Goal: Communication & Community: Answer question/provide support

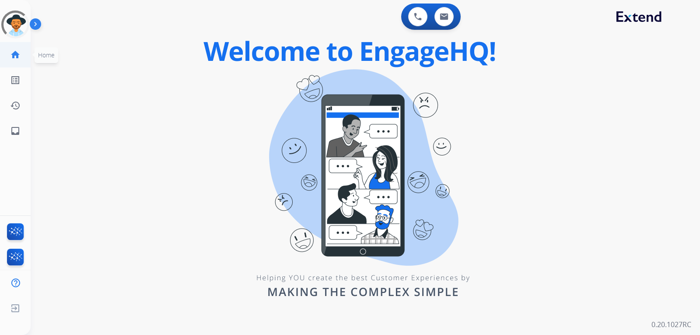
click at [17, 59] on mat-icon "home" at bounding box center [15, 54] width 10 height 10
click at [17, 32] on div at bounding box center [15, 24] width 28 height 28
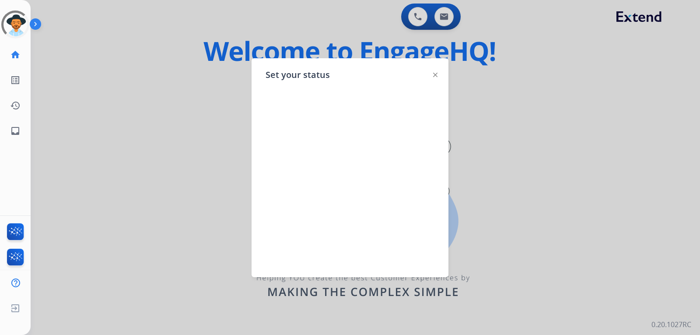
click at [438, 77] on div "Set your status" at bounding box center [349, 167] width 197 height 219
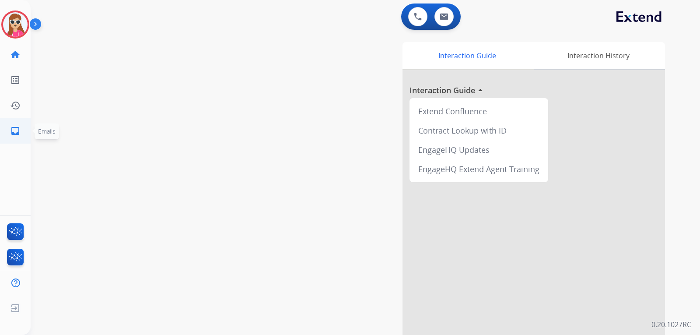
click at [15, 130] on mat-icon "inbox" at bounding box center [15, 131] width 10 height 10
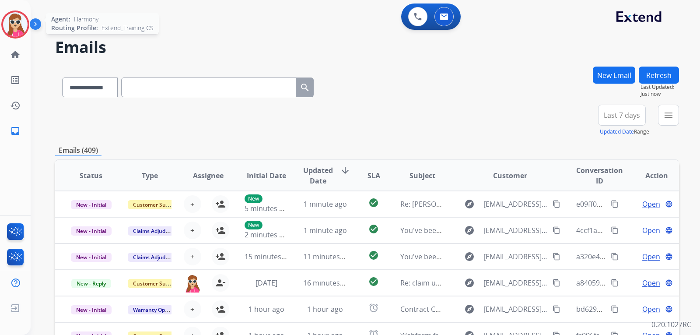
click at [3, 20] on img at bounding box center [15, 24] width 24 height 24
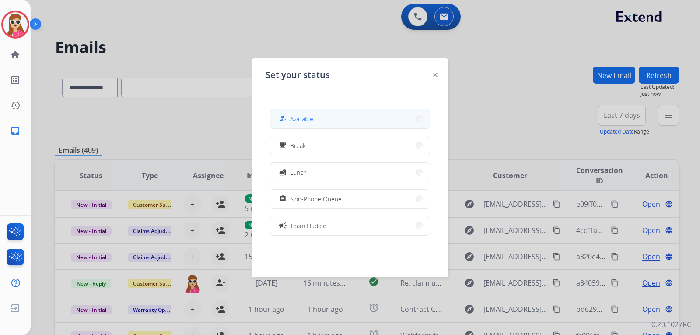
click at [298, 117] on span "Available" at bounding box center [301, 118] width 23 height 9
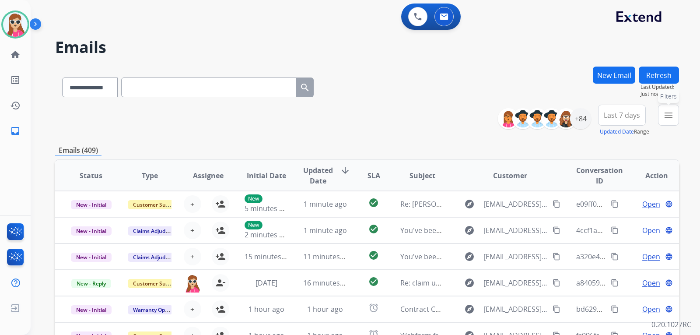
click at [669, 119] on mat-icon "menu" at bounding box center [668, 115] width 10 height 10
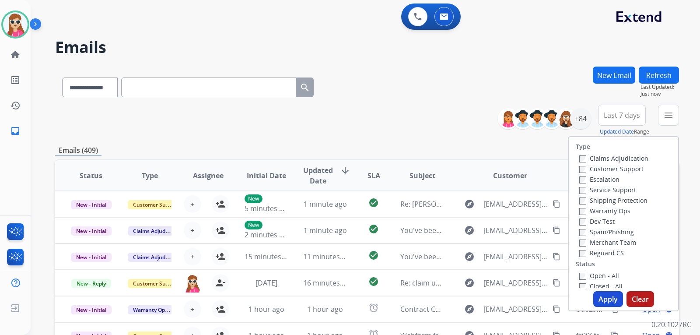
click at [610, 167] on label "Customer Support" at bounding box center [611, 168] width 64 height 8
click at [611, 200] on label "Shipping Protection" at bounding box center [613, 200] width 68 height 8
click at [607, 254] on label "Reguard CS" at bounding box center [601, 252] width 45 height 8
click at [602, 274] on label "Open - All" at bounding box center [599, 275] width 40 height 8
click at [595, 294] on button "Apply" at bounding box center [608, 299] width 30 height 16
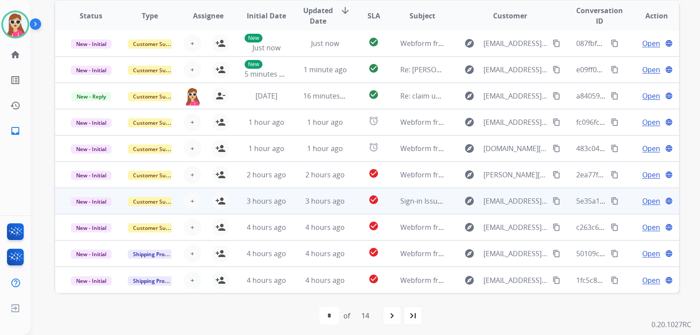
scroll to position [226, 0]
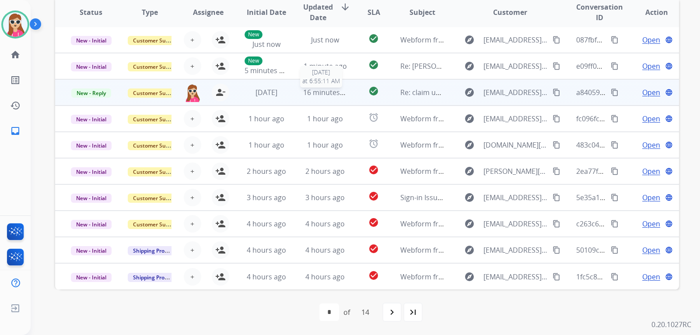
click at [343, 96] on span "16 minutes ago" at bounding box center [328, 92] width 51 height 10
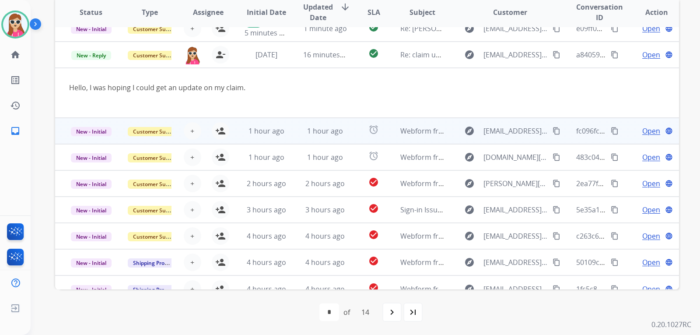
scroll to position [51, 0]
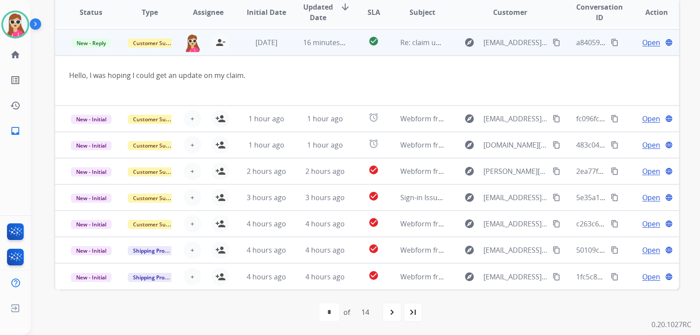
click at [552, 41] on mat-icon "content_copy" at bounding box center [556, 42] width 8 height 8
click at [642, 45] on span "Open" at bounding box center [651, 42] width 18 height 10
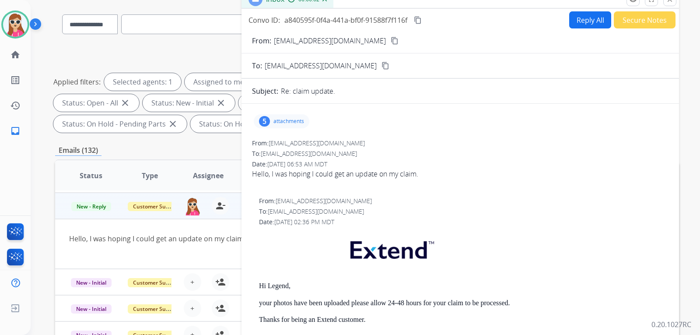
scroll to position [7, 0]
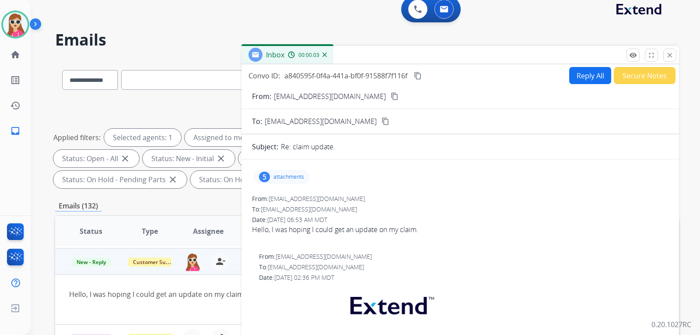
click at [572, 75] on button "Reply All" at bounding box center [590, 75] width 42 height 17
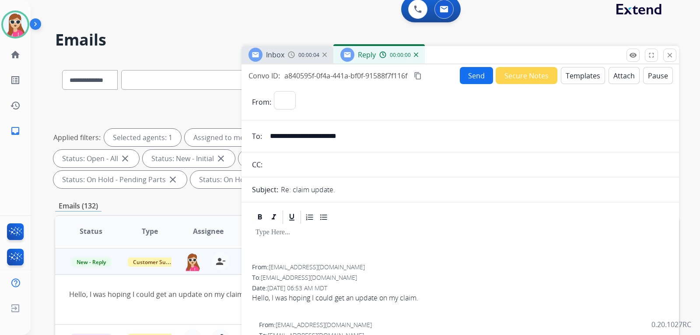
select select "**********"
click at [572, 74] on button "Templates" at bounding box center [583, 75] width 44 height 17
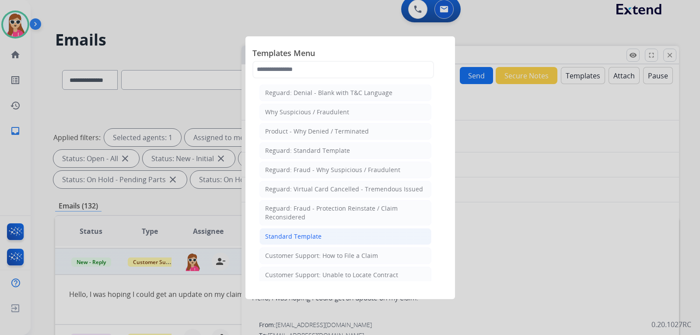
click at [336, 232] on li "Standard Template" at bounding box center [345, 236] width 172 height 17
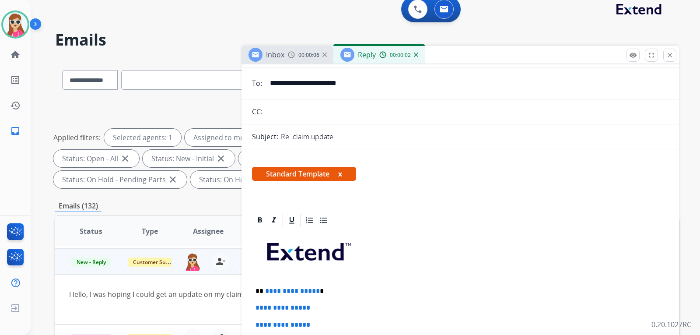
scroll to position [175, 0]
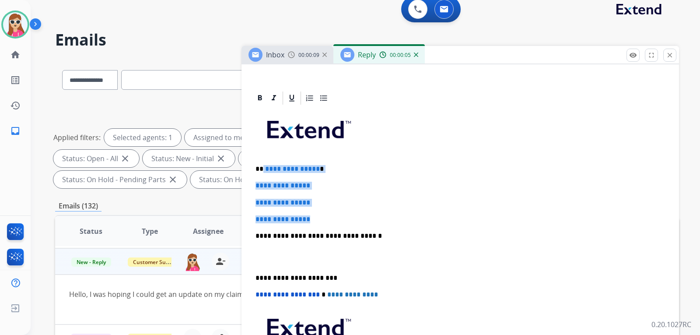
drag, startPoint x: 262, startPoint y: 167, endPoint x: 317, endPoint y: 210, distance: 70.4
click at [317, 211] on div "**********" at bounding box center [460, 256] width 416 height 301
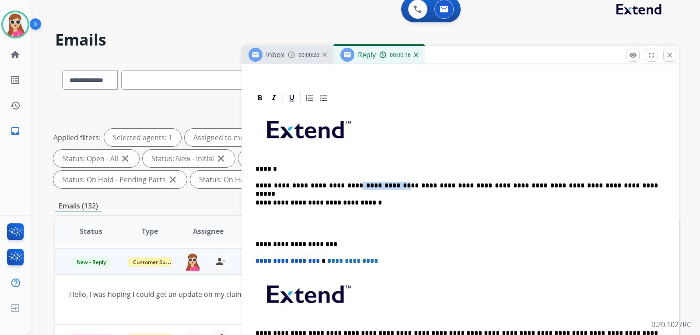
drag, startPoint x: 380, startPoint y: 185, endPoint x: 343, endPoint y: 185, distance: 37.6
click at [343, 185] on p "**********" at bounding box center [456, 185] width 402 height 8
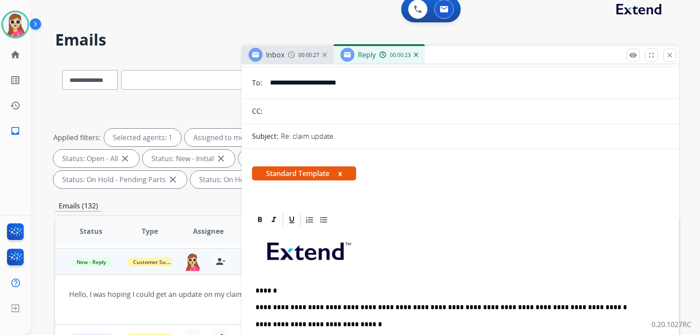
scroll to position [0, 0]
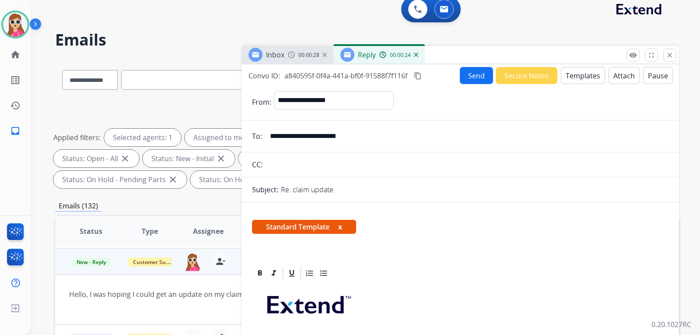
click at [473, 81] on button "Send" at bounding box center [476, 75] width 33 height 17
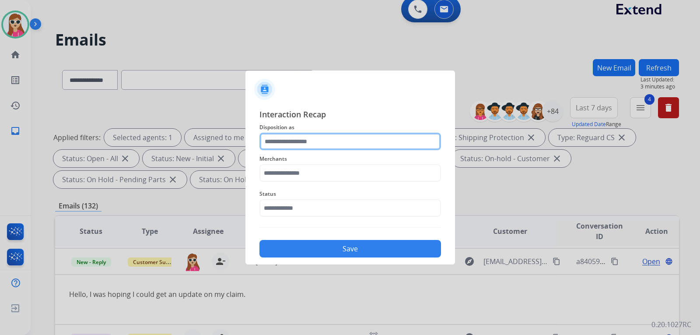
click at [377, 143] on input "text" at bounding box center [349, 141] width 181 height 17
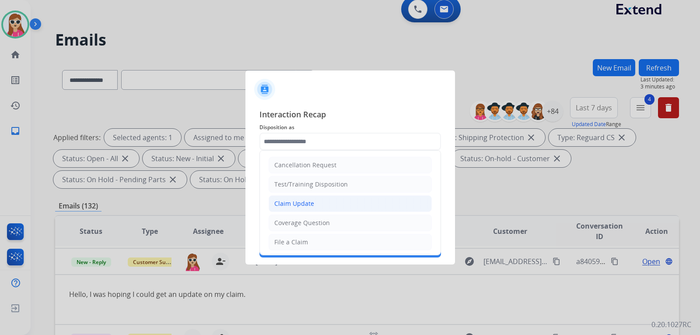
click at [344, 203] on li "Claim Update" at bounding box center [349, 203] width 163 height 17
type input "**********"
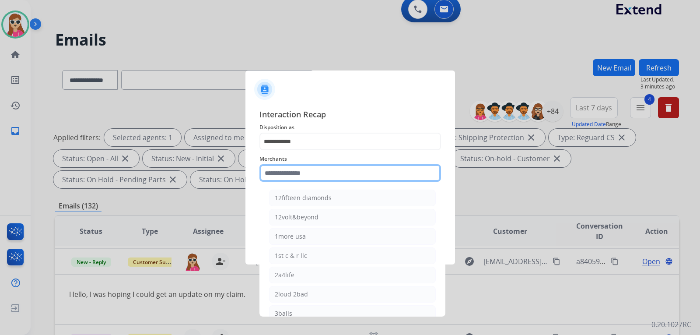
click at [356, 174] on input "text" at bounding box center [349, 172] width 181 height 17
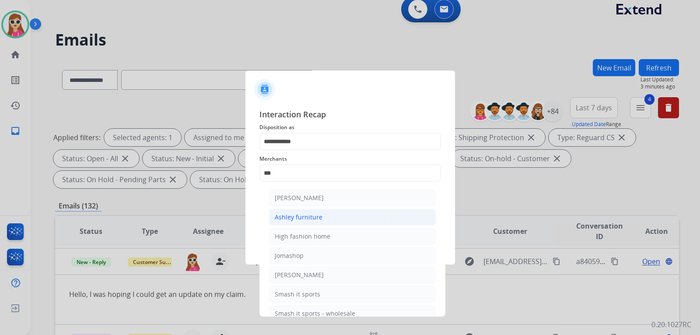
click at [306, 214] on div "Ashley furniture" at bounding box center [299, 217] width 48 height 9
type input "**********"
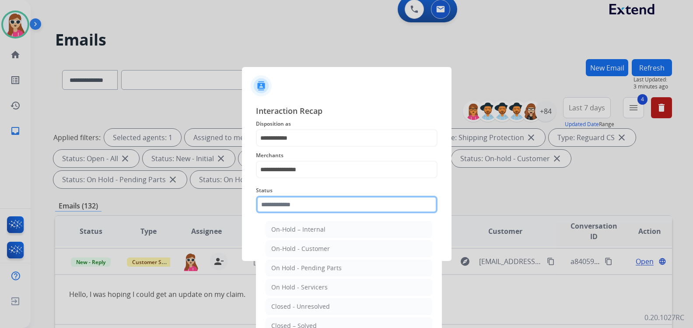
drag, startPoint x: 295, startPoint y: 212, endPoint x: 245, endPoint y: 207, distance: 49.6
click at [289, 212] on input "text" at bounding box center [346, 203] width 181 height 17
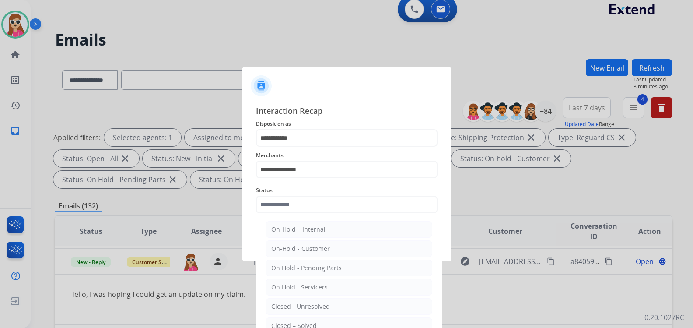
click at [314, 321] on li "Closed – Solved" at bounding box center [348, 325] width 167 height 17
type input "**********"
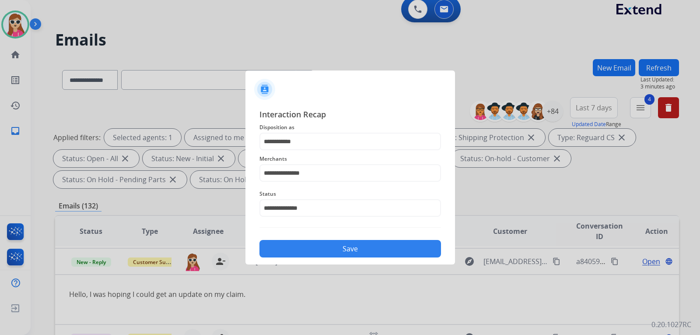
click at [306, 246] on button "Save" at bounding box center [349, 248] width 181 height 17
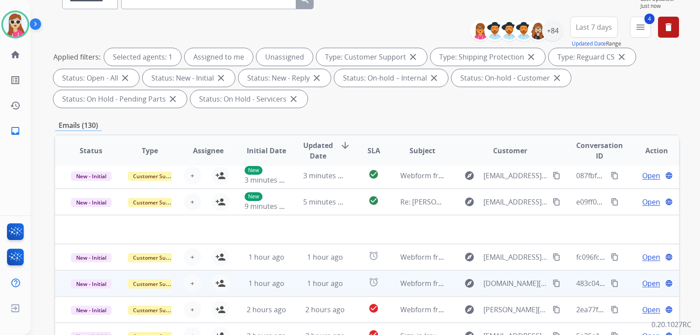
scroll to position [131, 0]
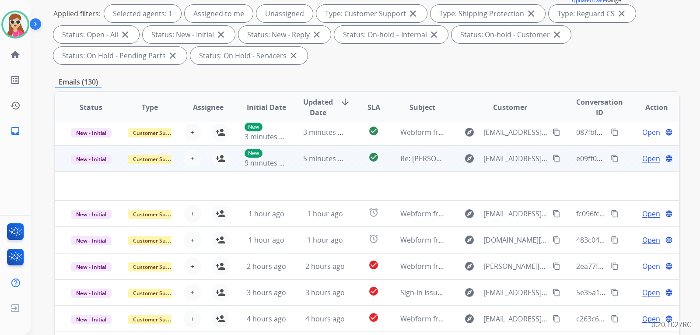
click at [387, 164] on td "Re: Rose Kavanagh - 181F636918 - 2023/04/28 - Bloom Lift Adj Base Full M5361060…" at bounding box center [415, 158] width 59 height 26
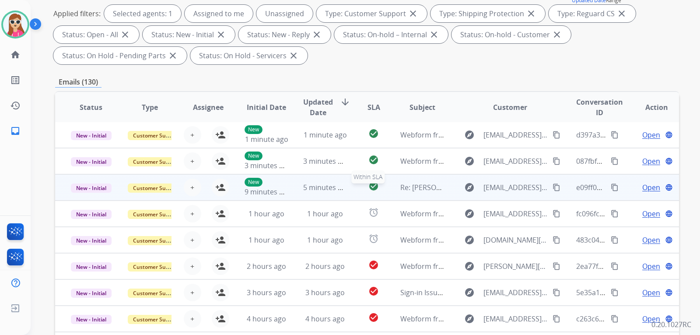
click at [379, 188] on div "check_circle" at bounding box center [373, 187] width 24 height 13
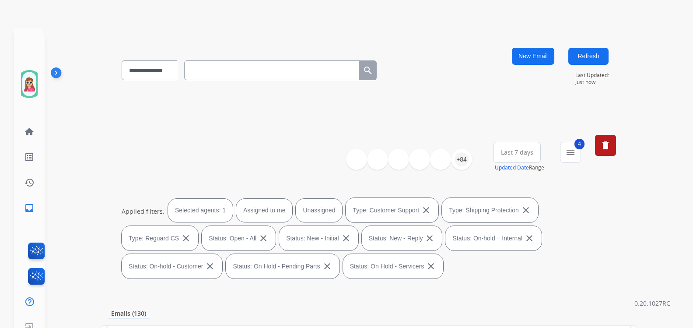
scroll to position [52, 0]
click at [215, 161] on div "**********" at bounding box center [369, 206] width 522 height 171
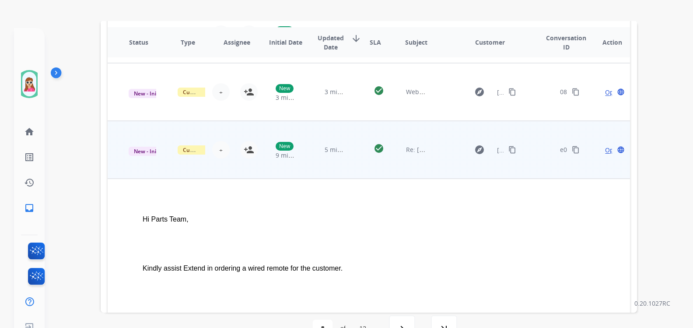
scroll to position [437, 0]
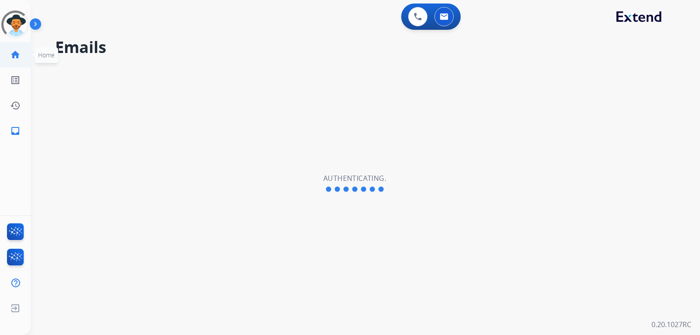
select select "**********"
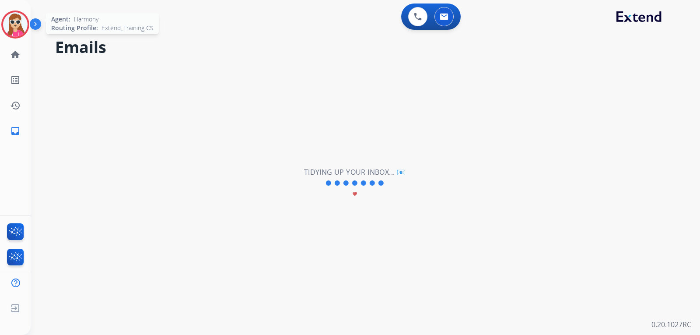
click at [17, 32] on img at bounding box center [15, 24] width 24 height 24
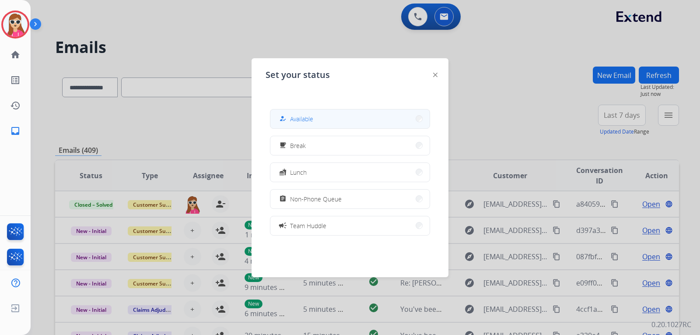
click at [319, 118] on button "how_to_reg Available" at bounding box center [349, 118] width 159 height 19
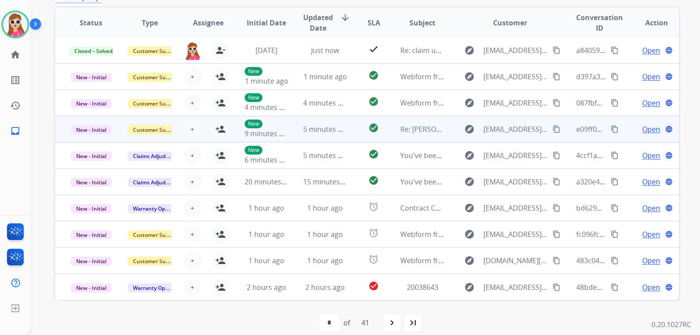
scroll to position [163, 0]
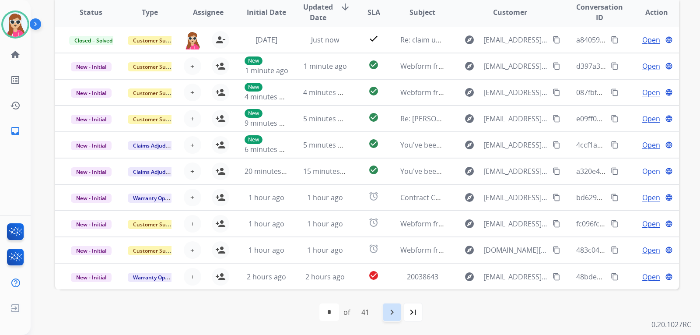
click at [392, 307] on mat-icon "navigate_next" at bounding box center [392, 312] width 10 height 10
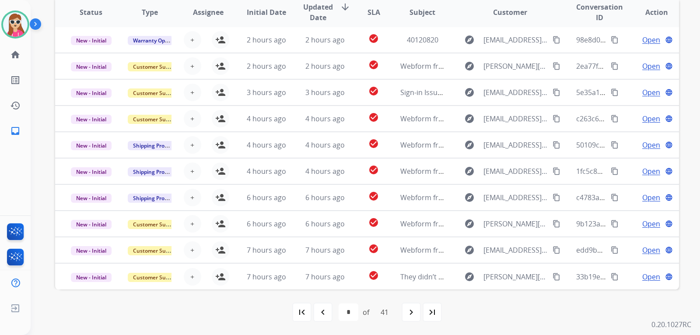
click at [423, 312] on div "first_page navigate_before * * * * * * * * * ** ** ** ** ** ** ** ** ** ** ** *…" at bounding box center [367, 311] width 624 height 17
click at [440, 312] on div "last_page" at bounding box center [431, 311] width 19 height 19
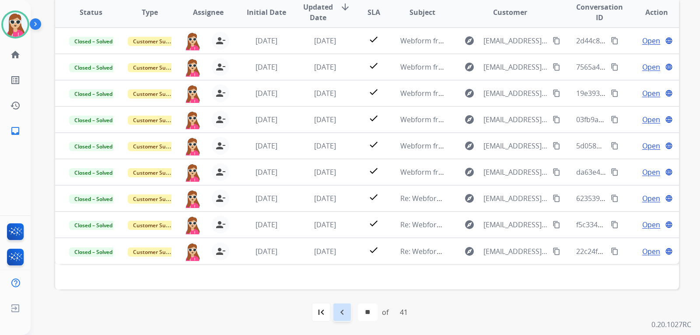
click at [334, 314] on div "navigate_before" at bounding box center [341, 311] width 19 height 19
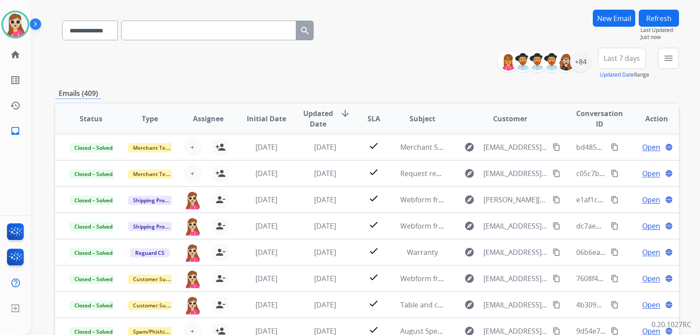
scroll to position [32, 0]
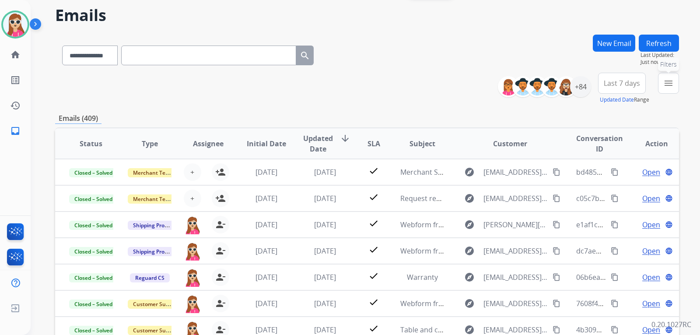
click at [666, 91] on button "menu Filters" at bounding box center [668, 83] width 21 height 21
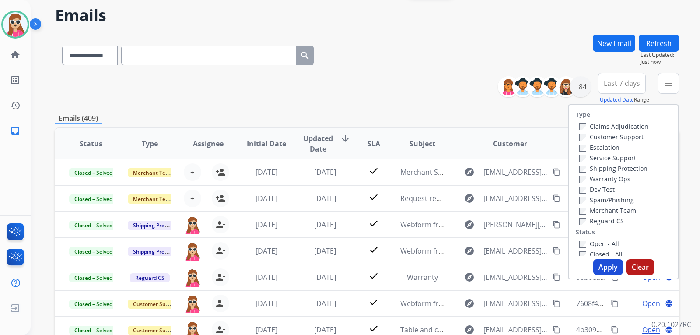
click at [627, 136] on label "Customer Support" at bounding box center [611, 137] width 64 height 8
click at [624, 168] on label "Shipping Protection" at bounding box center [613, 168] width 68 height 8
click at [601, 218] on label "Reguard CS" at bounding box center [601, 220] width 45 height 8
click at [598, 242] on label "Open - All" at bounding box center [599, 243] width 40 height 8
click at [604, 221] on label "Reguard CS" at bounding box center [601, 220] width 45 height 8
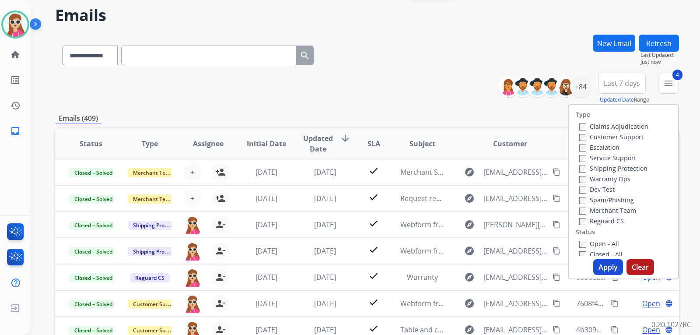
drag, startPoint x: 614, startPoint y: 262, endPoint x: 615, endPoint y: 252, distance: 10.5
click at [614, 261] on button "Apply" at bounding box center [608, 267] width 30 height 16
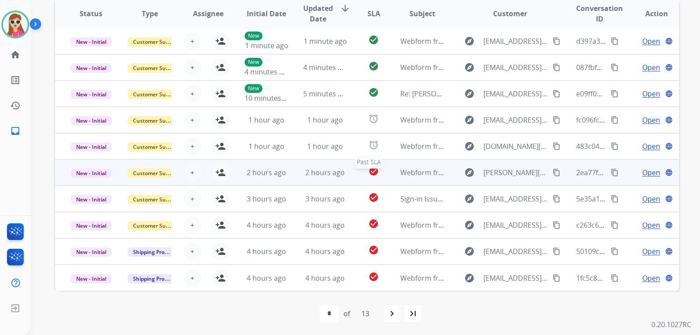
scroll to position [226, 0]
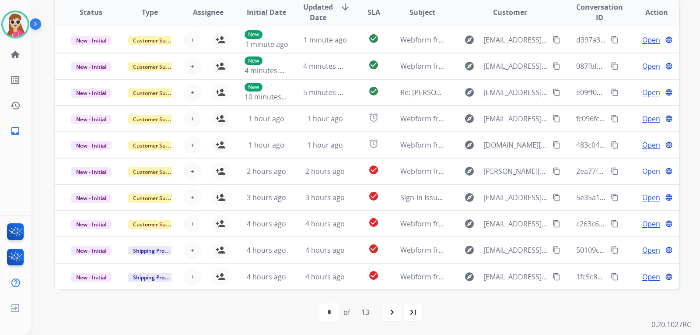
click at [416, 312] on mat-icon "last_page" at bounding box center [413, 312] width 10 height 10
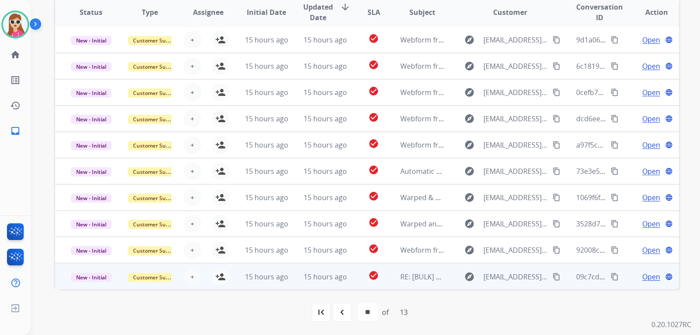
click at [356, 277] on td "check_circle" at bounding box center [366, 276] width 39 height 26
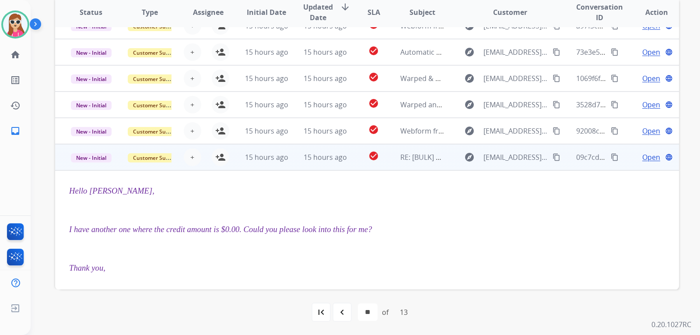
scroll to position [105, 0]
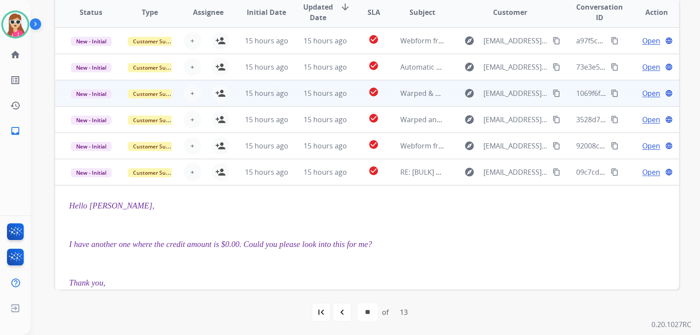
click at [352, 153] on td "check_circle" at bounding box center [366, 146] width 39 height 26
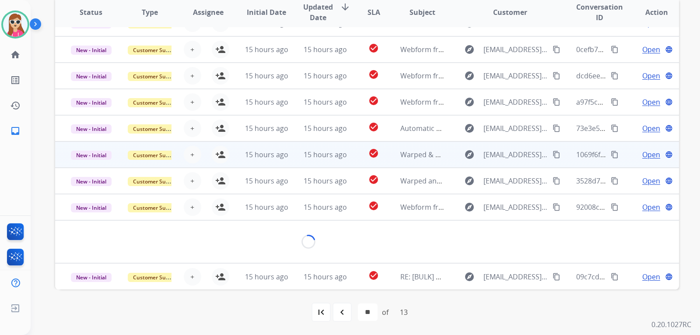
scroll to position [40, 0]
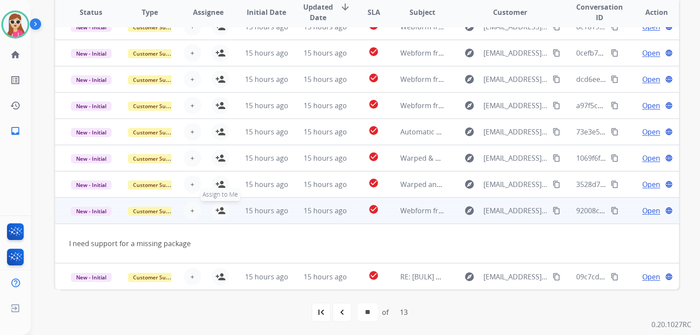
drag, startPoint x: 214, startPoint y: 206, endPoint x: 219, endPoint y: 204, distance: 5.1
click at [219, 204] on button "person_add Assign to Me" at bounding box center [220, 210] width 17 height 17
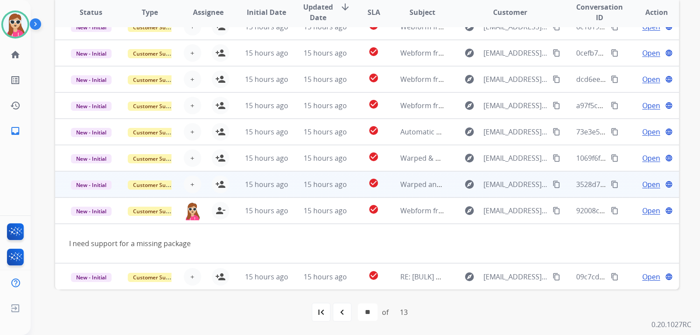
click at [356, 184] on td "check_circle" at bounding box center [366, 184] width 39 height 26
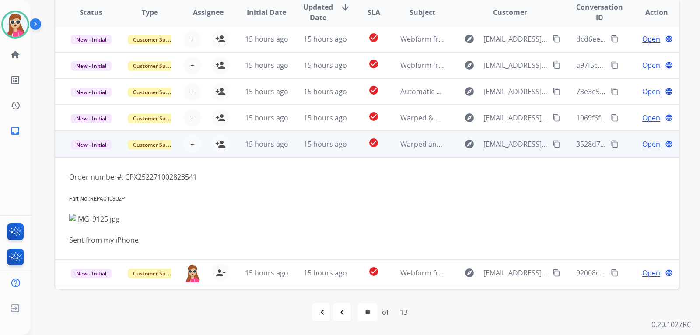
scroll to position [103, 0]
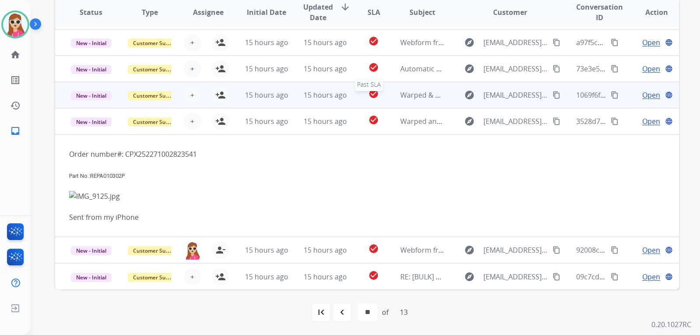
click at [361, 92] on div "check_circle" at bounding box center [373, 94] width 24 height 13
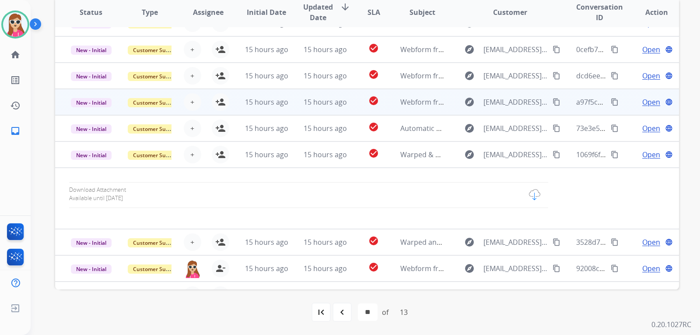
scroll to position [62, 0]
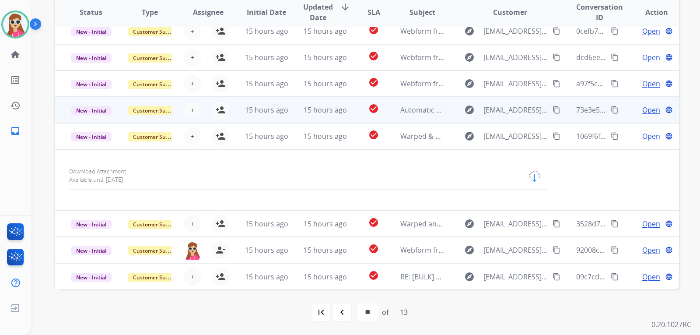
click at [356, 119] on td "check_circle" at bounding box center [366, 110] width 39 height 26
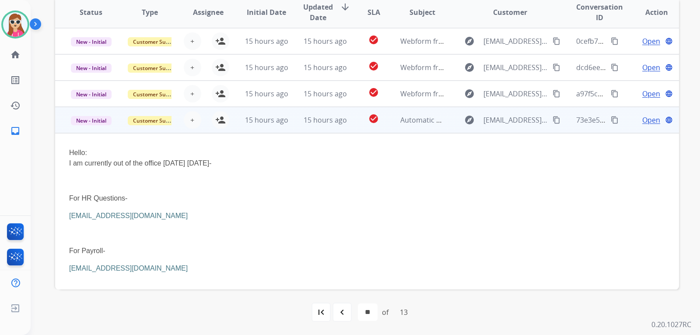
scroll to position [44, 0]
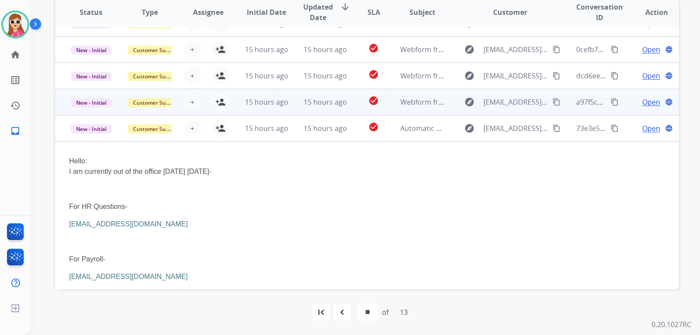
click at [351, 102] on td "check_circle" at bounding box center [366, 102] width 39 height 26
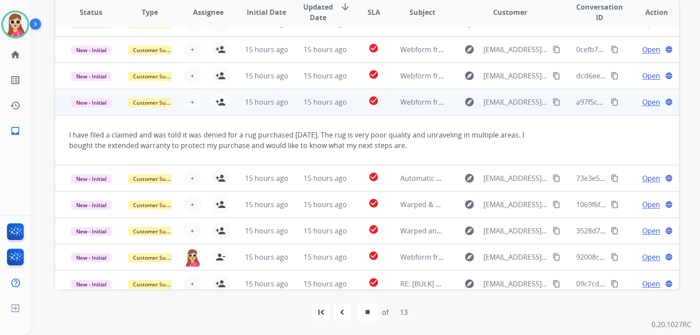
scroll to position [51, 0]
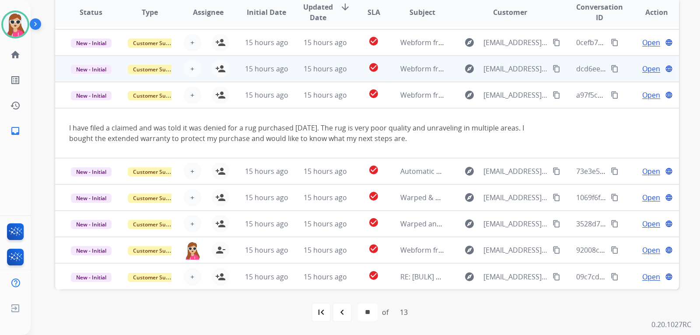
click at [357, 77] on td "check_circle" at bounding box center [366, 69] width 39 height 26
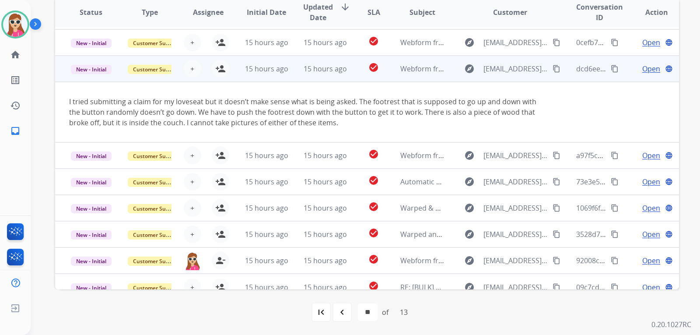
scroll to position [61, 0]
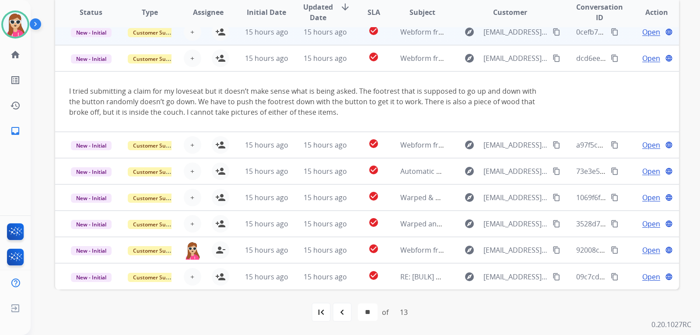
click at [235, 43] on td "15 hours ago" at bounding box center [259, 32] width 59 height 26
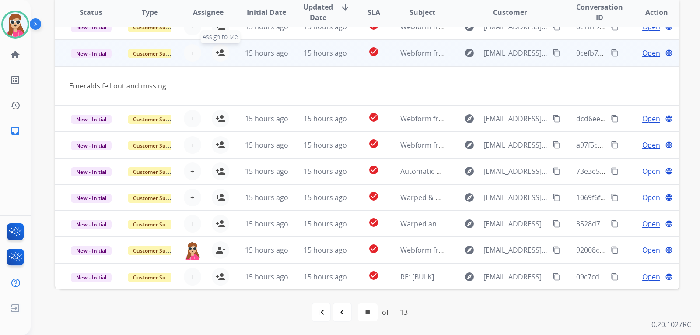
scroll to position [0, 0]
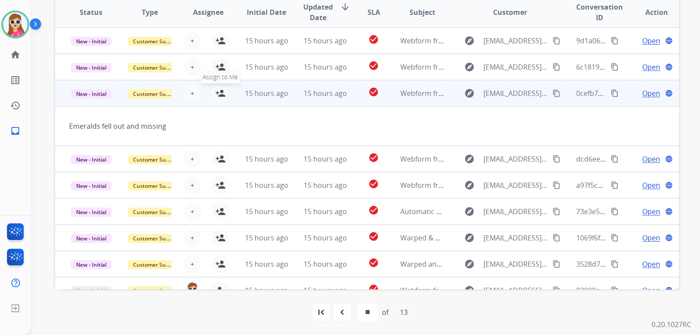
click at [223, 97] on mat-icon "person_add" at bounding box center [220, 93] width 10 height 10
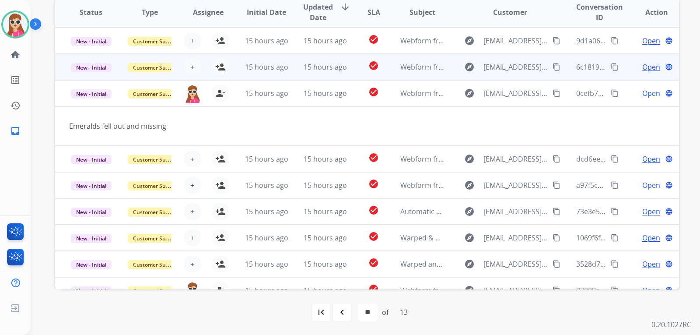
click at [237, 72] on td "15 hours ago" at bounding box center [259, 67] width 59 height 26
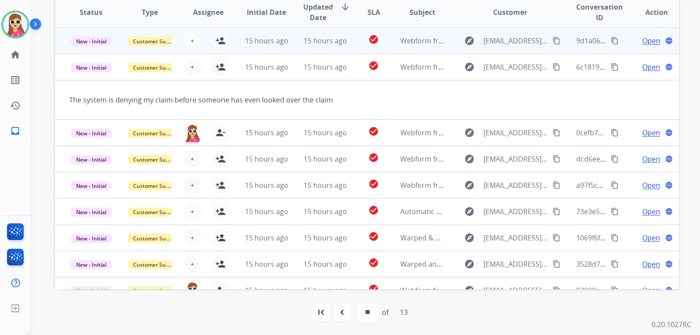
click at [230, 45] on td "15 hours ago" at bounding box center [259, 41] width 59 height 26
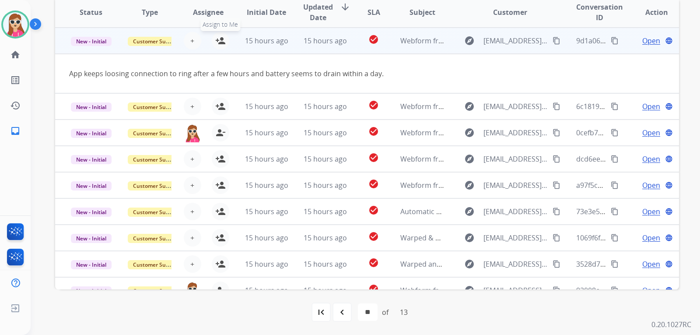
click at [217, 37] on mat-icon "person_add" at bounding box center [220, 40] width 10 height 10
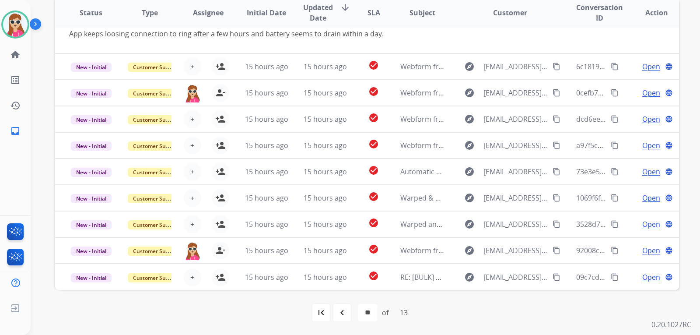
scroll to position [226, 0]
click at [338, 315] on mat-icon "navigate_before" at bounding box center [342, 312] width 10 height 10
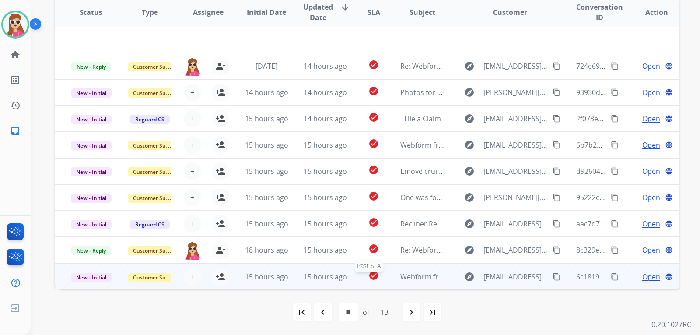
click at [361, 279] on div "check_circle" at bounding box center [373, 276] width 24 height 13
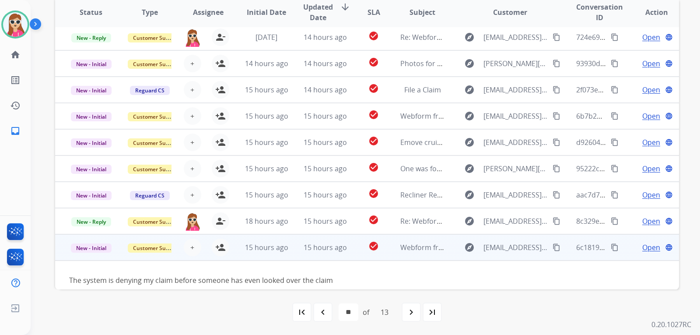
scroll to position [40, 0]
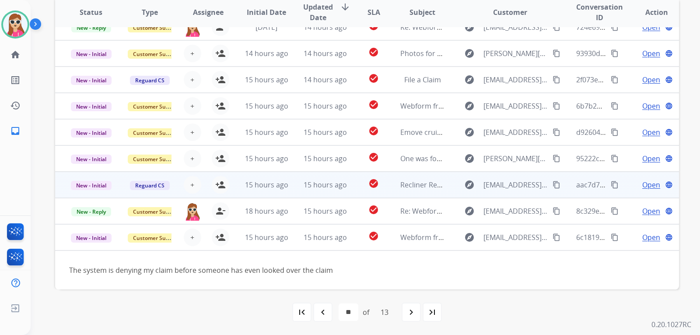
click at [238, 191] on td "15 hours ago" at bounding box center [259, 184] width 59 height 26
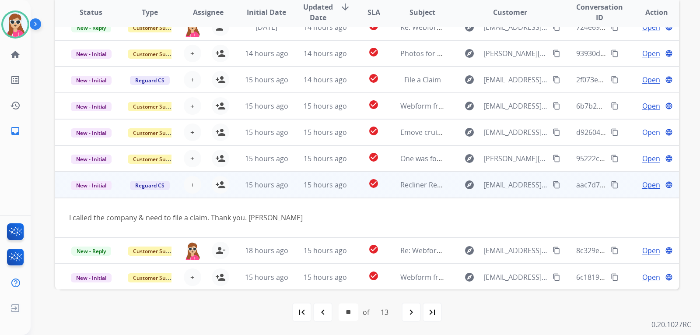
scroll to position [40, 0]
drag, startPoint x: 201, startPoint y: 244, endPoint x: 387, endPoint y: 205, distance: 189.8
click at [387, 205] on td "I called the company & need to file a claim. Thank you. Joan Lesmeister" at bounding box center [308, 216] width 507 height 39
click at [225, 183] on button "person_add Assign to Me" at bounding box center [220, 183] width 17 height 17
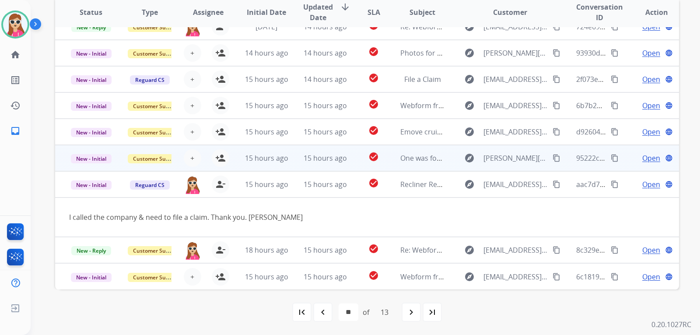
click at [234, 160] on td "15 hours ago" at bounding box center [259, 158] width 59 height 26
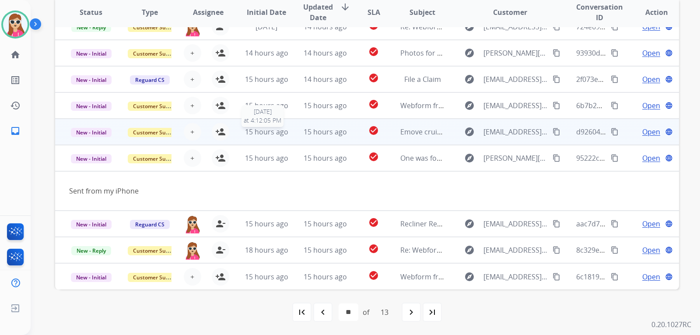
click at [244, 136] on div "15 hours ago" at bounding box center [266, 131] width 44 height 10
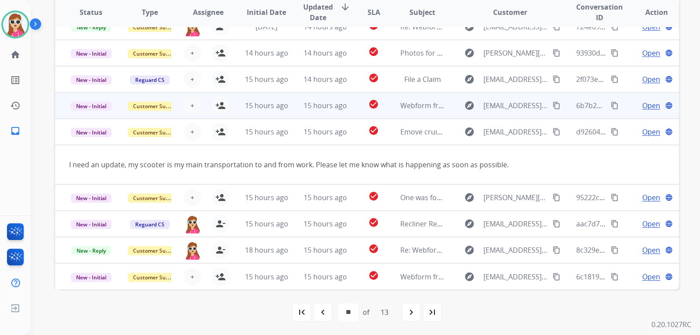
click at [230, 109] on td "15 hours ago" at bounding box center [259, 105] width 59 height 26
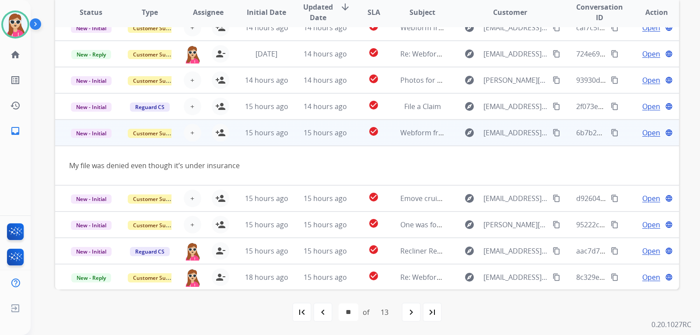
scroll to position [0, 0]
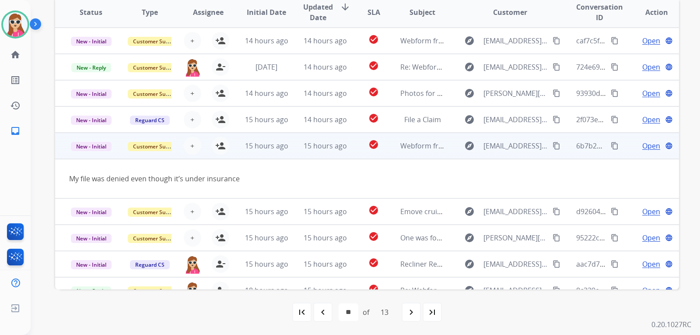
click at [230, 121] on td "15 hours ago" at bounding box center [259, 119] width 59 height 26
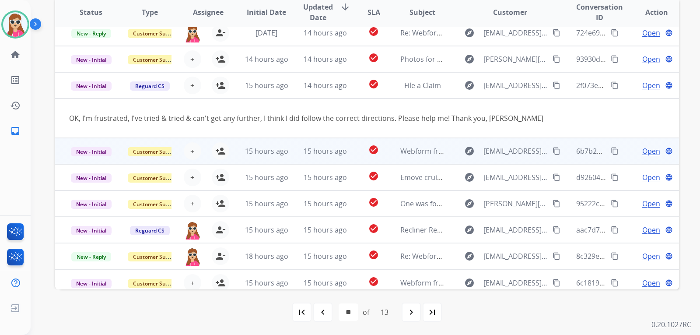
scroll to position [40, 0]
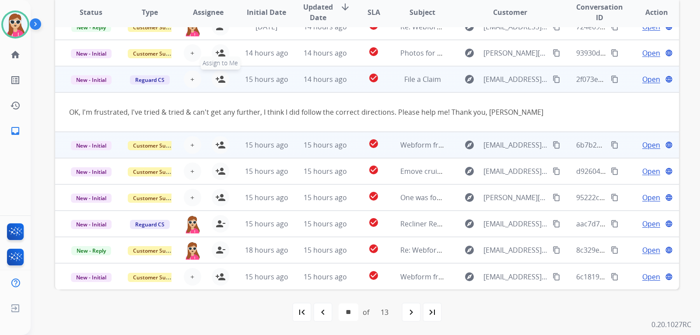
click at [218, 86] on button "person_add Assign to Me" at bounding box center [220, 78] width 17 height 17
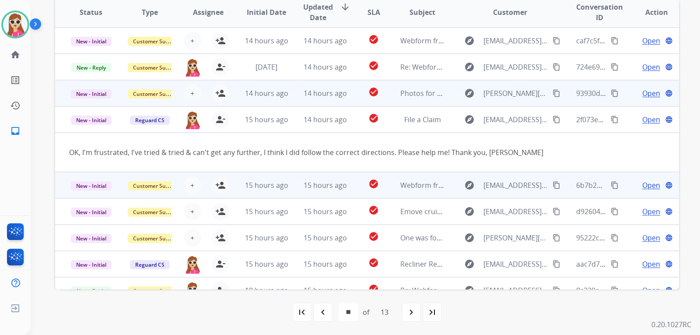
click at [235, 94] on td "14 hours ago" at bounding box center [259, 93] width 59 height 26
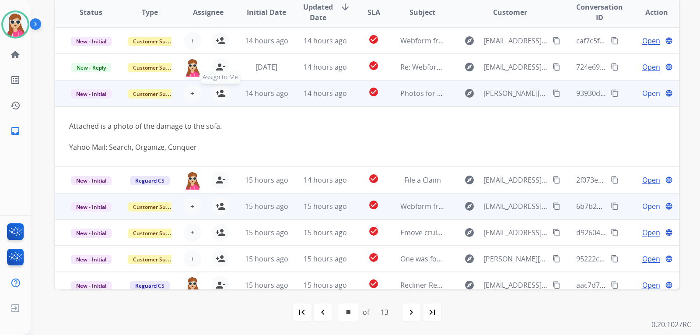
click at [220, 84] on div "+ Select agent person_add Assign to Me" at bounding box center [201, 92] width 56 height 17
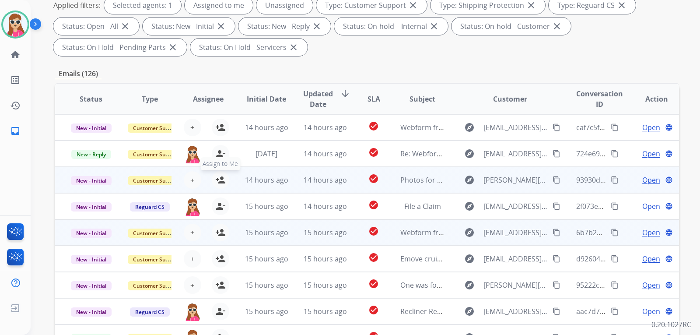
scroll to position [139, 0]
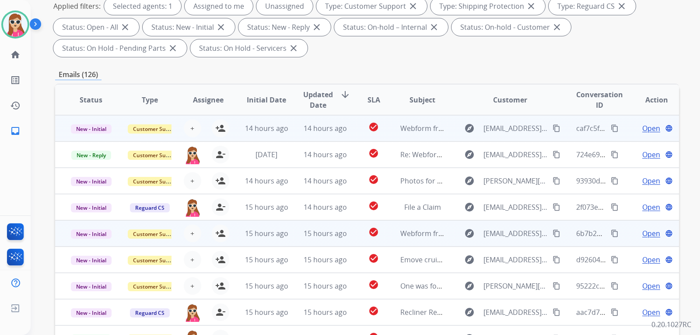
drag, startPoint x: 220, startPoint y: 84, endPoint x: 168, endPoint y: 118, distance: 62.0
click at [168, 118] on td "Customer Support" at bounding box center [143, 128] width 59 height 26
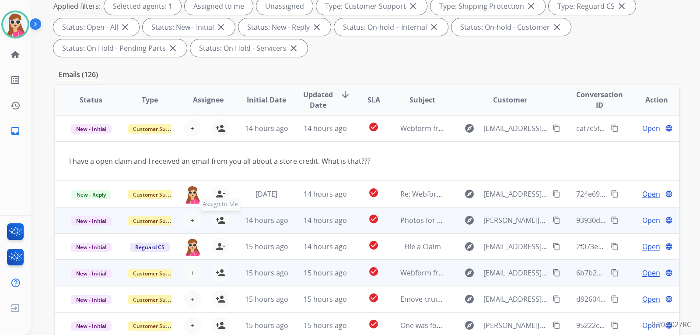
drag, startPoint x: 217, startPoint y: 223, endPoint x: 215, endPoint y: 216, distance: 6.9
click at [217, 222] on mat-icon "person_add" at bounding box center [220, 220] width 10 height 10
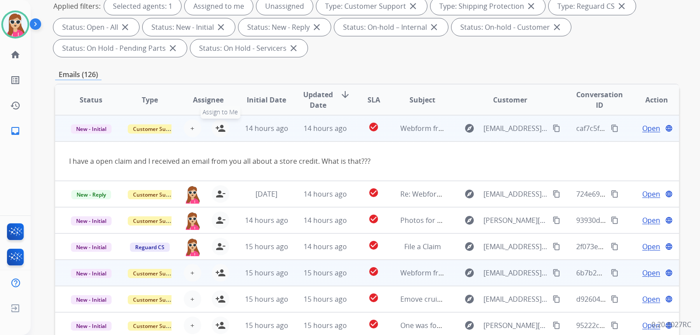
click at [218, 134] on button "person_add Assign to Me" at bounding box center [220, 127] width 17 height 17
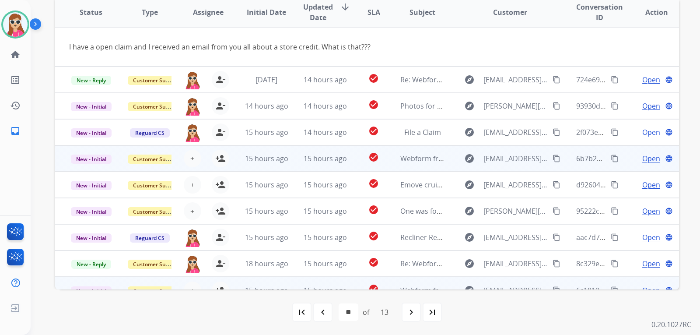
scroll to position [40, 0]
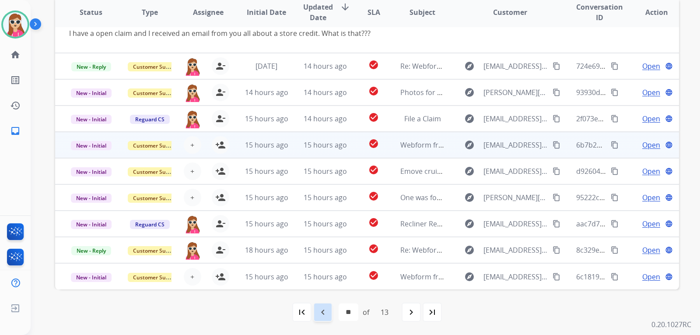
click at [327, 315] on div "navigate_before" at bounding box center [322, 311] width 19 height 19
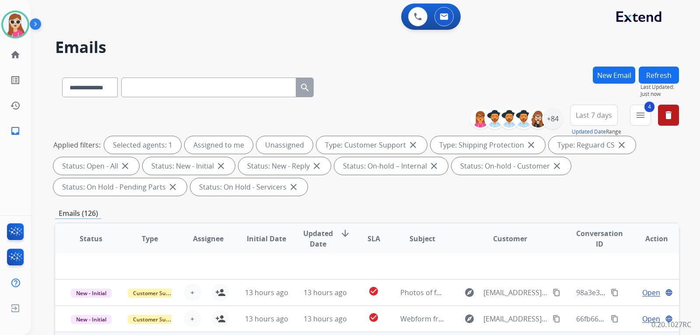
scroll to position [226, 0]
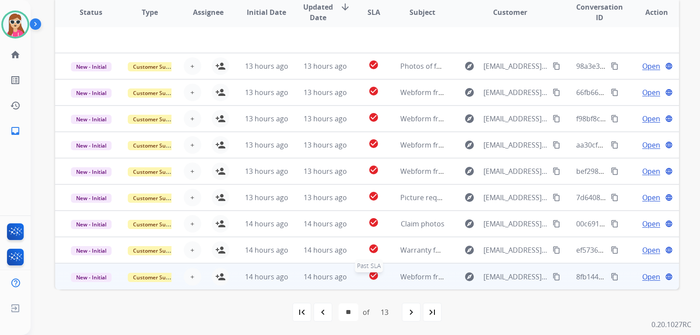
click at [377, 271] on div "check_circle" at bounding box center [373, 276] width 24 height 13
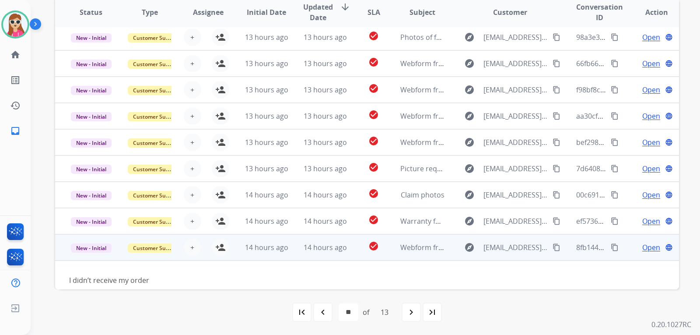
scroll to position [40, 0]
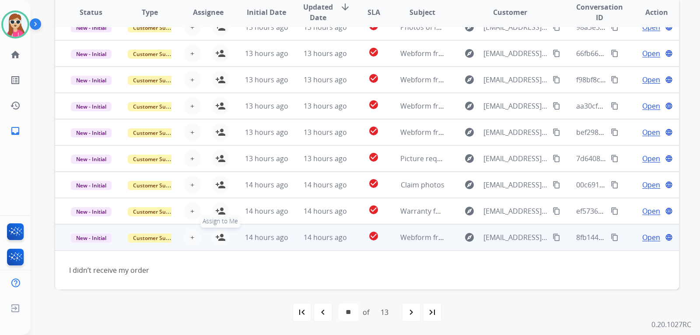
click at [216, 233] on mat-icon "person_add" at bounding box center [220, 237] width 10 height 10
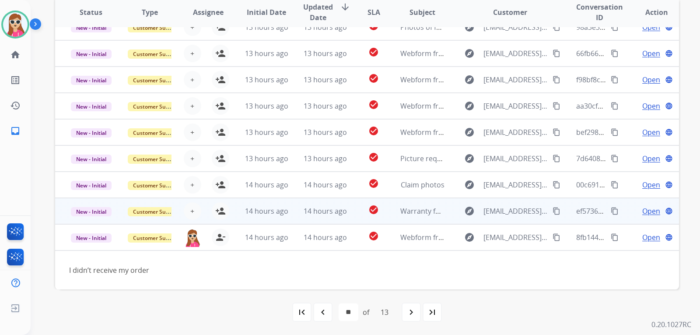
click at [231, 208] on td "14 hours ago" at bounding box center [259, 211] width 59 height 26
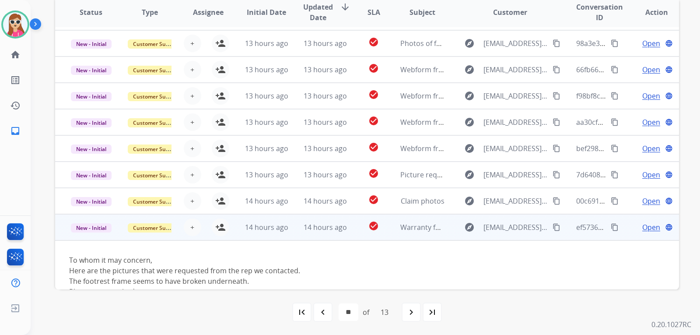
scroll to position [23, 0]
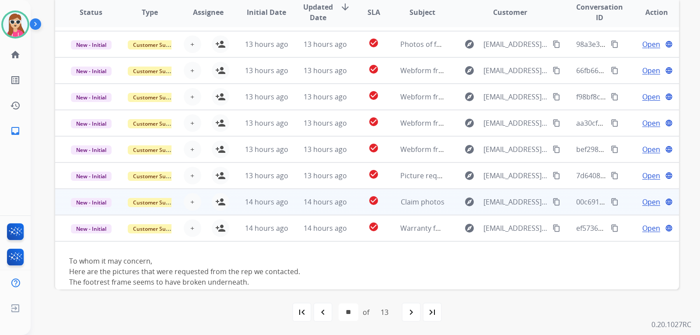
click at [231, 202] on td "14 hours ago" at bounding box center [259, 201] width 59 height 26
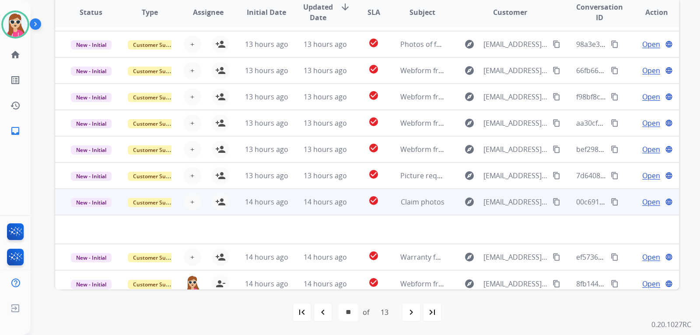
scroll to position [30, 0]
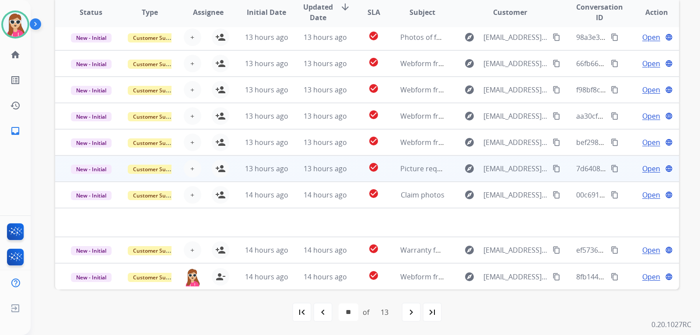
click at [230, 177] on td "13 hours ago" at bounding box center [259, 168] width 59 height 26
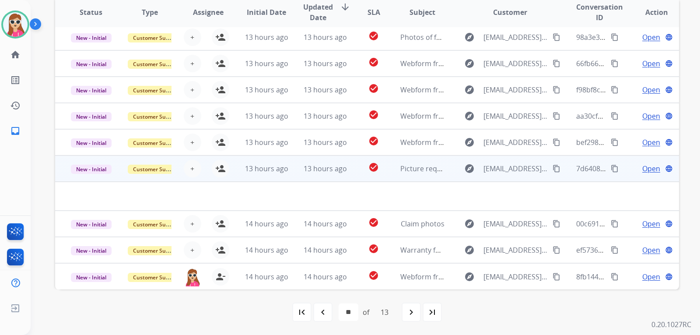
click at [245, 180] on td "13 hours ago" at bounding box center [259, 168] width 59 height 26
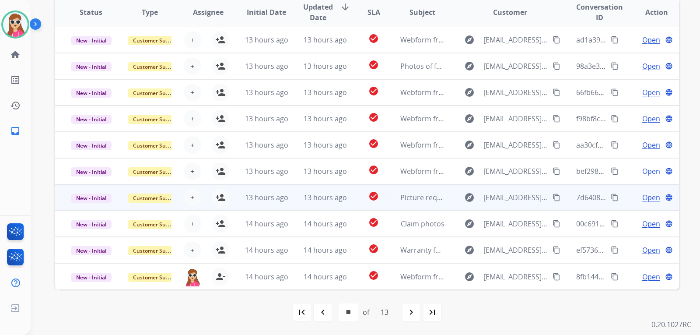
scroll to position [1, 0]
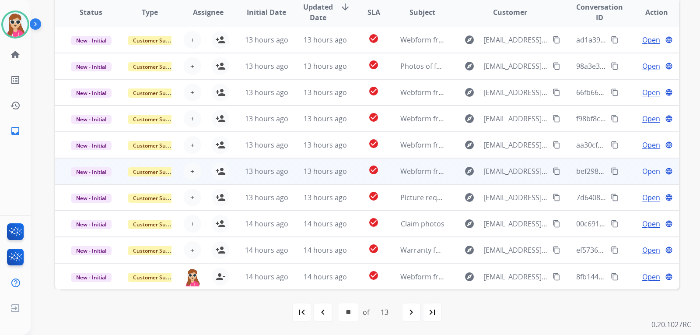
click at [237, 172] on td "13 hours ago" at bounding box center [259, 171] width 59 height 26
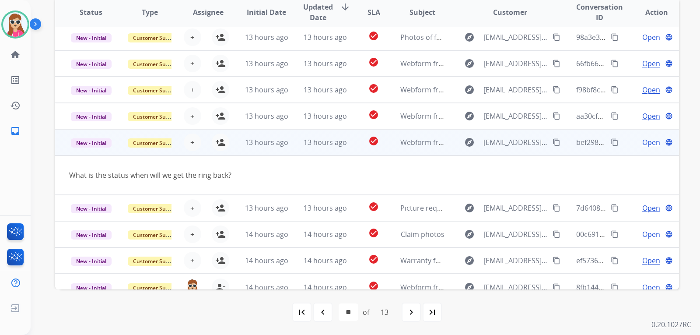
scroll to position [40, 0]
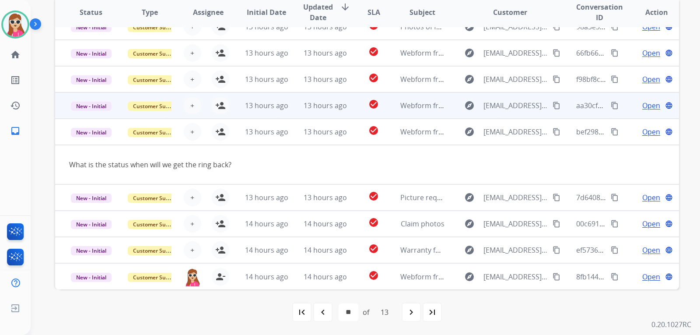
click at [237, 103] on td "13 hours ago" at bounding box center [259, 105] width 59 height 26
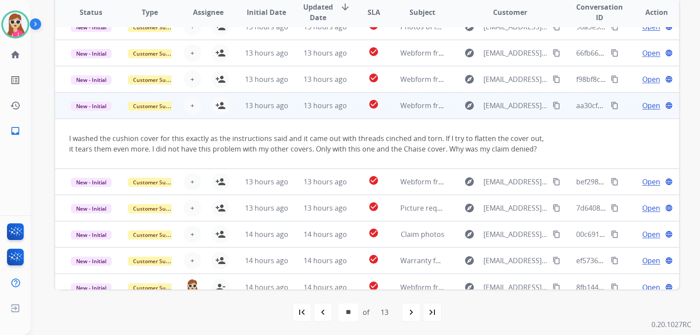
scroll to position [51, 0]
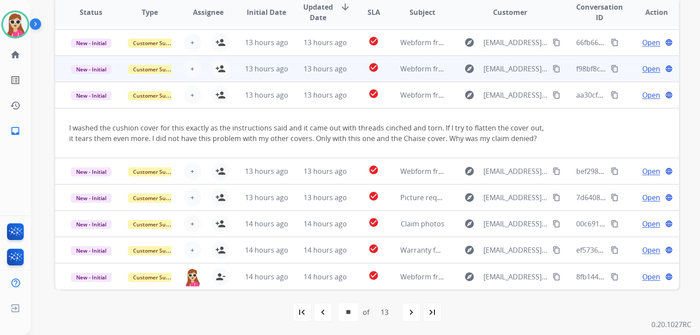
click at [234, 70] on td "13 hours ago" at bounding box center [259, 69] width 59 height 26
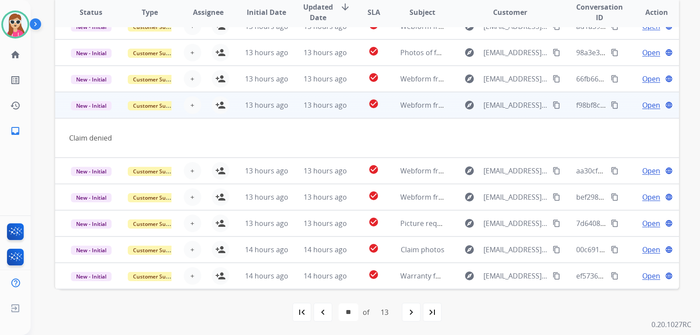
scroll to position [0, 0]
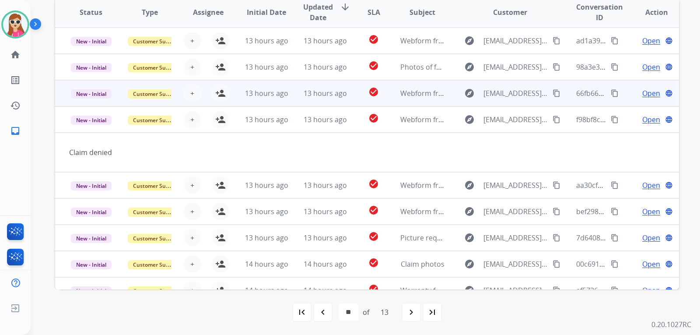
click at [235, 88] on td "13 hours ago" at bounding box center [259, 93] width 59 height 26
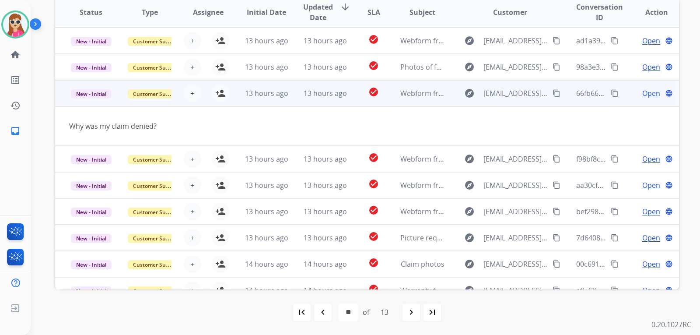
drag, startPoint x: 222, startPoint y: 94, endPoint x: 227, endPoint y: 89, distance: 7.7
click at [223, 92] on mat-icon "person_add" at bounding box center [220, 93] width 10 height 10
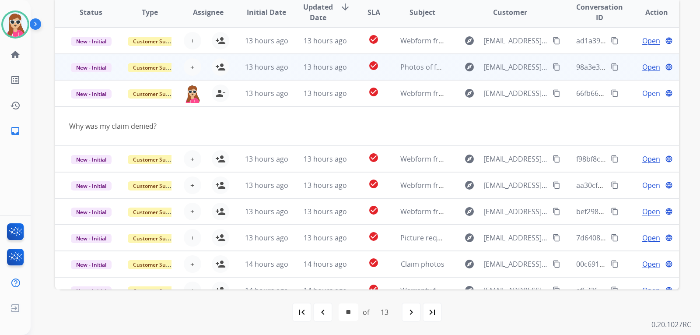
click at [234, 72] on td "13 hours ago" at bounding box center [259, 67] width 59 height 26
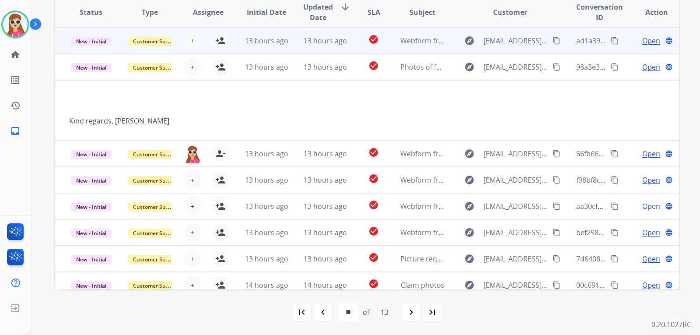
click at [230, 37] on td "13 hours ago" at bounding box center [259, 41] width 59 height 26
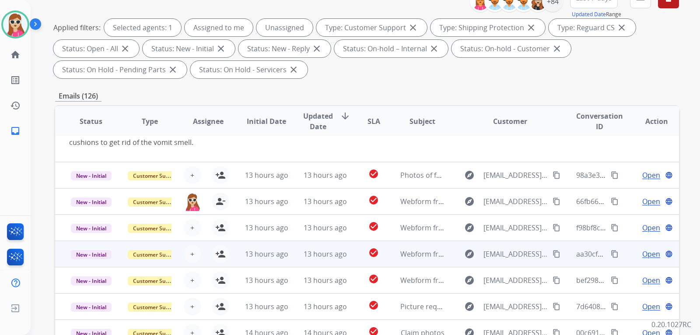
scroll to position [226, 0]
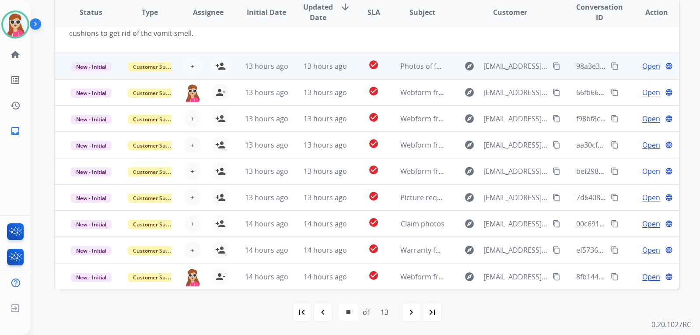
click at [349, 73] on td "check_circle" at bounding box center [366, 66] width 39 height 26
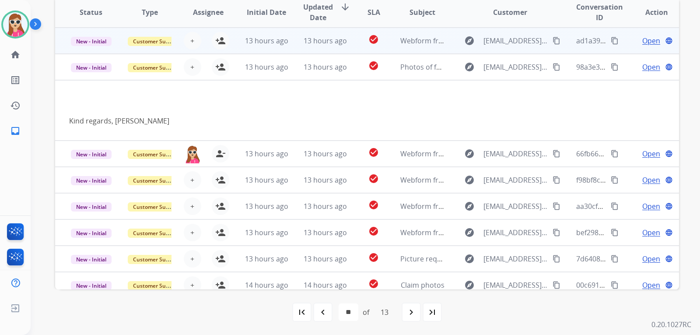
scroll to position [139, 0]
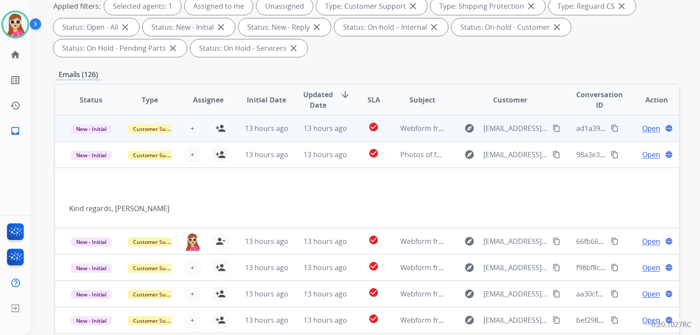
click at [293, 129] on td "13 hours ago" at bounding box center [318, 128] width 59 height 26
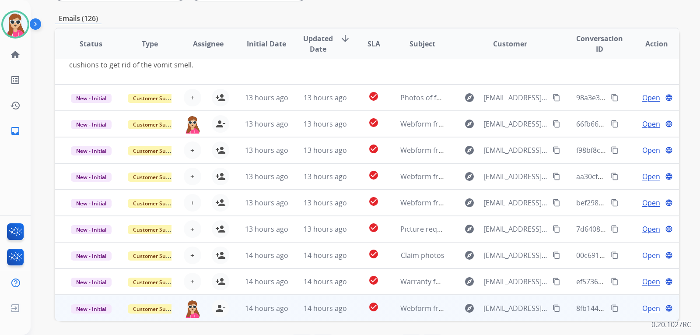
scroll to position [226, 0]
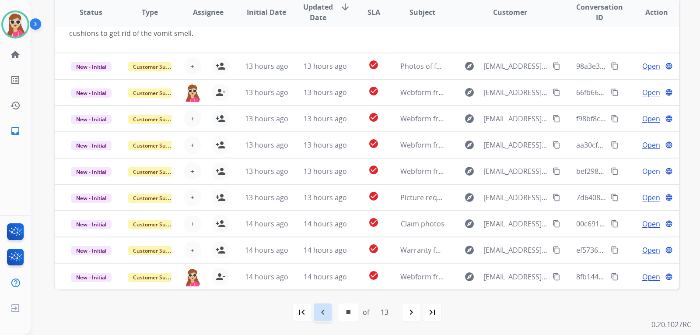
click at [321, 312] on mat-icon "navigate_before" at bounding box center [322, 312] width 10 height 10
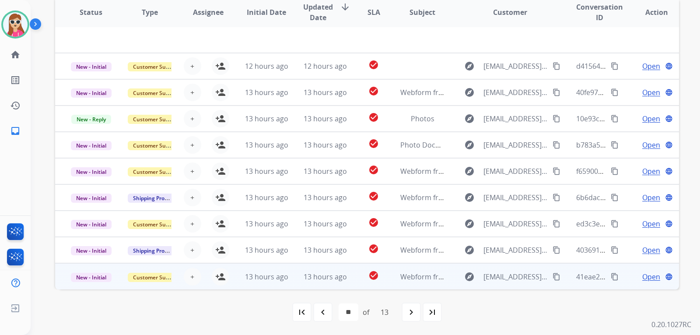
click at [298, 285] on td "13 hours ago" at bounding box center [318, 276] width 59 height 26
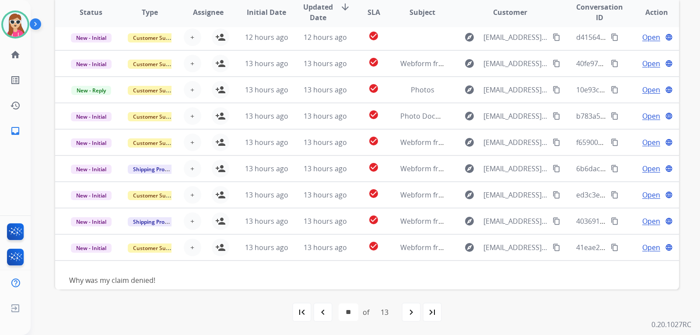
scroll to position [40, 0]
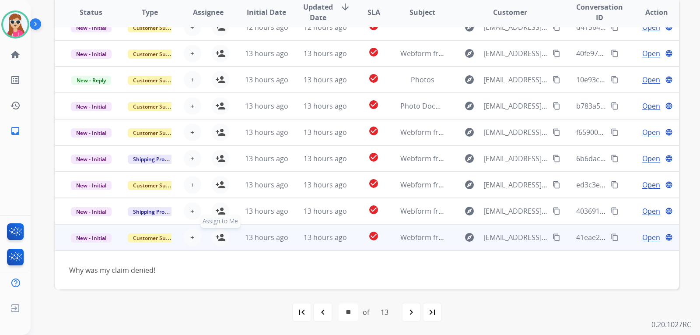
click at [235, 218] on span "Assign to Me" at bounding box center [220, 220] width 40 height 13
click at [227, 236] on div "harmony.busick@eccogroupusa.com person_remove Unassign to Me" at bounding box center [201, 237] width 58 height 24
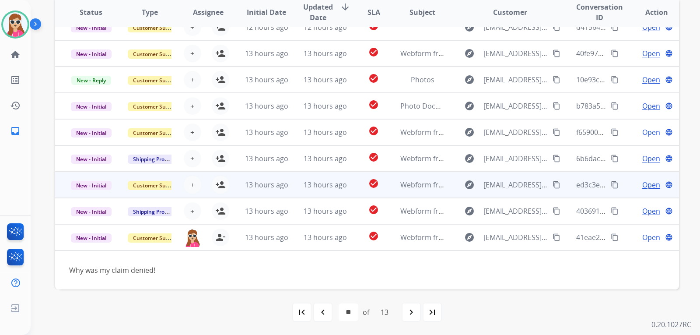
scroll to position [1, 0]
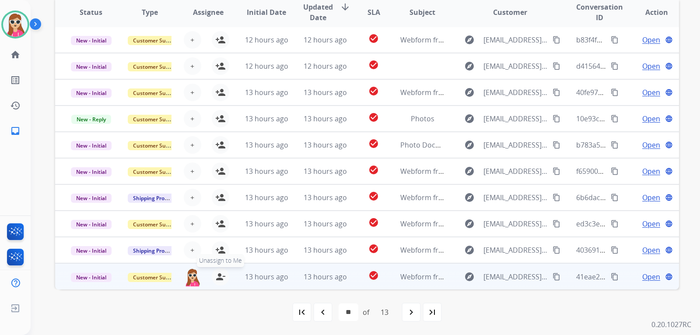
click at [217, 272] on mat-icon "person_remove" at bounding box center [220, 276] width 10 height 10
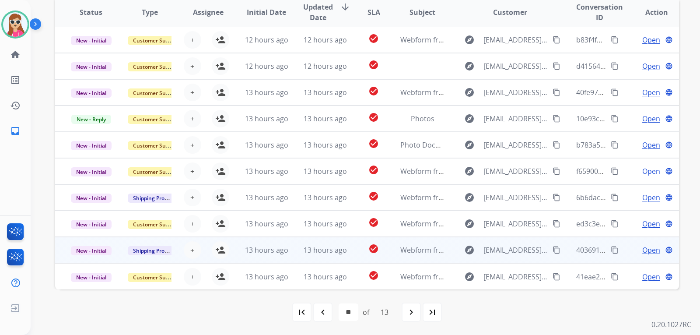
click at [232, 259] on td "13 hours ago" at bounding box center [259, 250] width 59 height 26
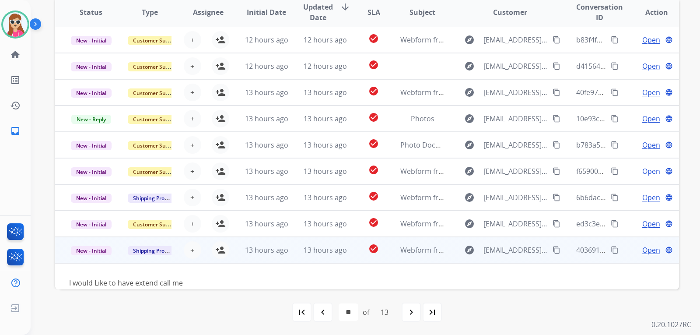
scroll to position [40, 0]
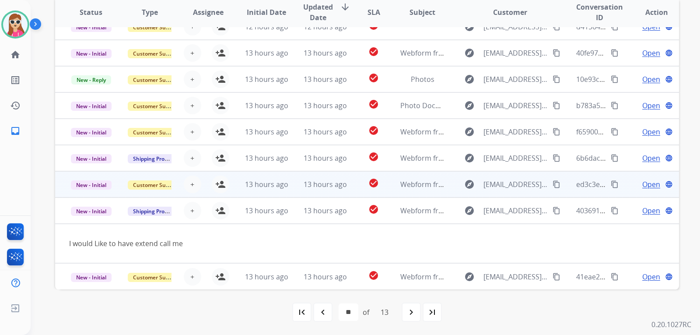
click at [232, 187] on td "13 hours ago" at bounding box center [259, 184] width 59 height 26
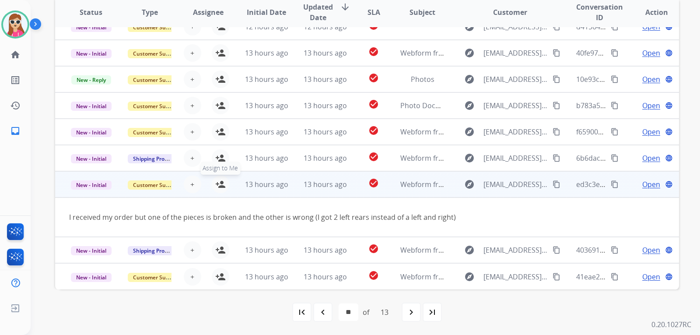
click at [223, 180] on mat-icon "person_add" at bounding box center [220, 184] width 10 height 10
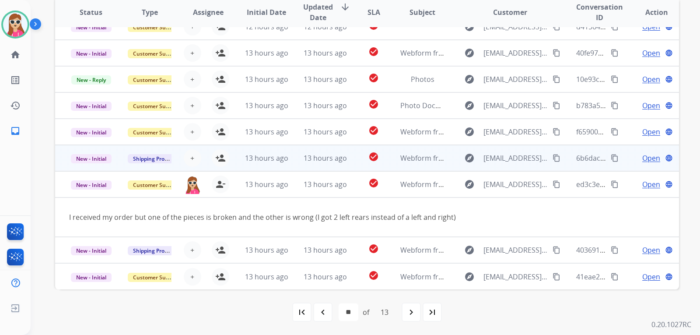
click at [239, 158] on td "13 hours ago" at bounding box center [259, 158] width 59 height 26
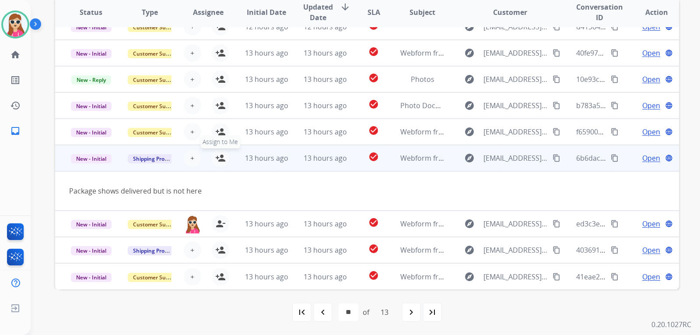
click at [224, 160] on button "person_add Assign to Me" at bounding box center [220, 157] width 17 height 17
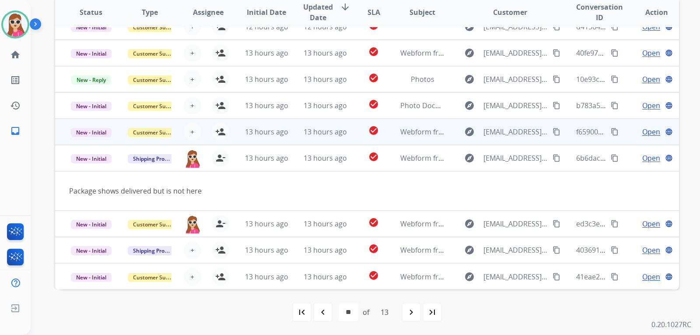
click at [240, 135] on td "13 hours ago" at bounding box center [259, 132] width 59 height 26
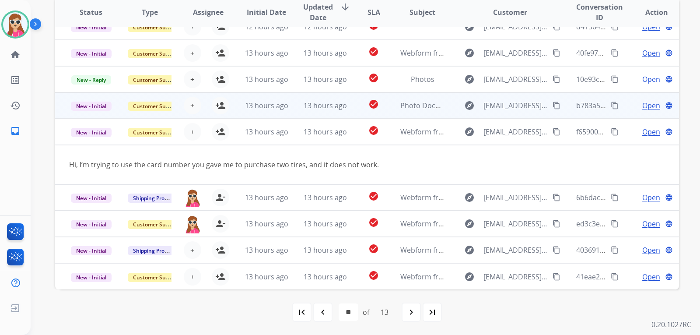
click at [239, 113] on td "13 hours ago" at bounding box center [259, 105] width 59 height 26
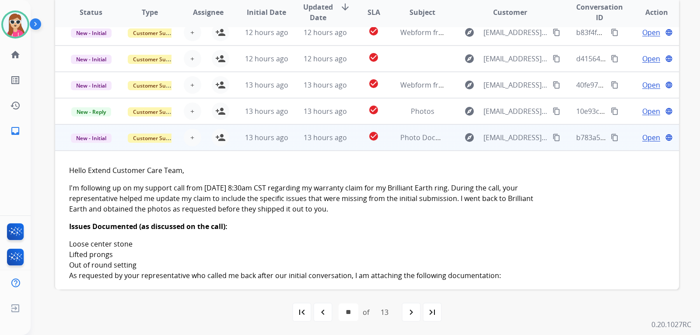
scroll to position [0, 0]
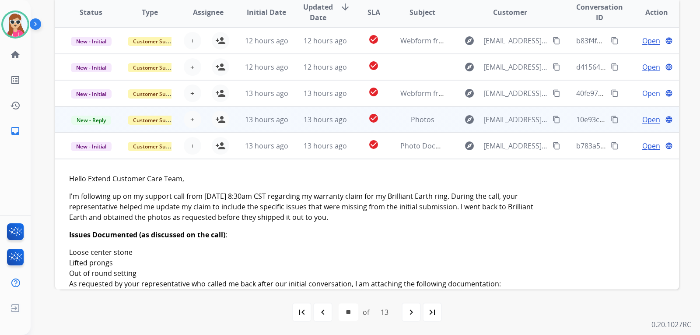
click at [234, 122] on td "13 hours ago" at bounding box center [259, 119] width 59 height 26
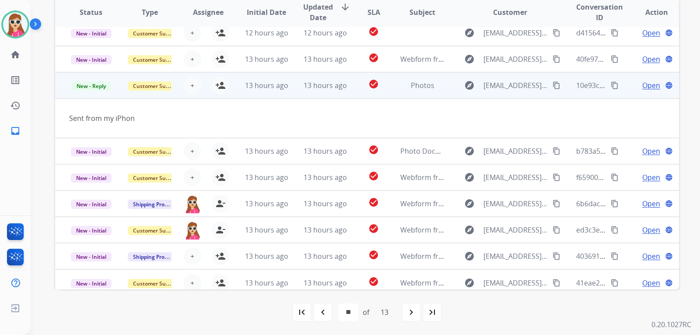
scroll to position [40, 0]
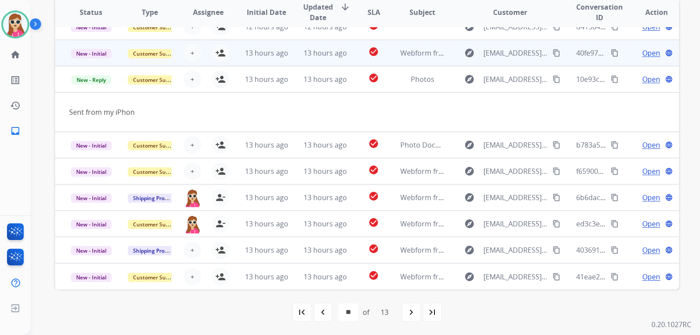
click at [233, 46] on td "13 hours ago" at bounding box center [259, 53] width 59 height 26
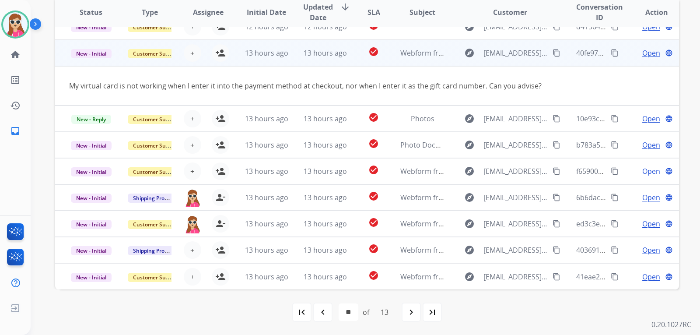
scroll to position [0, 0]
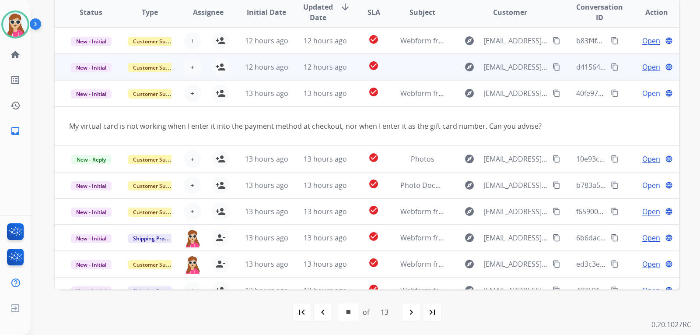
click at [236, 70] on td "12 hours ago" at bounding box center [259, 67] width 59 height 26
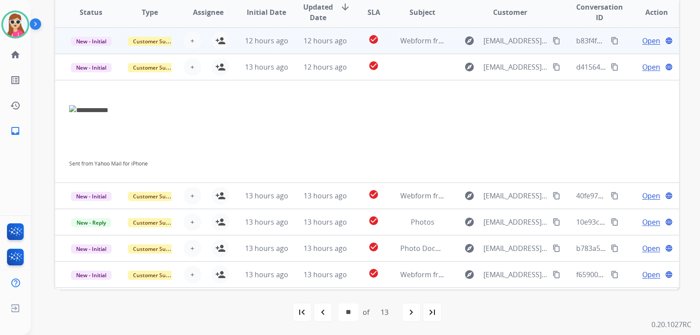
click at [235, 50] on td "12 hours ago" at bounding box center [259, 41] width 59 height 26
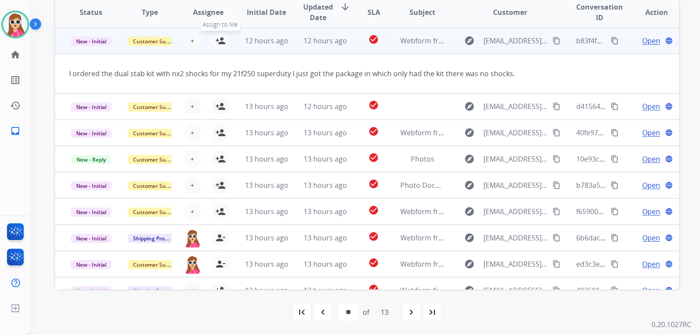
click at [213, 44] on button "person_add Assign to Me" at bounding box center [220, 40] width 17 height 17
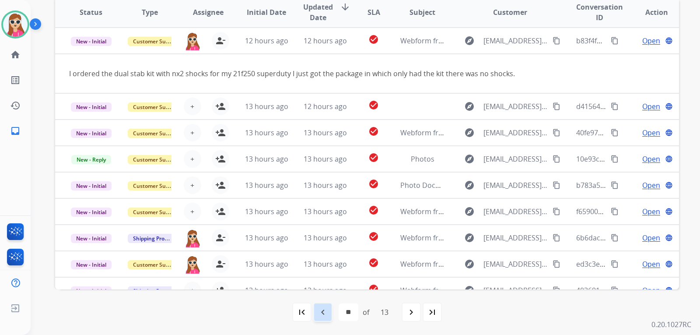
drag, startPoint x: 324, startPoint y: 329, endPoint x: 325, endPoint y: 314, distance: 15.3
click at [324, 325] on div "first_page navigate_before * * * * * * * * * ** ** ** ** of 13 navigate_next la…" at bounding box center [367, 311] width 624 height 45
click at [325, 314] on mat-icon "navigate_before" at bounding box center [322, 312] width 10 height 10
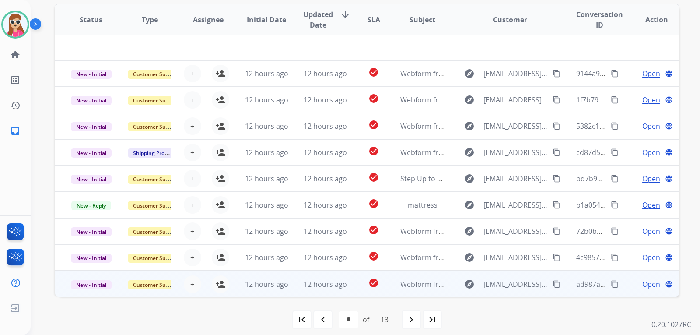
scroll to position [226, 0]
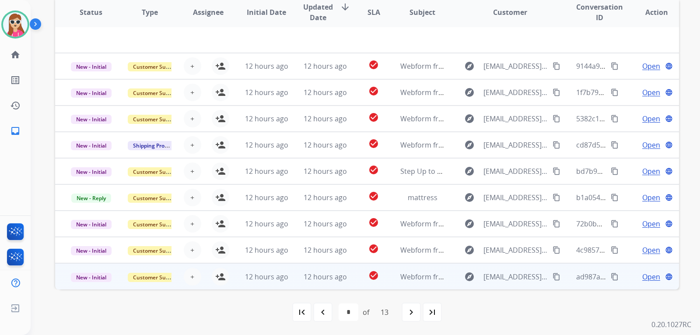
click at [351, 278] on td "check_circle" at bounding box center [366, 276] width 39 height 26
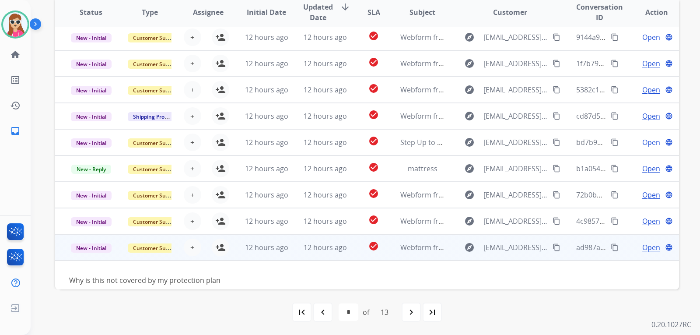
scroll to position [40, 0]
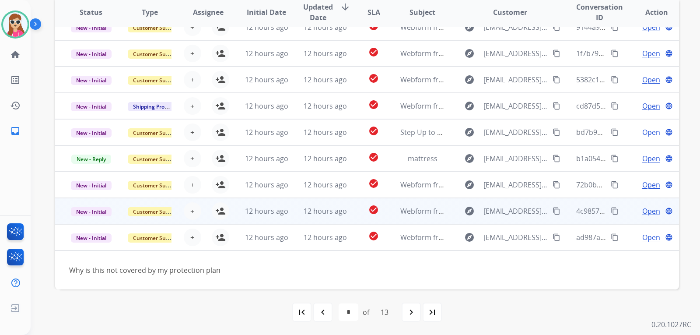
click at [354, 214] on td "check_circle" at bounding box center [366, 211] width 39 height 26
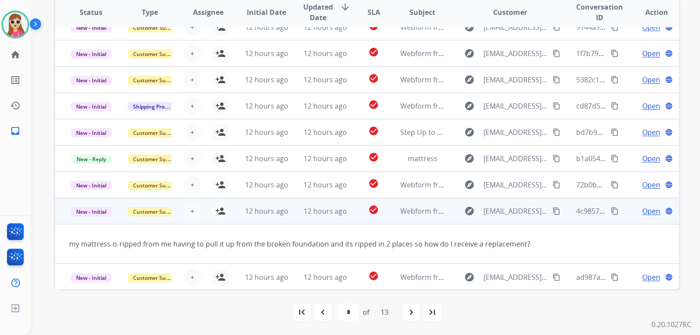
scroll to position [40, 0]
click at [220, 217] on button "person_add Assign to Me" at bounding box center [220, 210] width 17 height 17
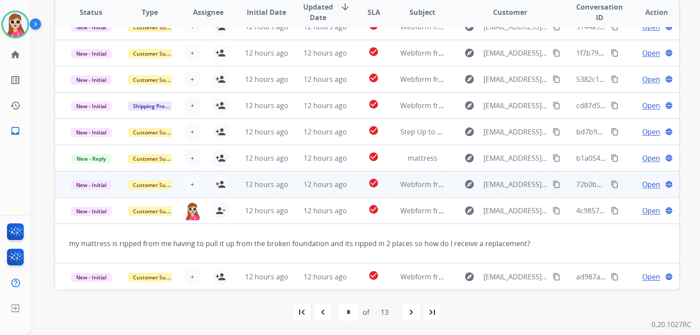
click at [231, 185] on td "12 hours ago" at bounding box center [259, 184] width 59 height 26
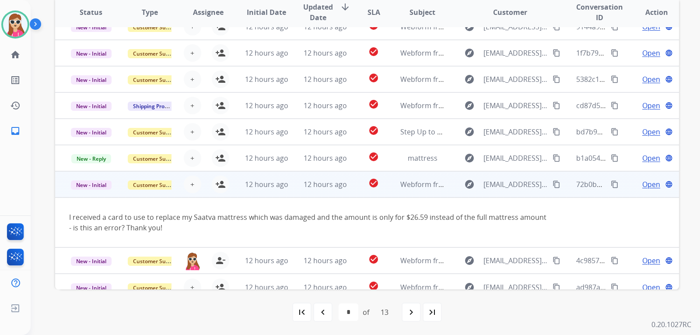
scroll to position [51, 0]
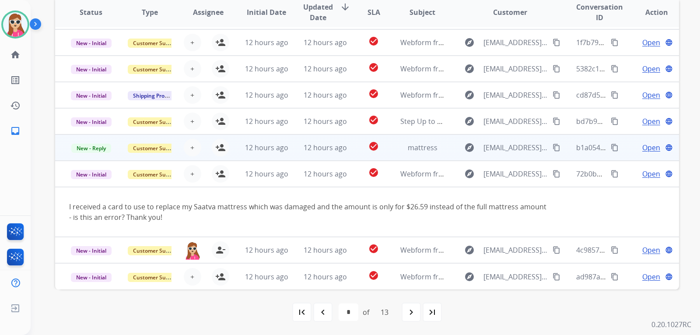
drag, startPoint x: 236, startPoint y: 150, endPoint x: 233, endPoint y: 153, distance: 4.6
click at [236, 150] on td "12 hours ago" at bounding box center [259, 147] width 59 height 26
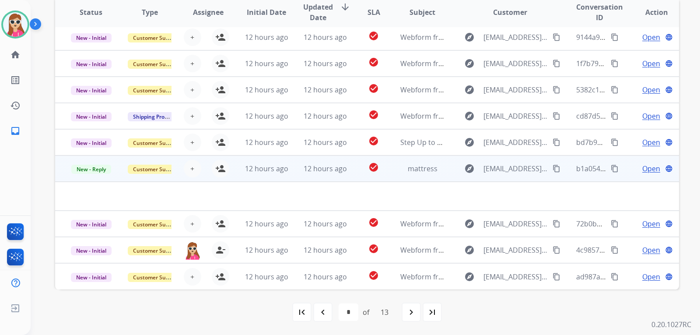
scroll to position [30, 0]
click at [233, 174] on td "12 hours ago" at bounding box center [259, 168] width 59 height 26
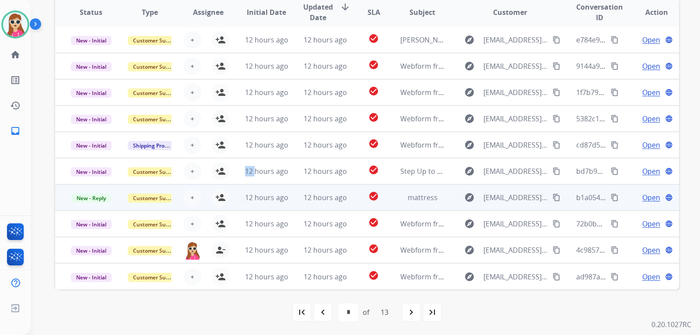
click at [233, 174] on td "12 hours ago" at bounding box center [259, 171] width 59 height 26
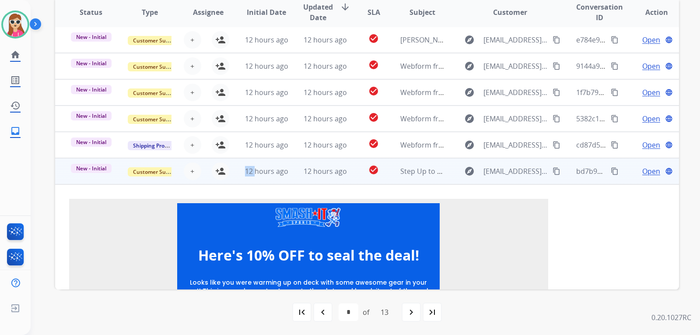
scroll to position [0, 0]
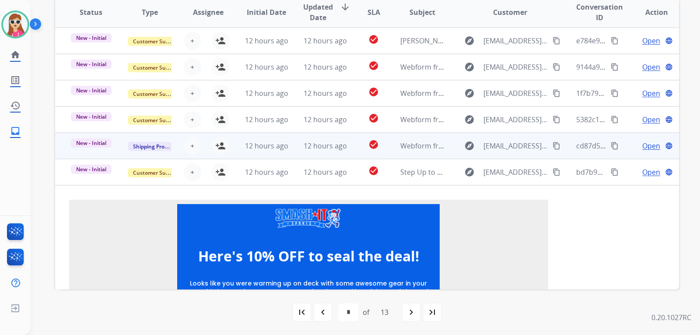
click at [230, 150] on td "12 hours ago" at bounding box center [259, 146] width 59 height 26
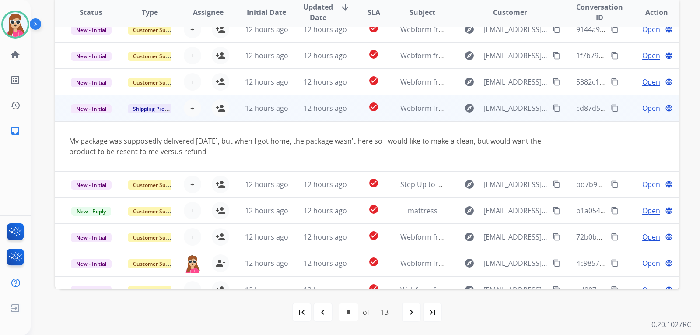
scroll to position [51, 0]
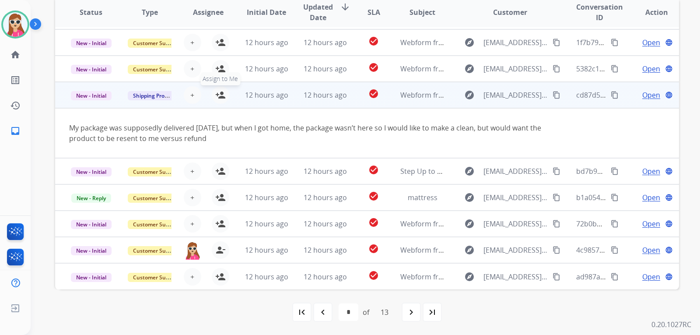
click at [218, 97] on mat-icon "person_add" at bounding box center [220, 95] width 10 height 10
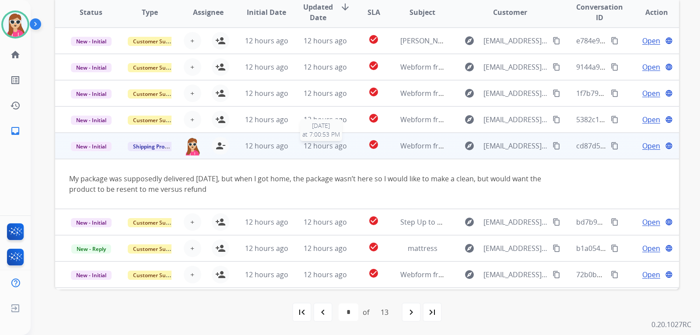
scroll to position [182, 0]
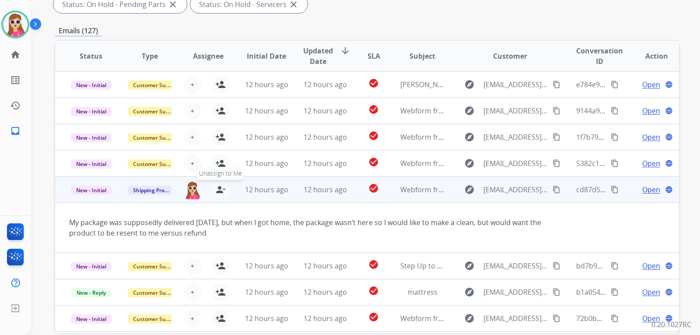
click at [223, 192] on mat-icon "person_remove" at bounding box center [220, 189] width 10 height 10
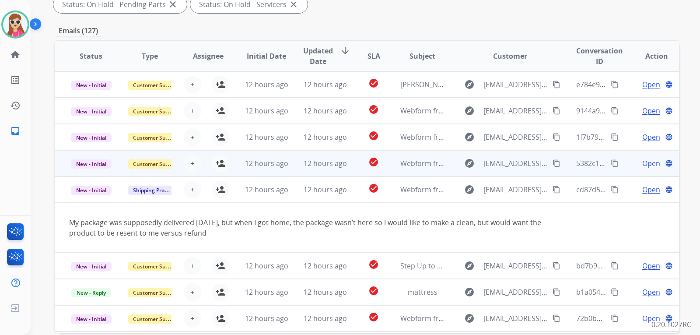
click at [231, 173] on td "12 hours ago" at bounding box center [259, 163] width 59 height 26
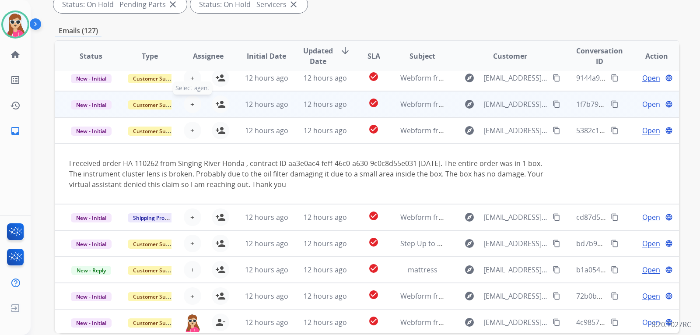
scroll to position [0, 0]
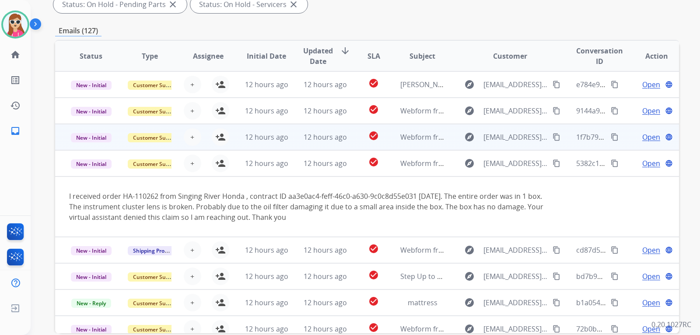
click at [233, 143] on td "12 hours ago" at bounding box center [259, 137] width 59 height 26
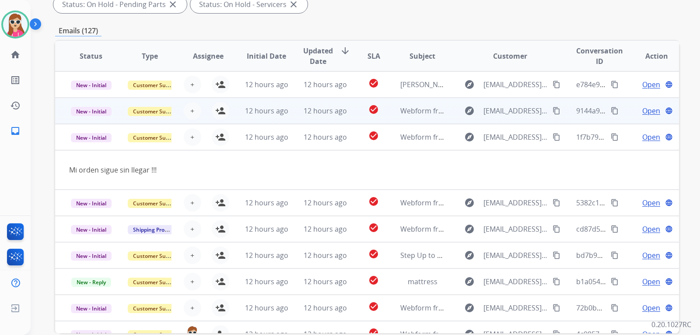
click at [237, 114] on td "12 hours ago" at bounding box center [259, 111] width 59 height 26
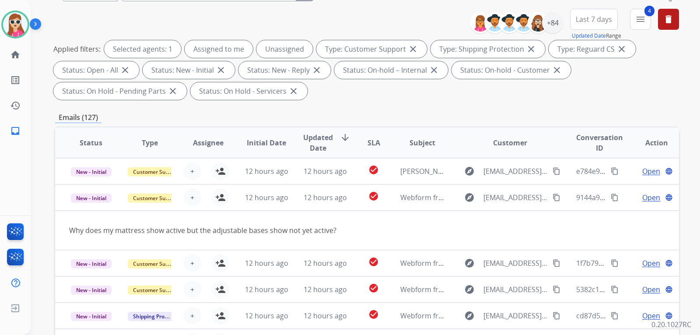
scroll to position [95, 0]
click at [632, 21] on button "4 menu Filters" at bounding box center [640, 20] width 21 height 21
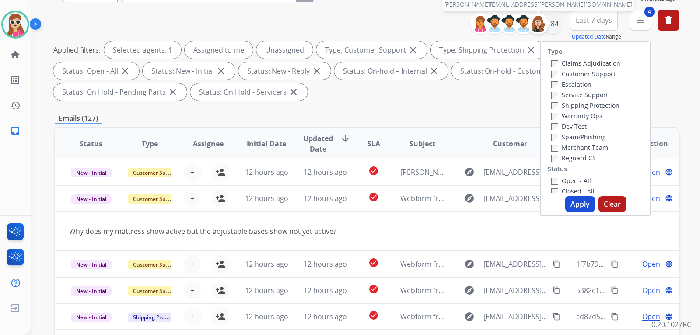
click at [542, 20] on img at bounding box center [537, 23] width 17 height 17
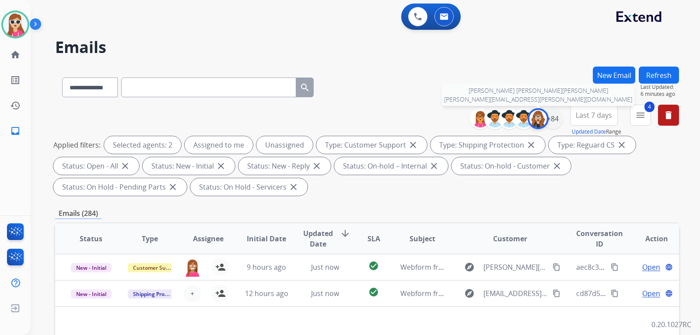
click at [536, 120] on img at bounding box center [537, 118] width 17 height 17
click at [550, 115] on div "+84" at bounding box center [552, 118] width 21 height 21
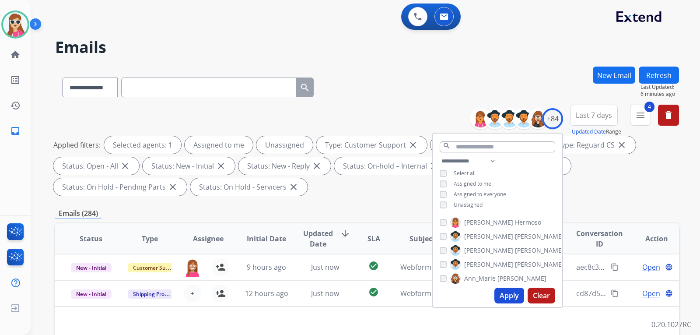
drag, startPoint x: 458, startPoint y: 205, endPoint x: 428, endPoint y: 215, distance: 31.8
click at [444, 209] on div "**********" at bounding box center [496, 184] width 129 height 56
click at [468, 206] on span "Unassigned" at bounding box center [467, 204] width 29 height 7
click at [495, 293] on button "Apply" at bounding box center [509, 295] width 30 height 16
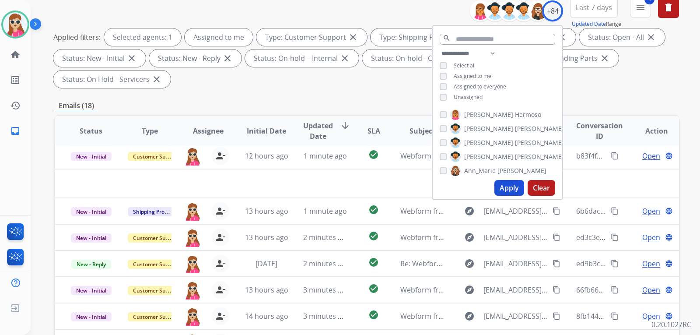
scroll to position [226, 0]
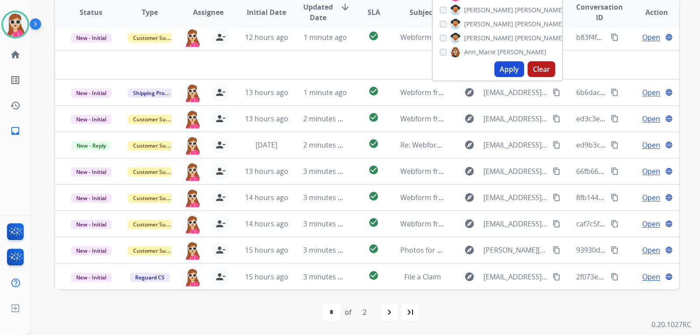
click at [398, 309] on div "navigate_next" at bounding box center [389, 311] width 19 height 19
select select "*"
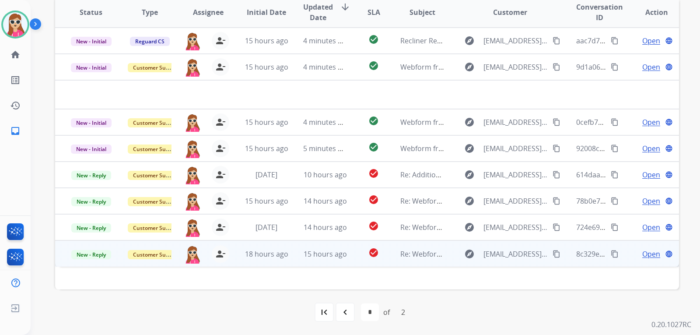
click at [389, 254] on td "Re: Webform from sabrinamarieblanchard@gmail.com on 08/25/2025" at bounding box center [415, 253] width 59 height 26
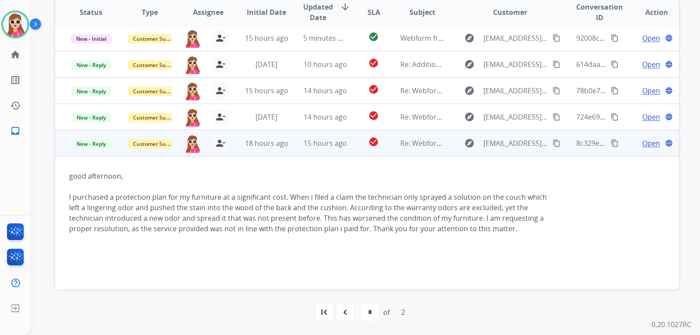
scroll to position [82, 0]
click at [552, 142] on mat-icon "content_copy" at bounding box center [556, 143] width 8 height 8
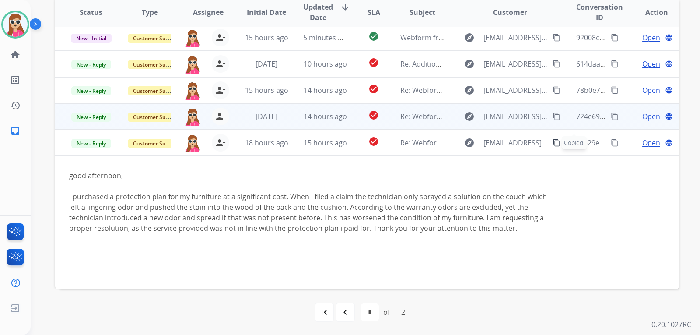
click at [538, 128] on td "explore Mustangforever2017@gmail.com content_copy" at bounding box center [503, 116] width 117 height 26
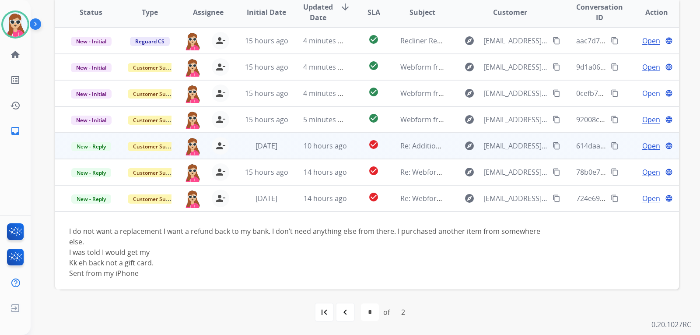
scroll to position [30, 0]
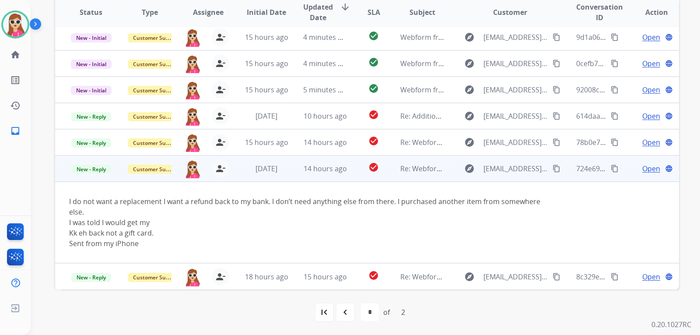
click at [552, 167] on mat-icon "content_copy" at bounding box center [556, 168] width 8 height 8
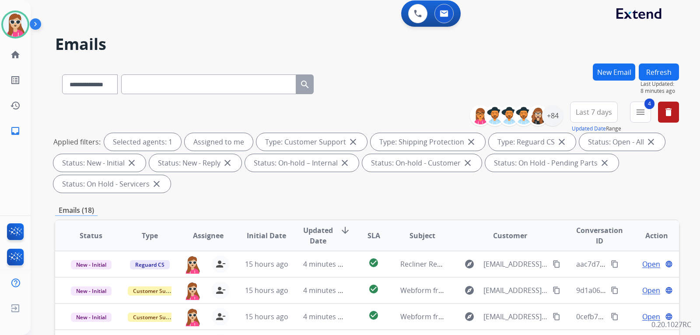
scroll to position [0, 0]
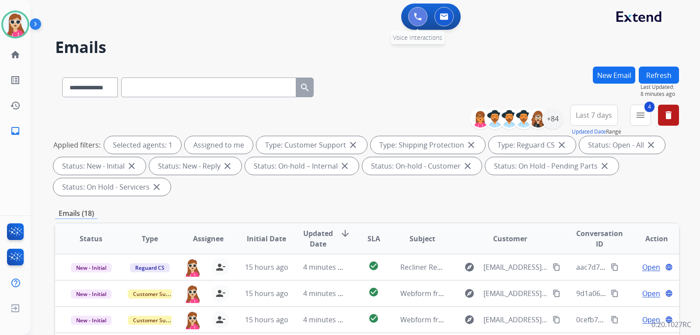
click at [418, 18] on img at bounding box center [418, 17] width 8 height 8
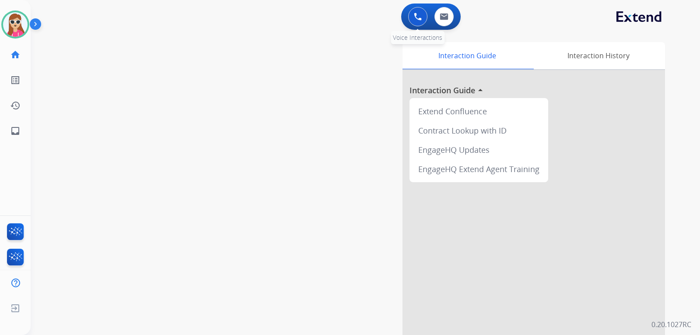
click at [411, 16] on button at bounding box center [417, 16] width 19 height 19
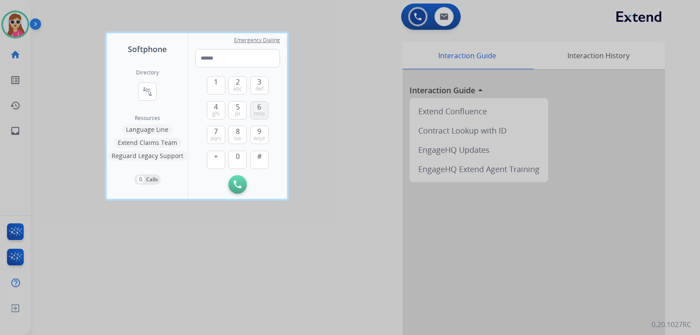
click at [255, 107] on button "6 mno" at bounding box center [259, 110] width 18 height 18
click at [213, 90] on button "1" at bounding box center [216, 85] width 18 height 18
click at [241, 107] on button "5 jkl" at bounding box center [237, 110] width 18 height 18
click at [217, 139] on span "pqrs" at bounding box center [215, 138] width 11 height 7
click at [220, 87] on button "1" at bounding box center [216, 85] width 18 height 18
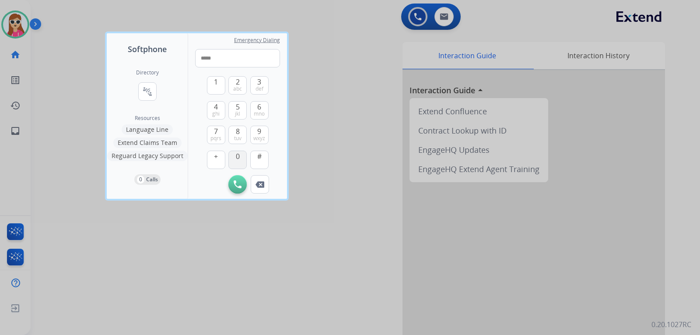
click at [238, 152] on span "0" at bounding box center [238, 156] width 4 height 10
click at [234, 130] on button "8 tuv" at bounding box center [237, 135] width 18 height 18
click at [258, 128] on span "9" at bounding box center [259, 131] width 4 height 10
click at [216, 134] on span "7" at bounding box center [216, 131] width 4 height 10
click at [248, 93] on div "1 2 abc 3 def 4 ghi 5 jkl 6 mno 7 pqrs 8 tuv 9 wxyz + 0 #" at bounding box center [238, 121] width 62 height 108
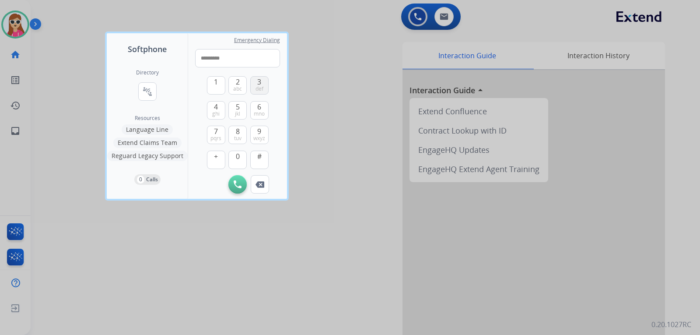
click at [256, 91] on span "def" at bounding box center [259, 88] width 8 height 7
type input "**********"
click at [245, 177] on div "Initiate Call Remove Number" at bounding box center [237, 184] width 85 height 18
click at [241, 182] on img at bounding box center [238, 184] width 8 height 8
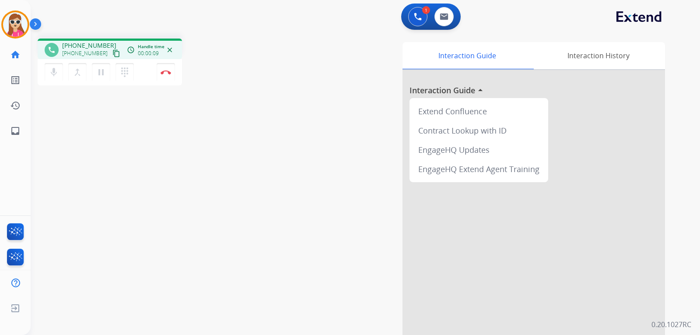
click at [84, 203] on div "phone +16157108973 +16157108973 content_copy access_time Call metrics Queue 00:…" at bounding box center [355, 213] width 648 height 365
click at [169, 66] on button "Disconnect" at bounding box center [166, 72] width 18 height 18
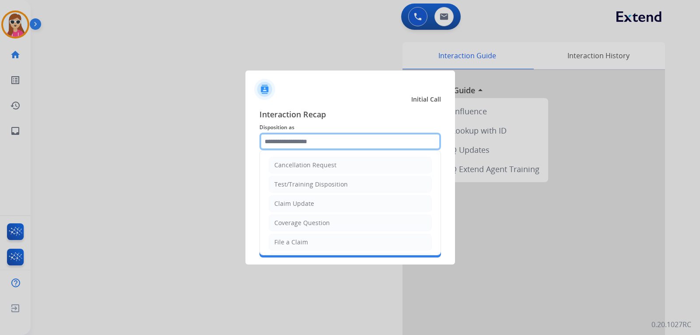
click at [349, 136] on input "text" at bounding box center [349, 141] width 181 height 17
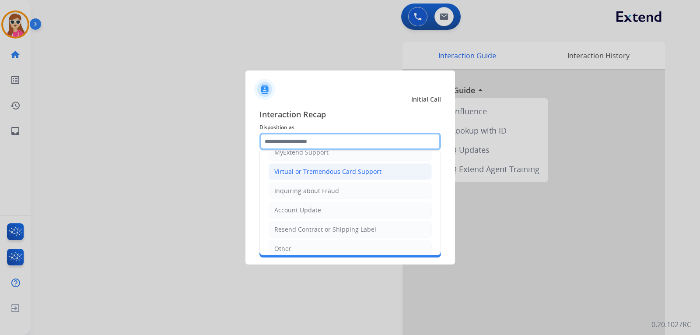
scroll to position [87, 0]
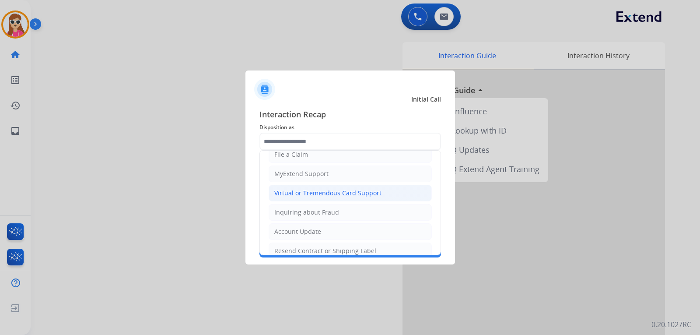
click at [354, 193] on div "Virtual or Tremendous Card Support" at bounding box center [327, 192] width 107 height 9
type input "**********"
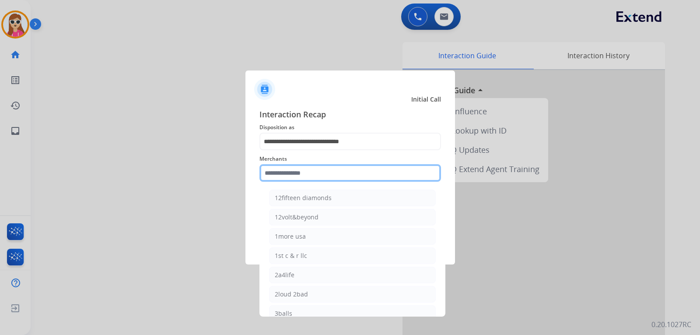
click at [312, 177] on input "text" at bounding box center [349, 172] width 181 height 17
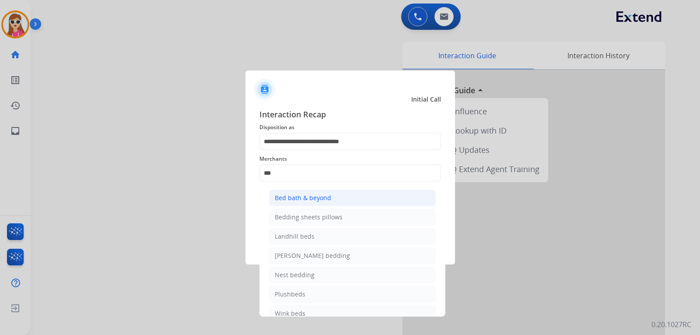
click at [298, 199] on div "Bed bath & beyond" at bounding box center [303, 197] width 56 height 9
type input "**********"
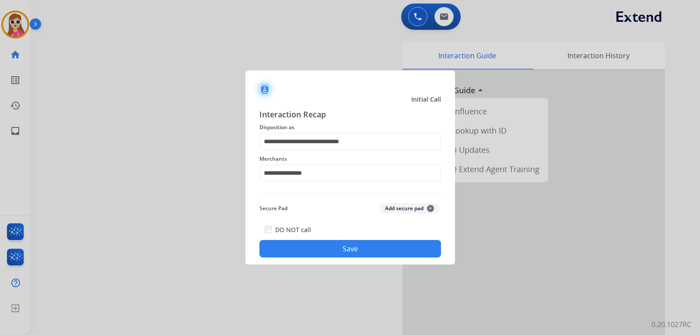
click at [304, 246] on button "Save" at bounding box center [349, 248] width 181 height 17
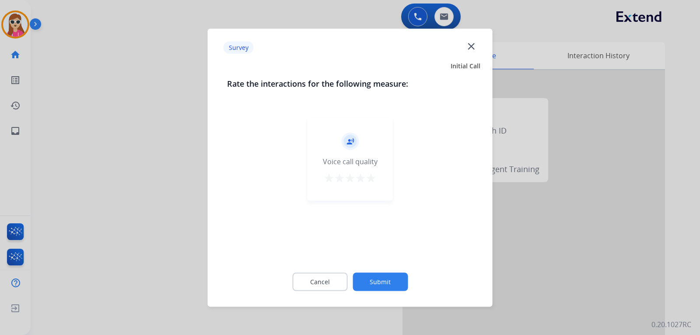
click at [370, 181] on mat-icon "star" at bounding box center [371, 177] width 10 height 10
click at [385, 284] on button "Submit" at bounding box center [379, 281] width 55 height 18
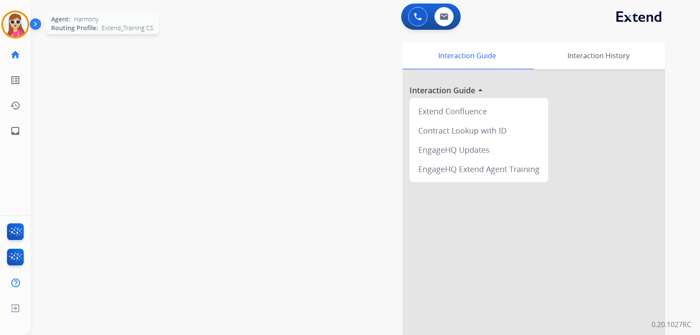
click at [21, 23] on img at bounding box center [15, 24] width 24 height 24
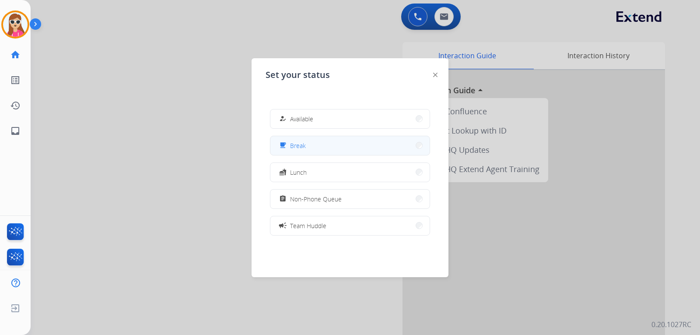
click at [368, 153] on button "free_breakfast Break" at bounding box center [349, 145] width 159 height 19
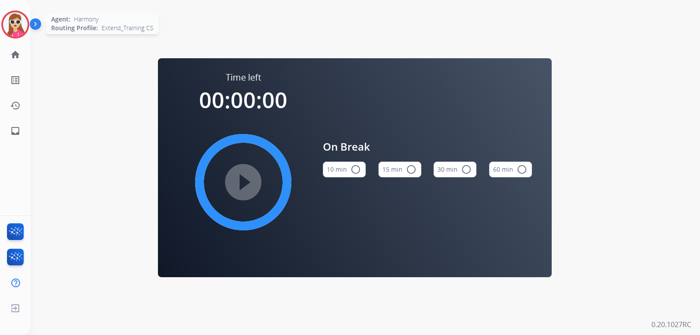
click at [24, 21] on img at bounding box center [15, 24] width 24 height 24
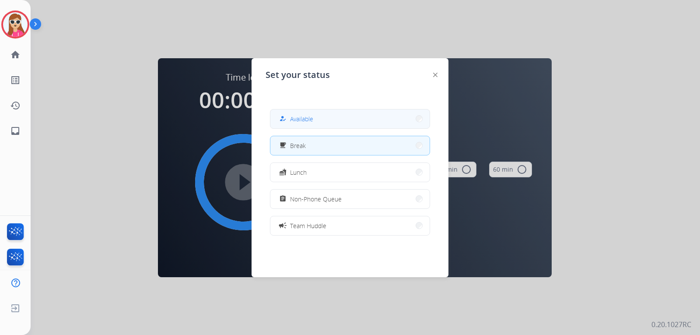
click at [303, 113] on button "how_to_reg Available" at bounding box center [349, 118] width 159 height 19
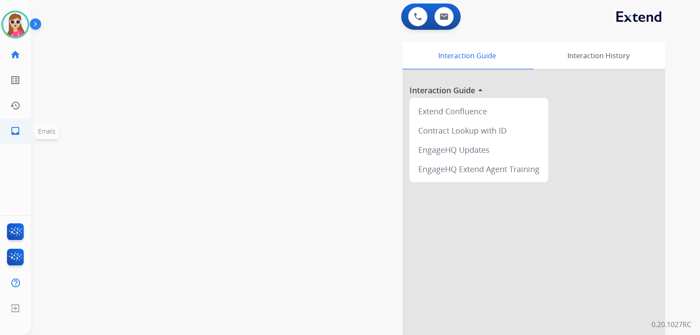
click at [18, 134] on mat-icon "inbox" at bounding box center [15, 131] width 10 height 10
select select "**********"
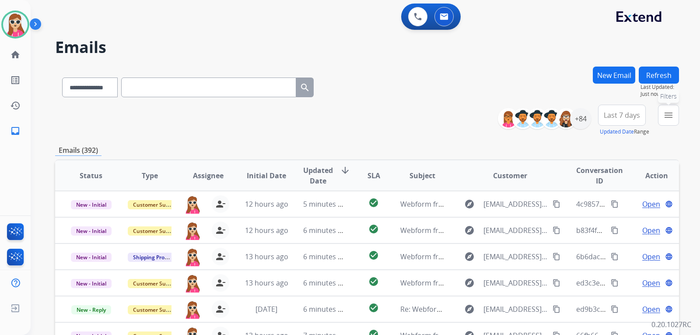
click at [661, 117] on button "menu Filters" at bounding box center [668, 115] width 21 height 21
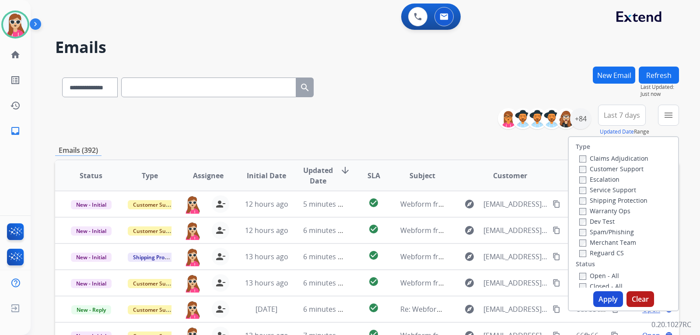
click at [597, 170] on label "Customer Support" at bounding box center [611, 168] width 64 height 8
click at [584, 198] on label "Shipping Protection" at bounding box center [613, 200] width 68 height 8
click at [598, 197] on label "Shipping Protection" at bounding box center [613, 200] width 68 height 8
click at [603, 252] on label "Reguard CS" at bounding box center [601, 252] width 45 height 8
click at [607, 277] on label "Open - All" at bounding box center [599, 275] width 40 height 8
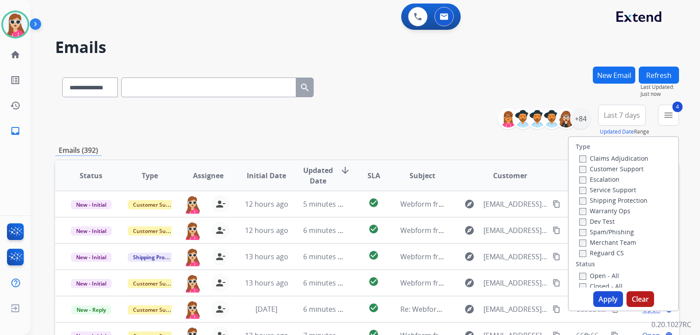
click at [600, 297] on button "Apply" at bounding box center [608, 299] width 30 height 16
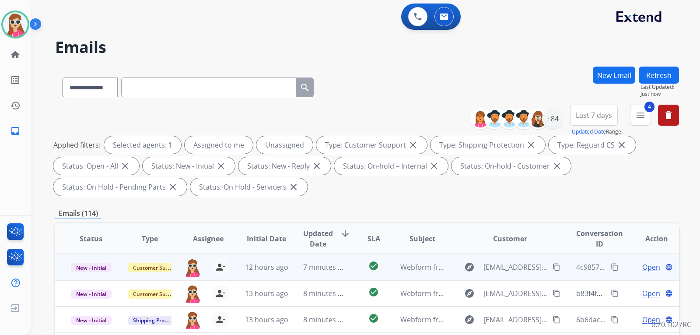
scroll to position [1, 0]
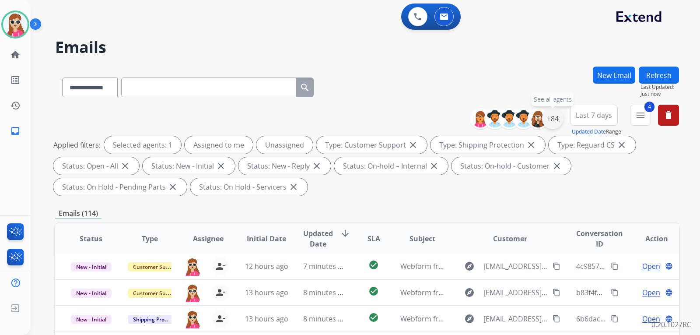
click at [550, 122] on div "+84" at bounding box center [552, 118] width 21 height 21
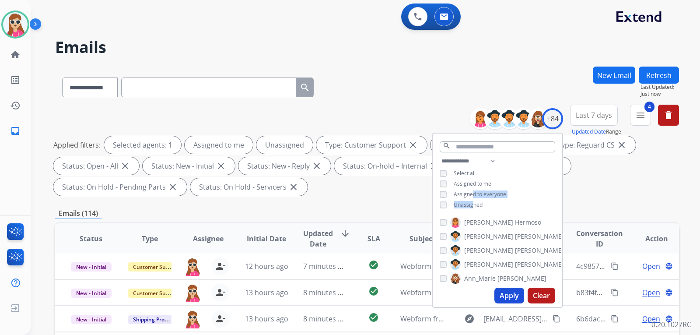
click at [472, 197] on div "**********" at bounding box center [496, 184] width 129 height 56
click at [456, 206] on span "Unassigned" at bounding box center [467, 204] width 29 height 7
click at [505, 298] on button "Apply" at bounding box center [509, 295] width 30 height 16
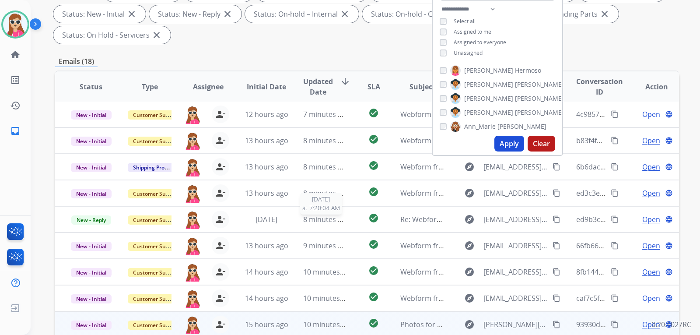
scroll to position [226, 0]
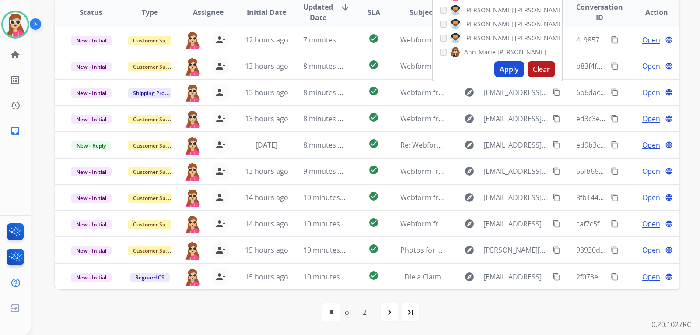
drag, startPoint x: 387, startPoint y: 310, endPoint x: 403, endPoint y: 311, distance: 16.2
click at [388, 309] on mat-icon "navigate_next" at bounding box center [389, 312] width 10 height 10
select select "*"
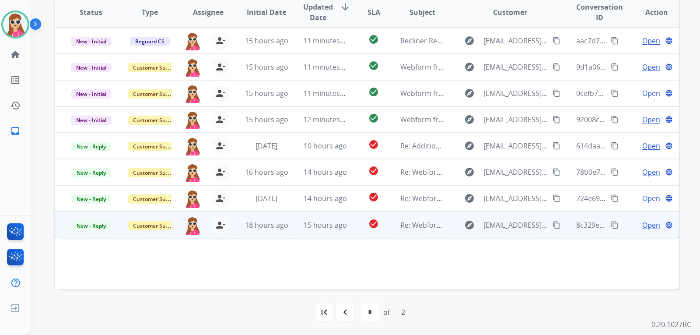
click at [354, 225] on td "check_circle" at bounding box center [366, 224] width 39 height 26
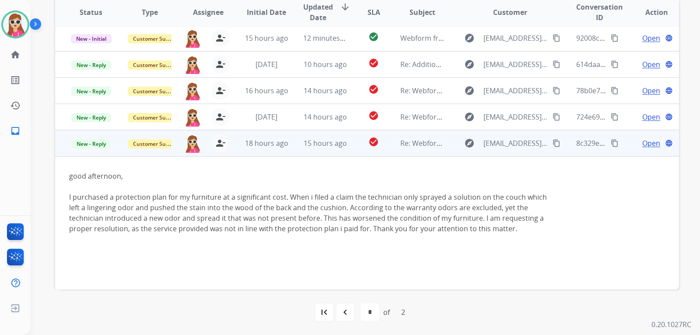
scroll to position [82, 0]
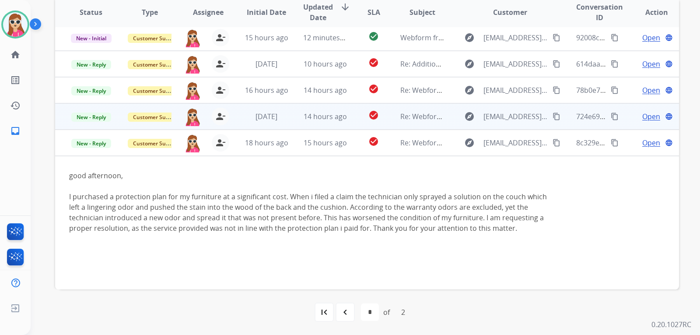
click at [349, 121] on td "check_circle" at bounding box center [366, 116] width 39 height 26
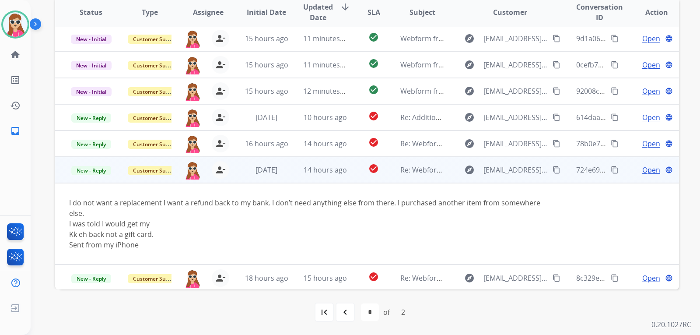
scroll to position [30, 0]
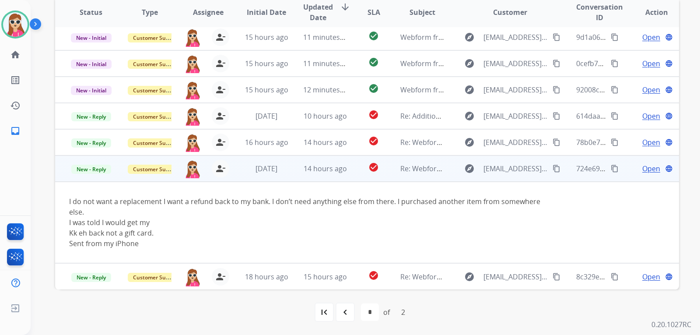
click at [648, 171] on span "Open" at bounding box center [651, 168] width 18 height 10
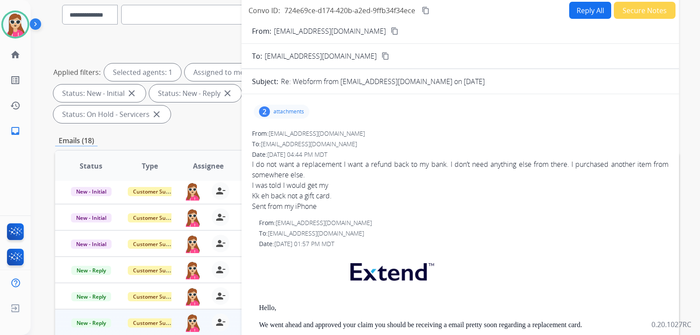
scroll to position [51, 0]
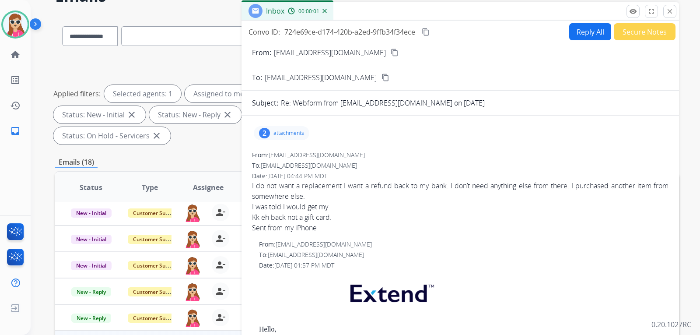
click at [569, 25] on button "Reply All" at bounding box center [590, 31] width 42 height 17
select select "**********"
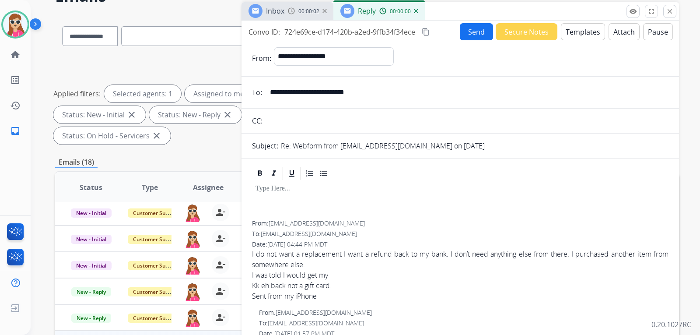
click at [563, 30] on button "Templates" at bounding box center [583, 31] width 44 height 17
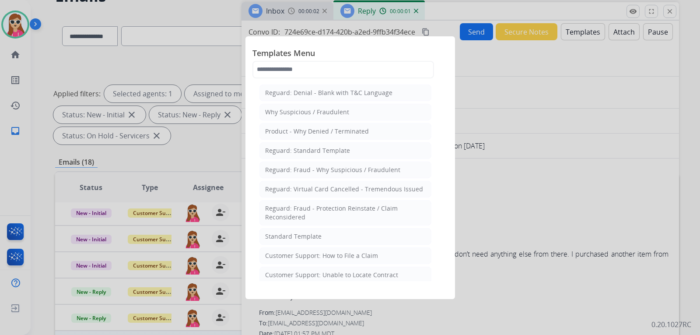
click at [310, 238] on div "Standard Template" at bounding box center [293, 236] width 56 height 9
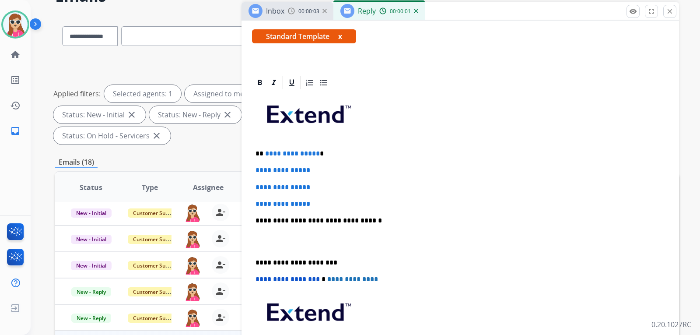
scroll to position [175, 0]
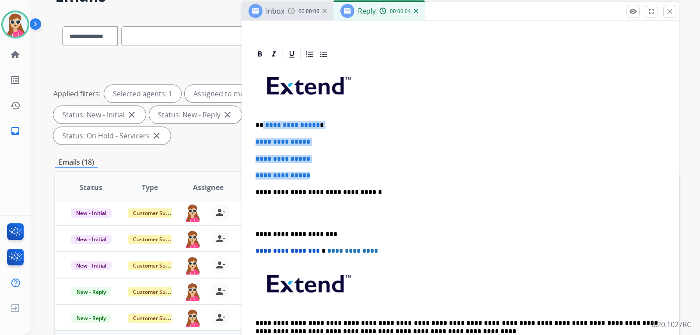
drag, startPoint x: 262, startPoint y: 123, endPoint x: 310, endPoint y: 198, distance: 89.4
click at [311, 195] on div "**********" at bounding box center [460, 212] width 416 height 301
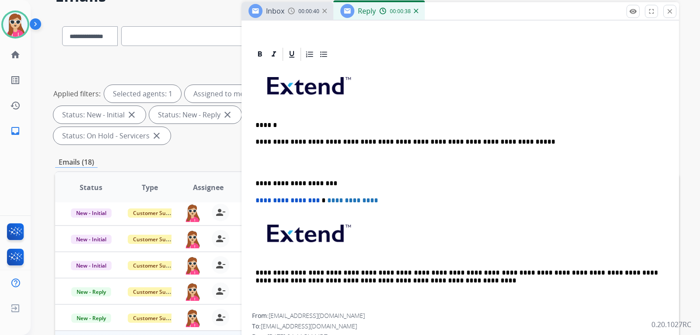
drag, startPoint x: 420, startPoint y: 146, endPoint x: 425, endPoint y: 137, distance: 10.4
click at [451, 143] on p "**********" at bounding box center [456, 142] width 402 height 8
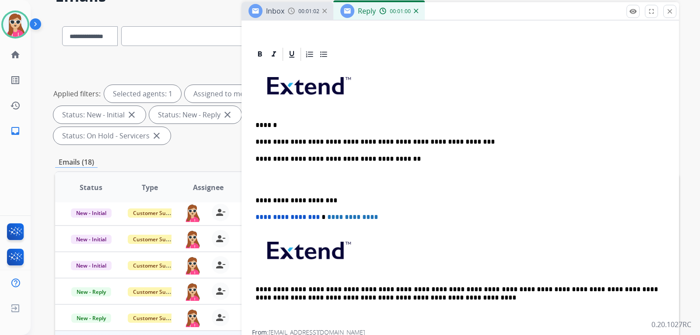
click at [322, 157] on p "**********" at bounding box center [456, 159] width 402 height 8
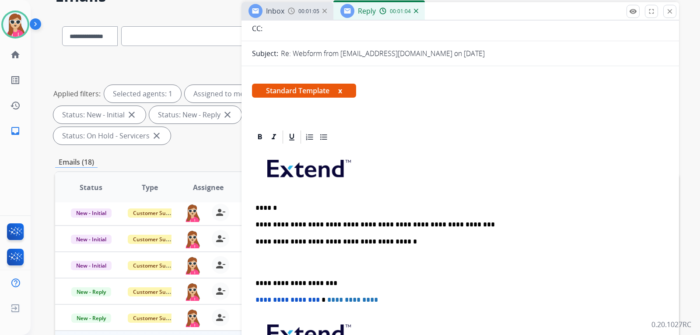
scroll to position [0, 0]
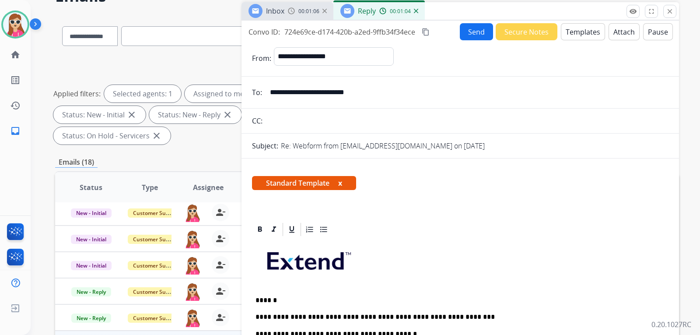
click at [461, 39] on button "Send" at bounding box center [476, 31] width 33 height 17
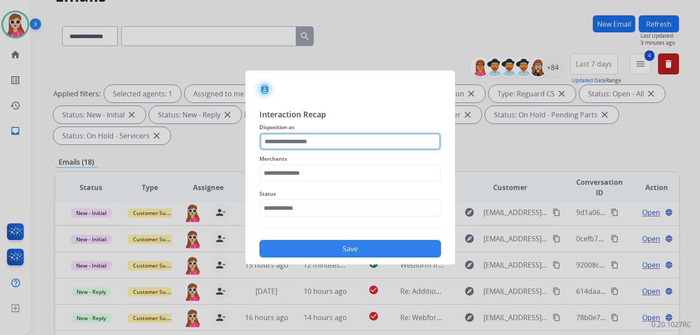
drag, startPoint x: 459, startPoint y: 39, endPoint x: 296, endPoint y: 142, distance: 193.4
click at [296, 142] on input "text" at bounding box center [349, 141] width 181 height 17
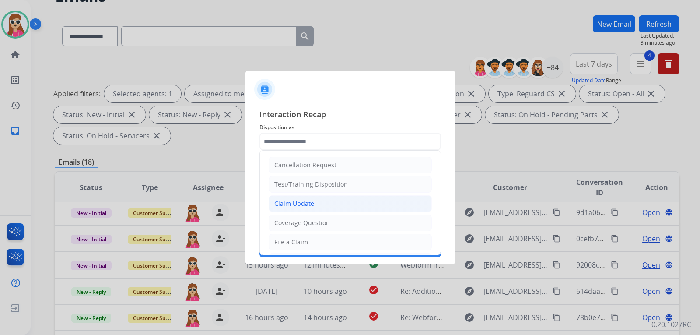
click at [320, 200] on li "Claim Update" at bounding box center [349, 203] width 163 height 17
type input "**********"
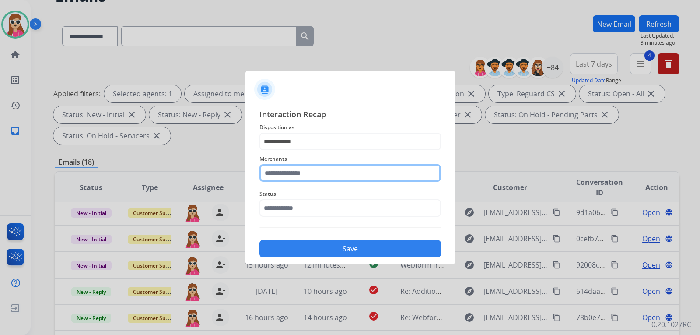
click at [325, 176] on input "text" at bounding box center [349, 172] width 181 height 17
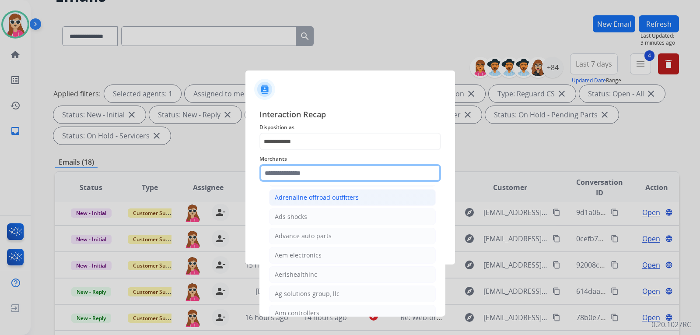
scroll to position [306, 0]
click at [316, 173] on input "text" at bounding box center [349, 172] width 181 height 17
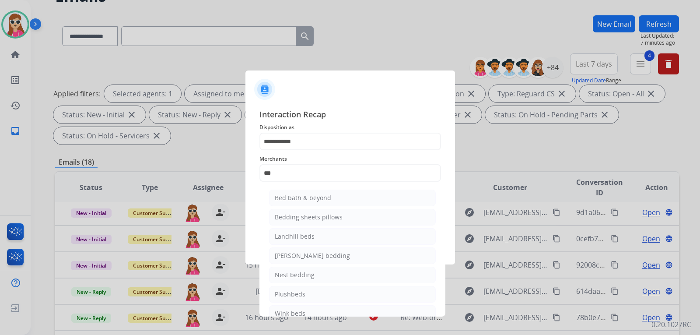
click at [288, 200] on div "Bed bath & beyond" at bounding box center [303, 197] width 56 height 9
type input "**********"
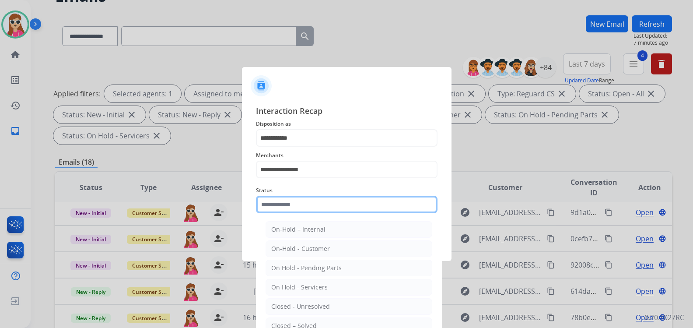
drag, startPoint x: 307, startPoint y: 207, endPoint x: 308, endPoint y: 214, distance: 6.6
click at [308, 213] on input "text" at bounding box center [346, 203] width 181 height 17
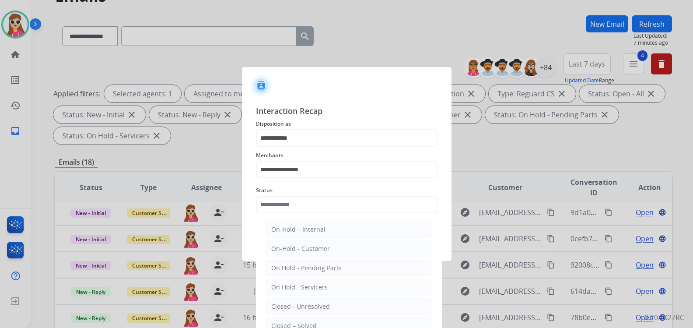
click at [331, 325] on li "Closed – Solved" at bounding box center [348, 325] width 167 height 17
type input "**********"
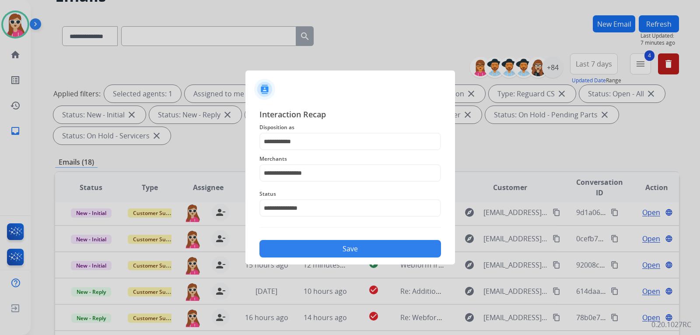
click at [351, 248] on button "Save" at bounding box center [349, 248] width 181 height 17
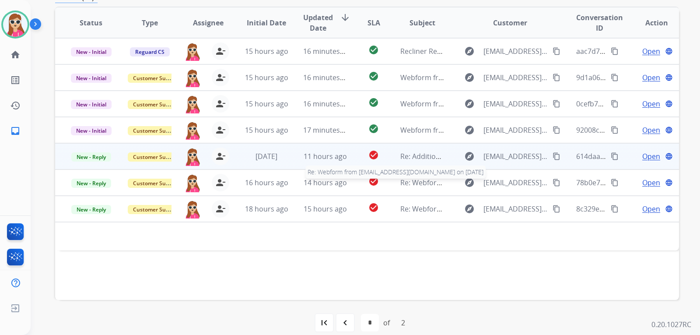
scroll to position [182, 0]
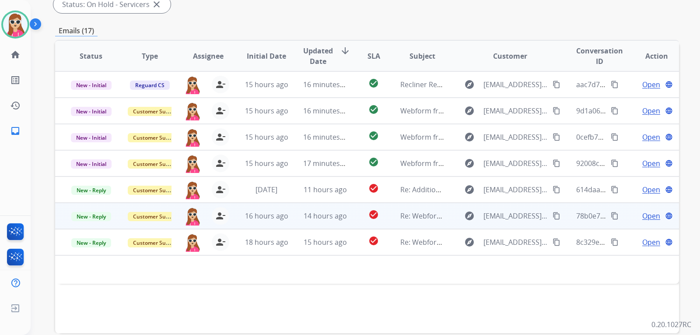
click at [386, 214] on td "Re: Webform from Info@code3junkremoval.com on 08/25/2025" at bounding box center [415, 215] width 59 height 26
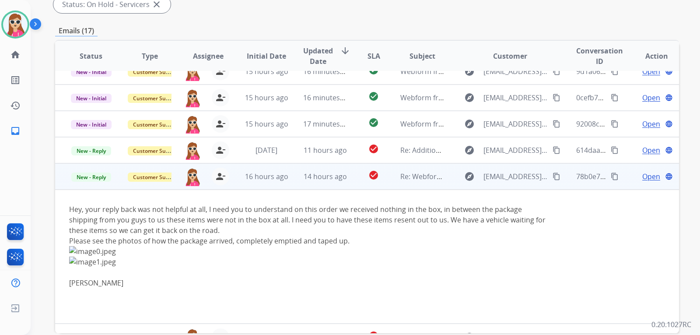
scroll to position [56, 0]
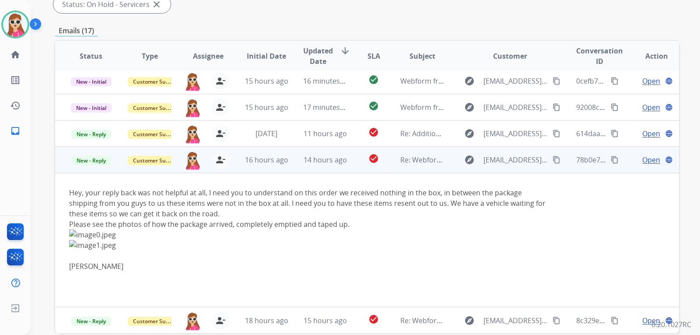
click at [645, 156] on span "Open" at bounding box center [651, 159] width 18 height 10
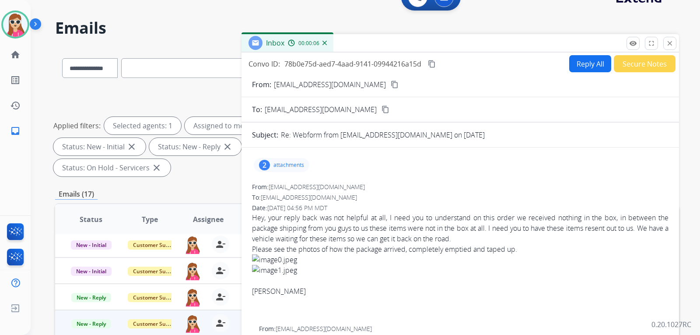
scroll to position [7, 0]
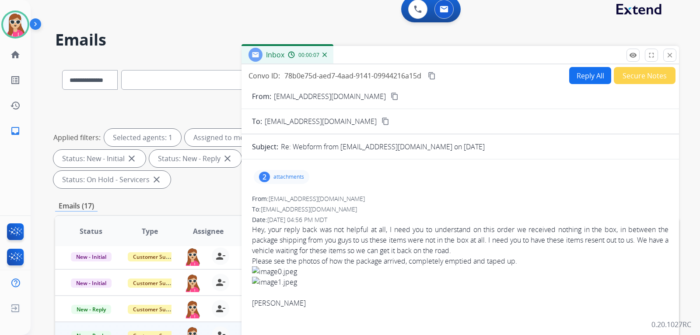
click at [267, 177] on div "2" at bounding box center [264, 176] width 11 height 10
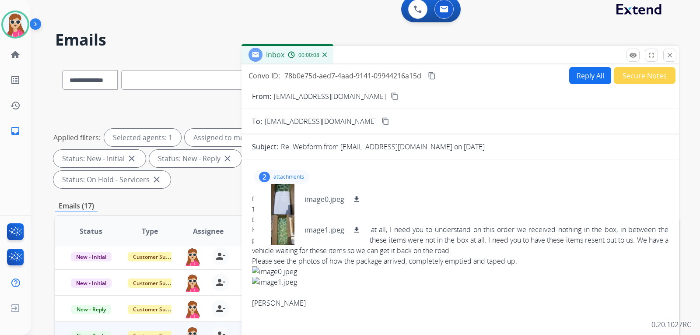
click at [393, 178] on div "2 attachments image0.jpeg download image1.jpeg download" at bounding box center [460, 176] width 416 height 21
click at [593, 69] on button "Reply All" at bounding box center [590, 75] width 42 height 17
select select "**********"
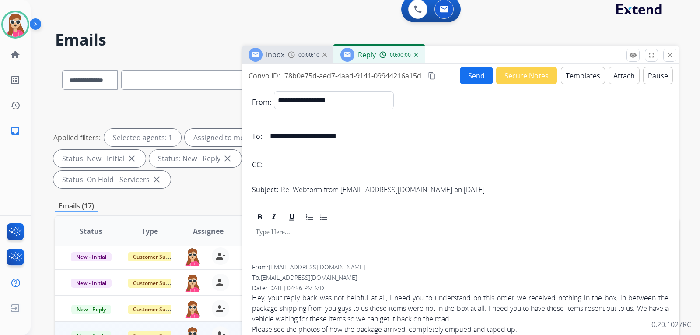
click at [579, 78] on button "Templates" at bounding box center [583, 75] width 44 height 17
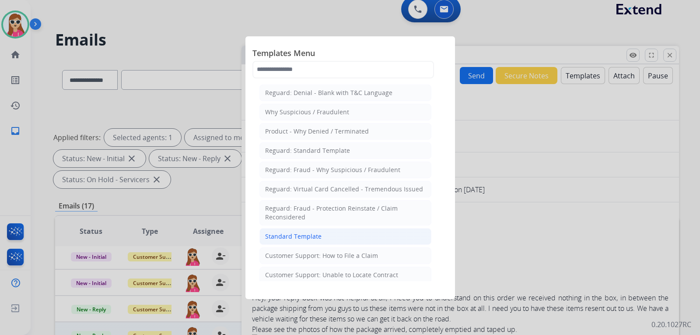
click at [314, 231] on li "Standard Template" at bounding box center [345, 236] width 172 height 17
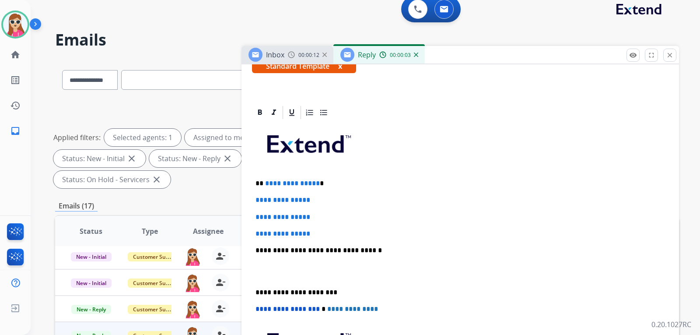
scroll to position [175, 0]
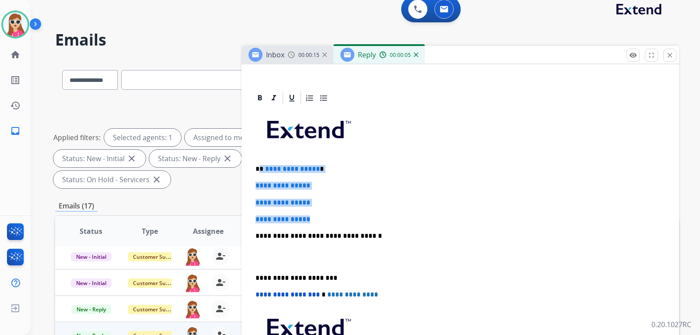
drag, startPoint x: 258, startPoint y: 172, endPoint x: 314, endPoint y: 216, distance: 71.6
click at [314, 216] on div "**********" at bounding box center [460, 256] width 416 height 301
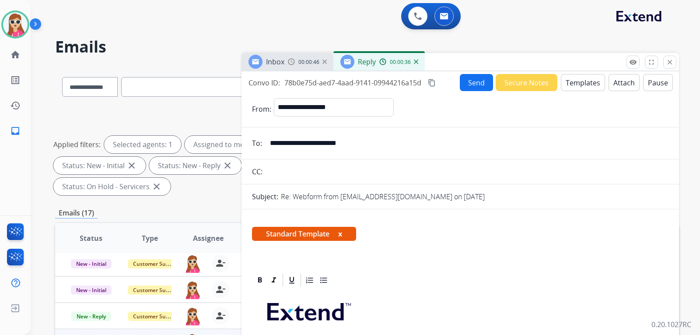
scroll to position [0, 0]
click at [471, 84] on button "Send" at bounding box center [476, 82] width 33 height 17
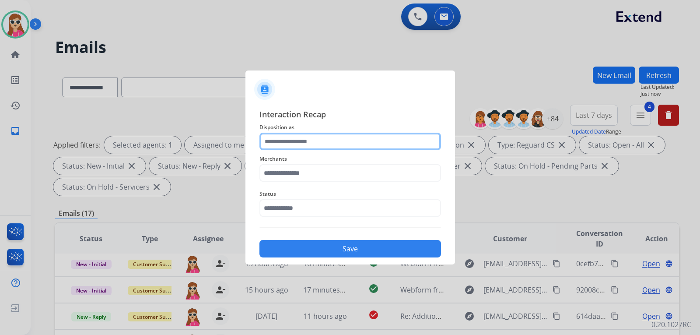
click at [347, 143] on input "text" at bounding box center [349, 141] width 181 height 17
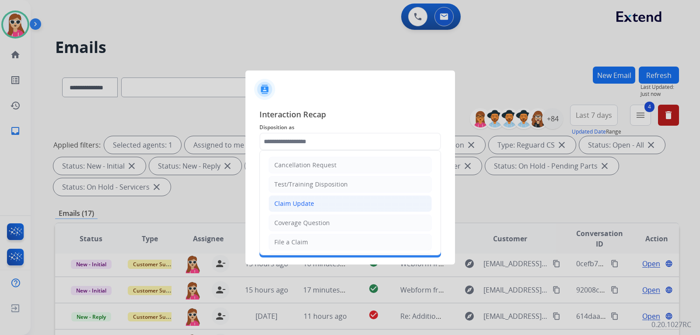
click at [326, 204] on li "Claim Update" at bounding box center [349, 203] width 163 height 17
type input "**********"
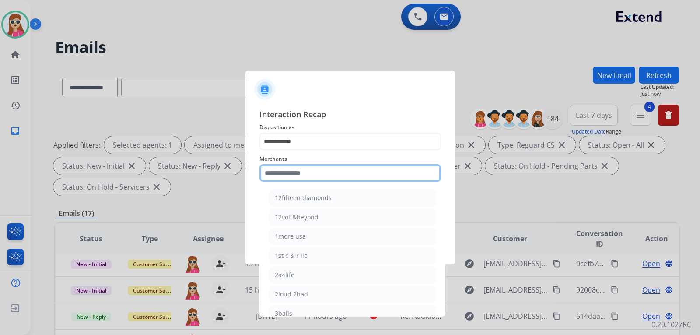
click at [330, 177] on input "text" at bounding box center [349, 172] width 181 height 17
click at [286, 185] on div "Merchants 12fifteen diamonds 12volt&beyond 1more usa 1st c & r llc 2a4life 2lou…" at bounding box center [349, 167] width 181 height 35
drag, startPoint x: 287, startPoint y: 180, endPoint x: 286, endPoint y: 186, distance: 6.2
click at [286, 185] on div "Merchants 12fifteen diamonds 12volt&beyond 1more usa 1st c & r llc 2a4life 2lou…" at bounding box center [349, 167] width 181 height 35
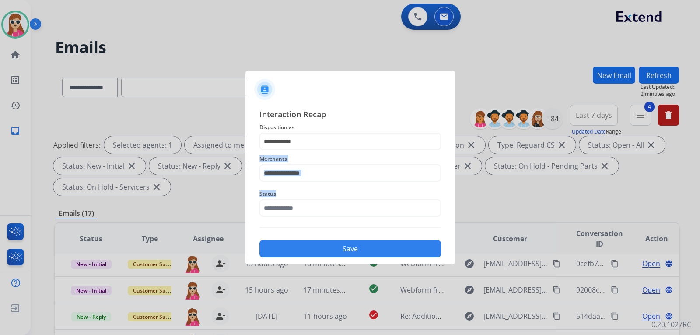
click at [341, 181] on div "**********" at bounding box center [349, 182] width 181 height 149
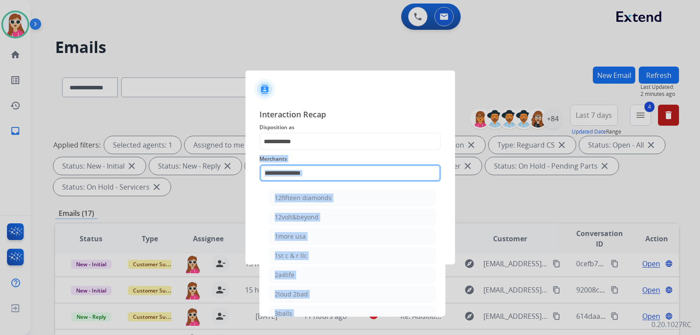
click at [341, 178] on input "text" at bounding box center [349, 172] width 181 height 17
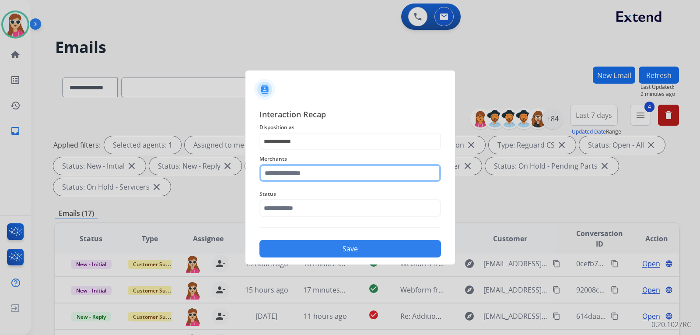
drag, startPoint x: 308, startPoint y: 165, endPoint x: 308, endPoint y: 177, distance: 11.8
click at [308, 167] on input "text" at bounding box center [349, 172] width 181 height 17
click at [308, 177] on input "text" at bounding box center [349, 172] width 181 height 17
type input "*"
click at [286, 204] on div "Status" at bounding box center [349, 202] width 181 height 35
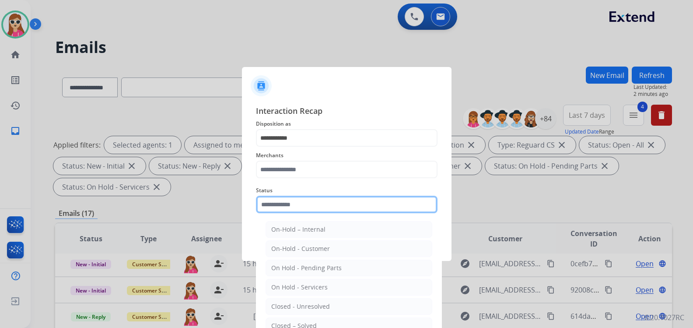
click at [286, 207] on input "text" at bounding box center [346, 203] width 181 height 17
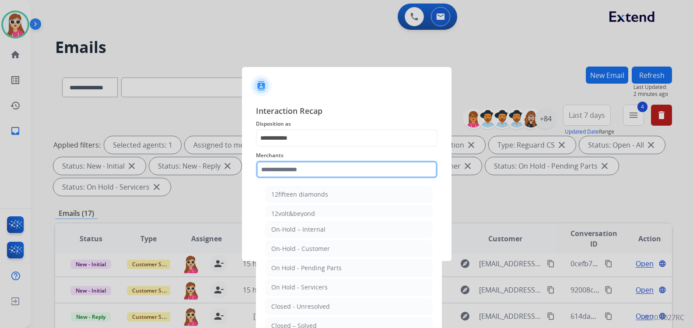
click at [273, 170] on input "text" at bounding box center [346, 168] width 181 height 17
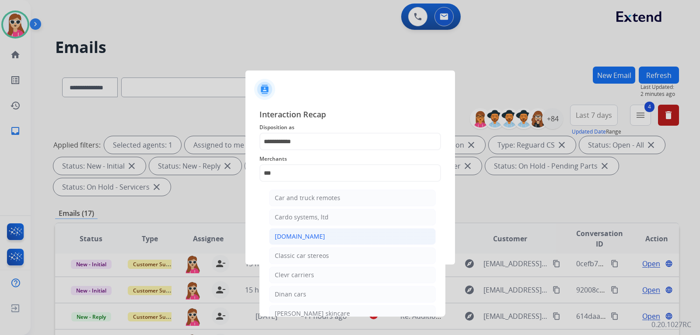
click at [288, 238] on div "[DOMAIN_NAME]" at bounding box center [300, 236] width 50 height 9
type input "**********"
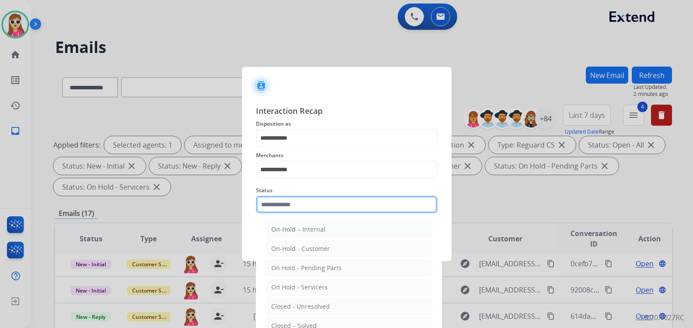
click at [302, 209] on input "text" at bounding box center [346, 203] width 181 height 17
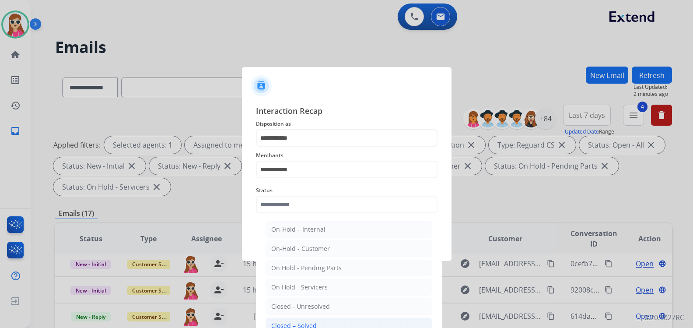
click at [302, 324] on div "Closed – Solved" at bounding box center [293, 325] width 45 height 9
type input "**********"
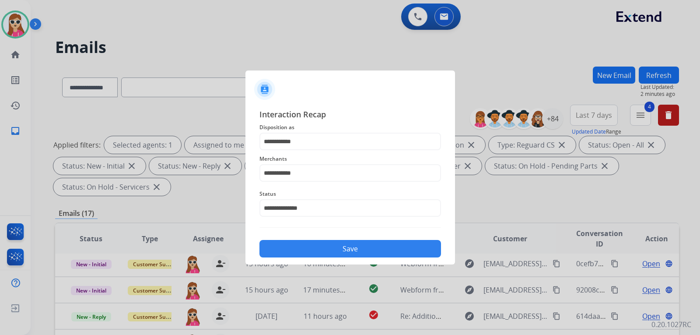
click at [314, 254] on button "Save" at bounding box center [349, 248] width 181 height 17
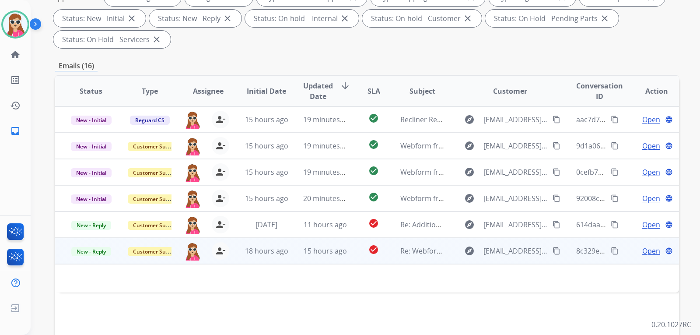
scroll to position [175, 0]
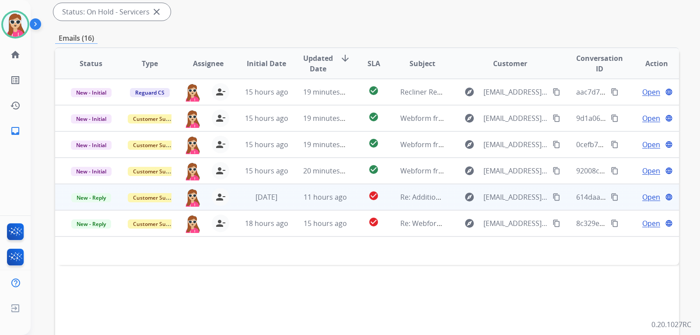
click at [450, 198] on td "explore kadijahsidibe@gmail.com content_copy" at bounding box center [503, 197] width 117 height 26
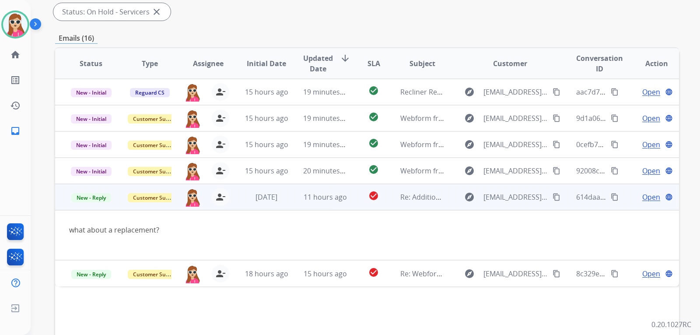
click at [551, 195] on button "content_copy" at bounding box center [556, 197] width 10 height 10
click at [642, 199] on span "Open" at bounding box center [651, 197] width 18 height 10
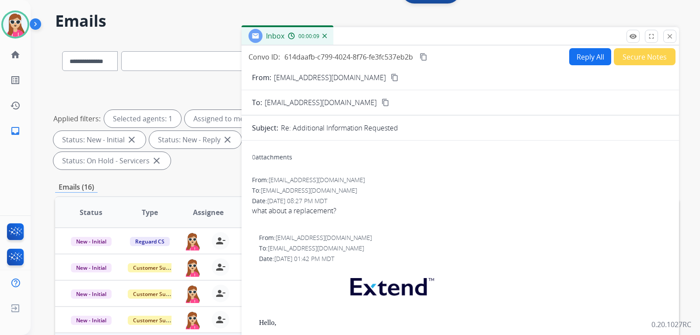
scroll to position [0, 0]
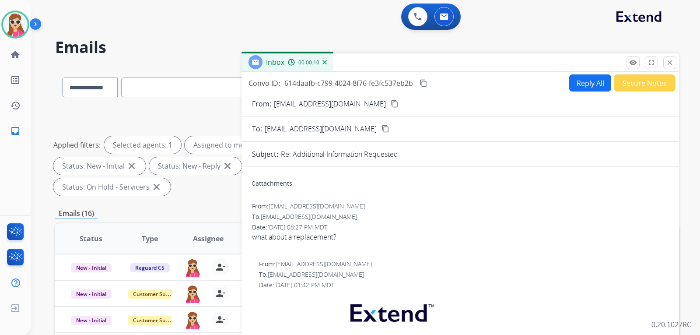
click at [676, 62] on div "Inbox 00:00:10" at bounding box center [459, 62] width 437 height 18
click at [589, 89] on button "Reply All" at bounding box center [590, 82] width 42 height 17
select select "**********"
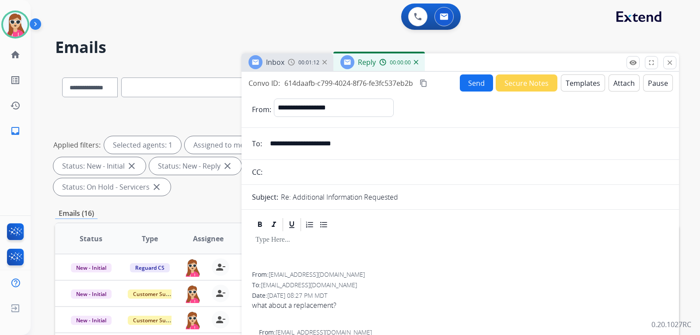
click at [589, 85] on button "Templates" at bounding box center [583, 82] width 44 height 17
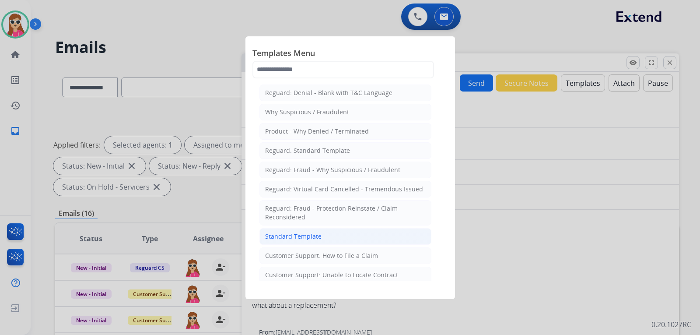
click at [265, 241] on li "Standard Template" at bounding box center [345, 236] width 172 height 17
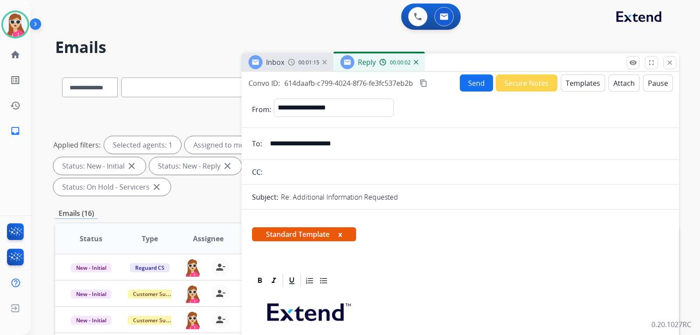
scroll to position [131, 0]
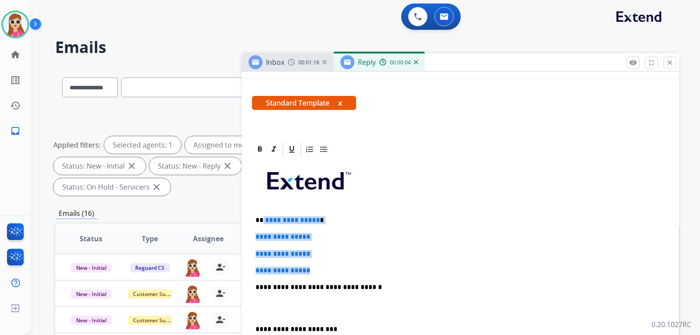
drag, startPoint x: 264, startPoint y: 220, endPoint x: 318, endPoint y: 255, distance: 64.5
click at [320, 265] on div "**********" at bounding box center [460, 307] width 416 height 301
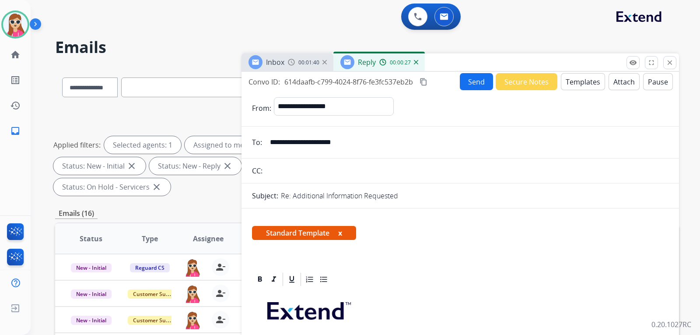
scroll to position [0, 0]
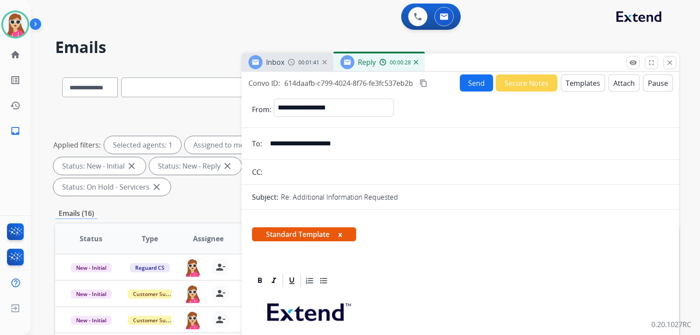
click at [478, 81] on button "Send" at bounding box center [476, 82] width 33 height 17
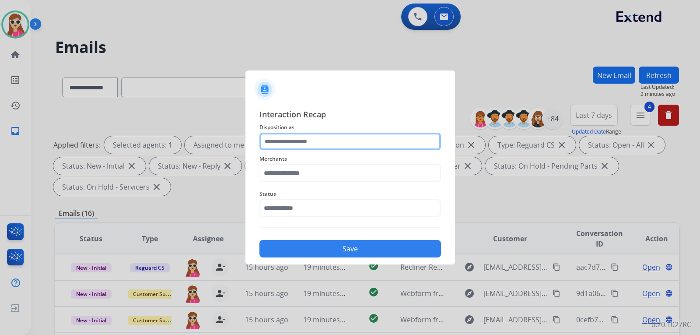
click at [340, 141] on input "text" at bounding box center [349, 141] width 181 height 17
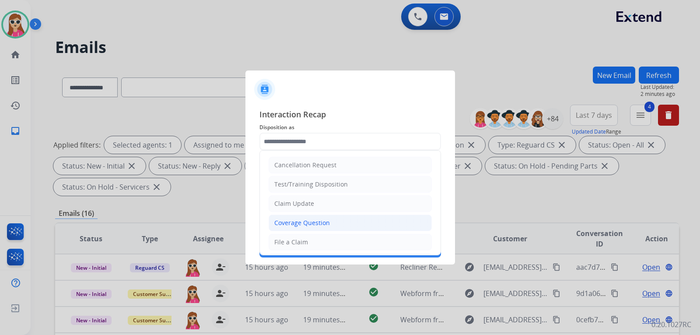
click at [322, 224] on div "Coverage Question" at bounding box center [302, 222] width 56 height 9
type input "**********"
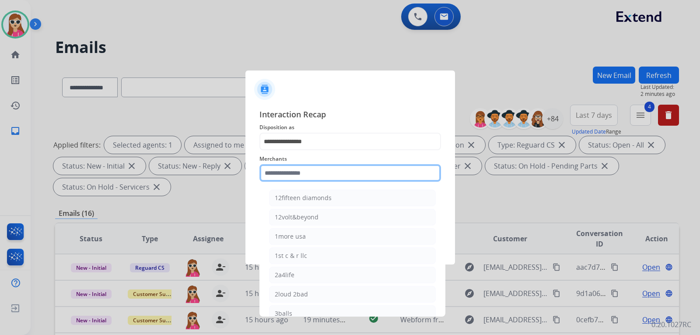
click at [336, 171] on input "text" at bounding box center [349, 172] width 181 height 17
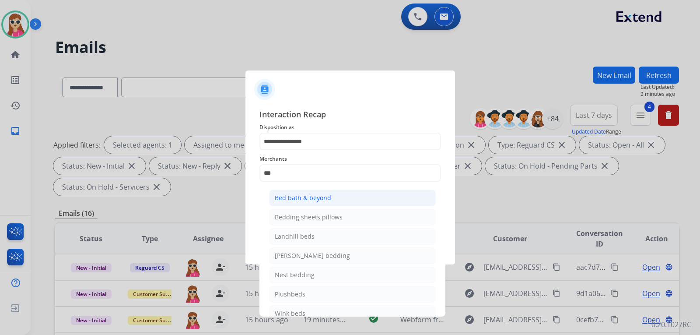
click at [317, 202] on li "Bed bath & beyond" at bounding box center [352, 197] width 167 height 17
type input "**********"
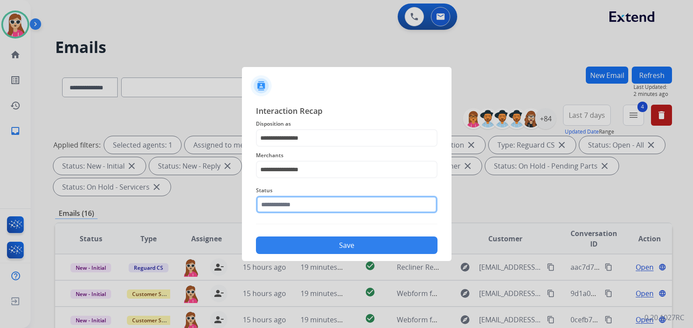
click at [322, 209] on input "text" at bounding box center [346, 203] width 181 height 17
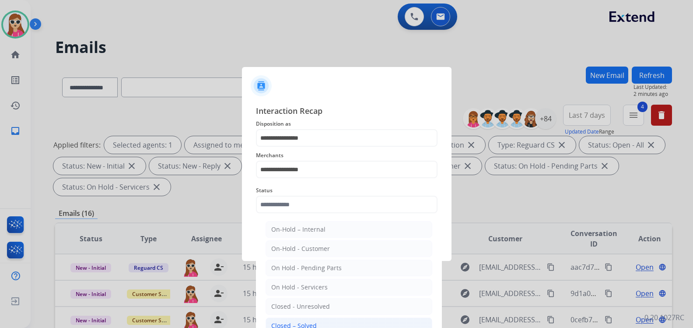
click at [321, 322] on li "Closed – Solved" at bounding box center [348, 325] width 167 height 17
type input "**********"
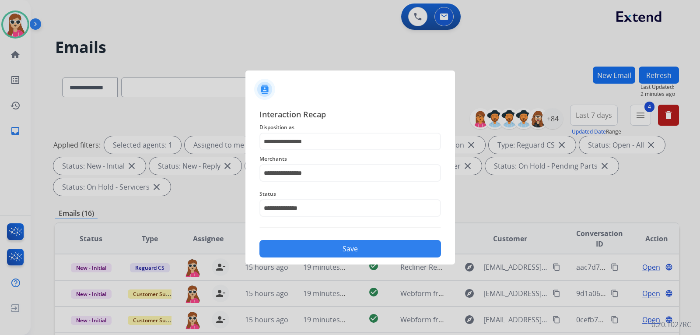
click at [335, 242] on button "Save" at bounding box center [349, 248] width 181 height 17
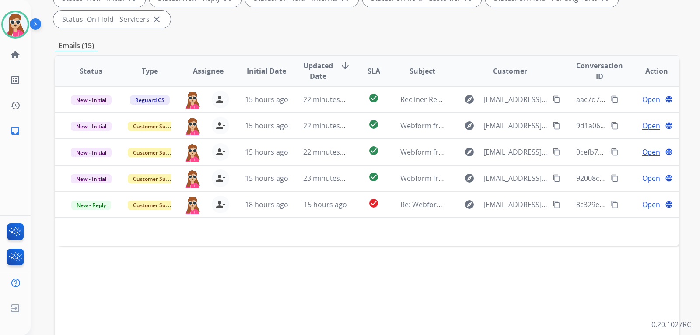
scroll to position [219, 0]
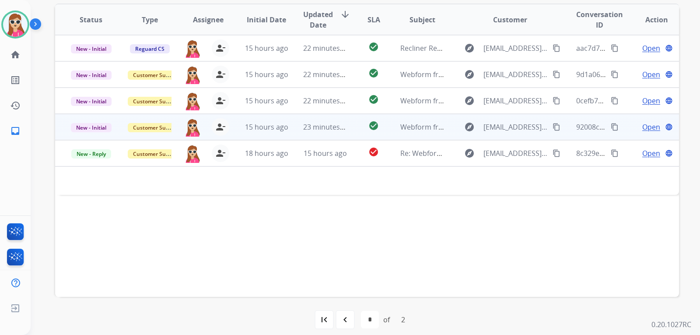
click at [447, 131] on td "explore kata.philly@gmail.com content_copy" at bounding box center [503, 127] width 117 height 26
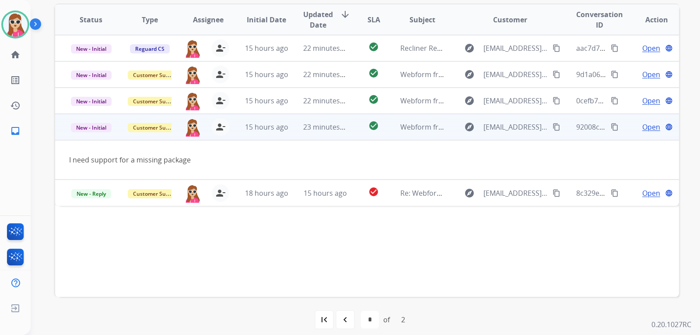
click at [552, 128] on mat-icon "content_copy" at bounding box center [556, 127] width 8 height 8
click at [656, 124] on div "Open language" at bounding box center [656, 127] width 44 height 10
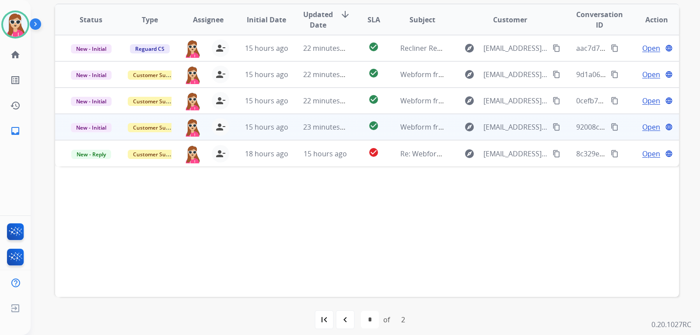
click at [644, 130] on span "Open" at bounding box center [651, 127] width 18 height 10
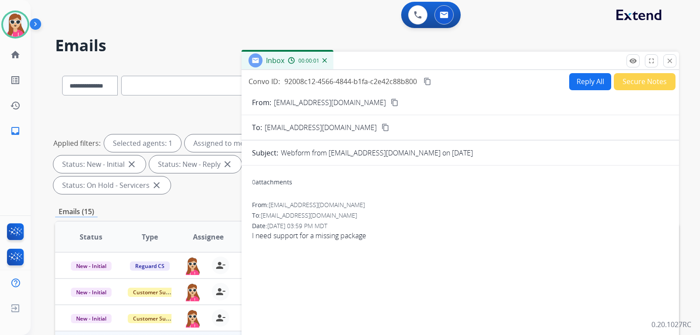
scroll to position [0, 0]
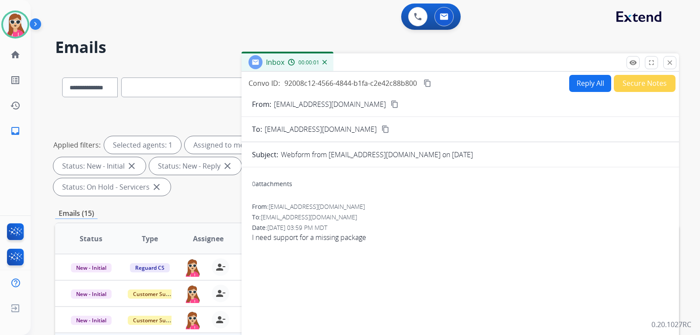
click at [575, 80] on button "Reply All" at bounding box center [590, 83] width 42 height 17
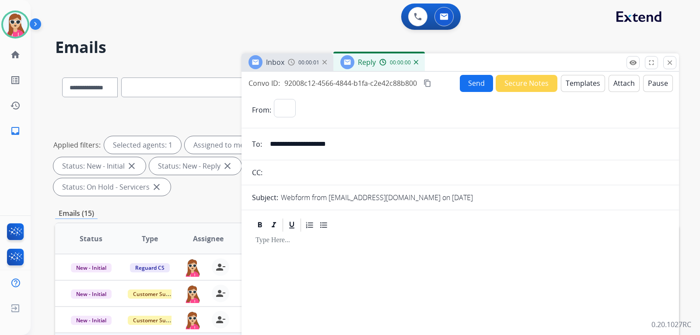
select select "**********"
click at [578, 81] on button "Templates" at bounding box center [583, 83] width 44 height 17
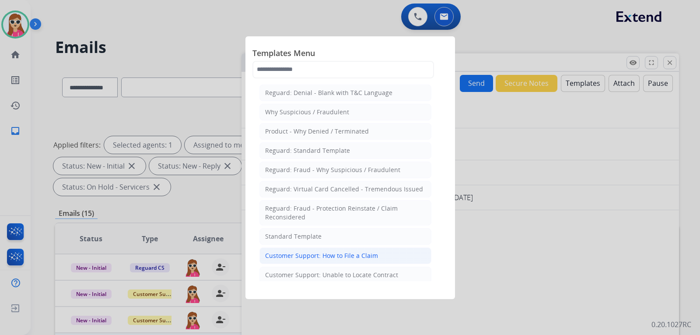
click at [318, 258] on div "Customer Support: How to File a Claim" at bounding box center [321, 255] width 113 height 9
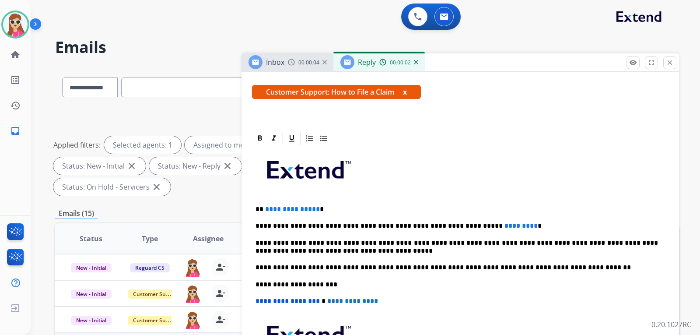
scroll to position [158, 0]
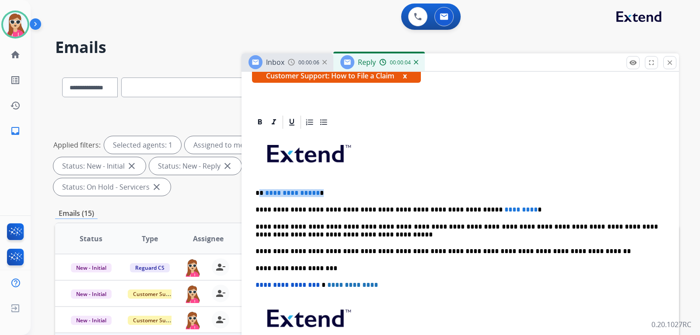
drag, startPoint x: 260, startPoint y: 195, endPoint x: 323, endPoint y: 187, distance: 63.5
click at [323, 187] on div "**********" at bounding box center [460, 263] width 416 height 267
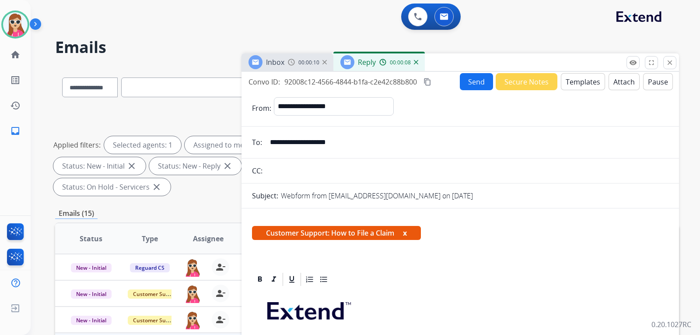
scroll to position [0, 0]
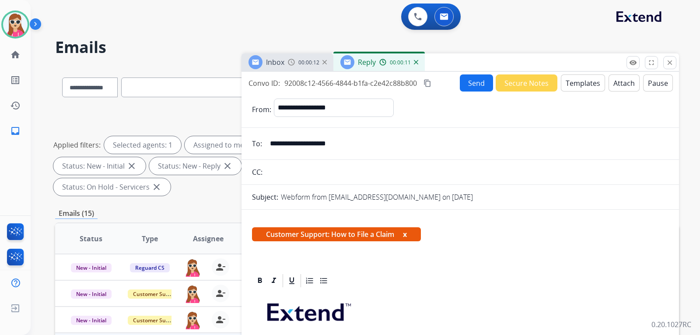
drag, startPoint x: 354, startPoint y: 143, endPoint x: 268, endPoint y: 143, distance: 85.7
click at [268, 143] on input "**********" at bounding box center [467, 143] width 404 height 17
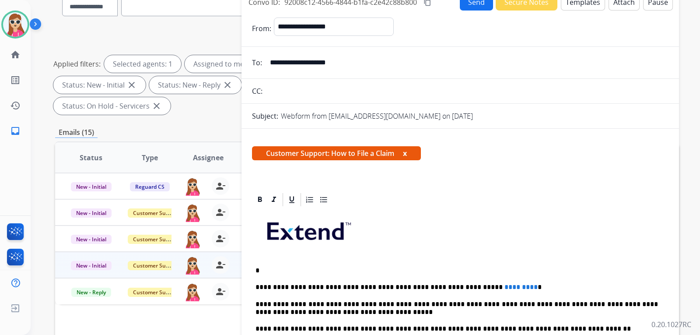
scroll to position [175, 0]
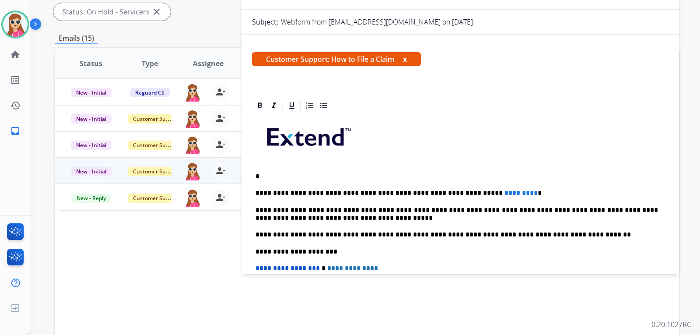
click at [269, 179] on p "*" at bounding box center [456, 176] width 402 height 8
drag, startPoint x: 498, startPoint y: 193, endPoint x: 456, endPoint y: 192, distance: 41.6
click at [456, 192] on p "**********" at bounding box center [456, 193] width 402 height 8
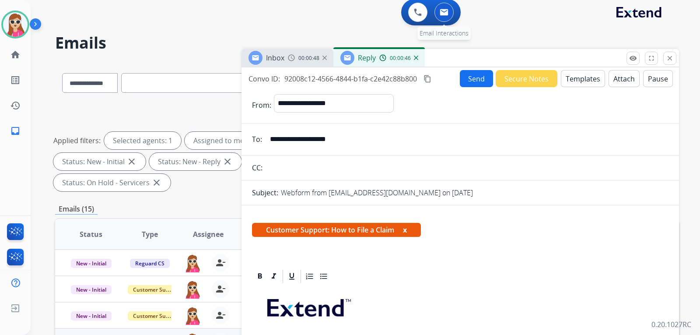
scroll to position [0, 0]
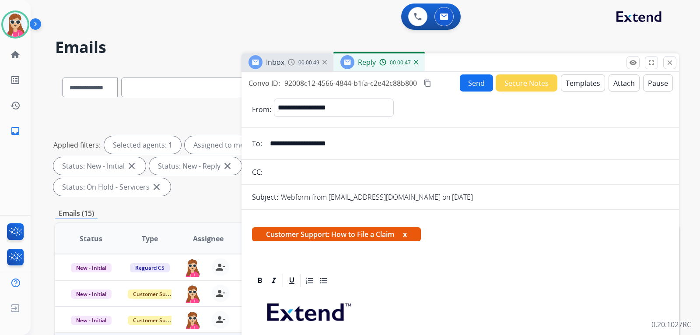
click at [468, 87] on button "Send" at bounding box center [476, 82] width 33 height 17
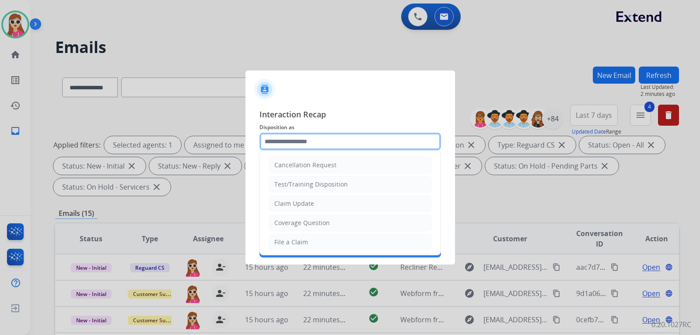
click at [279, 141] on input "text" at bounding box center [349, 141] width 181 height 17
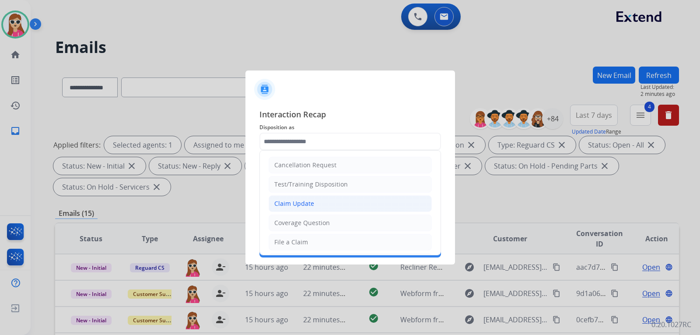
click at [298, 201] on div "Claim Update" at bounding box center [294, 203] width 40 height 9
type input "**********"
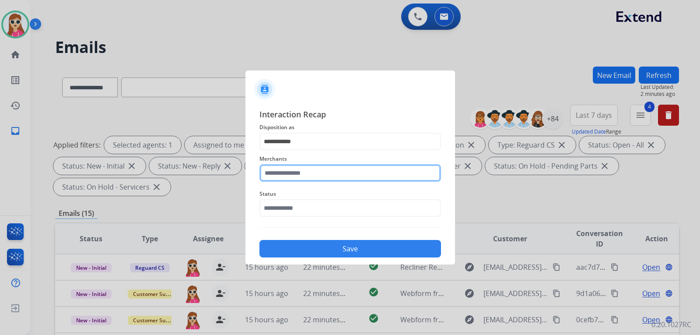
click at [293, 167] on input "text" at bounding box center [349, 172] width 181 height 17
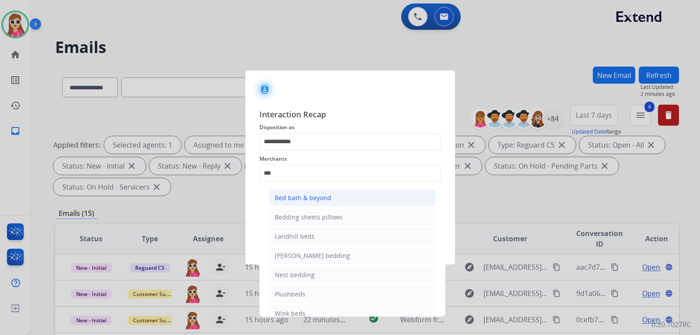
click at [310, 195] on div "Bed bath & beyond" at bounding box center [303, 197] width 56 height 9
type input "**********"
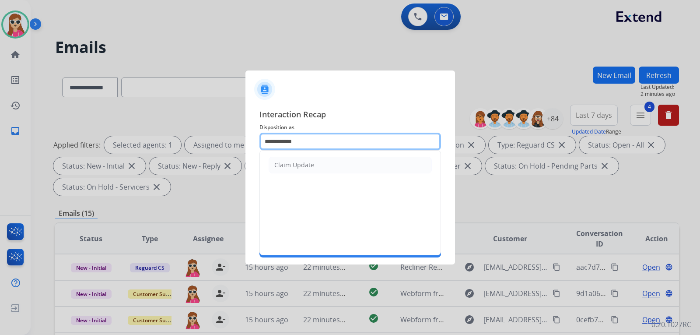
drag, startPoint x: 311, startPoint y: 149, endPoint x: 234, endPoint y: 154, distance: 78.0
click at [0, 154] on app-contact-recap-modal "**********" at bounding box center [0, 167] width 0 height 335
drag, startPoint x: 288, startPoint y: 188, endPoint x: 289, endPoint y: 183, distance: 4.5
click at [288, 185] on div "File a Claim" at bounding box center [291, 184] width 34 height 9
type input "**********"
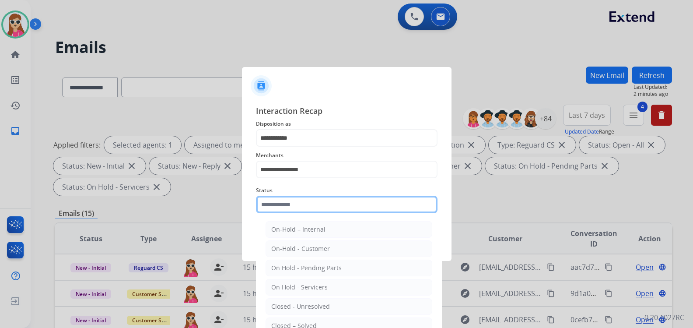
drag, startPoint x: 304, startPoint y: 214, endPoint x: 303, endPoint y: 200, distance: 13.7
click at [304, 208] on input "text" at bounding box center [346, 203] width 181 height 17
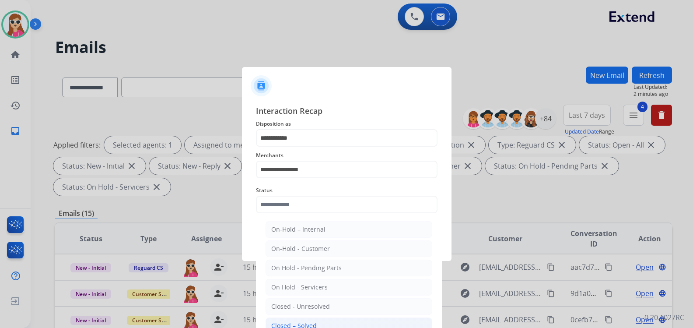
click at [318, 326] on li "Closed – Solved" at bounding box center [348, 325] width 167 height 17
type input "**********"
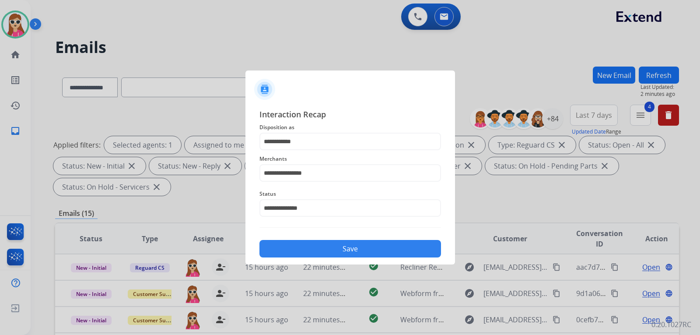
click at [339, 254] on button "Save" at bounding box center [349, 248] width 181 height 17
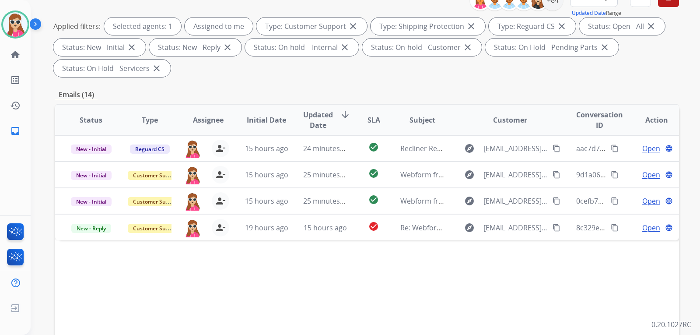
scroll to position [131, 0]
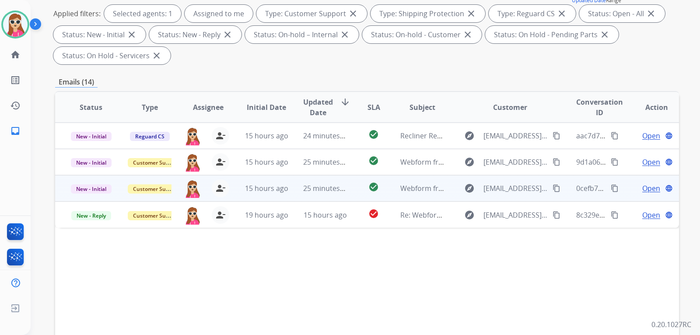
click at [347, 195] on td "check_circle" at bounding box center [366, 188] width 39 height 26
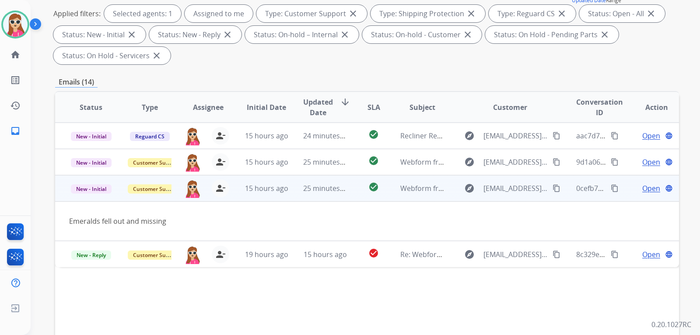
click at [642, 188] on span "Open" at bounding box center [651, 188] width 18 height 10
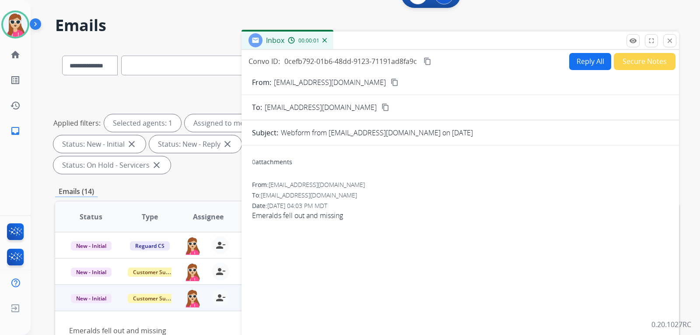
scroll to position [0, 0]
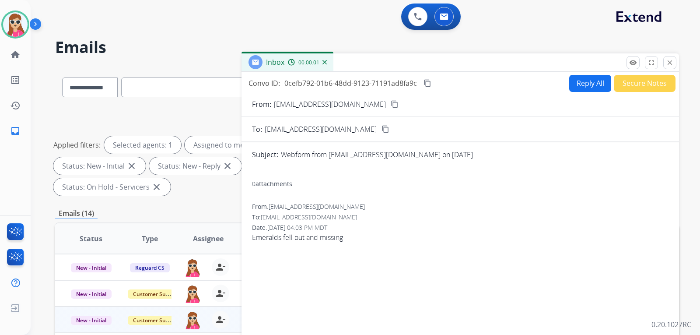
click at [592, 80] on button "Reply All" at bounding box center [590, 83] width 42 height 17
select select "**********"
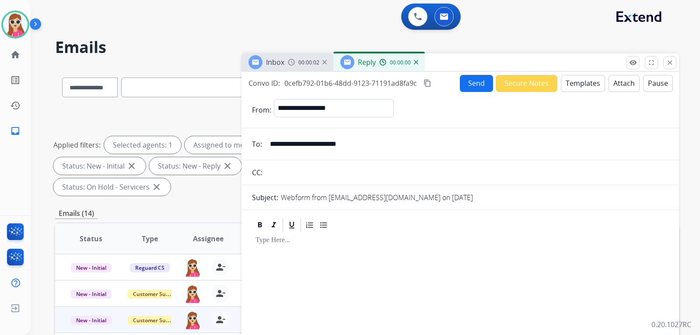
click at [591, 84] on button "Templates" at bounding box center [583, 83] width 44 height 17
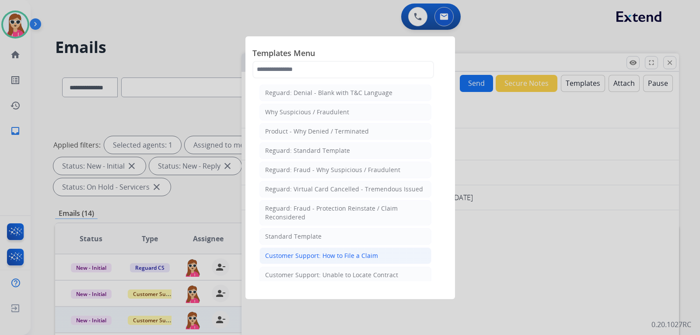
click at [371, 261] on li "Customer Support: How to File a Claim" at bounding box center [345, 255] width 172 height 17
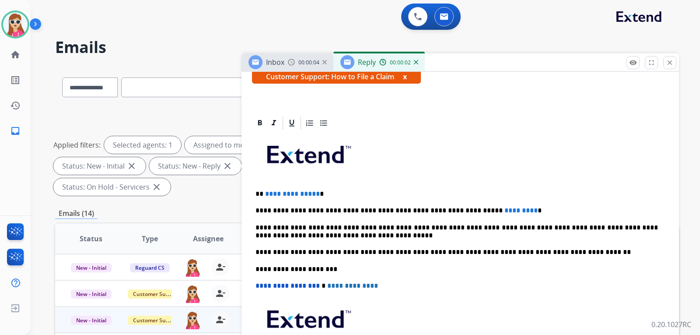
scroll to position [158, 0]
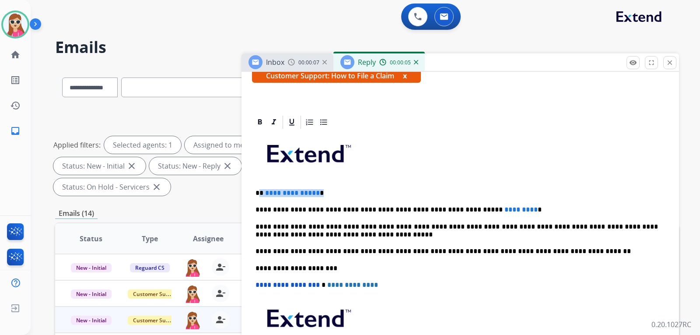
drag, startPoint x: 260, startPoint y: 194, endPoint x: 325, endPoint y: 190, distance: 65.3
click at [325, 190] on p "**********" at bounding box center [456, 193] width 402 height 8
drag, startPoint x: 494, startPoint y: 209, endPoint x: 455, endPoint y: 212, distance: 39.0
click at [455, 212] on p "**********" at bounding box center [456, 210] width 402 height 8
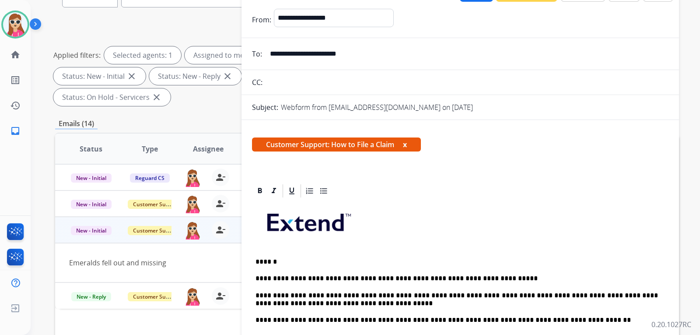
scroll to position [44, 0]
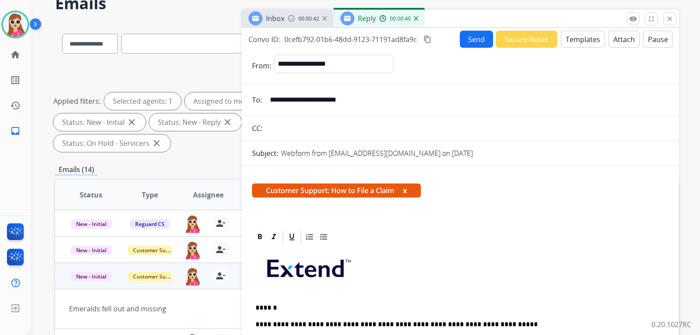
click at [464, 42] on button "Send" at bounding box center [476, 39] width 33 height 17
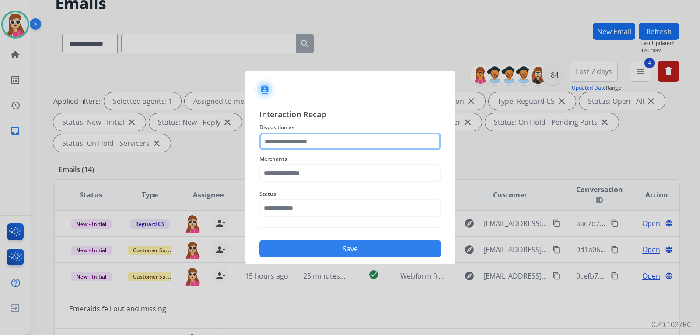
click at [325, 143] on input "text" at bounding box center [349, 141] width 181 height 17
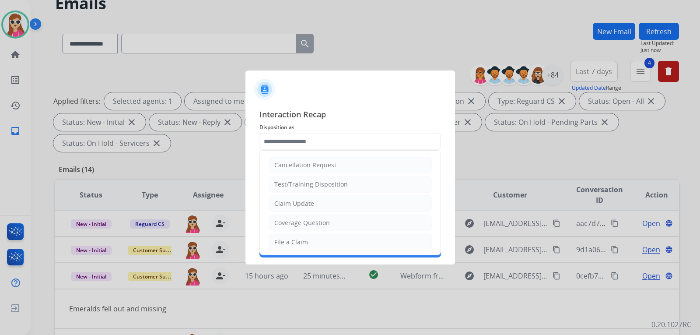
drag, startPoint x: 297, startPoint y: 202, endPoint x: 325, endPoint y: 182, distance: 34.0
click at [298, 202] on div "Claim Update" at bounding box center [294, 203] width 40 height 9
type input "**********"
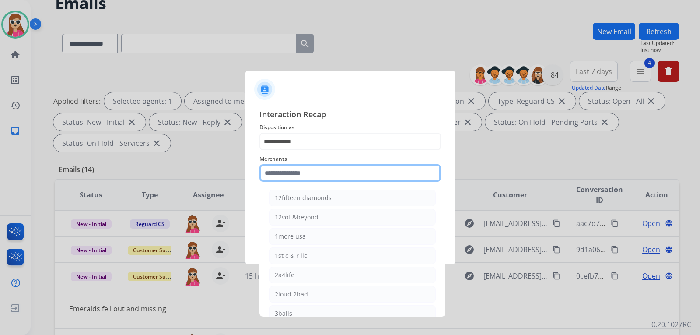
click at [318, 171] on input "text" at bounding box center [349, 172] width 181 height 17
type input "***"
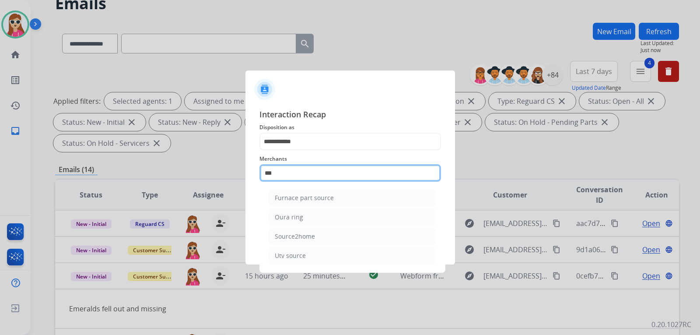
drag, startPoint x: 390, startPoint y: 176, endPoint x: 231, endPoint y: 199, distance: 160.4
click at [0, 200] on app-contact-recap-modal "**********" at bounding box center [0, 167] width 0 height 335
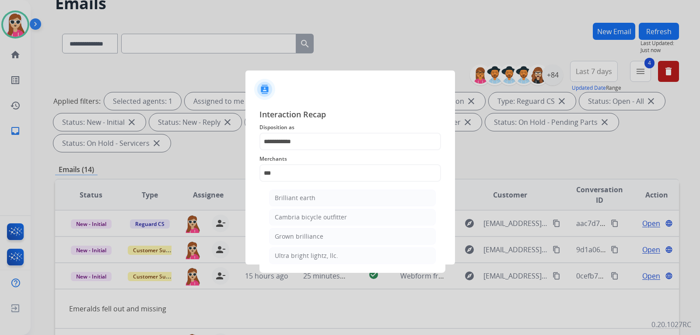
click at [286, 193] on li "Brilliant earth" at bounding box center [352, 197] width 167 height 17
type input "**********"
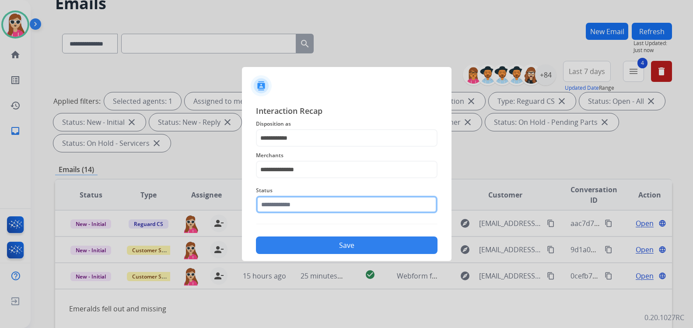
click at [313, 209] on input "text" at bounding box center [346, 203] width 181 height 17
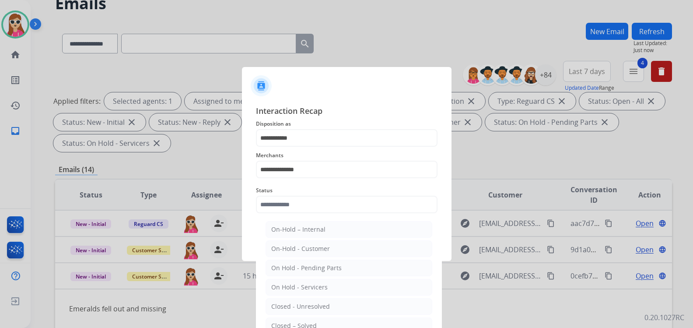
click at [313, 325] on div "Closed – Solved" at bounding box center [293, 325] width 45 height 9
type input "**********"
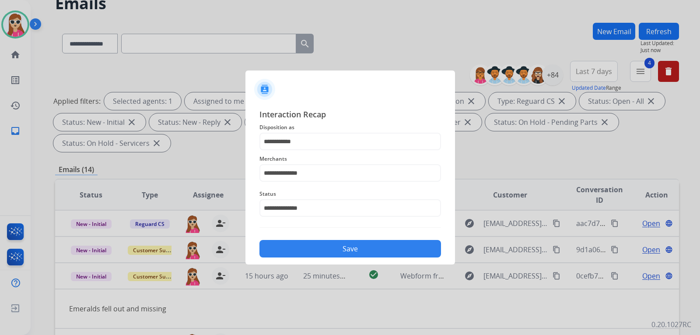
click at [301, 251] on button "Save" at bounding box center [349, 248] width 181 height 17
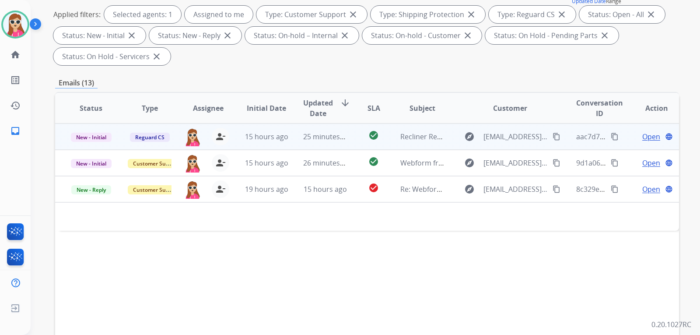
scroll to position [87, 0]
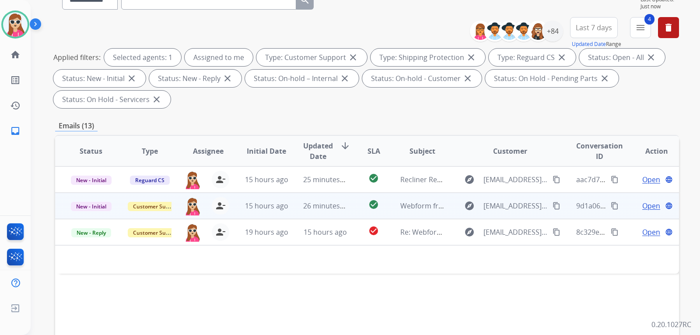
click at [381, 203] on div "check_circle" at bounding box center [373, 205] width 24 height 13
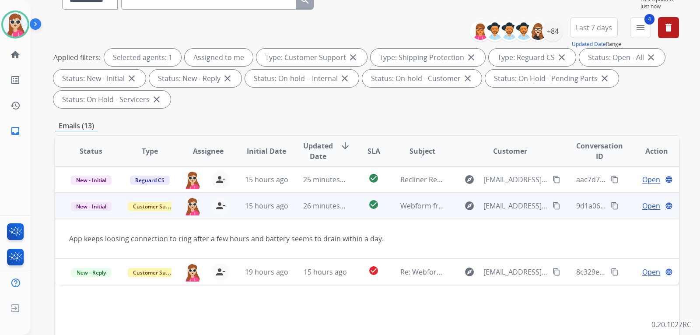
click at [642, 204] on span "Open" at bounding box center [651, 205] width 18 height 10
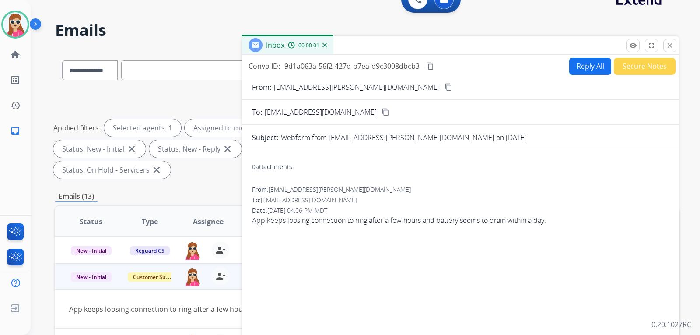
scroll to position [0, 0]
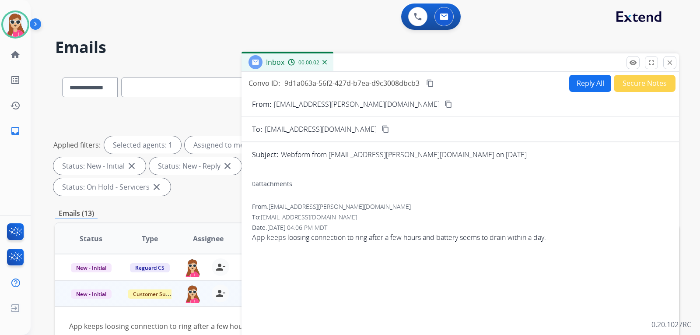
click at [585, 96] on form "From: rob.m.stribling@gmail.com content_copy To: support@extend.com content_cop…" at bounding box center [459, 268] width 437 height 353
click at [585, 86] on button "Reply All" at bounding box center [590, 83] width 42 height 17
select select "**********"
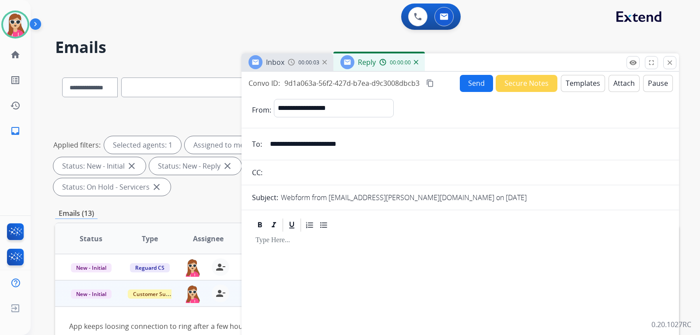
click at [571, 90] on button "Templates" at bounding box center [583, 83] width 44 height 17
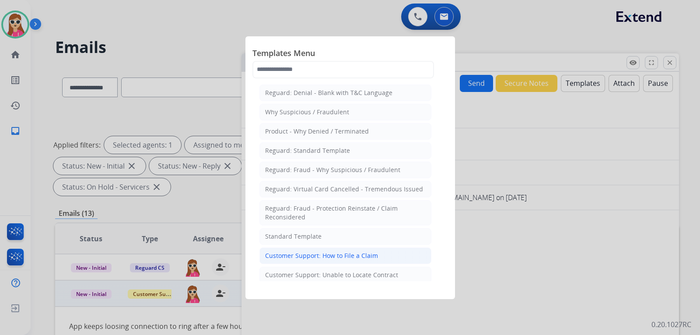
click at [377, 248] on li "Customer Support: How to File a Claim" at bounding box center [345, 255] width 172 height 17
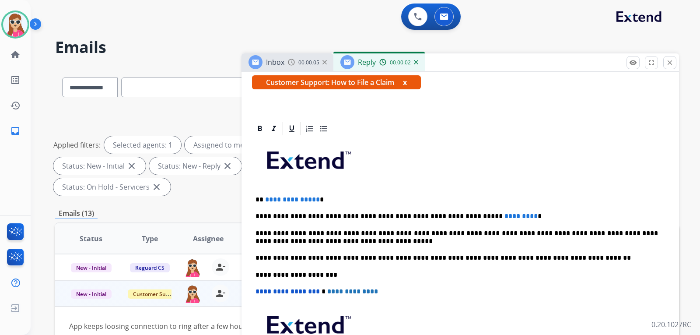
scroll to position [158, 0]
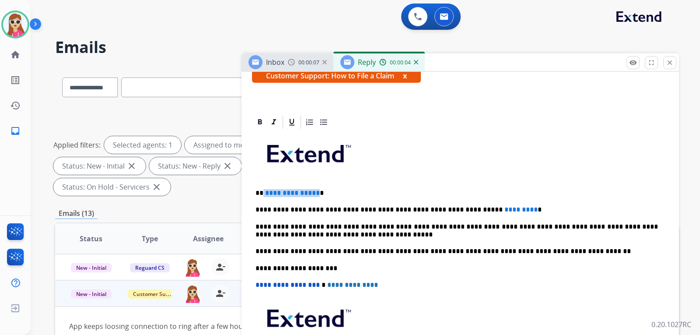
drag, startPoint x: 307, startPoint y: 193, endPoint x: 263, endPoint y: 196, distance: 44.3
click at [263, 196] on p "**********" at bounding box center [456, 193] width 402 height 8
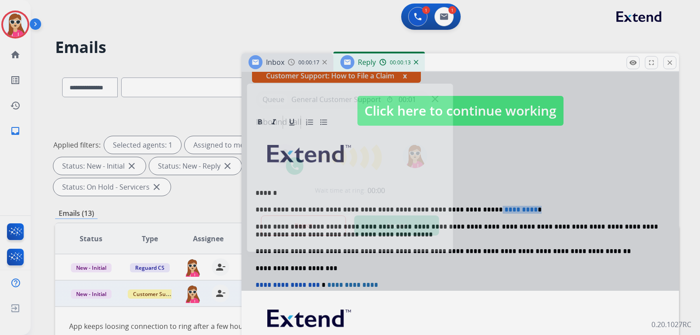
drag, startPoint x: 496, startPoint y: 211, endPoint x: 455, endPoint y: 208, distance: 41.2
click at [455, 208] on div "**********" at bounding box center [350, 167] width 700 height 335
drag, startPoint x: 404, startPoint y: 223, endPoint x: 412, endPoint y: 225, distance: 8.9
click at [412, 225] on button "Accept" at bounding box center [396, 225] width 85 height 20
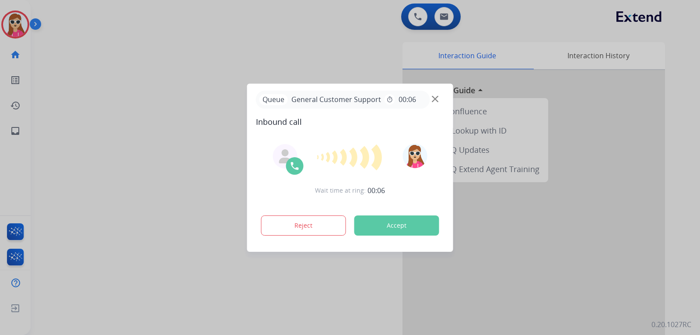
drag, startPoint x: 440, startPoint y: 304, endPoint x: 441, endPoint y: 299, distance: 5.0
click at [440, 303] on div at bounding box center [350, 167] width 700 height 335
click at [396, 224] on button "Accept" at bounding box center [396, 225] width 85 height 20
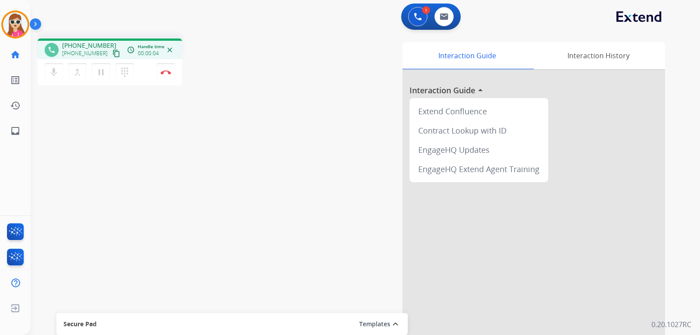
click at [112, 54] on mat-icon "content_copy" at bounding box center [116, 53] width 8 height 8
click at [170, 73] on img at bounding box center [165, 72] width 10 height 4
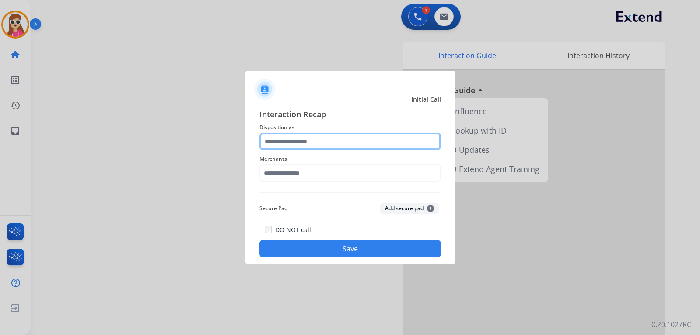
click at [299, 144] on input "text" at bounding box center [349, 141] width 181 height 17
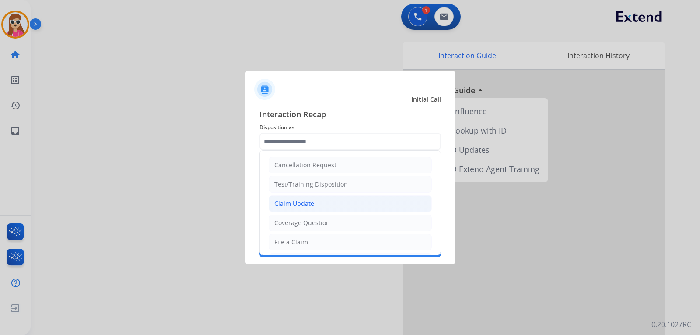
click at [292, 202] on div "Claim Update" at bounding box center [294, 203] width 40 height 9
type input "**********"
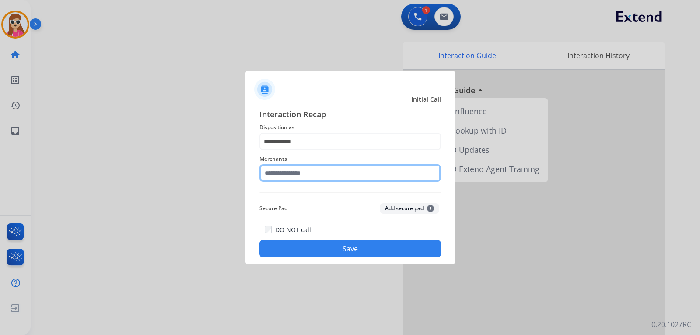
click at [296, 181] on input "text" at bounding box center [349, 172] width 181 height 17
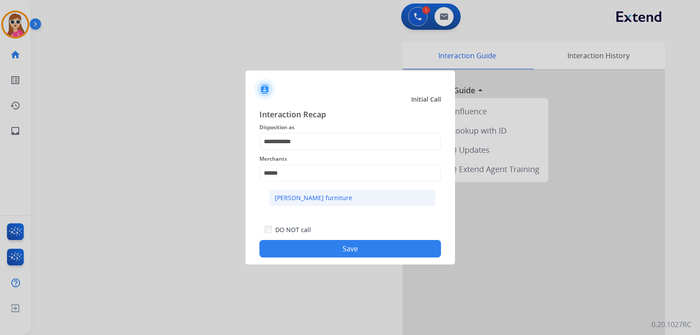
click at [310, 196] on div "[PERSON_NAME] furniture" at bounding box center [313, 197] width 77 height 9
type input "**********"
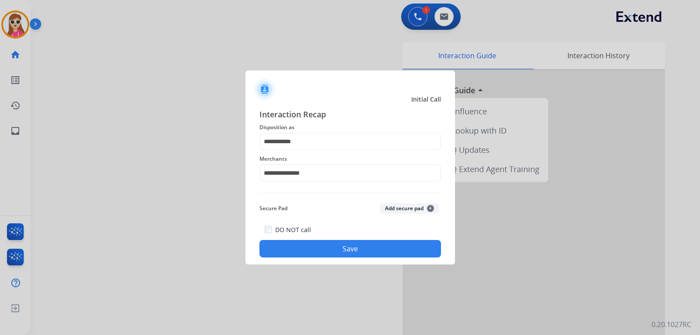
click at [377, 244] on button "Save" at bounding box center [349, 248] width 181 height 17
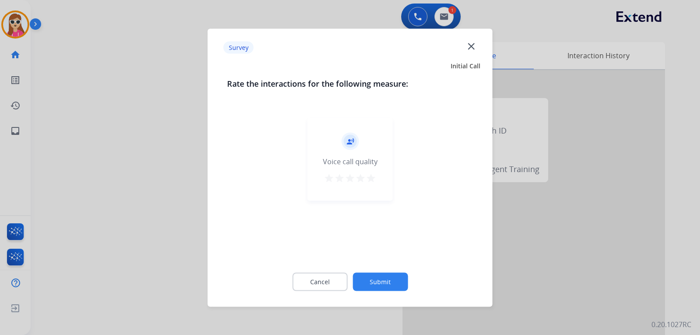
click at [378, 174] on div "record_voice_over Voice call quality star star star star star" at bounding box center [349, 158] width 85 height 83
click at [372, 178] on mat-icon "star" at bounding box center [371, 177] width 10 height 10
drag, startPoint x: 392, startPoint y: 271, endPoint x: 392, endPoint y: 282, distance: 10.9
click at [392, 272] on div "Cancel Submit" at bounding box center [350, 281] width 246 height 39
click at [392, 283] on button "Submit" at bounding box center [379, 281] width 55 height 18
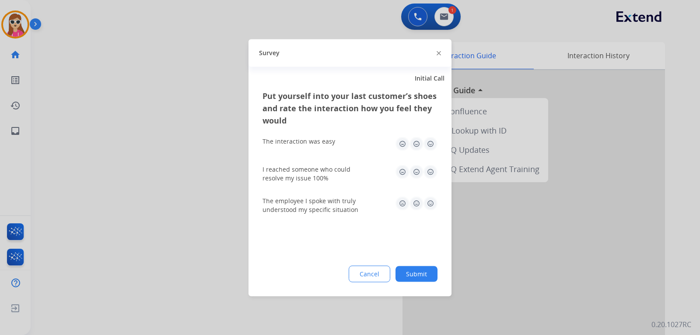
click at [432, 142] on img at bounding box center [430, 143] width 14 height 14
drag, startPoint x: 435, startPoint y: 157, endPoint x: 434, endPoint y: 168, distance: 11.4
click at [435, 160] on div "Put yourself into your last customer’s shoes and rate the interaction how you f…" at bounding box center [349, 154] width 175 height 131
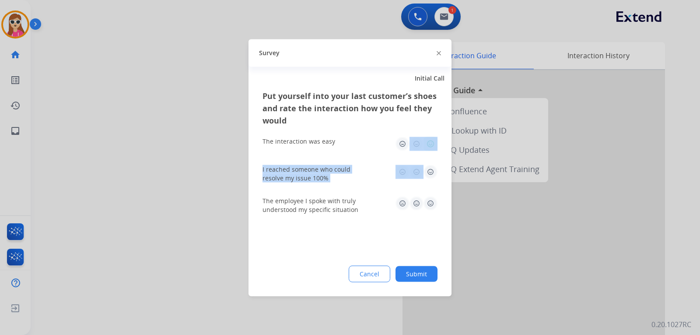
click at [432, 174] on img at bounding box center [430, 171] width 14 height 14
click at [430, 201] on img at bounding box center [430, 203] width 14 height 14
click at [430, 142] on img at bounding box center [430, 143] width 14 height 14
click at [435, 146] on img at bounding box center [430, 143] width 14 height 14
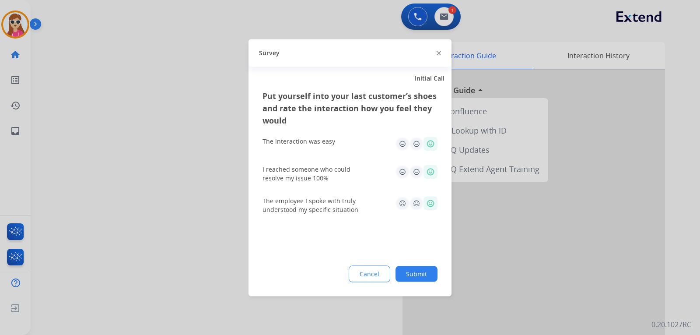
drag, startPoint x: 390, startPoint y: 248, endPoint x: 393, endPoint y: 233, distance: 16.1
click at [390, 247] on div "Put yourself into your last customer’s shoes and rate the interaction how you f…" at bounding box center [349, 192] width 203 height 206
click at [415, 277] on button "Submit" at bounding box center [416, 273] width 42 height 16
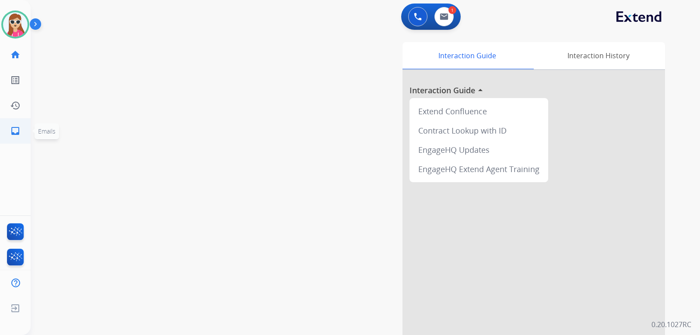
click at [14, 136] on link "inbox Emails" at bounding box center [15, 131] width 24 height 24
select select "**********"
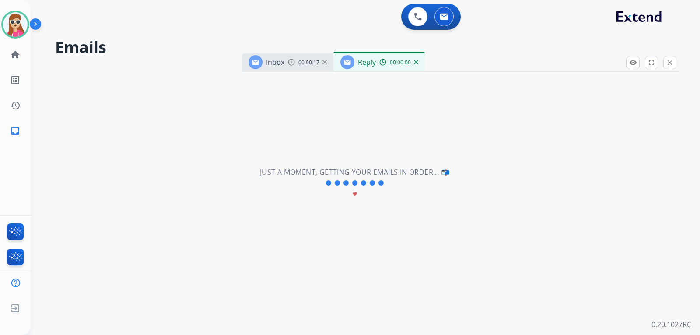
select select "**********"
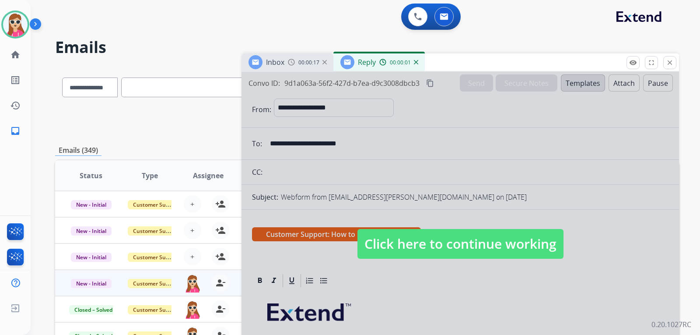
click at [457, 230] on span "Click here to continue working" at bounding box center [460, 244] width 206 height 30
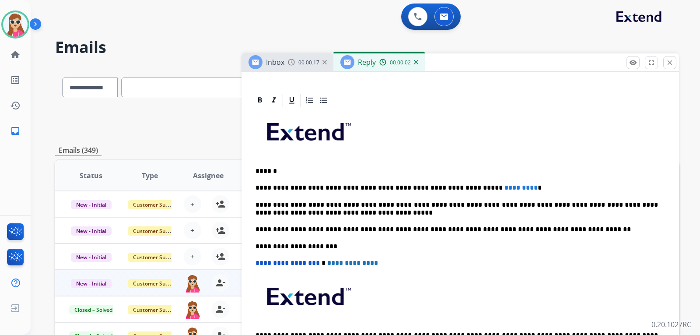
scroll to position [165, 0]
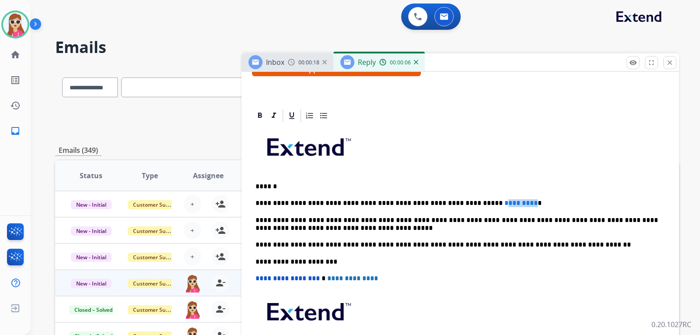
drag, startPoint x: 493, startPoint y: 200, endPoint x: 458, endPoint y: 202, distance: 35.1
click at [504, 202] on span "*********" at bounding box center [520, 202] width 33 height 7
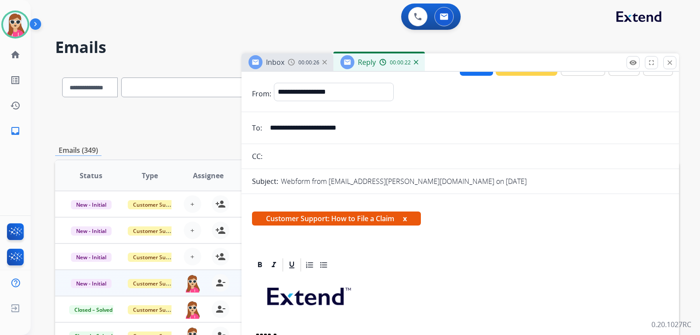
scroll to position [0, 0]
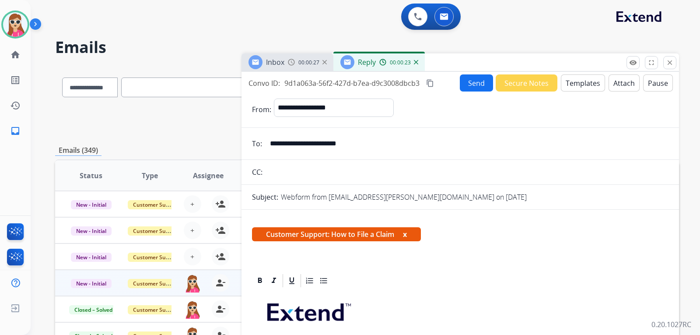
click at [464, 83] on button "Send" at bounding box center [476, 82] width 33 height 17
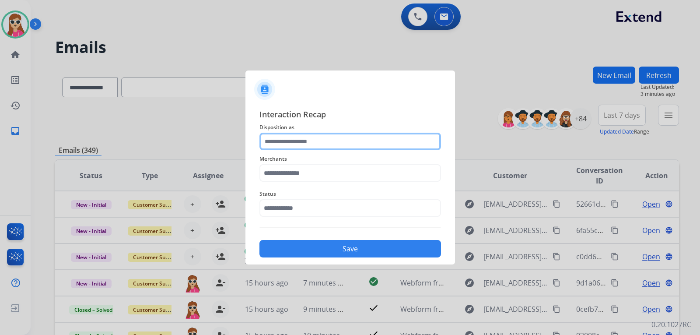
click at [299, 149] on input "text" at bounding box center [349, 141] width 181 height 17
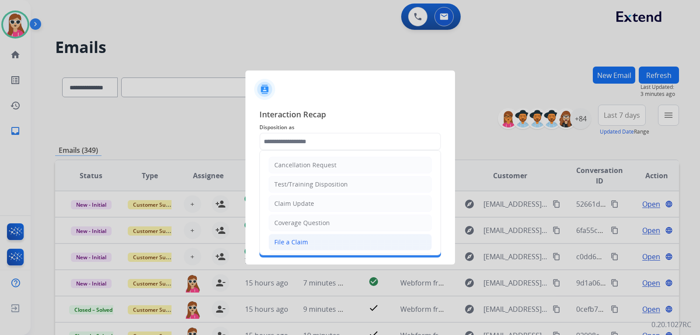
click at [318, 239] on li "File a Claim" at bounding box center [349, 242] width 163 height 17
type input "**********"
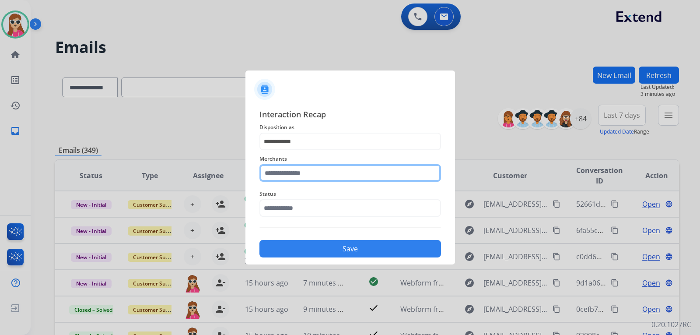
click at [304, 174] on input "text" at bounding box center [349, 172] width 181 height 17
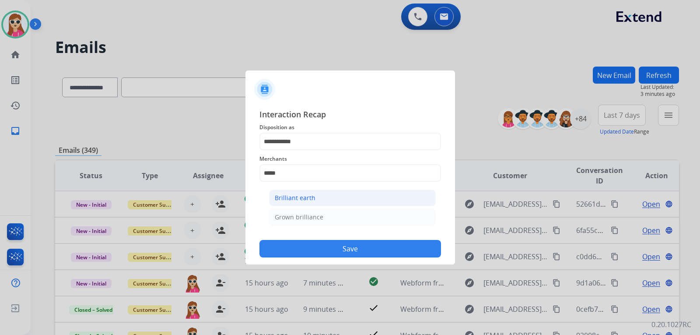
drag, startPoint x: 307, startPoint y: 197, endPoint x: 311, endPoint y: 202, distance: 6.2
click at [307, 197] on div "Brilliant earth" at bounding box center [295, 197] width 41 height 9
type input "**********"
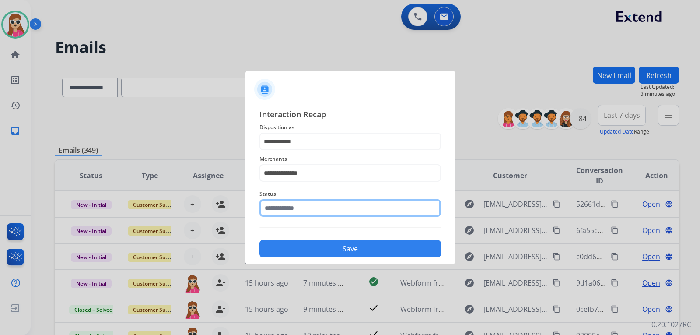
click at [306, 212] on input "text" at bounding box center [349, 207] width 181 height 17
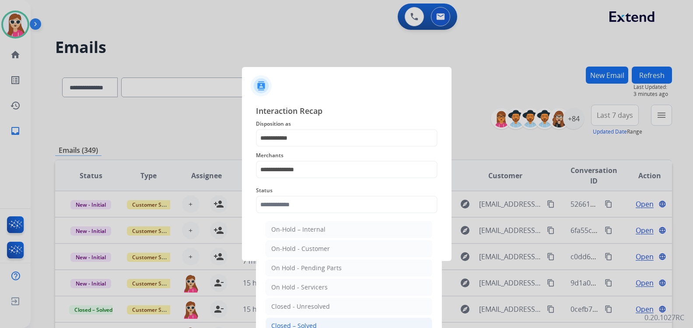
click at [325, 320] on li "Closed – Solved" at bounding box center [348, 325] width 167 height 17
type input "**********"
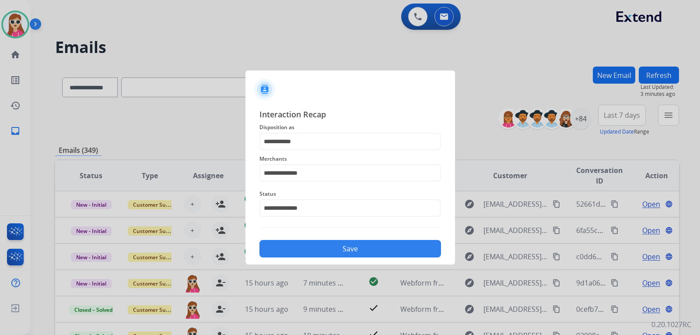
click at [320, 255] on button "Save" at bounding box center [349, 248] width 181 height 17
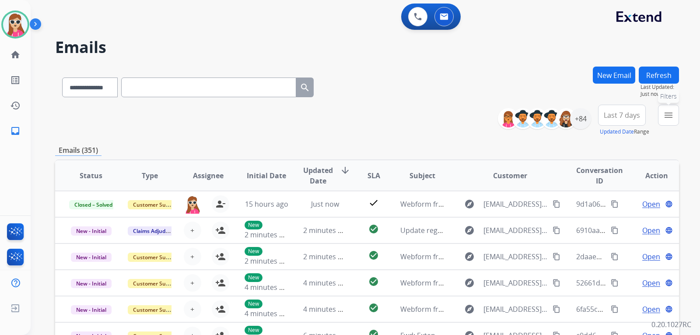
click at [661, 111] on button "menu Filters" at bounding box center [668, 115] width 21 height 21
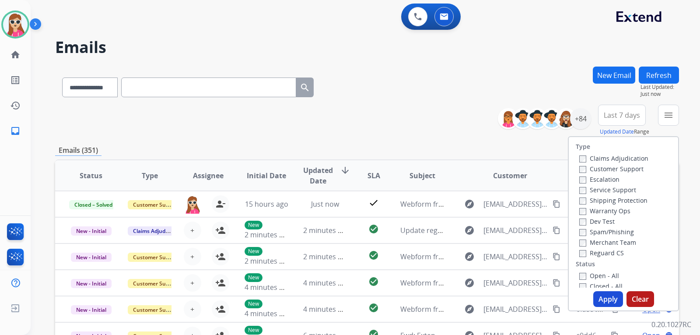
click at [621, 171] on label "Customer Support" at bounding box center [611, 168] width 64 height 8
click at [619, 201] on label "Shipping Protection" at bounding box center [613, 200] width 68 height 8
click at [606, 254] on label "Reguard CS" at bounding box center [601, 252] width 45 height 8
click at [610, 275] on label "Open - All" at bounding box center [599, 275] width 40 height 8
click at [611, 296] on button "Apply" at bounding box center [608, 299] width 30 height 16
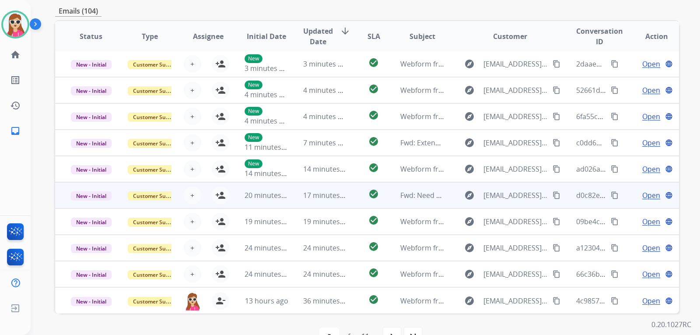
scroll to position [226, 0]
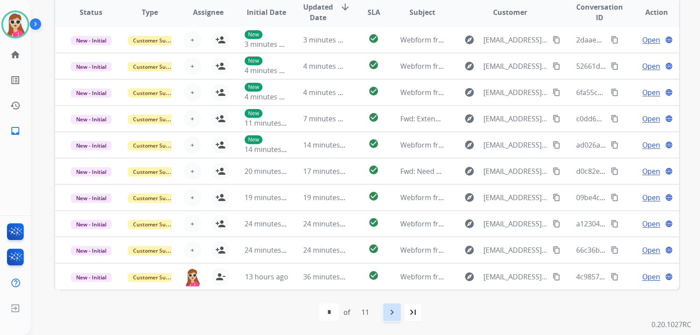
click at [395, 313] on mat-icon "navigate_next" at bounding box center [392, 312] width 10 height 10
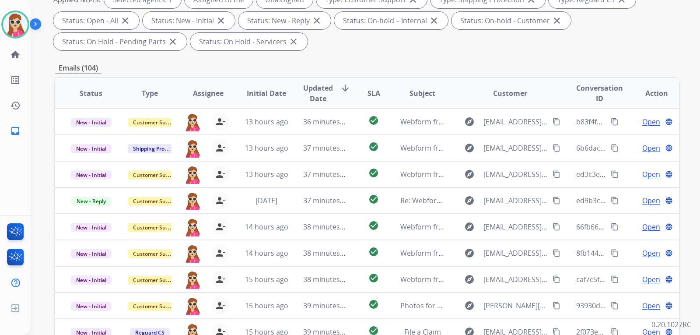
scroll to position [51, 0]
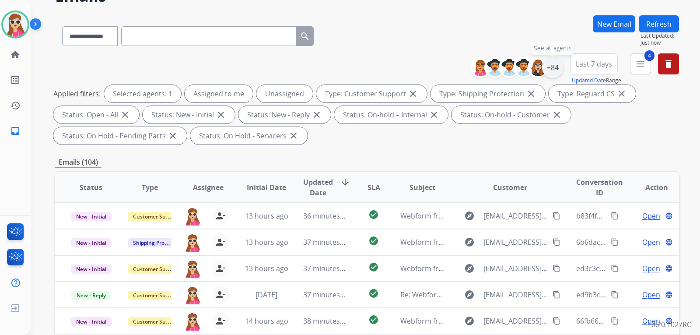
click at [544, 64] on div "+84" at bounding box center [552, 67] width 21 height 21
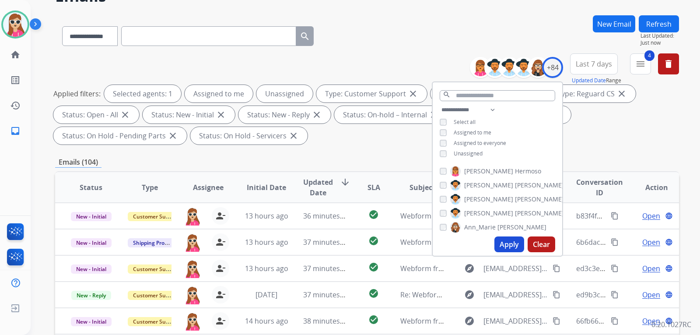
click at [474, 150] on span "Unassigned" at bounding box center [467, 153] width 29 height 7
click at [507, 242] on button "Apply" at bounding box center [509, 244] width 30 height 16
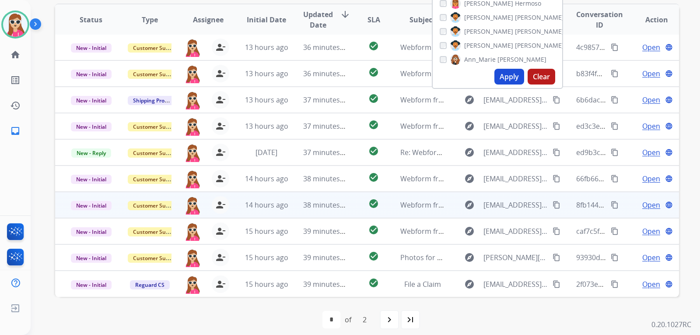
scroll to position [226, 0]
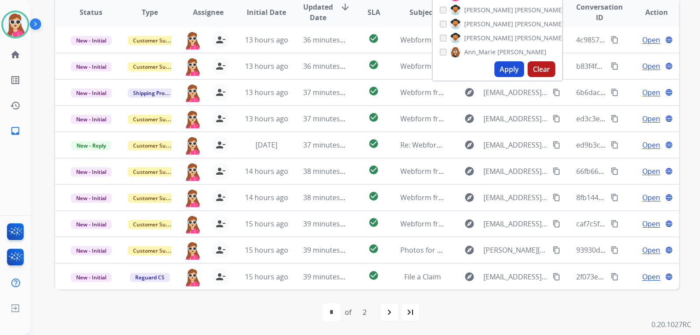
click at [390, 313] on mat-icon "navigate_next" at bounding box center [389, 312] width 10 height 10
select select "*"
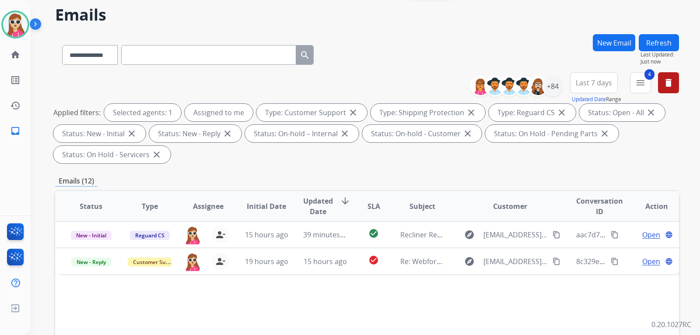
scroll to position [175, 0]
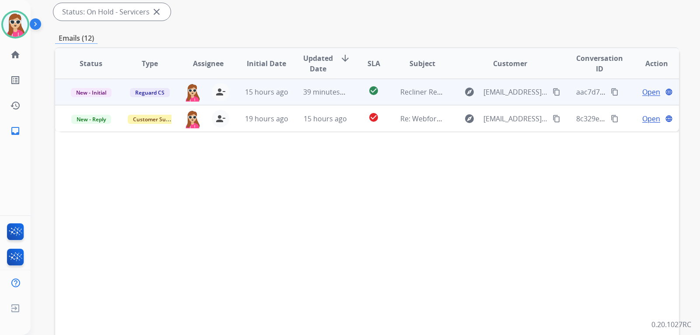
click at [347, 98] on td "check_circle" at bounding box center [366, 92] width 39 height 26
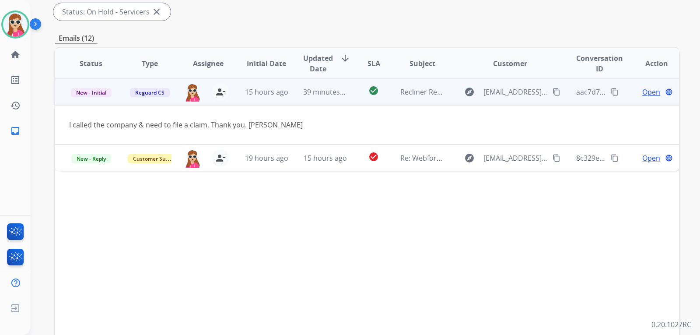
click at [634, 89] on div "Open language" at bounding box center [656, 92] width 44 height 10
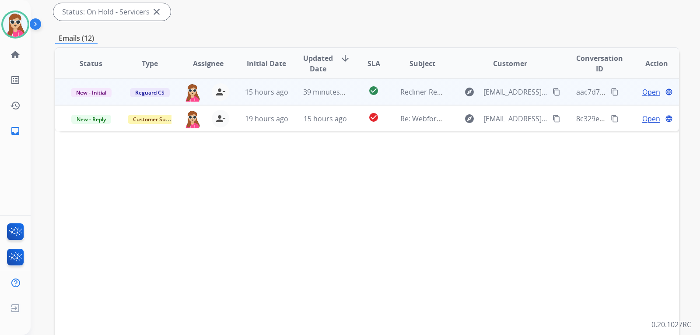
click at [642, 93] on span "Open" at bounding box center [651, 92] width 18 height 10
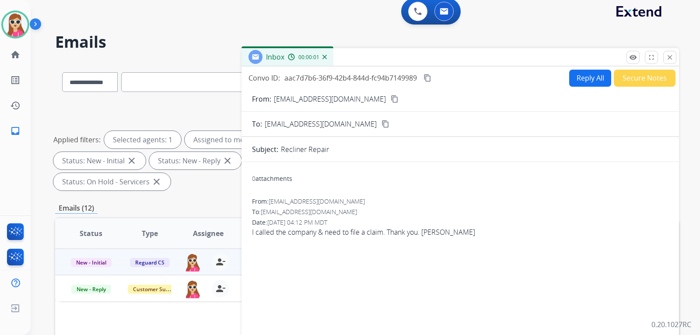
scroll to position [0, 0]
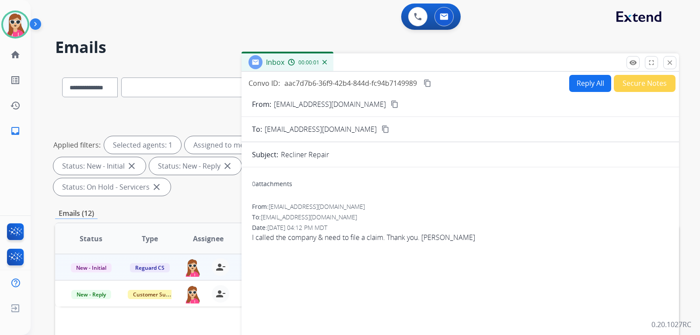
click at [580, 77] on button "Reply All" at bounding box center [590, 83] width 42 height 17
select select "**********"
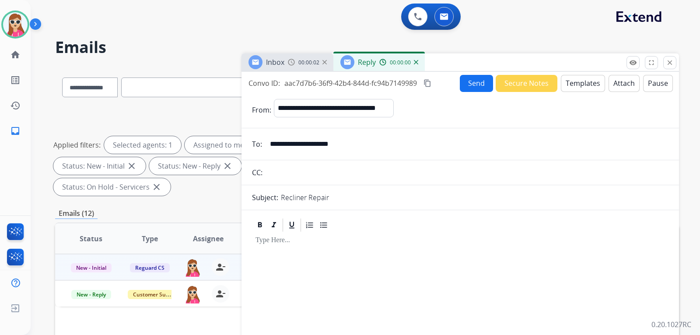
click at [580, 84] on button "Templates" at bounding box center [583, 83] width 44 height 17
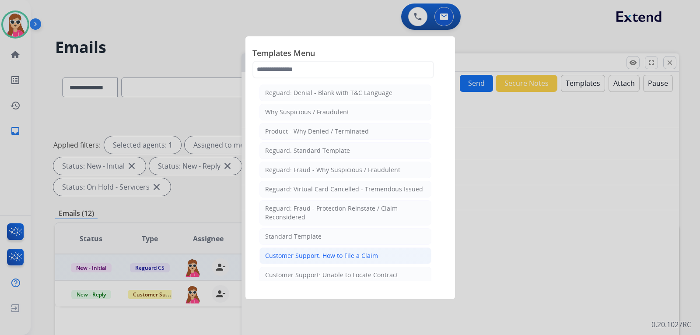
click at [375, 257] on li "Customer Support: How to File a Claim" at bounding box center [345, 255] width 172 height 17
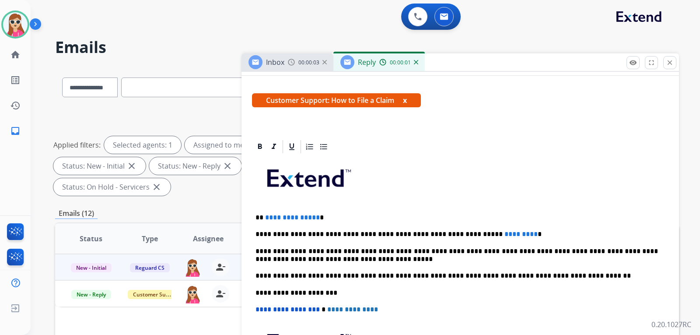
scroll to position [158, 0]
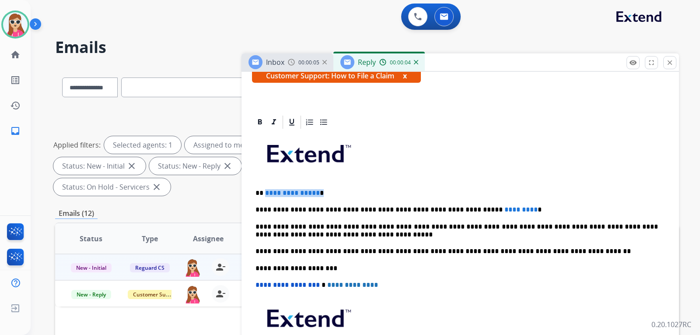
drag, startPoint x: 264, startPoint y: 194, endPoint x: 321, endPoint y: 195, distance: 57.7
click at [321, 195] on p "**********" at bounding box center [456, 193] width 402 height 8
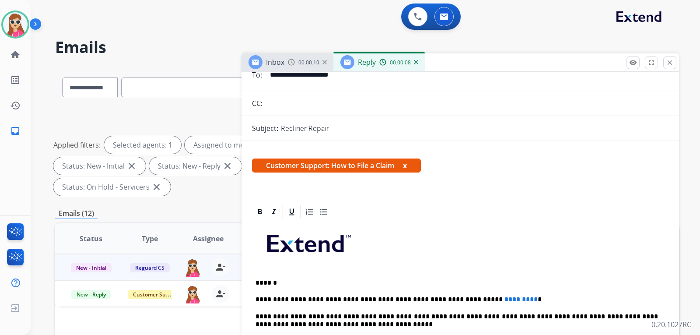
scroll to position [27, 0]
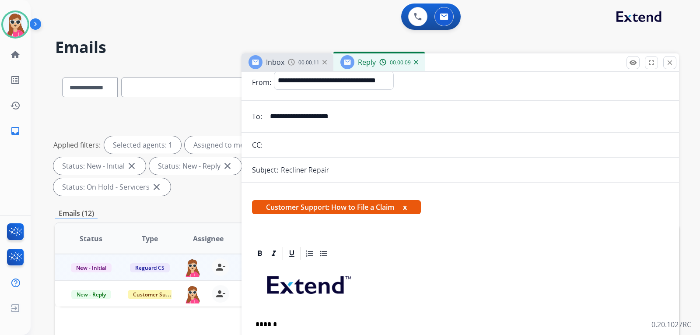
drag, startPoint x: 360, startPoint y: 113, endPoint x: 266, endPoint y: 121, distance: 94.8
click at [266, 121] on input "**********" at bounding box center [467, 116] width 404 height 17
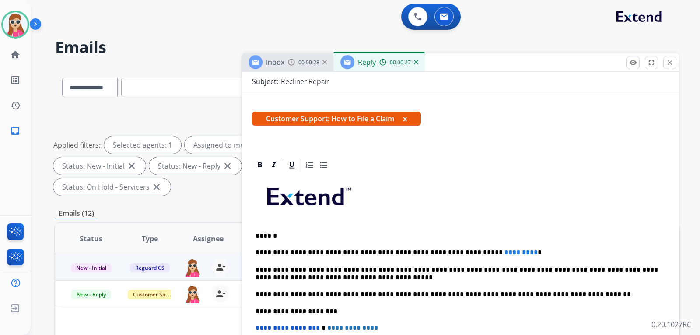
scroll to position [158, 0]
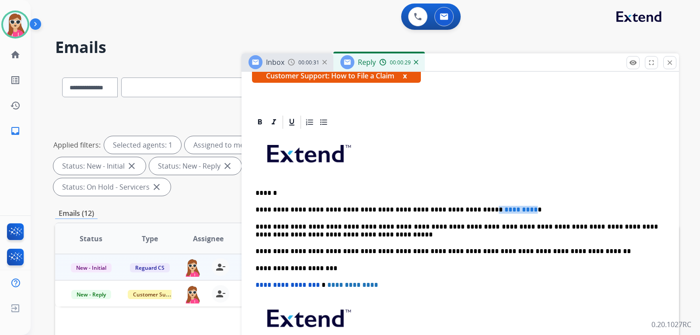
drag, startPoint x: 493, startPoint y: 208, endPoint x: 453, endPoint y: 208, distance: 40.2
click at [453, 208] on p "**********" at bounding box center [456, 210] width 402 height 8
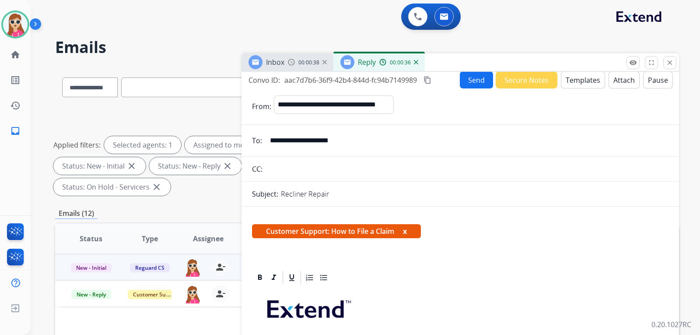
scroll to position [0, 0]
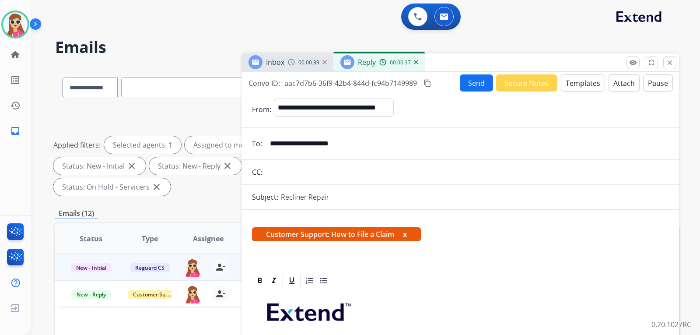
click at [460, 86] on button "Send" at bounding box center [476, 82] width 33 height 17
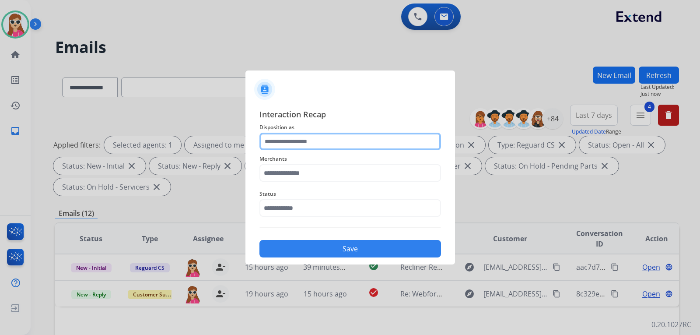
click at [311, 148] on input "text" at bounding box center [349, 141] width 181 height 17
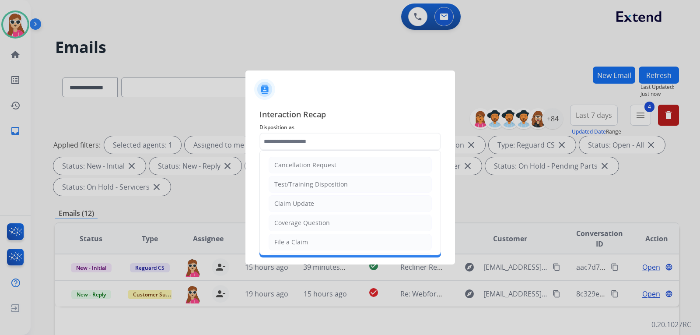
click at [305, 236] on li "File a Claim" at bounding box center [349, 242] width 163 height 17
type input "**********"
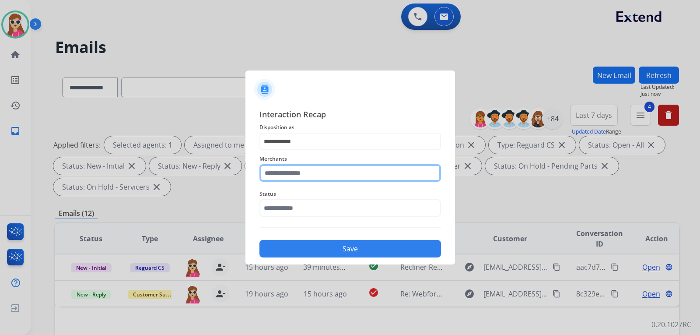
click at [307, 175] on input "text" at bounding box center [349, 172] width 181 height 17
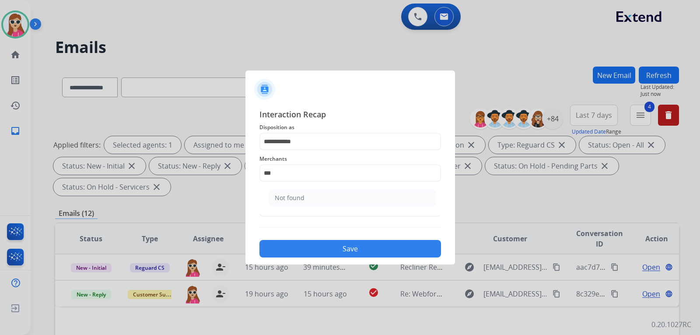
drag, startPoint x: 304, startPoint y: 194, endPoint x: 301, endPoint y: 181, distance: 13.0
click at [303, 185] on ul "Not found" at bounding box center [352, 200] width 172 height 30
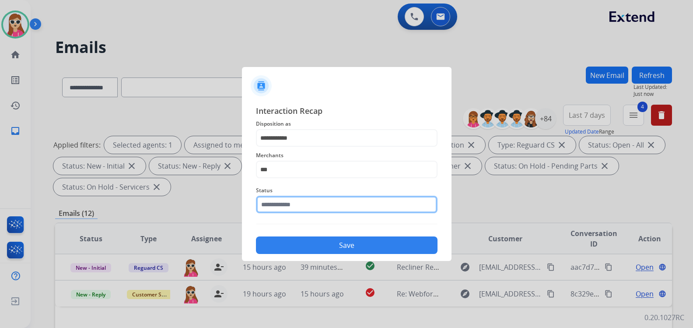
click at [277, 200] on input "text" at bounding box center [346, 203] width 181 height 17
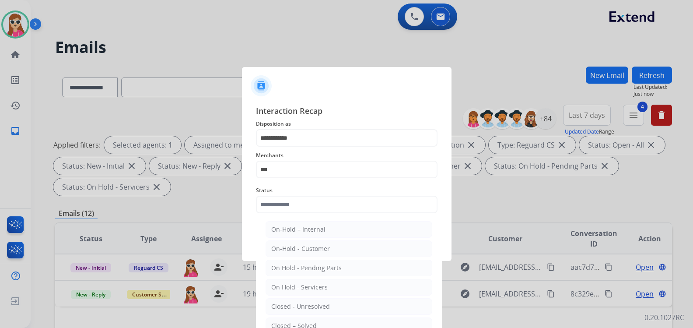
click at [283, 179] on div "Merchants ***" at bounding box center [346, 163] width 181 height 35
click at [275, 172] on input "***" at bounding box center [346, 168] width 181 height 17
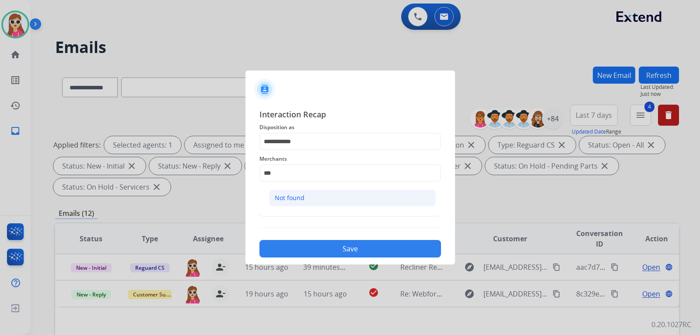
click at [285, 195] on div "Not found" at bounding box center [290, 197] width 30 height 9
type input "*********"
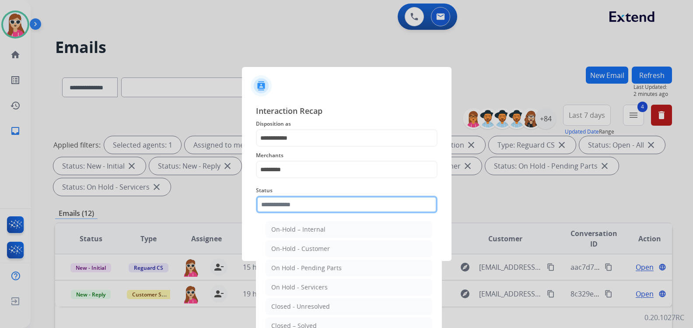
click at [292, 207] on input "text" at bounding box center [346, 203] width 181 height 17
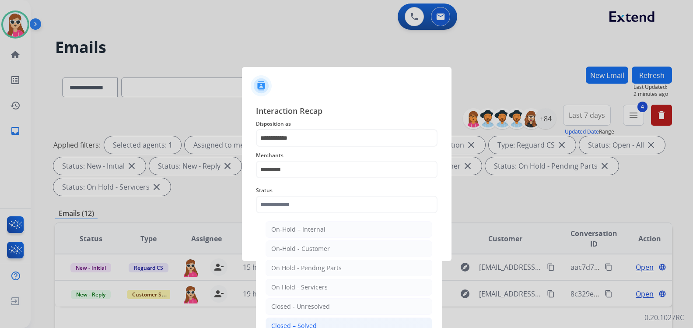
click at [315, 324] on li "Closed – Solved" at bounding box center [348, 325] width 167 height 17
type input "**********"
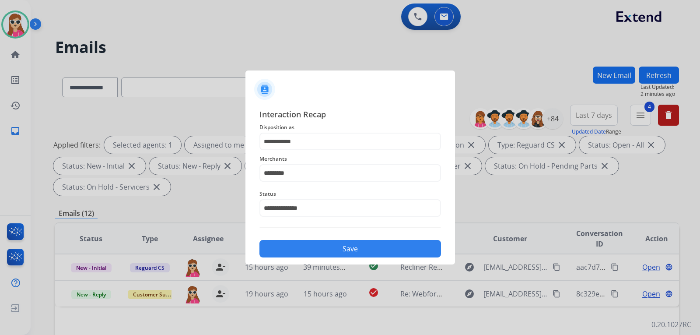
click at [309, 253] on button "Save" at bounding box center [349, 248] width 181 height 17
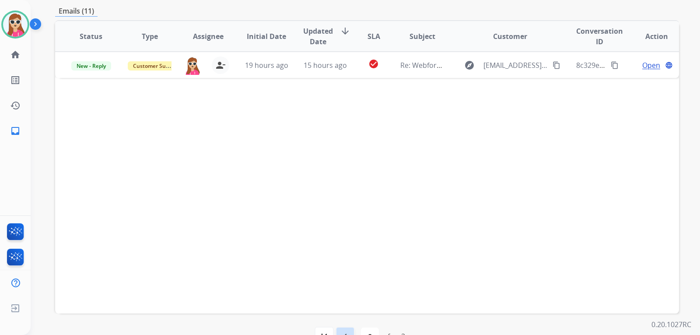
scroll to position [226, 0]
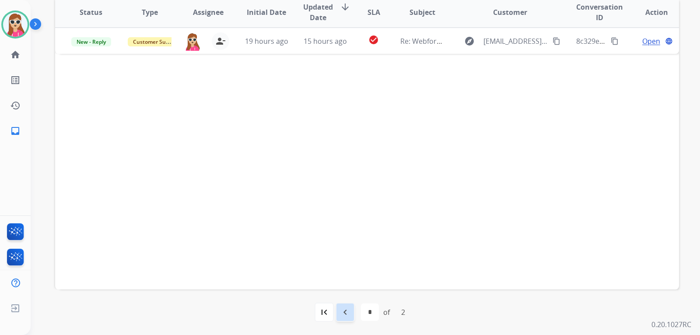
click at [346, 314] on mat-icon "navigate_before" at bounding box center [345, 312] width 10 height 10
select select "*"
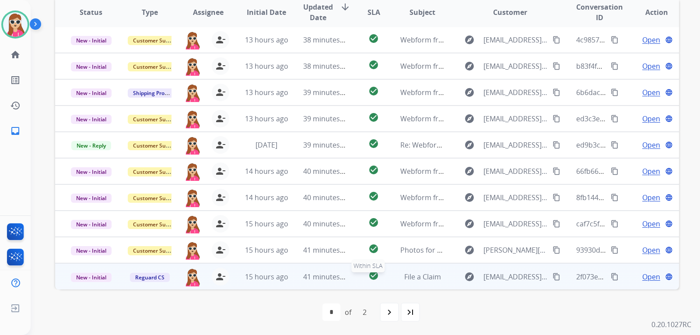
click at [361, 275] on div "check_circle" at bounding box center [373, 276] width 24 height 13
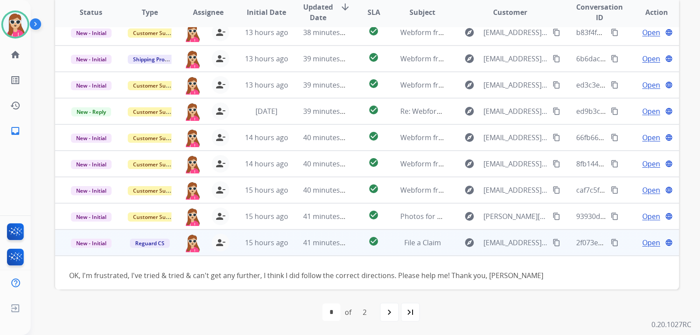
scroll to position [40, 0]
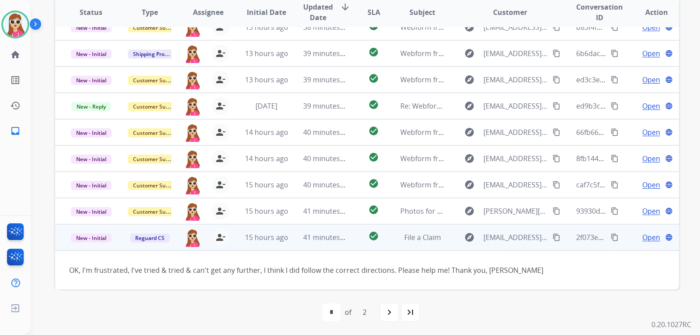
click at [339, 279] on td "OK, I'm frustrated, I've tried & tried & can't get any further, I think I did f…" at bounding box center [308, 269] width 507 height 39
click at [554, 233] on mat-icon "content_copy" at bounding box center [556, 237] width 8 height 8
click at [651, 237] on span "Open" at bounding box center [651, 237] width 18 height 10
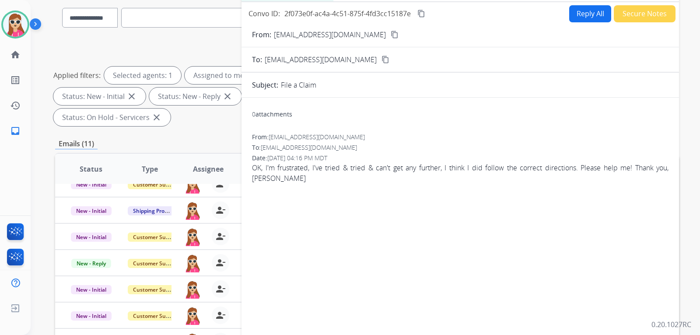
scroll to position [51, 0]
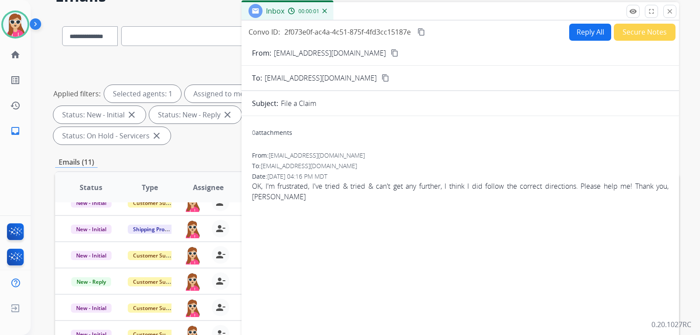
click at [575, 29] on button "Reply All" at bounding box center [590, 32] width 42 height 17
select select "**********"
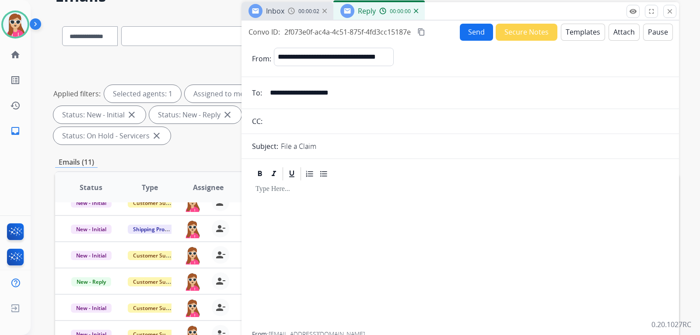
click at [576, 31] on button "Templates" at bounding box center [583, 32] width 44 height 17
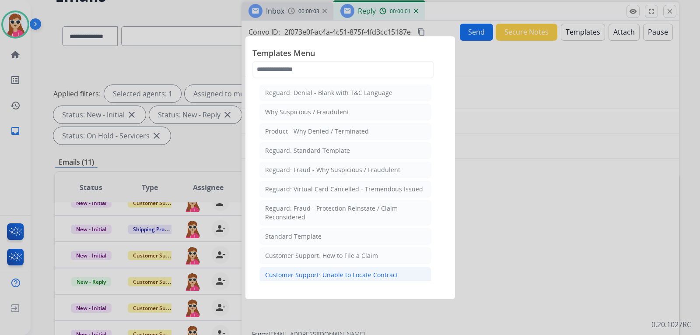
click at [372, 276] on div "Customer Support: Unable to Locate Contract" at bounding box center [331, 274] width 133 height 9
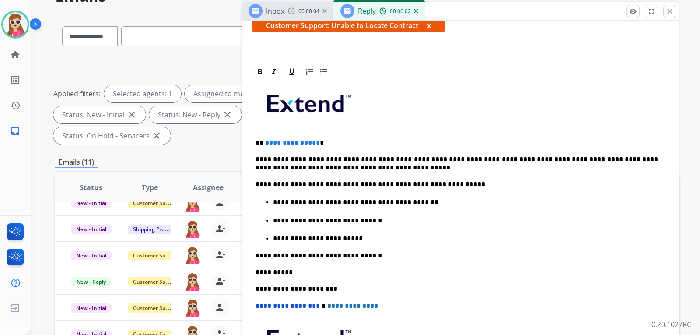
scroll to position [175, 0]
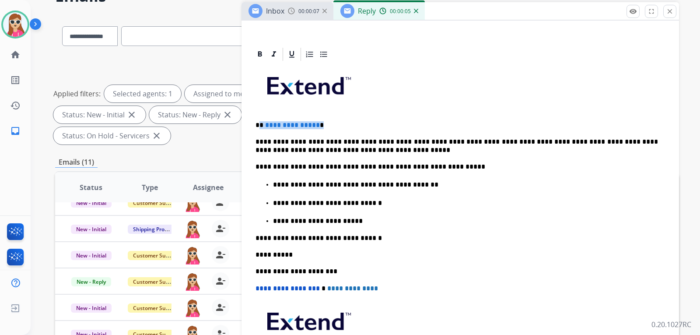
drag, startPoint x: 319, startPoint y: 124, endPoint x: 259, endPoint y: 126, distance: 59.9
click at [259, 126] on p "**********" at bounding box center [456, 125] width 402 height 8
drag, startPoint x: 363, startPoint y: 206, endPoint x: 266, endPoint y: 205, distance: 96.2
click at [273, 205] on li "**********" at bounding box center [469, 202] width 392 height 9
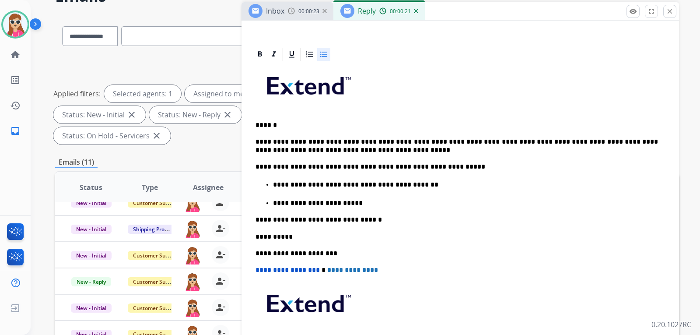
click at [366, 206] on p "**********" at bounding box center [465, 203] width 385 height 8
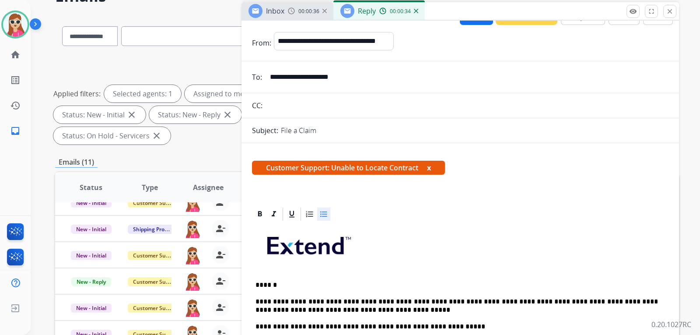
scroll to position [0, 0]
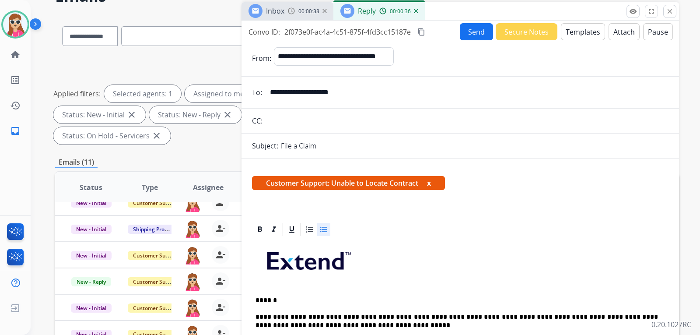
click at [478, 35] on button "Send" at bounding box center [476, 31] width 33 height 17
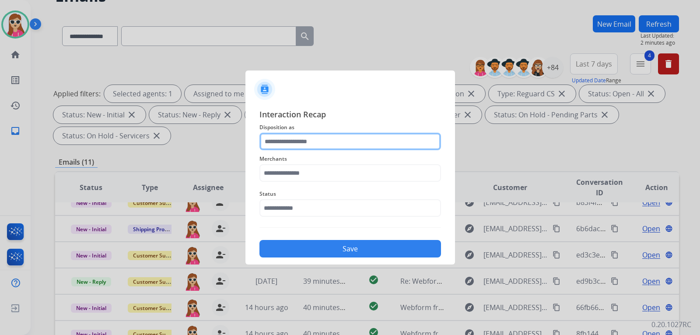
drag, startPoint x: 388, startPoint y: 137, endPoint x: 388, endPoint y: 143, distance: 5.2
click at [388, 143] on input "text" at bounding box center [349, 141] width 181 height 17
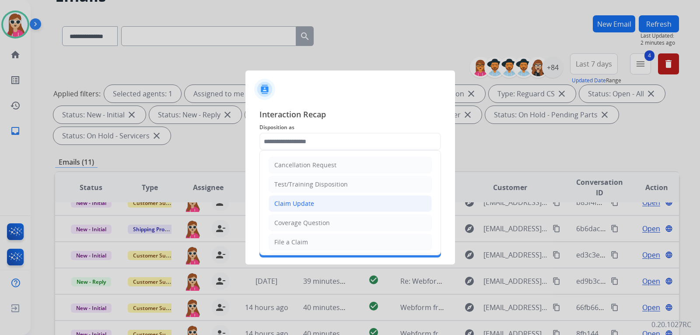
click at [355, 203] on li "Claim Update" at bounding box center [349, 203] width 163 height 17
type input "**********"
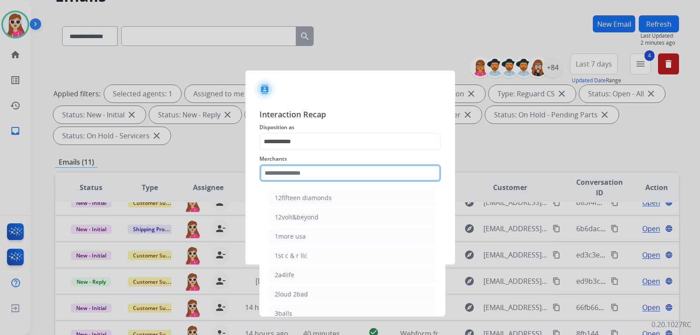
click at [350, 174] on input "text" at bounding box center [349, 172] width 181 height 17
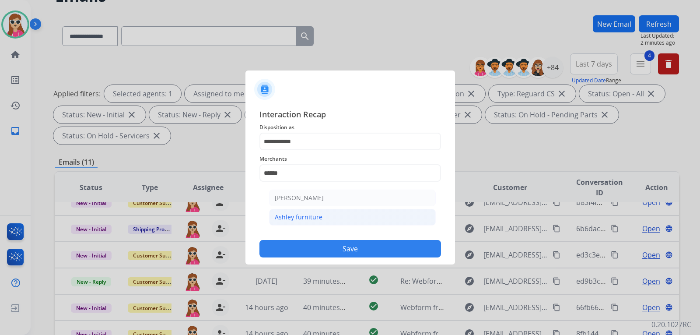
click at [338, 224] on li "Ashley furniture" at bounding box center [352, 217] width 167 height 17
type input "**********"
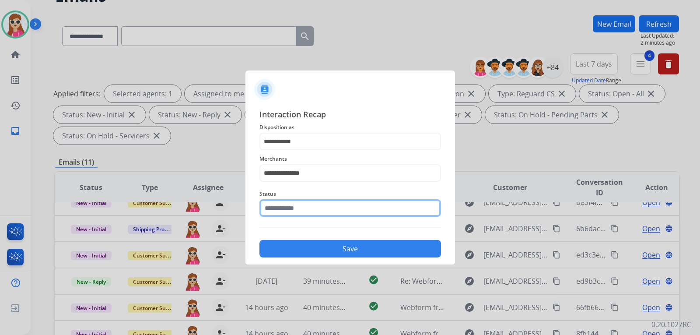
click at [343, 209] on input "text" at bounding box center [349, 207] width 181 height 17
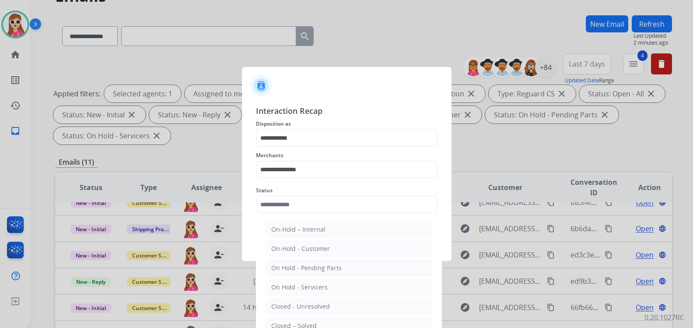
click at [315, 326] on div "Closed – Solved" at bounding box center [293, 325] width 45 height 9
type input "**********"
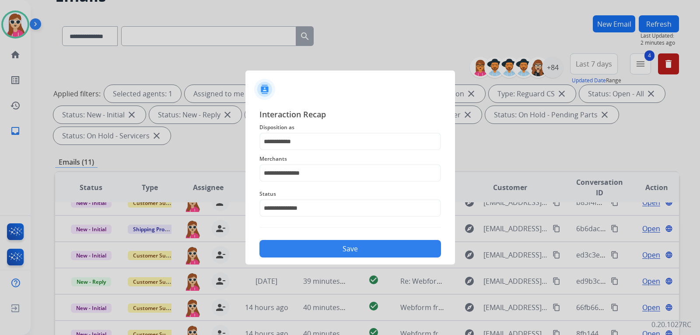
click at [362, 246] on button "Save" at bounding box center [349, 248] width 181 height 17
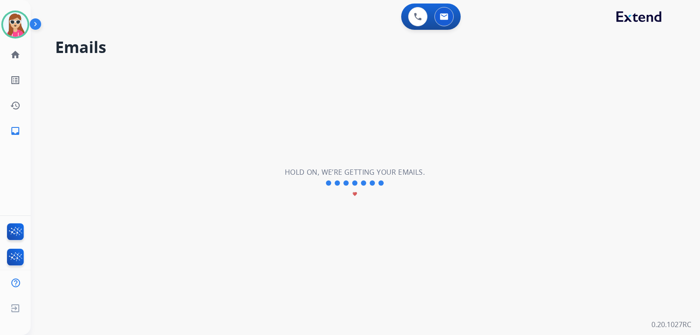
scroll to position [29, 0]
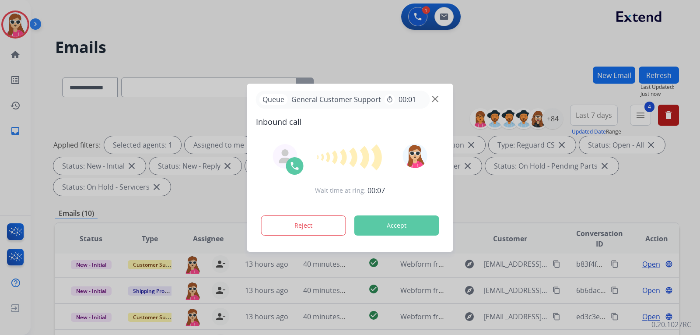
click at [406, 229] on button "Accept" at bounding box center [396, 225] width 85 height 20
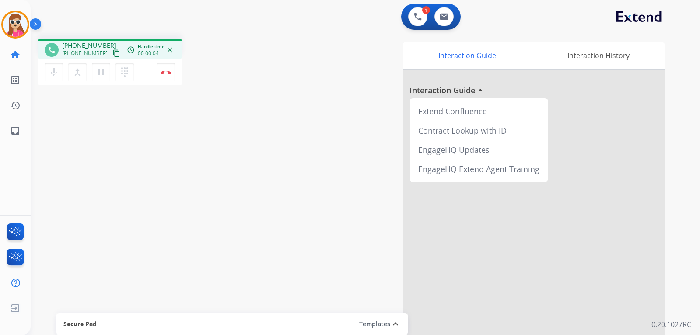
click at [112, 56] on mat-icon "content_copy" at bounding box center [116, 53] width 8 height 8
click at [169, 74] on img at bounding box center [165, 72] width 10 height 4
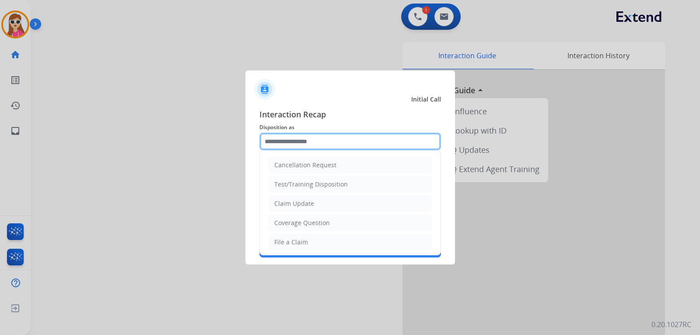
click at [317, 141] on input "text" at bounding box center [349, 141] width 181 height 17
click at [303, 200] on div "Claim Update" at bounding box center [294, 203] width 40 height 9
type input "**********"
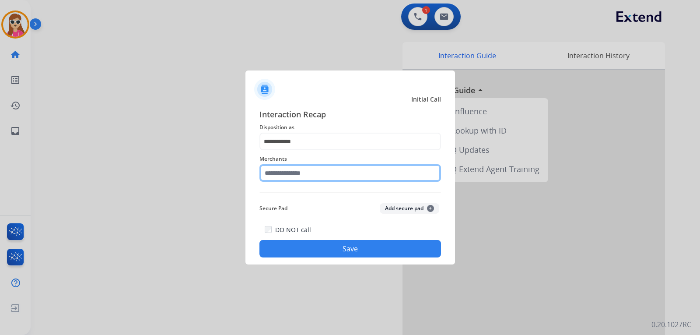
click at [311, 177] on input "text" at bounding box center [349, 172] width 181 height 17
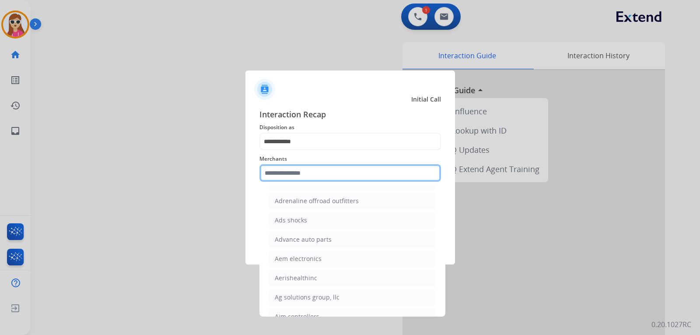
scroll to position [350, 0]
click at [297, 178] on input "text" at bounding box center [349, 172] width 181 height 17
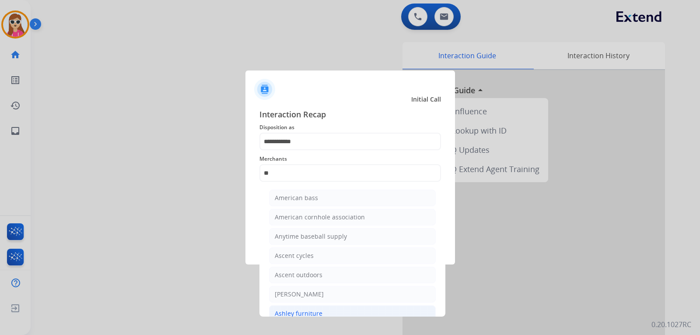
drag, startPoint x: 303, startPoint y: 308, endPoint x: 303, endPoint y: 279, distance: 28.9
click at [303, 307] on li "Ashley furniture" at bounding box center [352, 313] width 167 height 17
type input "**********"
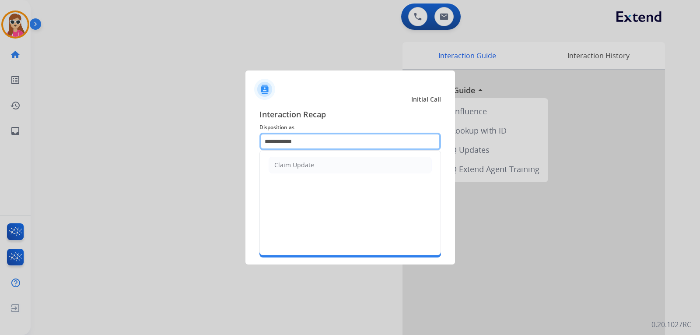
drag, startPoint x: 305, startPoint y: 144, endPoint x: 262, endPoint y: 139, distance: 42.6
click at [262, 139] on input "**********" at bounding box center [349, 141] width 181 height 17
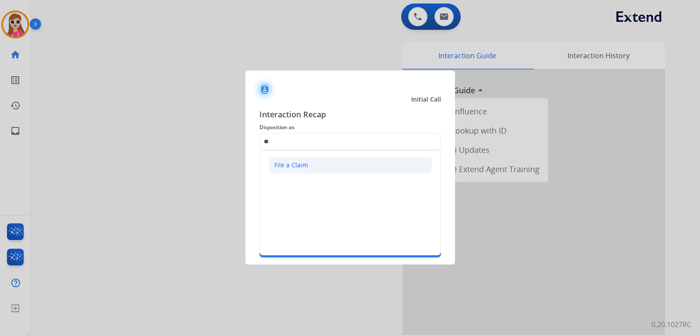
click at [342, 160] on li "File a Claim" at bounding box center [349, 165] width 163 height 17
type input "**********"
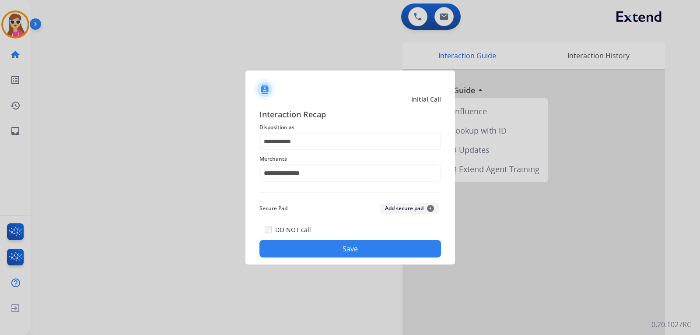
click at [339, 248] on button "Save" at bounding box center [349, 248] width 181 height 17
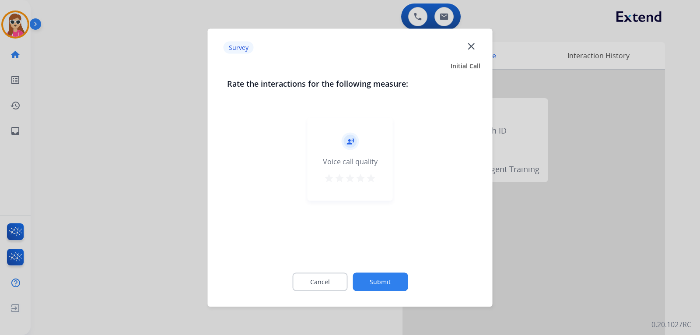
click at [371, 178] on mat-icon "star" at bounding box center [371, 177] width 10 height 10
click at [393, 283] on button "Submit" at bounding box center [379, 281] width 55 height 18
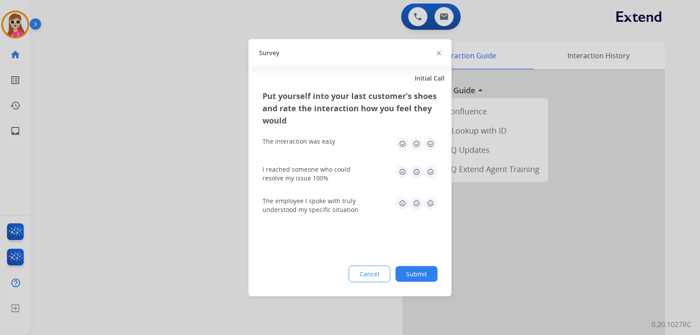
click at [427, 145] on img at bounding box center [430, 143] width 14 height 14
click at [429, 176] on img at bounding box center [430, 171] width 14 height 14
click at [434, 204] on img at bounding box center [430, 203] width 14 height 14
click at [424, 271] on button "Submit" at bounding box center [416, 273] width 42 height 16
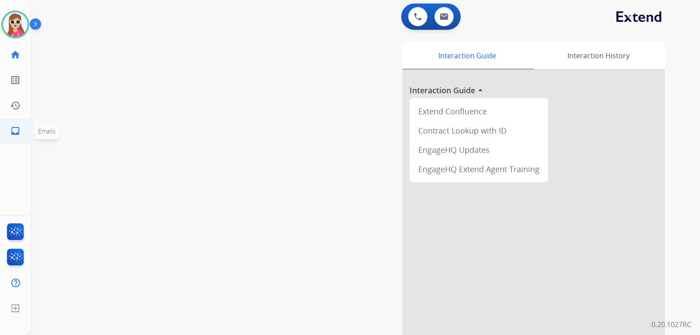
click at [14, 136] on link "inbox Emails" at bounding box center [15, 131] width 24 height 24
select select "**********"
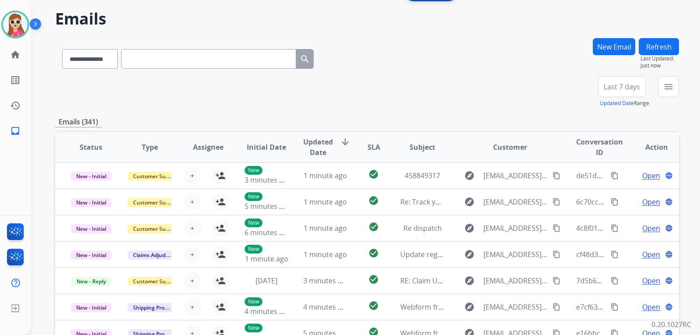
scroll to position [44, 0]
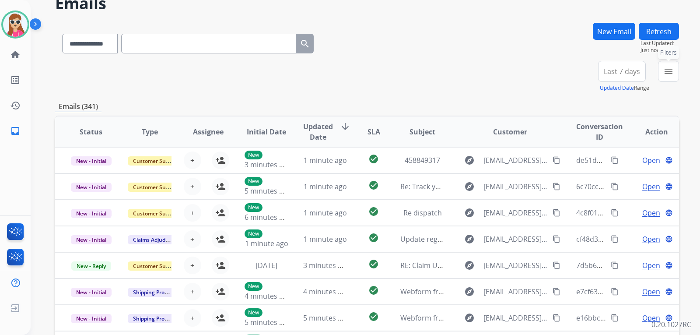
click at [661, 73] on button "menu Filters" at bounding box center [668, 71] width 21 height 21
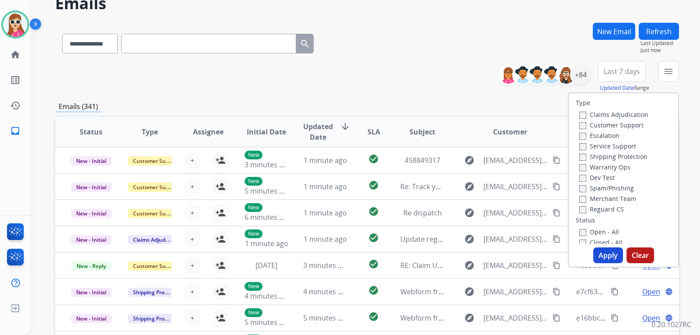
click at [612, 126] on label "Customer Support" at bounding box center [611, 125] width 64 height 8
click at [612, 159] on label "Shipping Protection" at bounding box center [613, 156] width 68 height 8
click at [631, 154] on label "Shipping Protection" at bounding box center [613, 156] width 68 height 8
drag, startPoint x: 606, startPoint y: 209, endPoint x: 601, endPoint y: 224, distance: 15.2
click at [605, 210] on label "Reguard CS" at bounding box center [601, 209] width 45 height 8
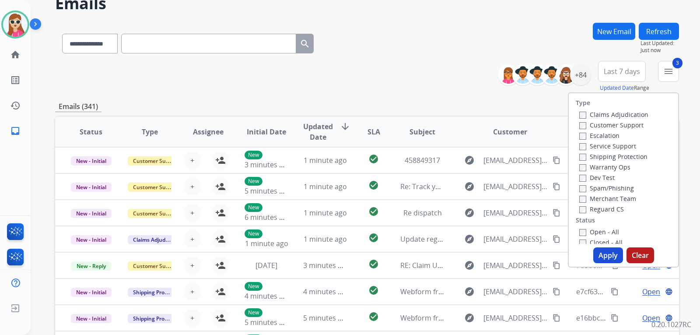
click at [590, 234] on label "Open - All" at bounding box center [599, 231] width 40 height 8
click at [604, 254] on button "Apply" at bounding box center [608, 255] width 30 height 16
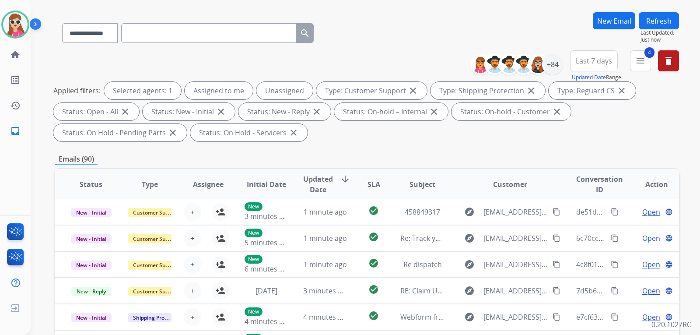
scroll to position [51, 0]
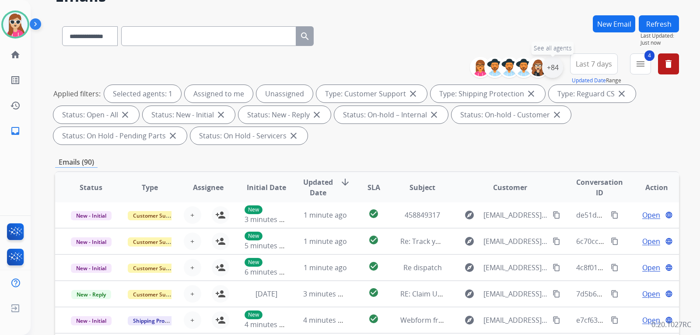
drag, startPoint x: 558, startPoint y: 70, endPoint x: 556, endPoint y: 74, distance: 5.3
click at [556, 74] on div "+84" at bounding box center [552, 67] width 21 height 21
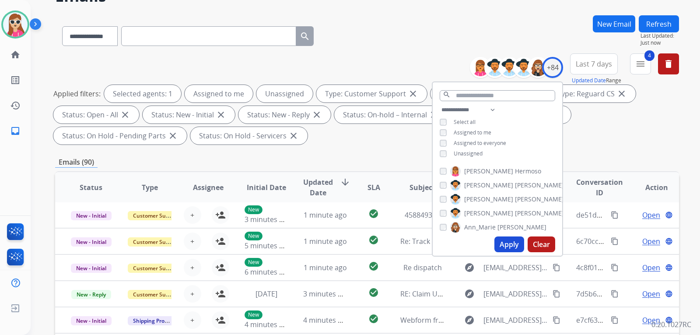
click at [476, 150] on span "Unassigned" at bounding box center [467, 153] width 29 height 7
click at [508, 242] on button "Apply" at bounding box center [509, 244] width 30 height 16
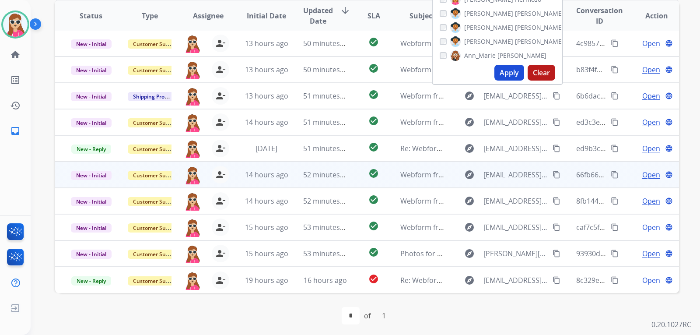
scroll to position [226, 0]
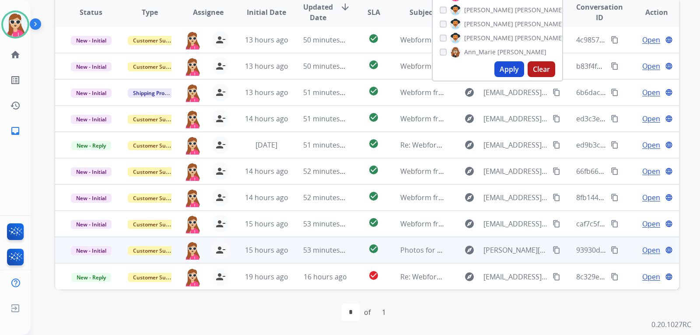
click at [387, 251] on td "Photos for sofa claim" at bounding box center [415, 250] width 59 height 26
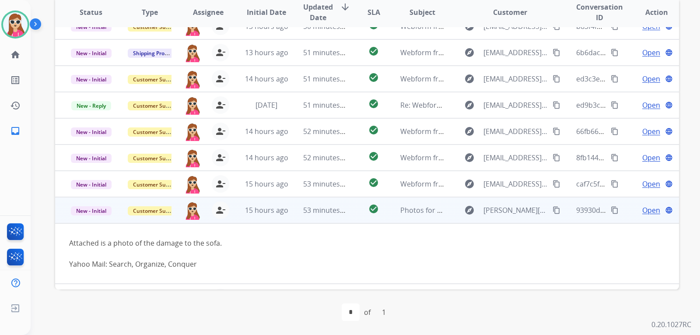
scroll to position [61, 0]
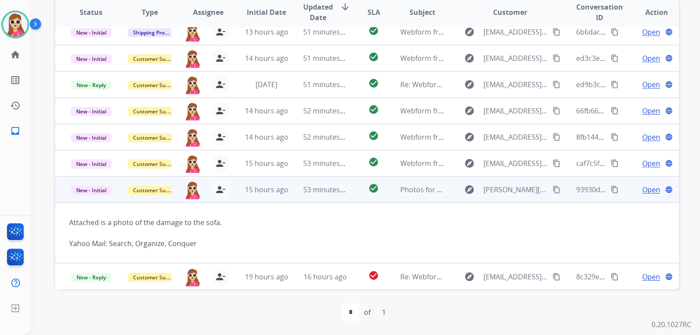
click at [550, 184] on div "explore [PERSON_NAME][EMAIL_ADDRESS][PERSON_NAME][PERSON_NAME][DOMAIN_NAME] con…" at bounding box center [510, 189] width 102 height 14
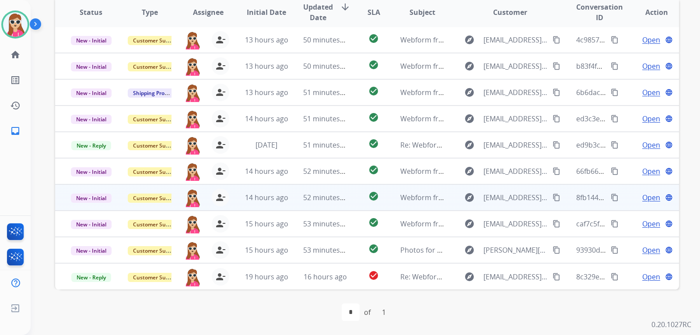
scroll to position [1, 0]
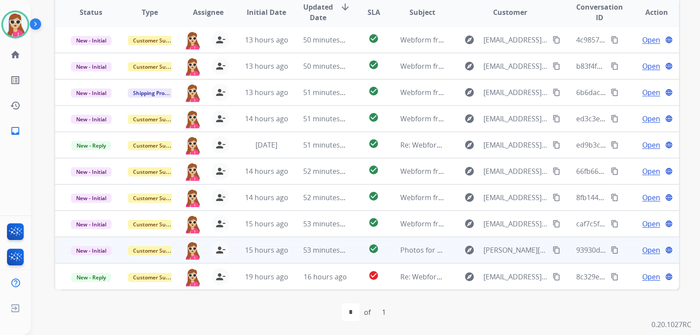
click at [553, 251] on mat-icon "content_copy" at bounding box center [556, 250] width 8 height 8
click at [640, 255] on td "Open language" at bounding box center [649, 250] width 59 height 26
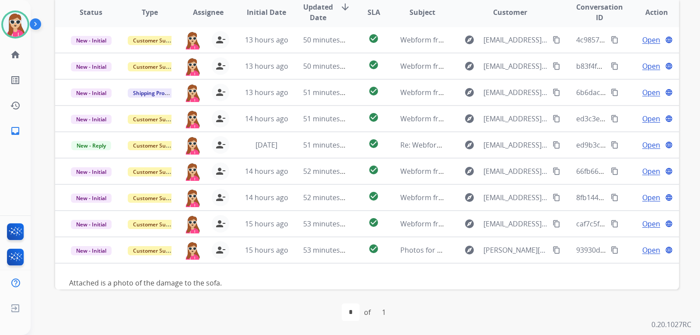
scroll to position [61, 0]
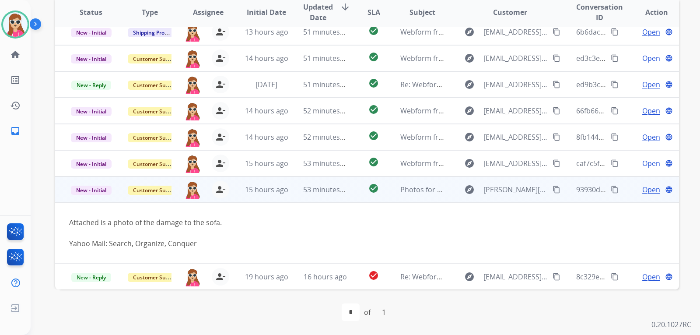
click at [642, 191] on span "Open" at bounding box center [651, 189] width 18 height 10
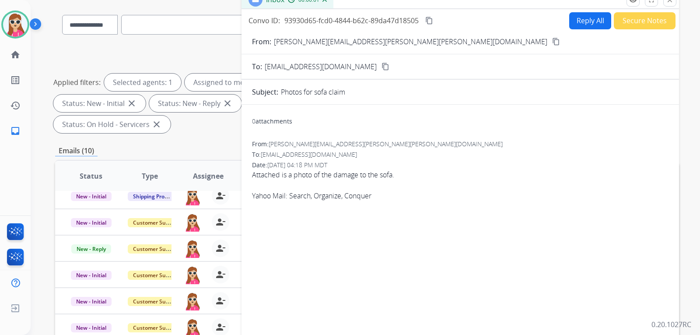
scroll to position [7, 0]
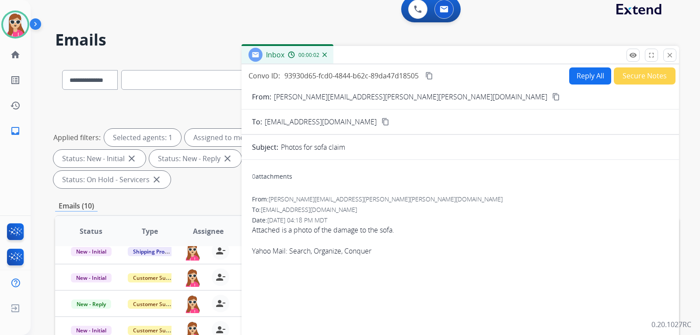
click at [289, 179] on div "0 attachments" at bounding box center [272, 176] width 40 height 9
click at [577, 75] on button "Reply All" at bounding box center [590, 75] width 42 height 17
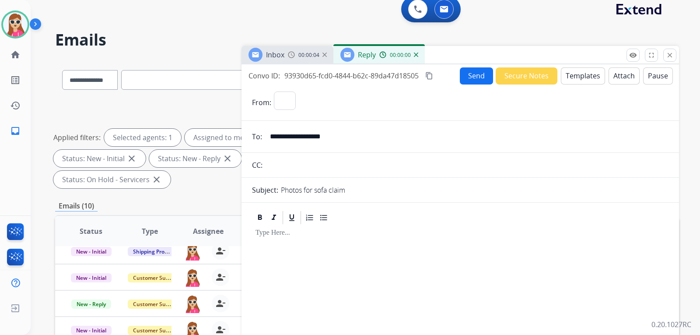
select select "**********"
click at [568, 77] on button "Templates" at bounding box center [583, 75] width 44 height 17
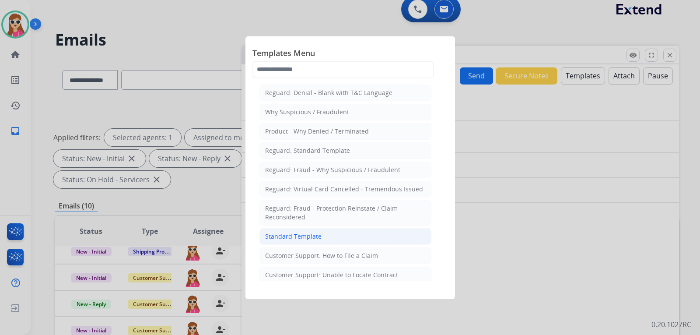
click at [315, 230] on li "Standard Template" at bounding box center [345, 236] width 172 height 17
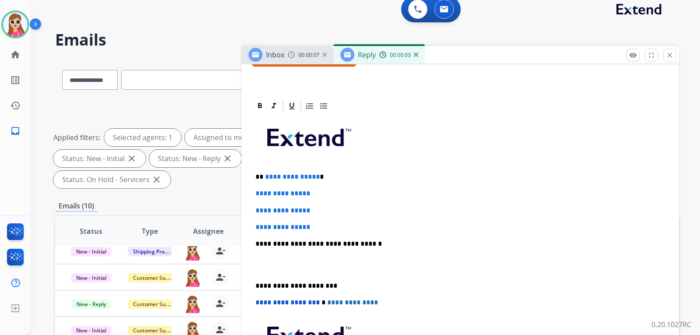
scroll to position [175, 0]
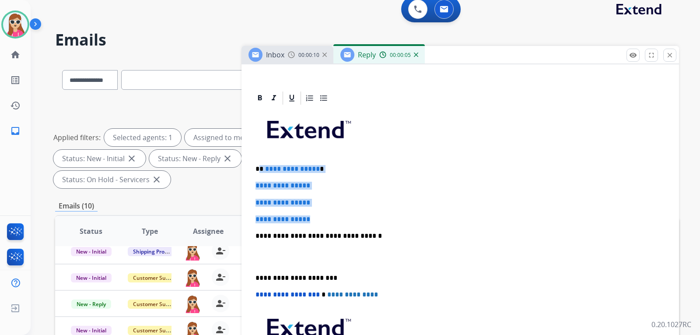
drag, startPoint x: 260, startPoint y: 170, endPoint x: 318, endPoint y: 216, distance: 74.6
click at [318, 216] on div "**********" at bounding box center [460, 256] width 416 height 301
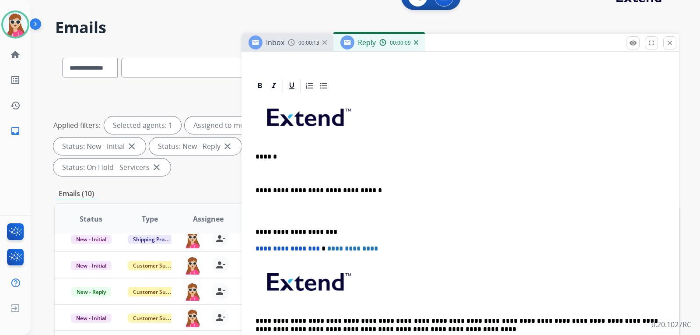
scroll to position [7, 0]
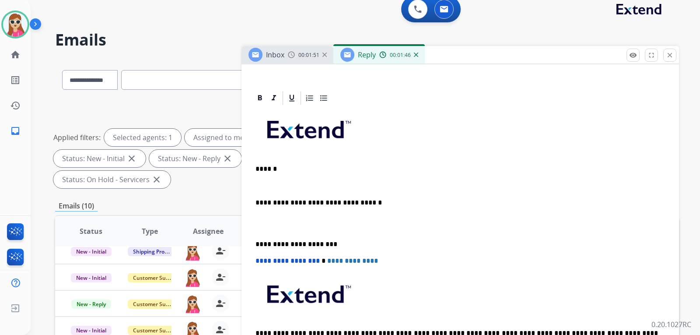
click at [574, 132] on p at bounding box center [459, 132] width 409 height 47
click at [296, 181] on div "**********" at bounding box center [460, 239] width 416 height 267
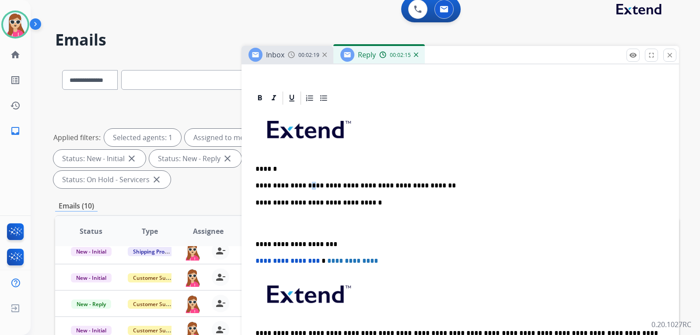
drag, startPoint x: 306, startPoint y: 189, endPoint x: 300, endPoint y: 185, distance: 7.6
click at [300, 185] on p "**********" at bounding box center [456, 185] width 402 height 8
drag, startPoint x: 300, startPoint y: 185, endPoint x: 289, endPoint y: 167, distance: 20.4
click at [289, 167] on p "******" at bounding box center [456, 169] width 402 height 8
click at [424, 184] on p "**********" at bounding box center [456, 185] width 402 height 8
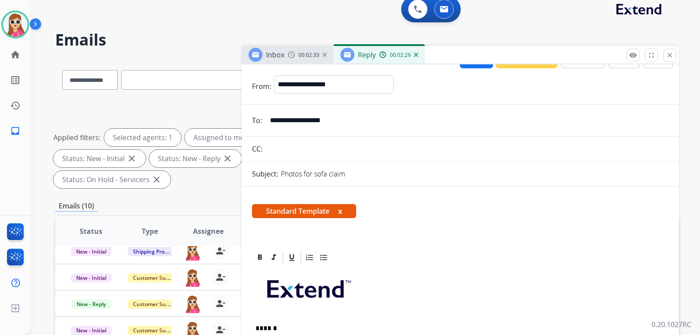
scroll to position [0, 0]
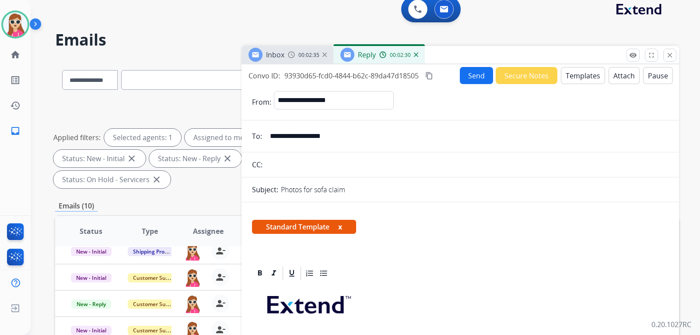
click at [473, 75] on button "Send" at bounding box center [476, 75] width 33 height 17
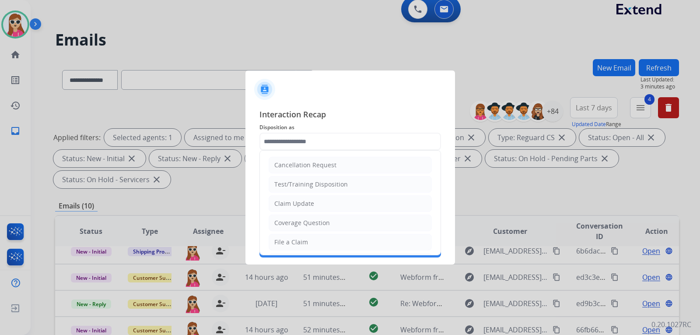
click at [307, 139] on input "text" at bounding box center [349, 141] width 181 height 17
click at [293, 203] on div "Claim Update" at bounding box center [294, 203] width 40 height 9
type input "**********"
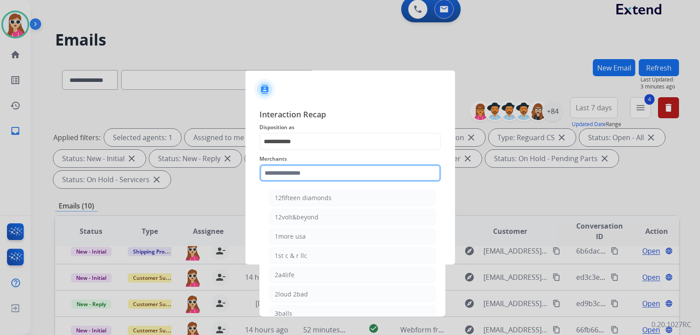
click at [291, 175] on input "text" at bounding box center [349, 172] width 181 height 17
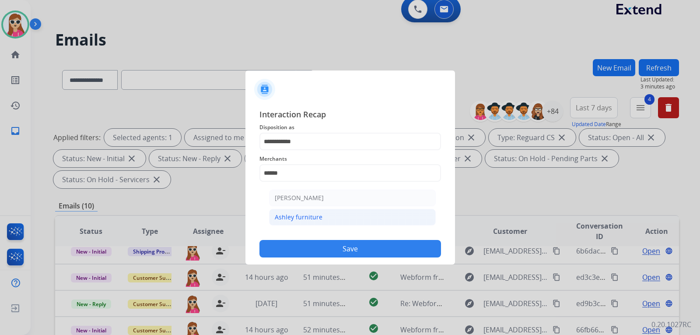
click at [307, 221] on div "Ashley furniture" at bounding box center [299, 217] width 48 height 9
type input "**********"
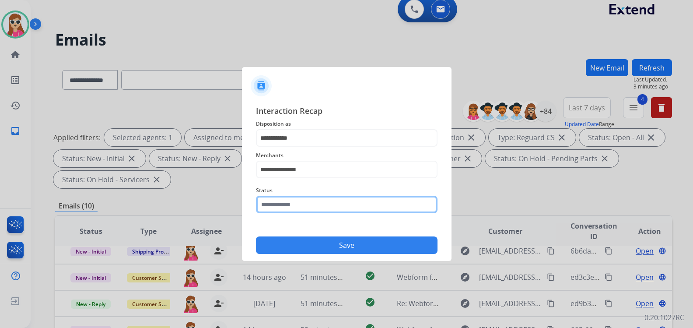
click at [315, 209] on input "text" at bounding box center [346, 203] width 181 height 17
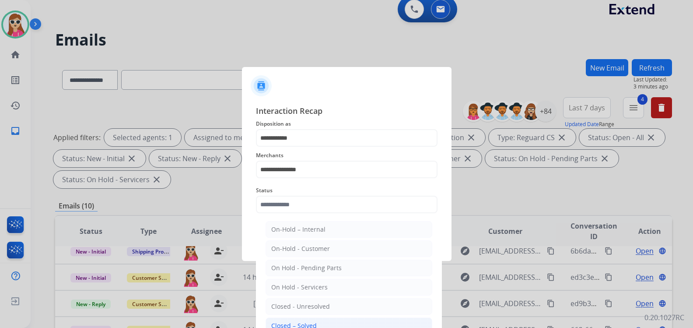
click at [301, 322] on div "Closed – Solved" at bounding box center [293, 325] width 45 height 9
type input "**********"
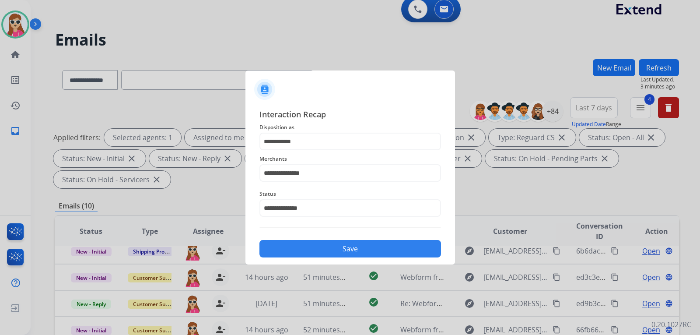
click at [323, 259] on div "**********" at bounding box center [349, 182] width 209 height 163
click at [324, 254] on button "Save" at bounding box center [349, 248] width 181 height 17
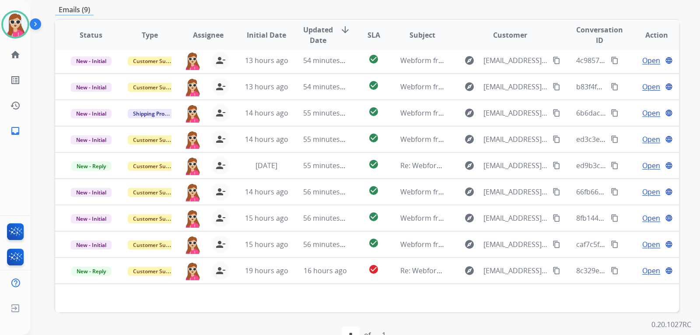
scroll to position [219, 0]
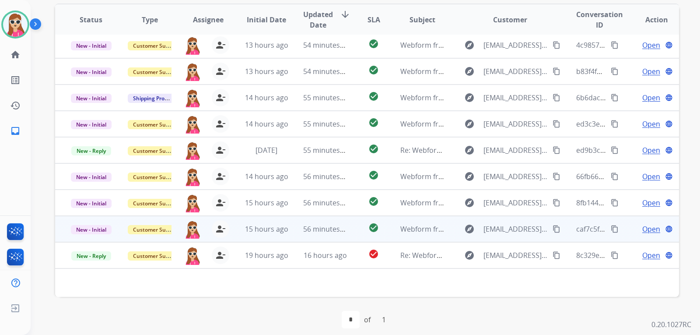
click at [449, 233] on td "explore cbrianbishop@gmail.com content_copy" at bounding box center [503, 229] width 117 height 26
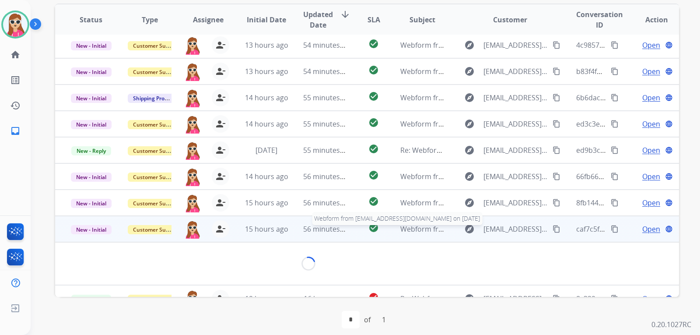
scroll to position [14, 0]
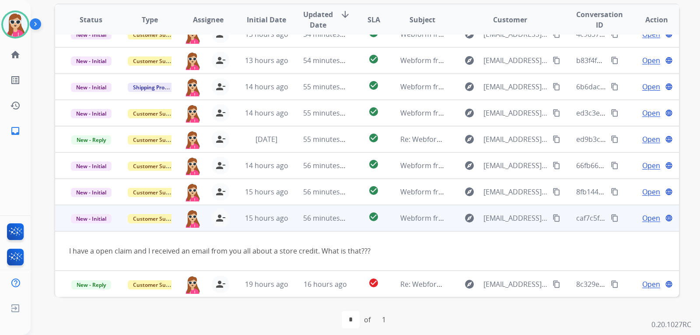
click at [551, 218] on button "content_copy" at bounding box center [556, 218] width 10 height 10
click at [648, 218] on span "Open" at bounding box center [651, 218] width 18 height 10
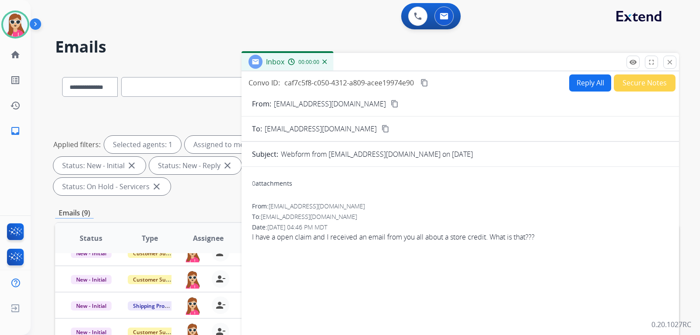
scroll to position [0, 0]
click at [593, 76] on button "Reply All" at bounding box center [590, 83] width 42 height 17
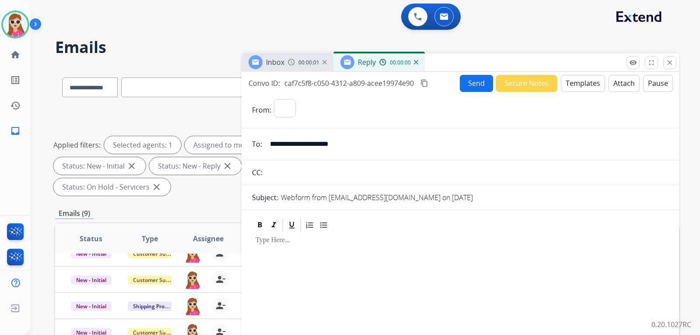
select select "**********"
click at [586, 84] on button "Templates" at bounding box center [583, 83] width 44 height 17
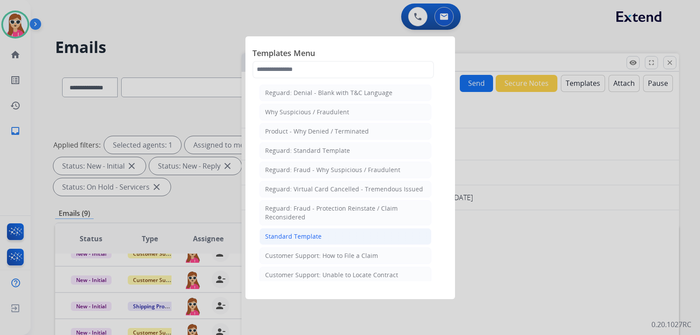
click at [306, 234] on div "Standard Template" at bounding box center [293, 236] width 56 height 9
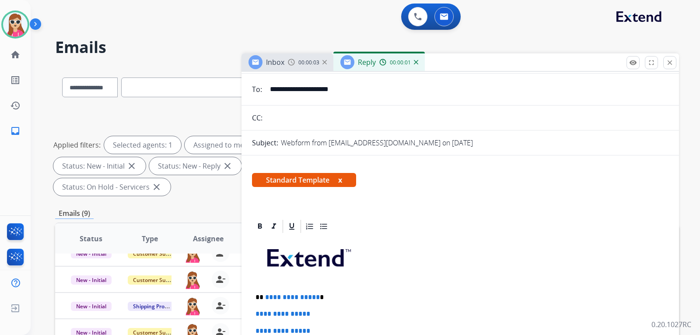
scroll to position [175, 0]
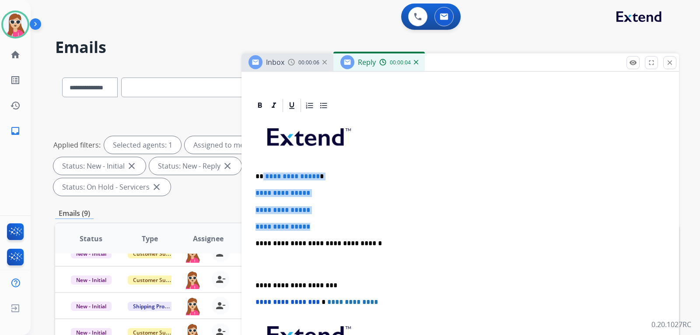
drag, startPoint x: 263, startPoint y: 175, endPoint x: 337, endPoint y: 225, distance: 89.5
click at [337, 225] on div "**********" at bounding box center [460, 263] width 416 height 301
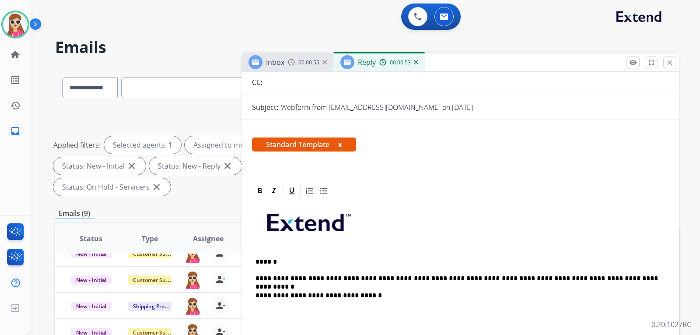
scroll to position [71, 0]
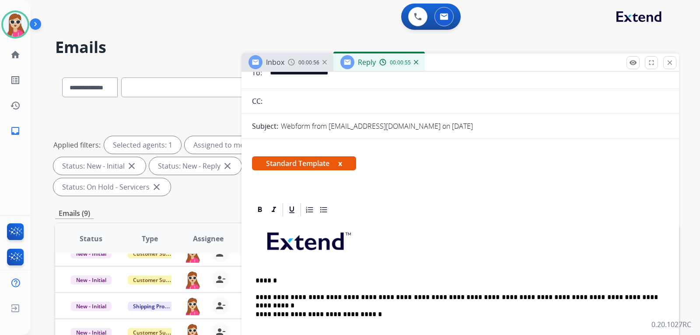
click at [603, 297] on p "**********" at bounding box center [456, 297] width 402 height 8
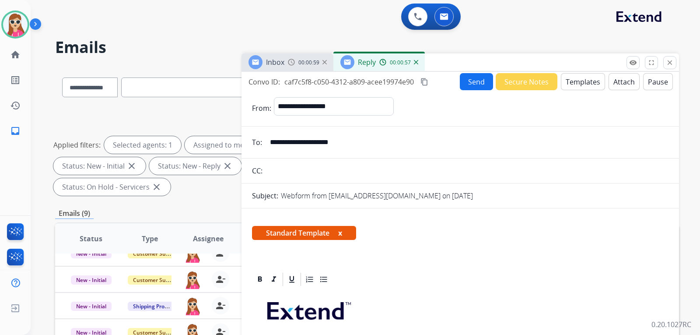
scroll to position [0, 0]
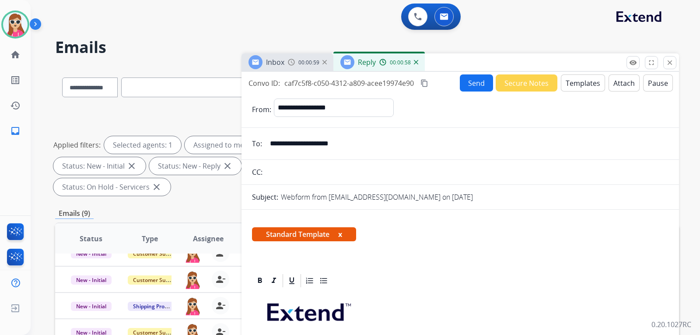
click at [467, 80] on button "Send" at bounding box center [476, 82] width 33 height 17
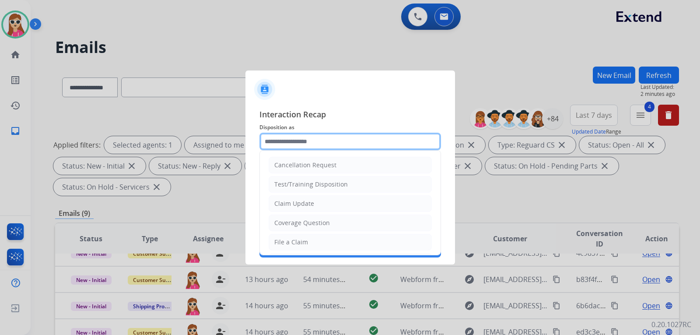
click at [362, 145] on input "text" at bounding box center [349, 141] width 181 height 17
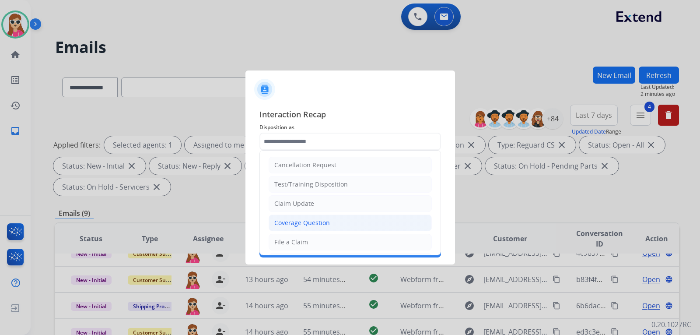
click at [318, 216] on li "Coverage Question" at bounding box center [349, 222] width 163 height 17
type input "**********"
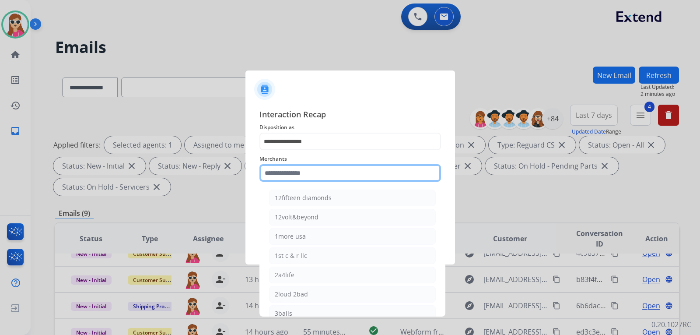
click at [306, 169] on input "text" at bounding box center [349, 172] width 181 height 17
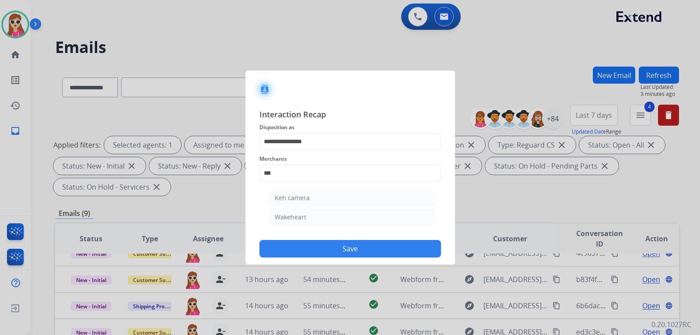
click at [310, 199] on li "Keh camera" at bounding box center [352, 197] width 167 height 17
type input "**********"
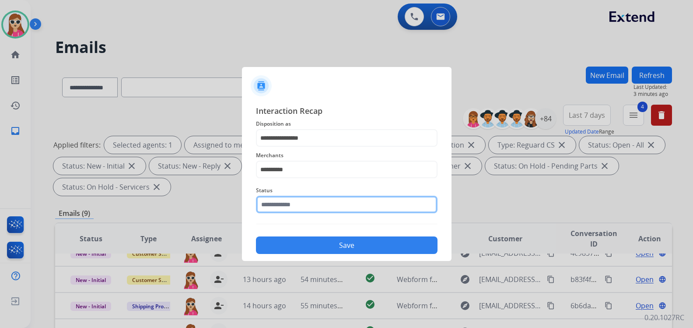
click at [321, 213] on input "text" at bounding box center [346, 203] width 181 height 17
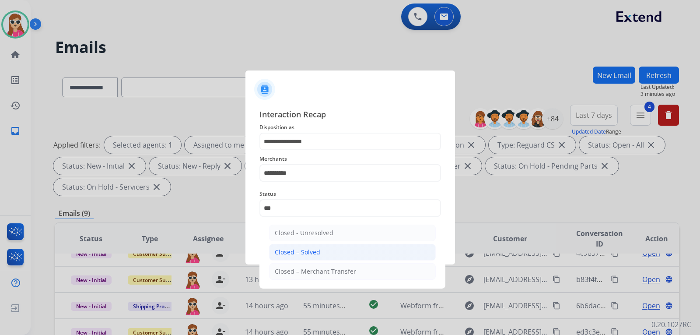
click at [314, 249] on div "Closed – Solved" at bounding box center [297, 252] width 45 height 9
type input "**********"
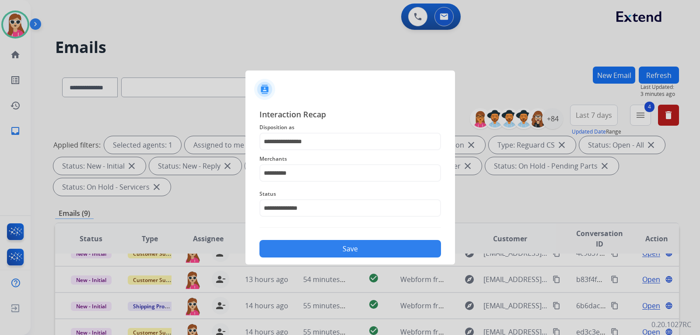
click at [321, 241] on button "Save" at bounding box center [349, 248] width 181 height 17
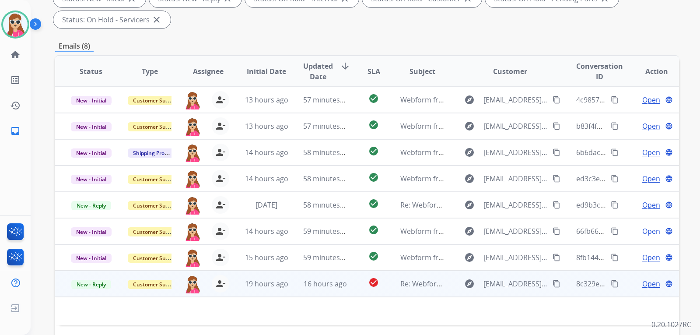
scroll to position [219, 0]
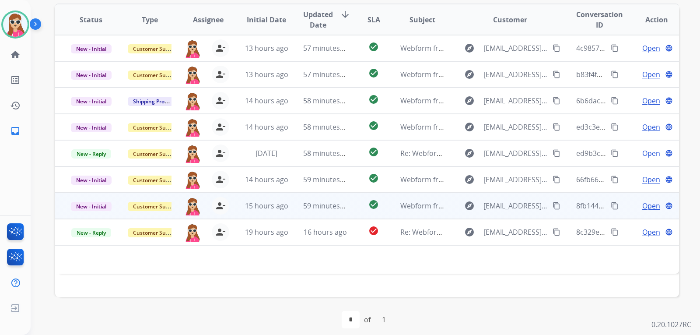
click at [450, 213] on td "explore Zayyrichardson58@gmail.com content_copy" at bounding box center [503, 205] width 117 height 26
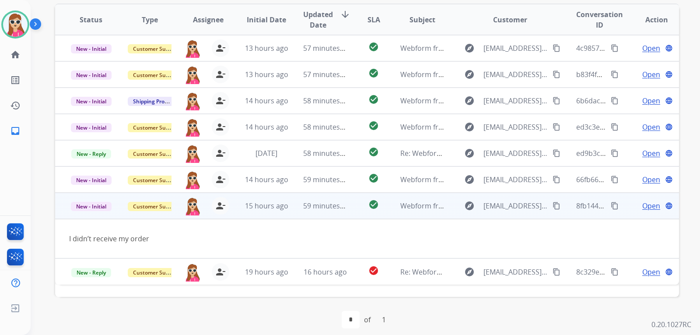
click at [649, 203] on span "Open" at bounding box center [651, 205] width 18 height 10
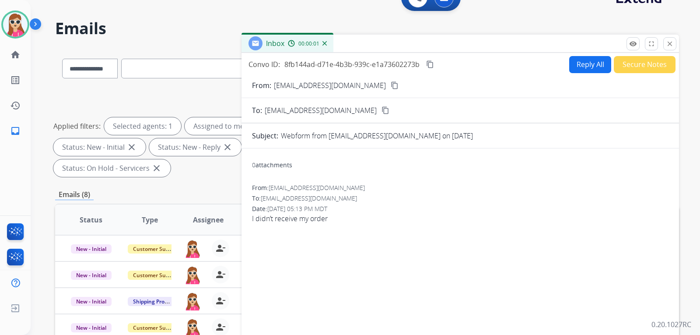
scroll to position [0, 0]
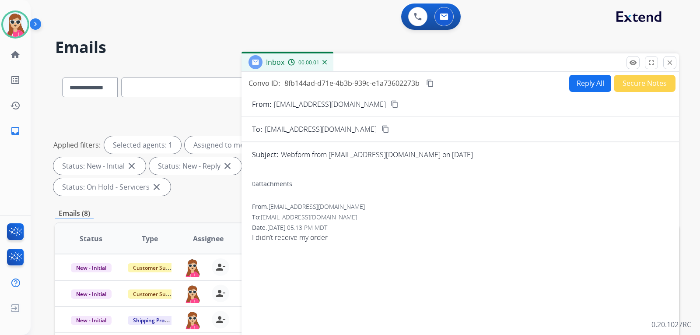
click at [589, 83] on button "Reply All" at bounding box center [590, 83] width 42 height 17
select select "**********"
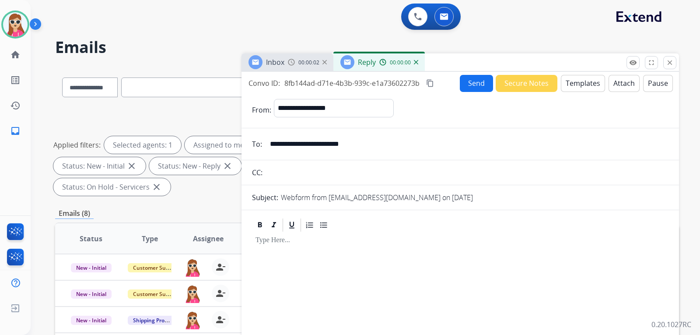
click at [586, 85] on button "Templates" at bounding box center [583, 83] width 44 height 17
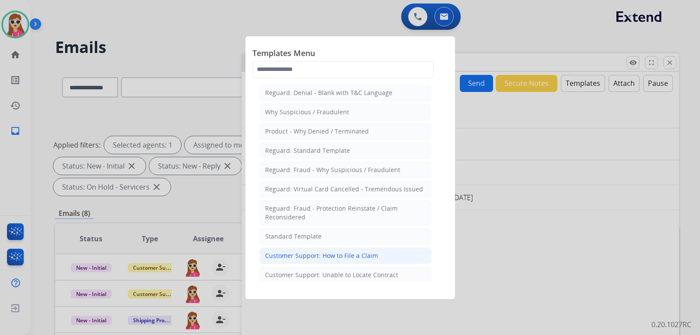
click at [350, 254] on div "Customer Support: How to File a Claim" at bounding box center [321, 255] width 113 height 9
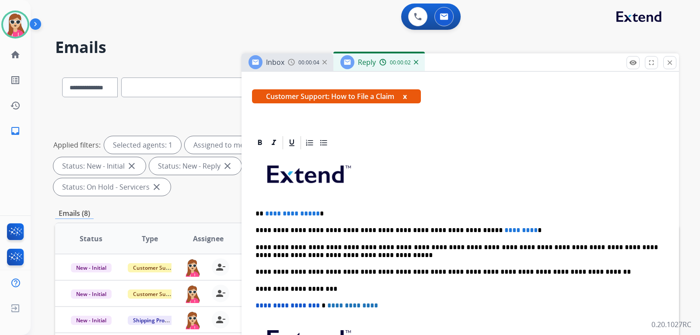
scroll to position [158, 0]
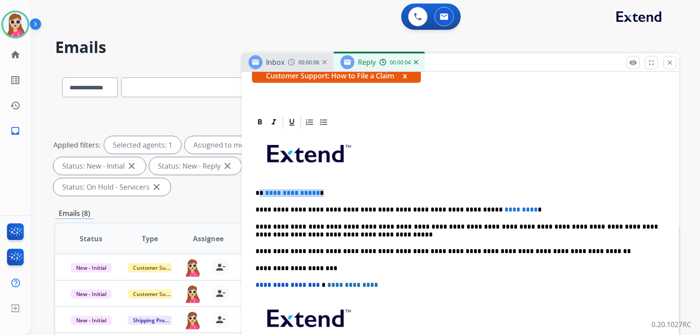
drag, startPoint x: 258, startPoint y: 192, endPoint x: 324, endPoint y: 192, distance: 65.2
click at [324, 192] on p "**********" at bounding box center [456, 193] width 402 height 8
drag, startPoint x: 499, startPoint y: 210, endPoint x: 458, endPoint y: 213, distance: 41.6
click at [458, 213] on p "**********" at bounding box center [456, 210] width 402 height 8
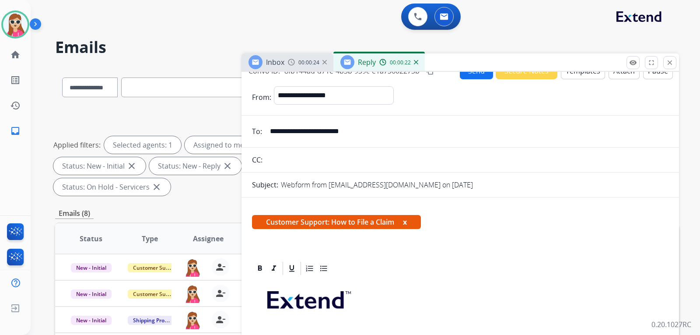
scroll to position [0, 0]
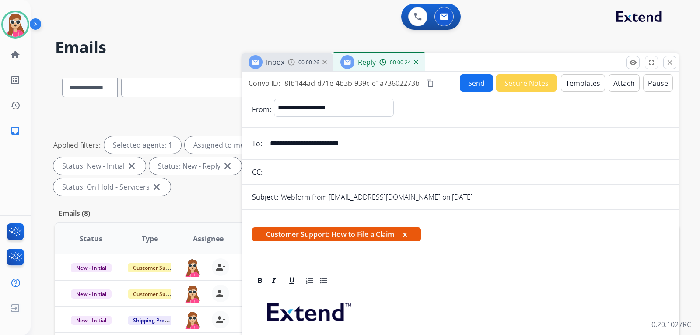
click at [472, 84] on button "Send" at bounding box center [476, 82] width 33 height 17
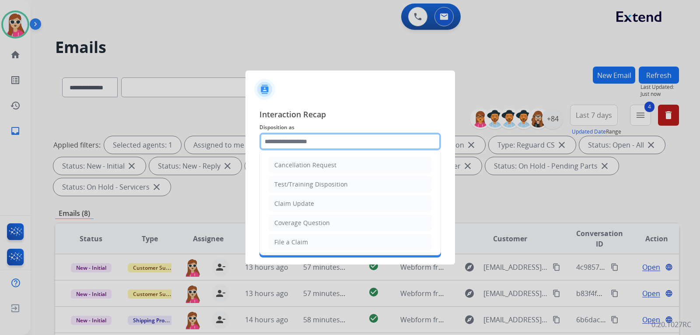
click at [357, 136] on input "text" at bounding box center [349, 141] width 181 height 17
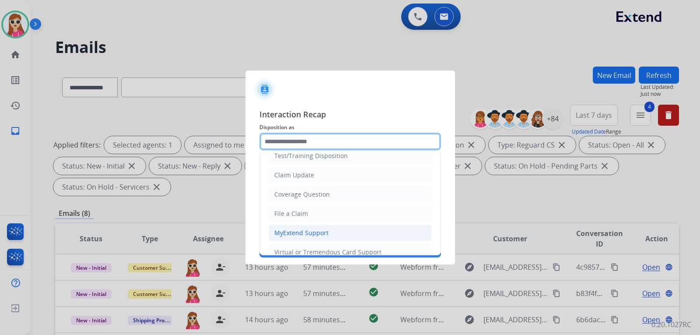
scroll to position [44, 0]
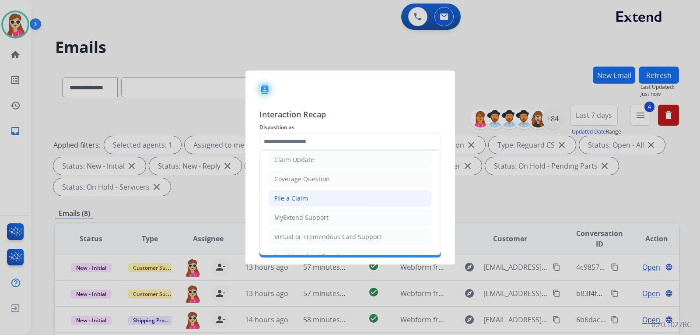
click at [308, 201] on li "File a Claim" at bounding box center [349, 198] width 163 height 17
type input "**********"
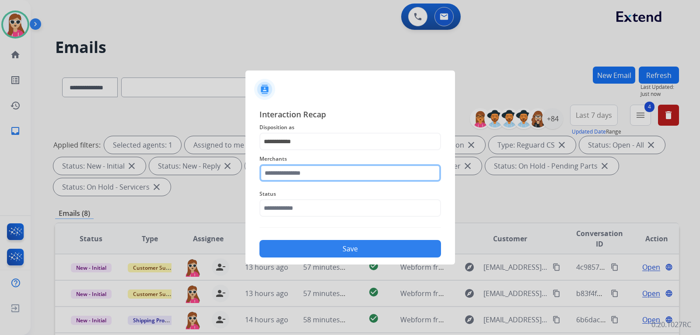
click at [330, 170] on input "text" at bounding box center [349, 172] width 181 height 17
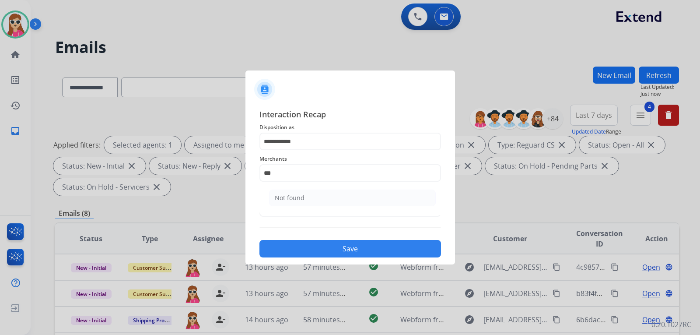
click at [297, 208] on ul "Not found" at bounding box center [352, 200] width 172 height 30
click at [309, 203] on li "Not found" at bounding box center [352, 197] width 167 height 17
type input "*********"
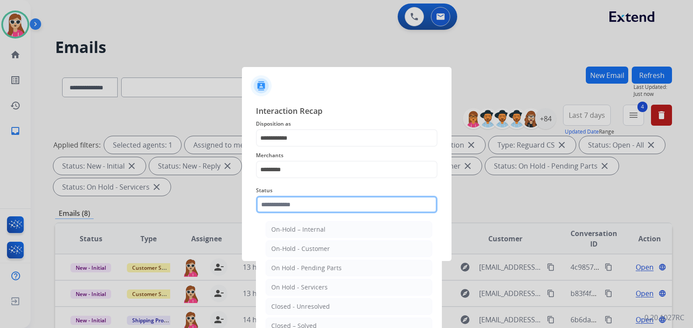
click at [317, 213] on input "text" at bounding box center [346, 203] width 181 height 17
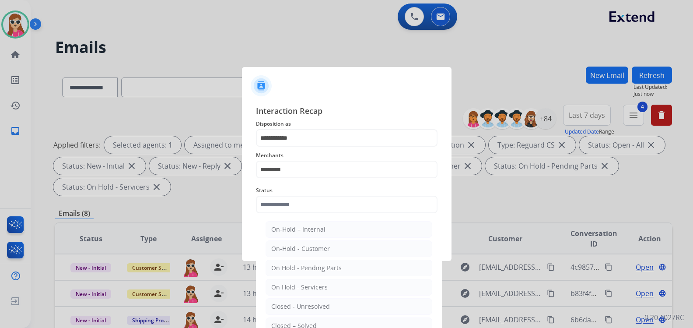
drag, startPoint x: 295, startPoint y: 323, endPoint x: 300, endPoint y: 314, distance: 9.6
click at [296, 323] on div "Closed – Solved" at bounding box center [293, 325] width 45 height 9
type input "**********"
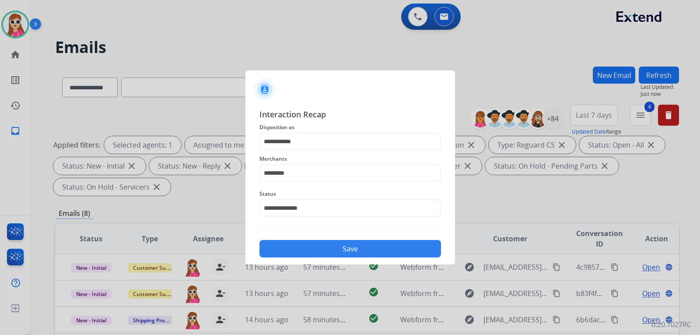
click at [325, 250] on button "Save" at bounding box center [349, 248] width 181 height 17
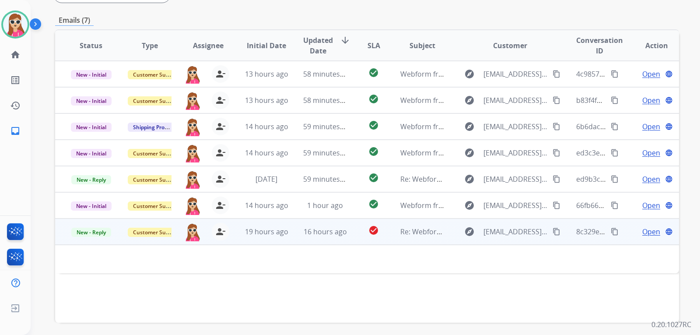
scroll to position [226, 0]
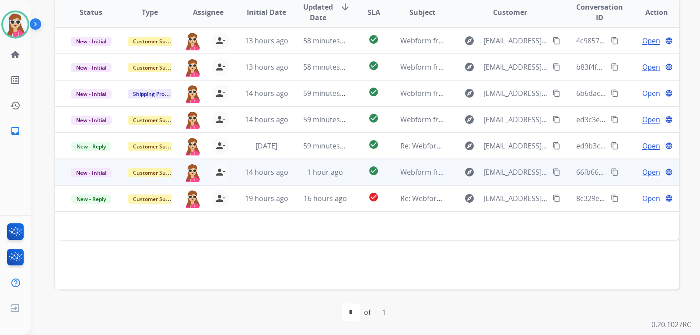
click at [347, 178] on td "check_circle" at bounding box center [366, 172] width 39 height 26
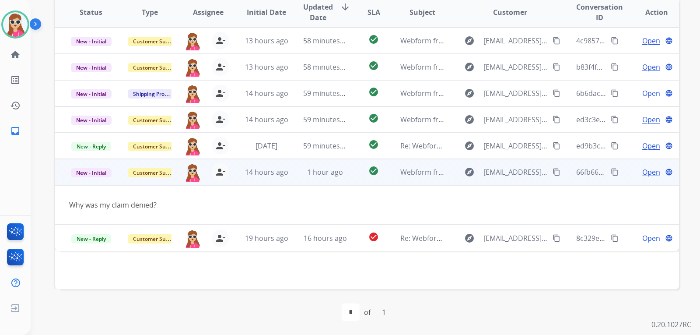
click at [552, 170] on mat-icon "content_copy" at bounding box center [556, 172] width 8 height 8
click at [652, 177] on td "Open language" at bounding box center [649, 172] width 59 height 26
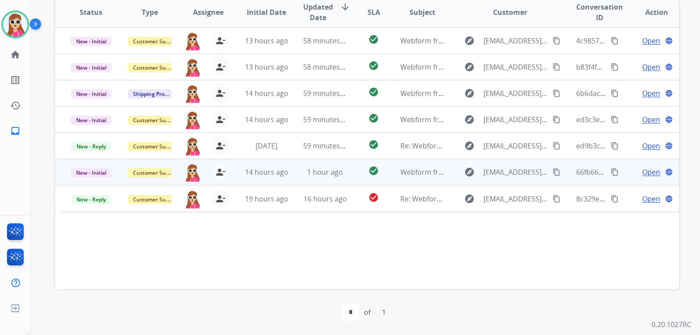
click at [652, 174] on span "Open" at bounding box center [651, 172] width 18 height 10
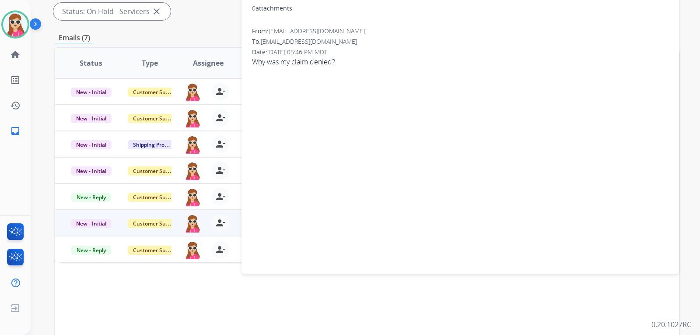
scroll to position [95, 0]
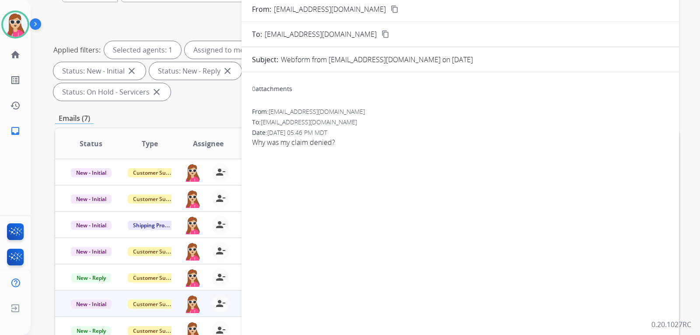
drag, startPoint x: 308, startPoint y: 355, endPoint x: 340, endPoint y: 355, distance: 31.9
drag, startPoint x: 340, startPoint y: 355, endPoint x: 532, endPoint y: 229, distance: 229.8
click at [532, 229] on div "0 attachments From: katecabatic@att.net To: support@extend.com Date: 08/25/2025…" at bounding box center [459, 211] width 437 height 264
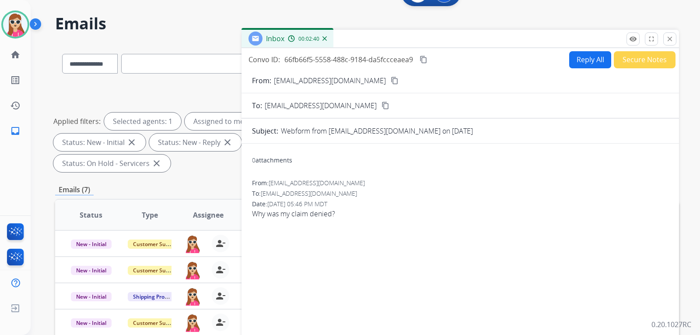
scroll to position [44, 0]
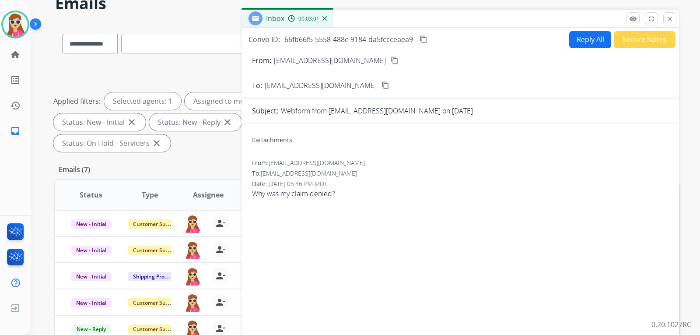
click at [578, 41] on button "Reply All" at bounding box center [590, 39] width 42 height 17
select select "**********"
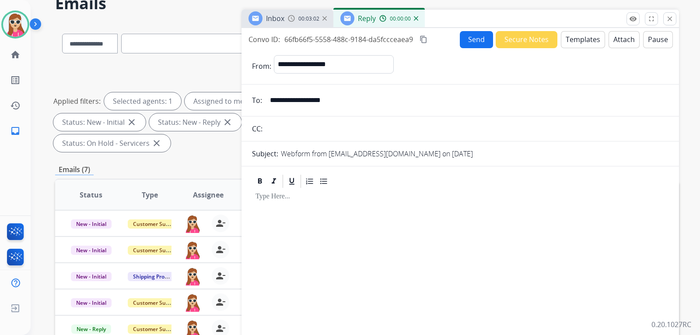
click at [588, 44] on button "Templates" at bounding box center [583, 39] width 44 height 17
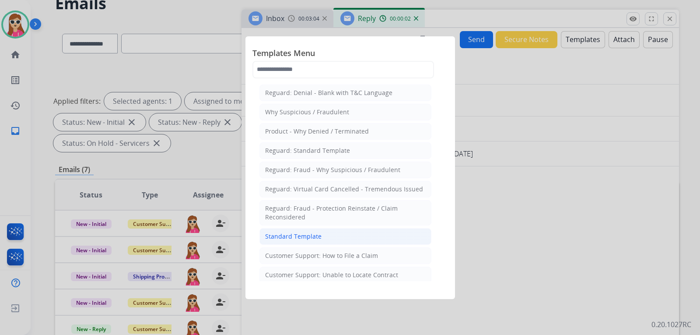
click at [364, 241] on li "Standard Template" at bounding box center [345, 236] width 172 height 17
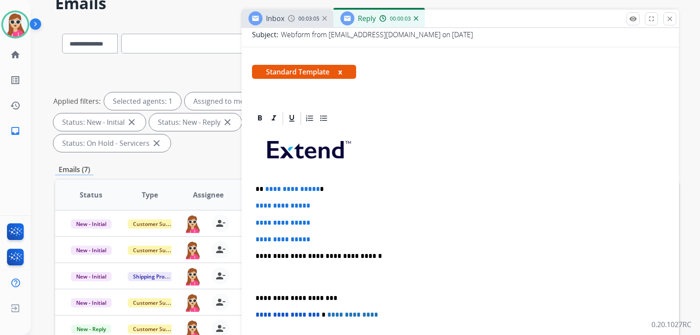
scroll to position [131, 0]
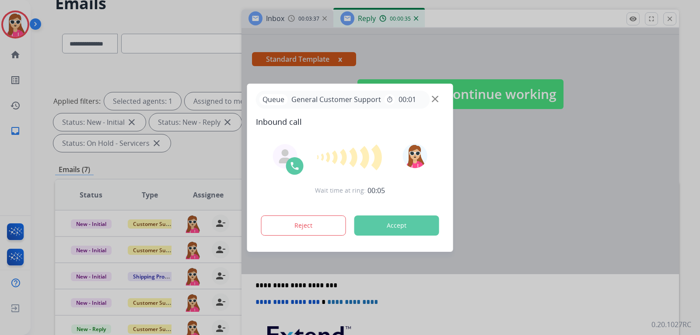
click at [417, 229] on button "Accept" at bounding box center [396, 225] width 85 height 20
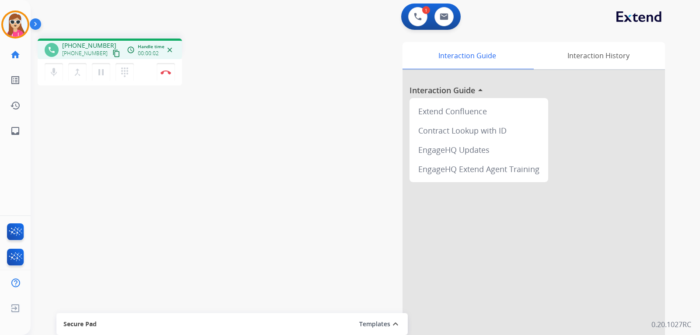
click at [112, 53] on mat-icon "content_copy" at bounding box center [116, 53] width 8 height 8
click at [112, 55] on mat-icon "content_copy" at bounding box center [116, 53] width 8 height 8
click at [14, 128] on mat-icon "inbox" at bounding box center [15, 131] width 10 height 10
select select "**********"
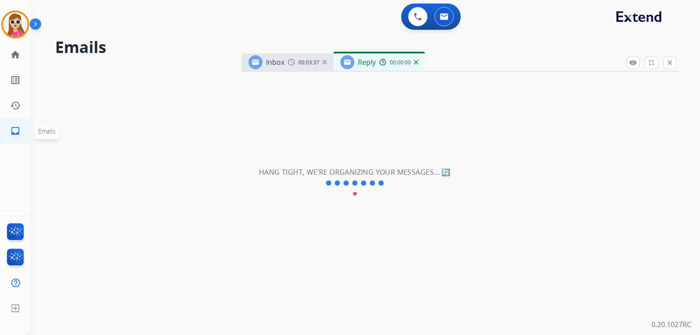
select select "**********"
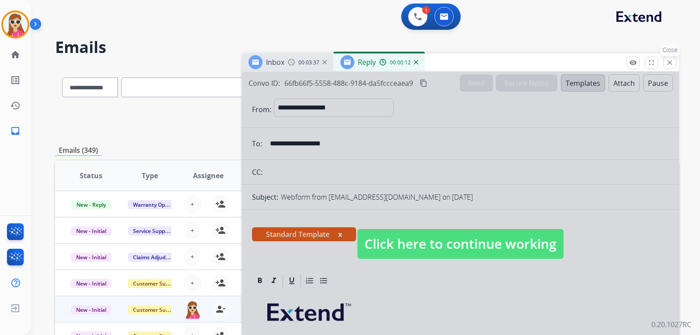
click at [668, 62] on mat-icon "close" at bounding box center [670, 63] width 8 height 8
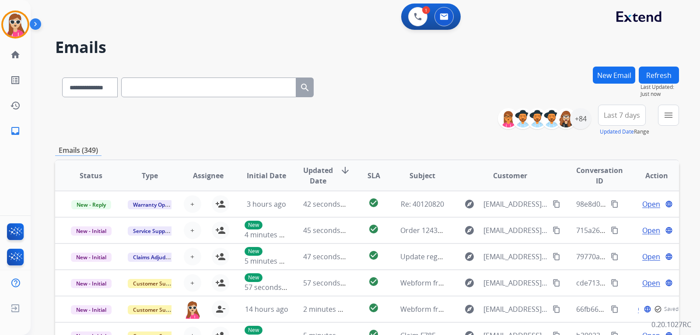
click at [616, 76] on button "New Email" at bounding box center [614, 74] width 42 height 17
select select "**********"
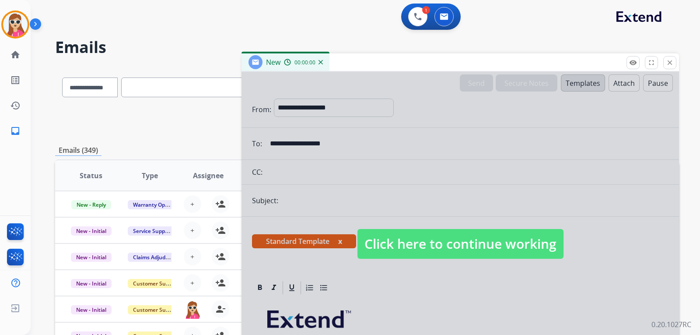
click at [487, 242] on span "Click here to continue working" at bounding box center [460, 244] width 206 height 30
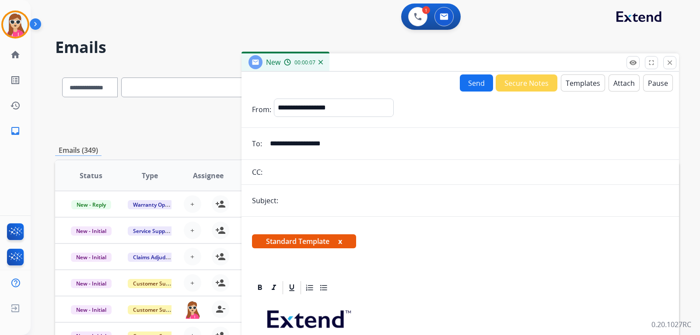
drag, startPoint x: 350, startPoint y: 148, endPoint x: 241, endPoint y: 139, distance: 109.7
click at [241, 139] on div "**********" at bounding box center [367, 281] width 624 height 431
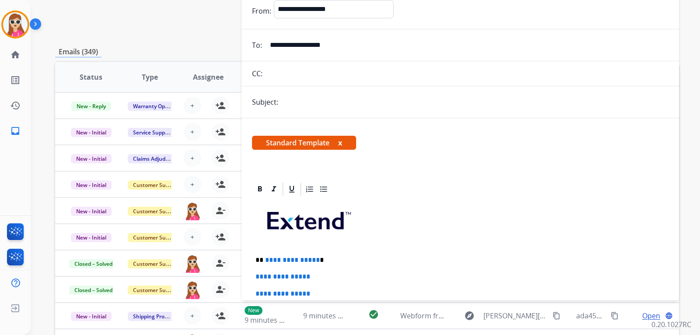
scroll to position [32, 0]
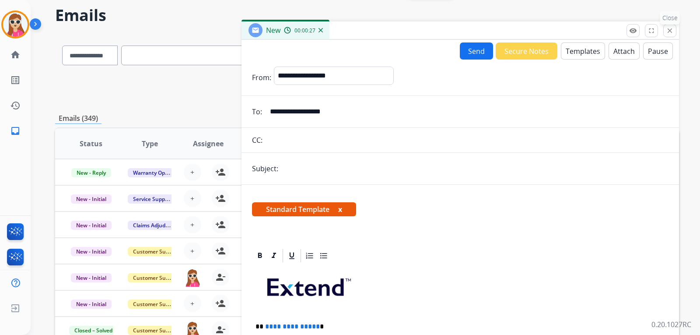
click at [672, 35] on button "close Close" at bounding box center [669, 30] width 13 height 13
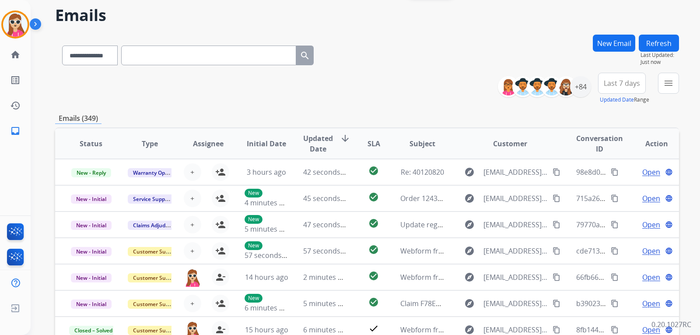
click at [625, 46] on button "New Email" at bounding box center [614, 43] width 42 height 17
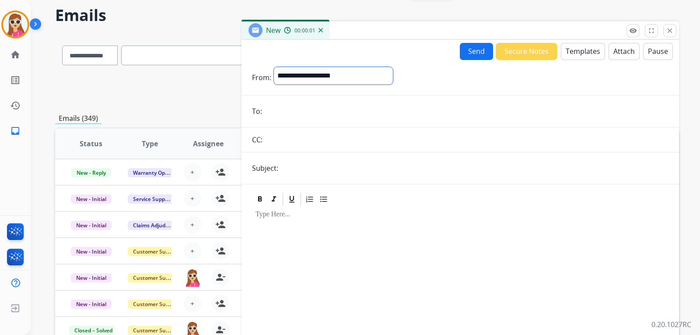
click at [352, 75] on select "**********" at bounding box center [333, 75] width 119 height 17
click at [370, 71] on select "**********" at bounding box center [333, 75] width 119 height 17
select select "**********"
click at [274, 67] on select "**********" at bounding box center [333, 75] width 119 height 17
click at [293, 113] on input "email" at bounding box center [467, 111] width 404 height 17
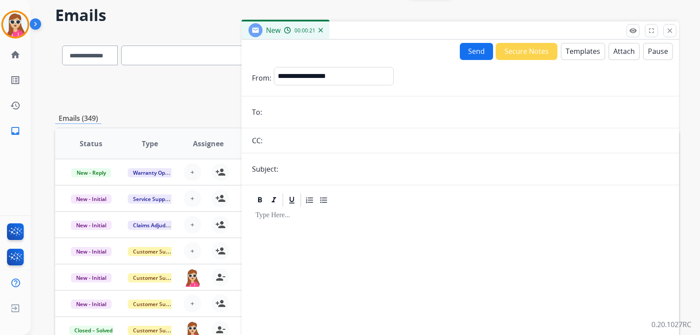
paste input "**********"
type input "**********"
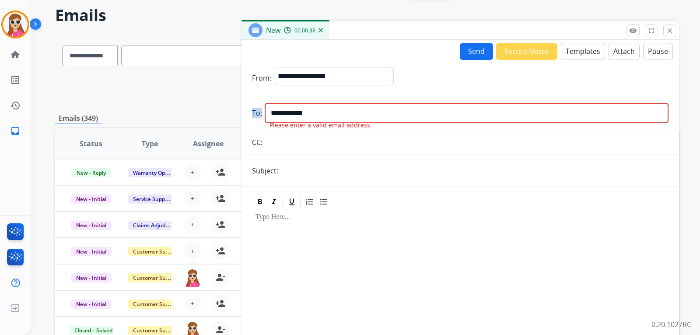
drag, startPoint x: 323, startPoint y: 103, endPoint x: 252, endPoint y: 100, distance: 70.9
click at [252, 100] on form "**********" at bounding box center [459, 211] width 437 height 303
drag, startPoint x: 335, startPoint y: 115, endPoint x: 255, endPoint y: 109, distance: 79.4
click at [255, 109] on div "**********" at bounding box center [459, 112] width 437 height 19
click at [318, 112] on input "email" at bounding box center [467, 112] width 404 height 19
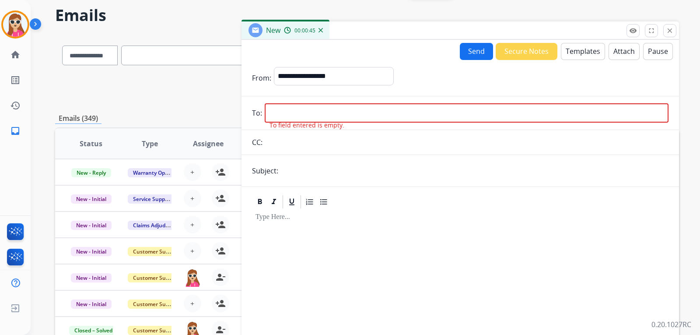
paste input "**********"
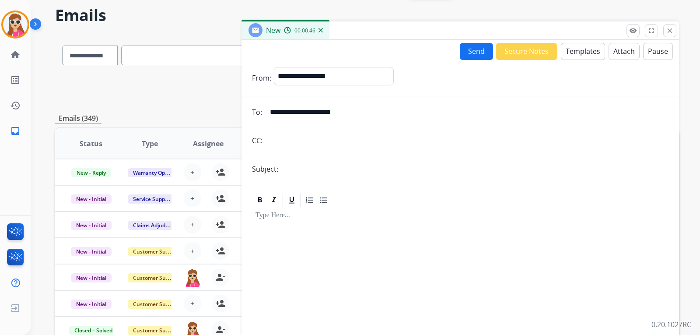
type input "**********"
click at [576, 44] on button "Templates" at bounding box center [583, 51] width 44 height 17
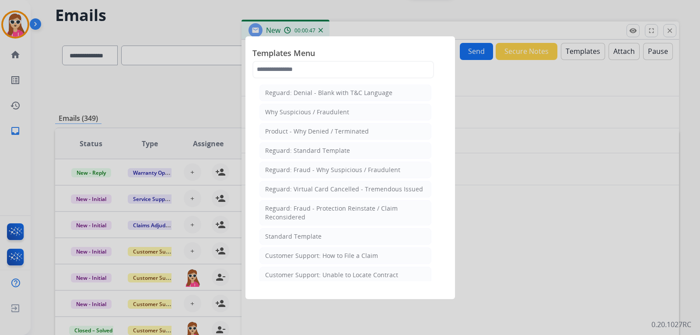
click at [328, 241] on li "Standard Template" at bounding box center [345, 236] width 172 height 17
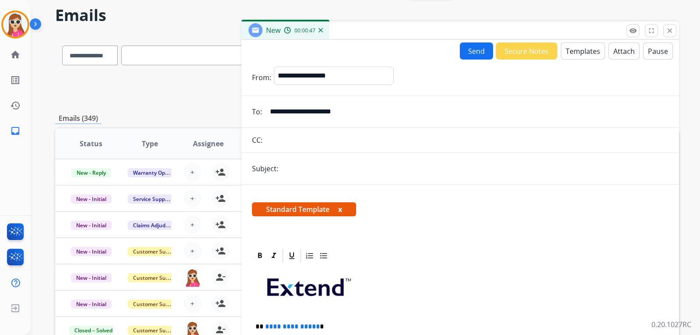
scroll to position [175, 0]
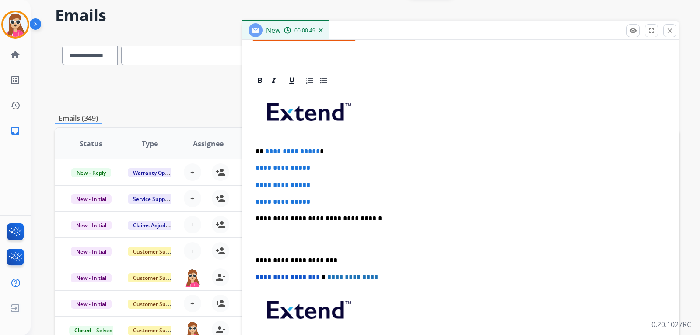
drag, startPoint x: 260, startPoint y: 151, endPoint x: 276, endPoint y: 160, distance: 18.2
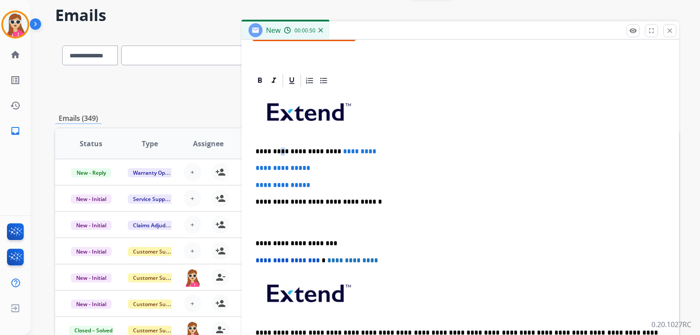
click at [282, 145] on div "**********" at bounding box center [460, 230] width 416 height 284
drag, startPoint x: 259, startPoint y: 152, endPoint x: 321, endPoint y: 168, distance: 64.3
click at [323, 178] on div "**********" at bounding box center [460, 230] width 416 height 284
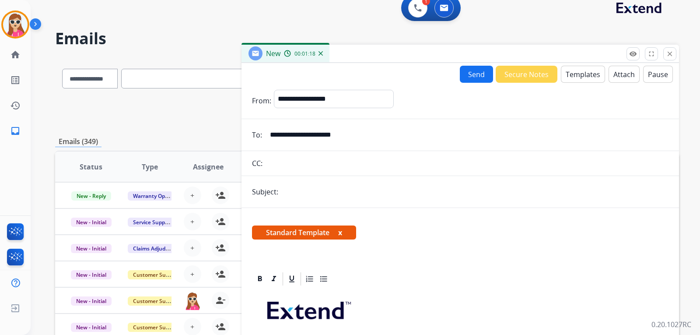
scroll to position [0, 0]
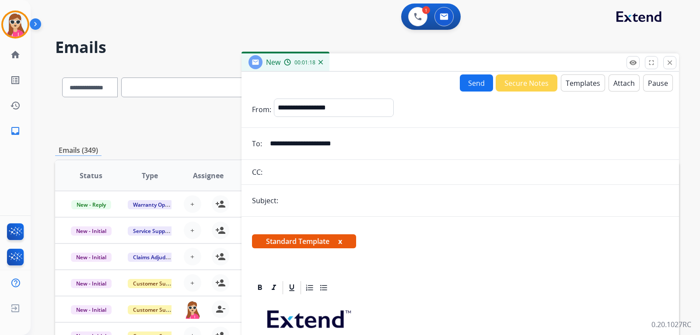
click at [470, 84] on button "Send" at bounding box center [476, 82] width 33 height 17
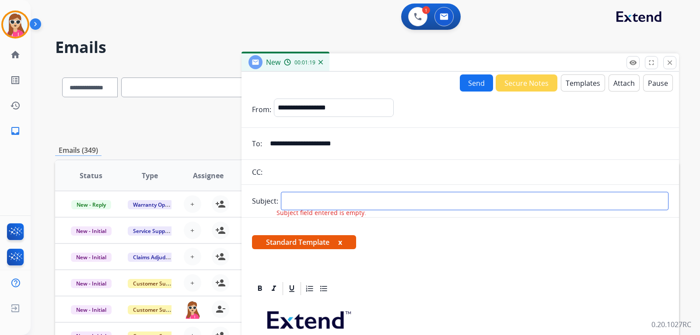
click at [321, 207] on input "text" at bounding box center [474, 201] width 387 height 18
type input "**********"
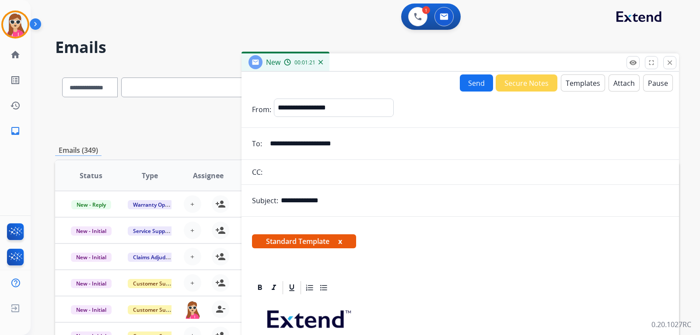
click at [471, 88] on button "Send" at bounding box center [476, 82] width 33 height 17
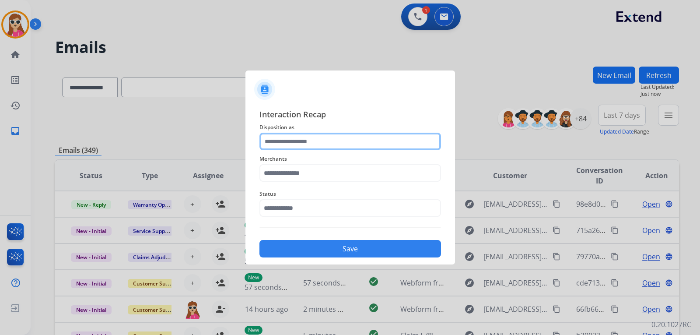
click at [336, 142] on input "text" at bounding box center [349, 141] width 181 height 17
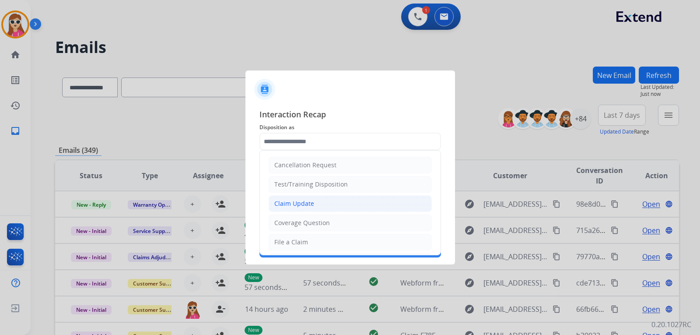
click at [316, 200] on li "Claim Update" at bounding box center [349, 203] width 163 height 17
type input "**********"
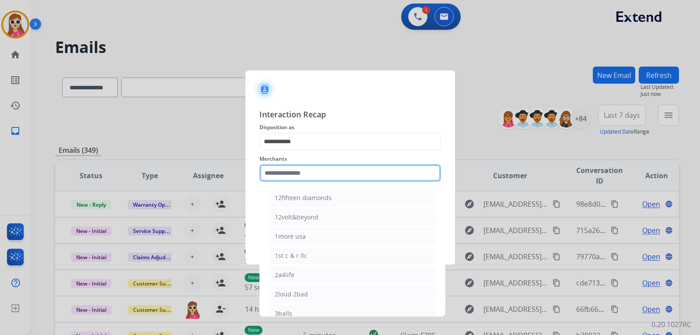
click at [316, 176] on input "text" at bounding box center [349, 172] width 181 height 17
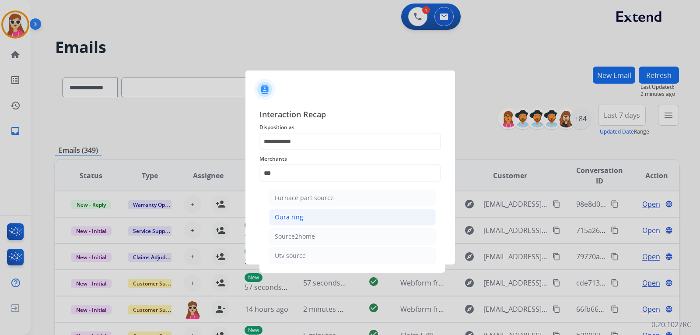
click at [330, 216] on li "Oura ring" at bounding box center [352, 217] width 167 height 17
type input "*********"
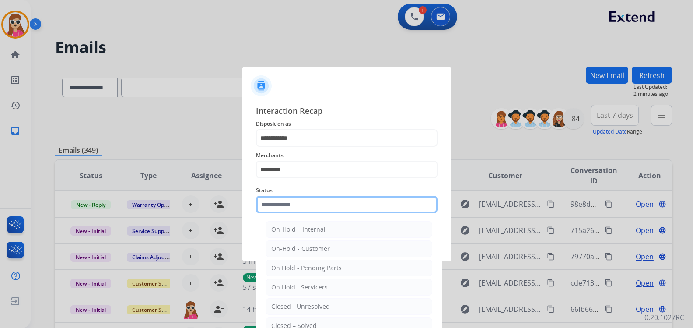
click at [333, 207] on input "text" at bounding box center [346, 203] width 181 height 17
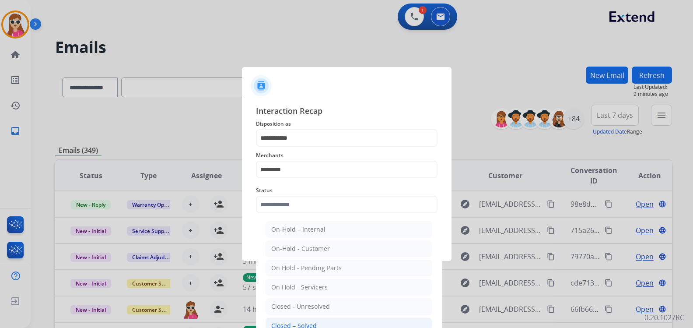
click at [313, 325] on div "Closed – Solved" at bounding box center [293, 325] width 45 height 9
type input "**********"
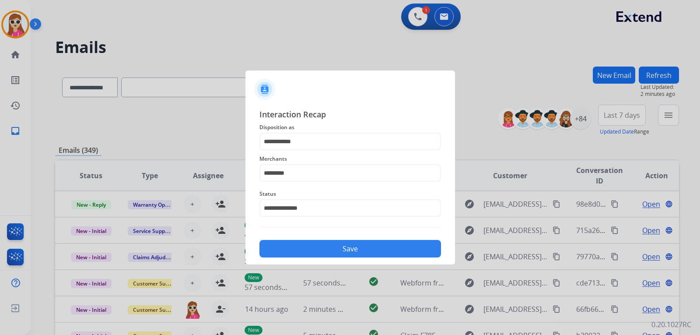
click at [339, 249] on button "Save" at bounding box center [349, 248] width 181 height 17
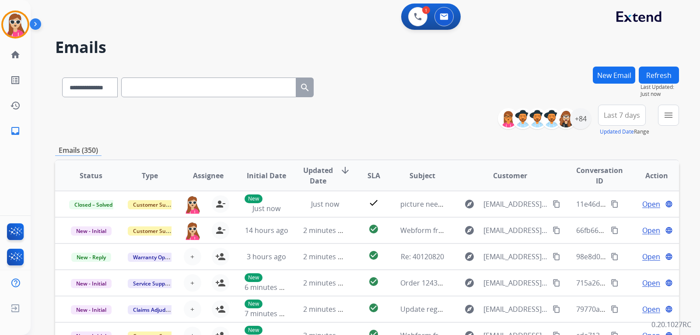
click at [661, 67] on button "Refresh" at bounding box center [658, 74] width 40 height 17
click at [661, 80] on button "Refresh" at bounding box center [658, 74] width 40 height 17
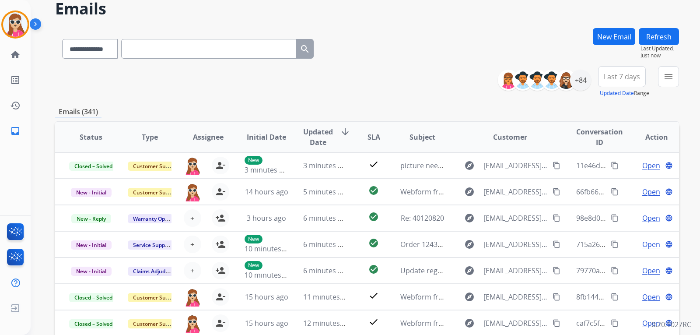
scroll to position [44, 0]
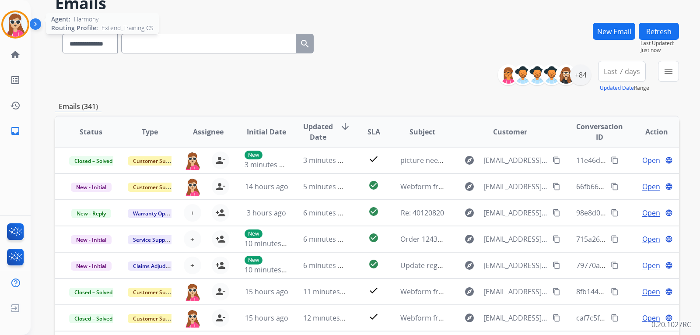
click at [22, 32] on img at bounding box center [15, 24] width 24 height 24
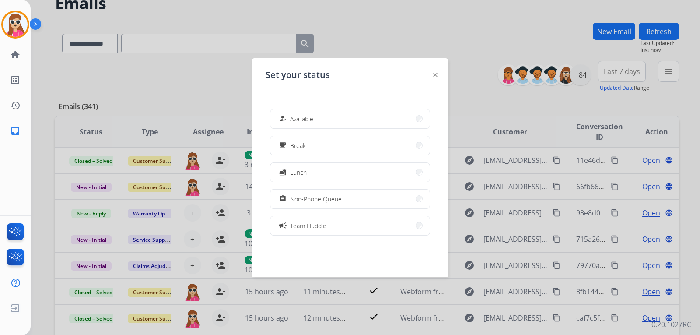
click at [481, 57] on div at bounding box center [350, 167] width 700 height 335
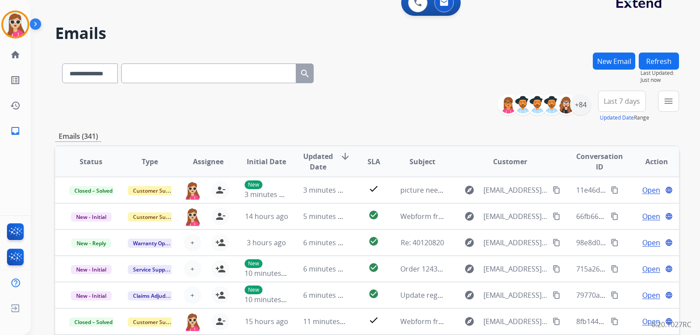
scroll to position [0, 0]
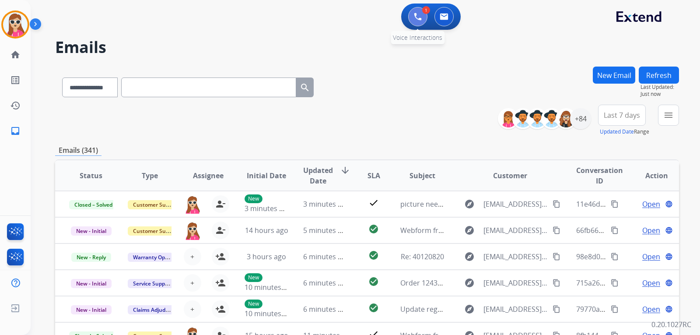
click at [418, 23] on button at bounding box center [417, 16] width 19 height 19
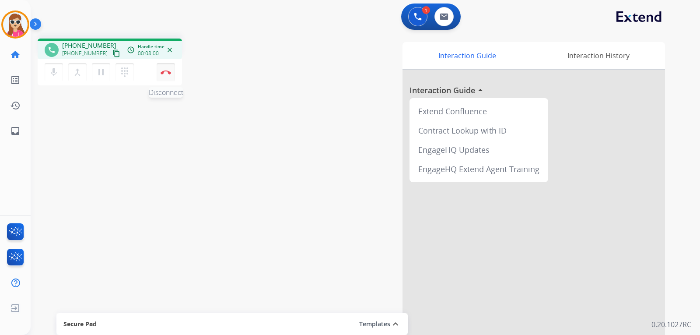
click at [171, 73] on button "Disconnect" at bounding box center [166, 72] width 18 height 18
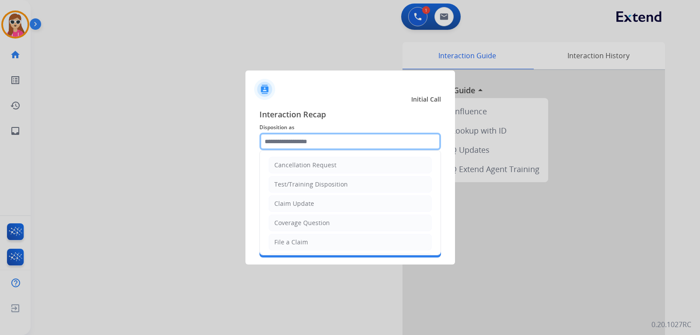
click at [284, 134] on input "text" at bounding box center [349, 141] width 181 height 17
click at [323, 210] on li "Claim Update" at bounding box center [349, 203] width 163 height 17
type input "**********"
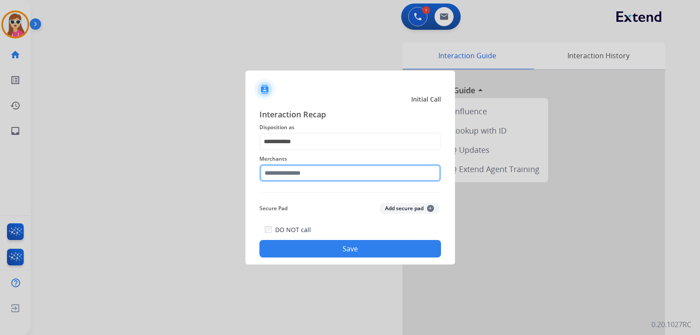
click at [322, 171] on input "text" at bounding box center [349, 172] width 181 height 17
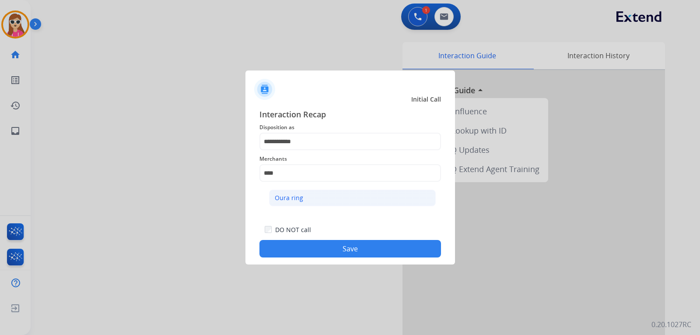
click at [280, 203] on li "Oura ring" at bounding box center [352, 197] width 167 height 17
type input "*********"
click at [362, 251] on button "Save" at bounding box center [349, 248] width 181 height 17
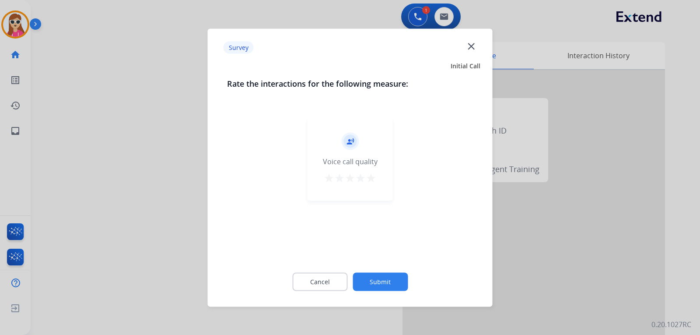
click at [374, 178] on mat-icon "star" at bounding box center [371, 177] width 10 height 10
click at [383, 285] on button "Submit" at bounding box center [379, 281] width 55 height 18
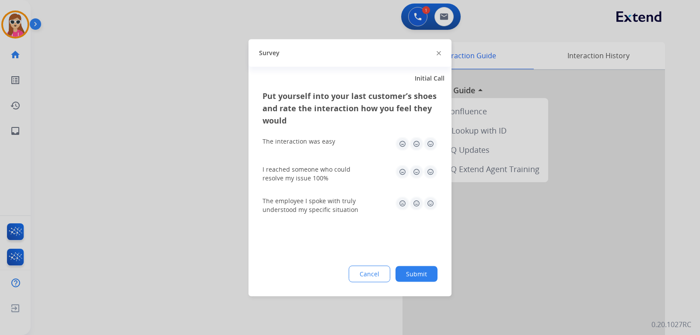
click at [432, 143] on img at bounding box center [430, 143] width 14 height 14
click at [431, 170] on img at bounding box center [430, 171] width 14 height 14
click at [432, 201] on img at bounding box center [430, 203] width 14 height 14
click at [411, 270] on button "Submit" at bounding box center [416, 273] width 42 height 16
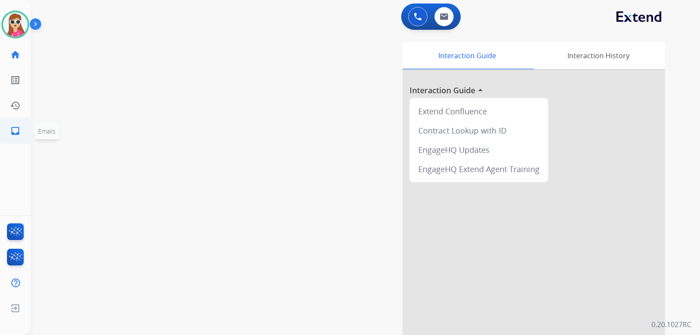
click at [22, 131] on link "inbox Emails" at bounding box center [15, 131] width 24 height 24
select select "**********"
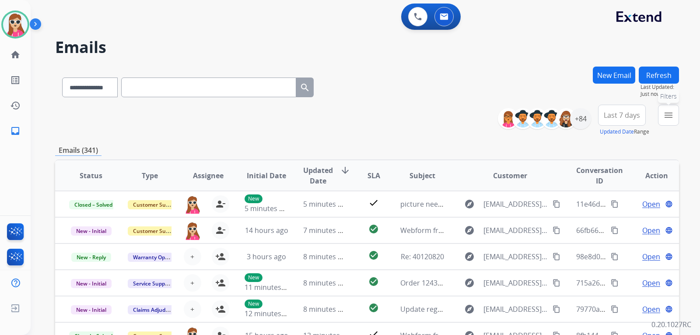
click at [664, 115] on mat-icon "menu" at bounding box center [668, 115] width 10 height 10
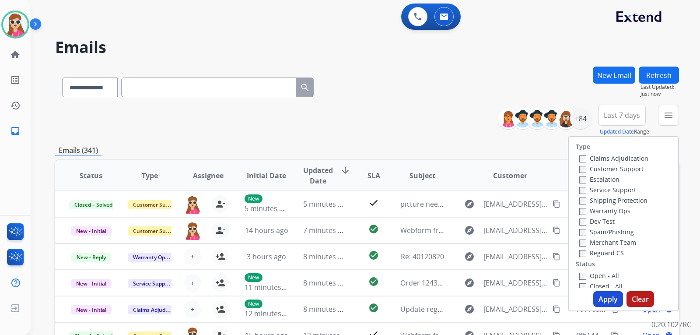
click at [628, 165] on label "Customer Support" at bounding box center [611, 168] width 64 height 8
click at [628, 199] on label "Shipping Protection" at bounding box center [613, 200] width 68 height 8
click at [613, 255] on label "Reguard CS" at bounding box center [601, 252] width 45 height 8
click at [612, 275] on label "Open - All" at bounding box center [599, 275] width 40 height 8
click at [611, 296] on button "Apply" at bounding box center [608, 299] width 30 height 16
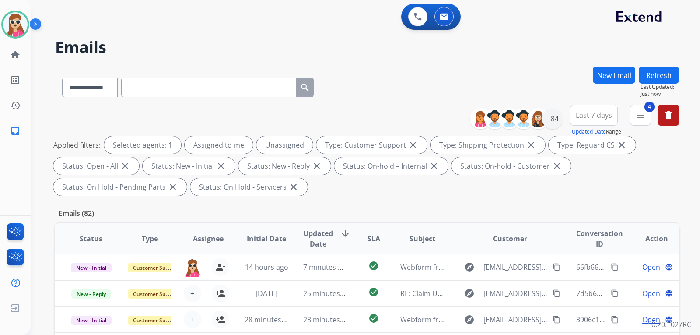
scroll to position [1, 0]
drag, startPoint x: 542, startPoint y: 118, endPoint x: 549, endPoint y: 119, distance: 7.5
click at [543, 118] on div "+84" at bounding box center [552, 118] width 21 height 21
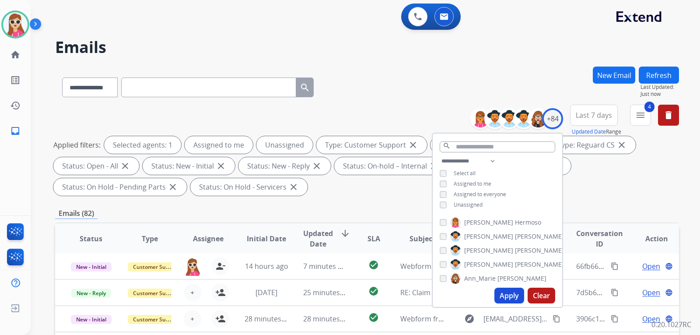
click at [472, 204] on span "Unassigned" at bounding box center [467, 204] width 29 height 7
drag, startPoint x: 500, startPoint y: 289, endPoint x: 504, endPoint y: 290, distance: 4.7
click at [500, 290] on button "Apply" at bounding box center [509, 295] width 30 height 16
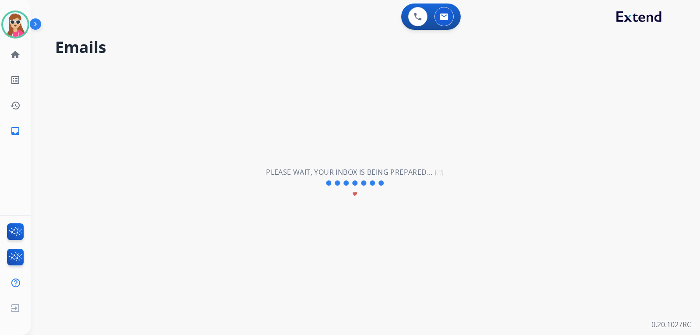
scroll to position [0, 0]
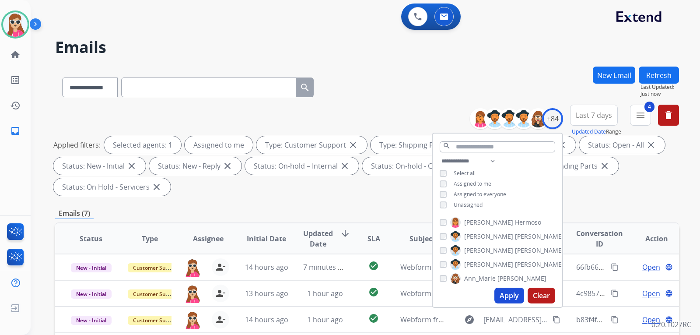
click at [341, 197] on div "**********" at bounding box center [367, 152] width 624 height 94
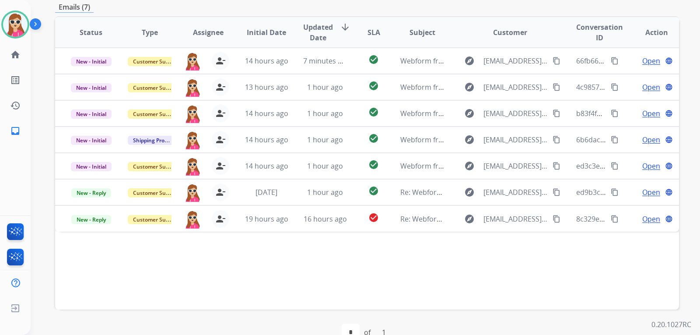
scroll to position [226, 0]
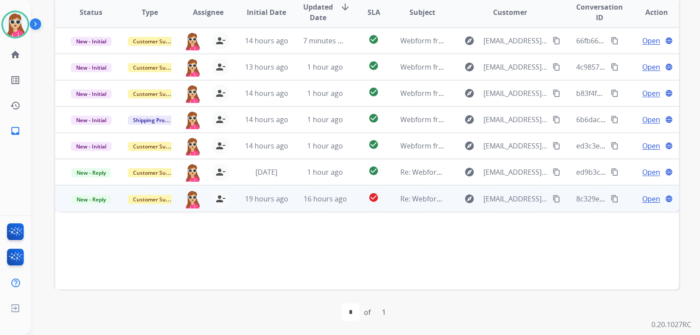
click at [355, 207] on td "check_circle" at bounding box center [366, 198] width 39 height 26
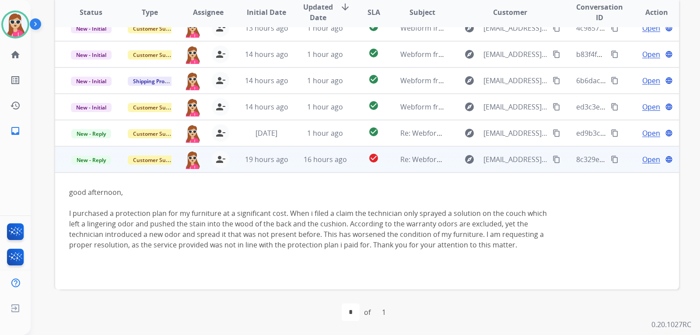
scroll to position [56, 0]
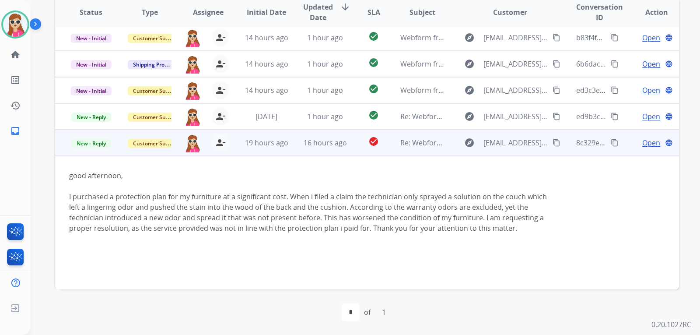
click at [612, 144] on button "content_copy" at bounding box center [614, 142] width 10 height 10
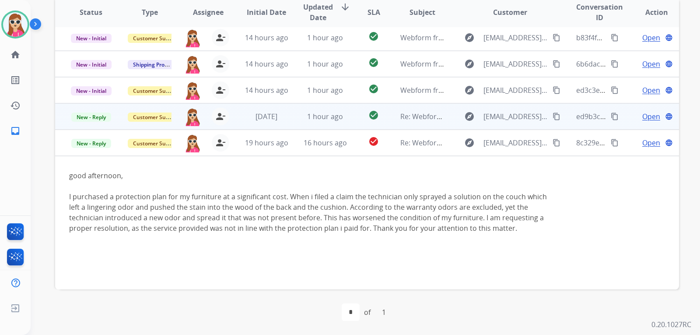
click at [451, 122] on td "explore gregmercer1024@gmail.com content_copy" at bounding box center [503, 116] width 117 height 26
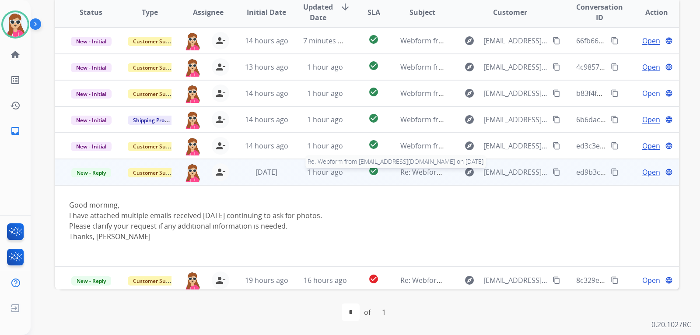
scroll to position [3, 0]
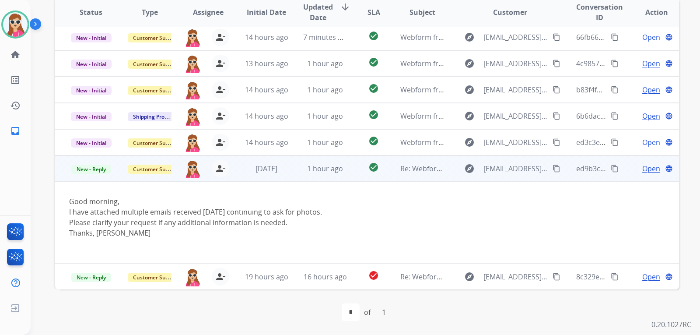
click at [642, 169] on span "Open" at bounding box center [651, 168] width 18 height 10
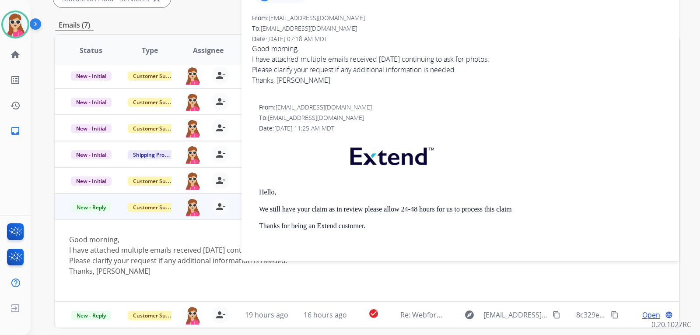
scroll to position [139, 0]
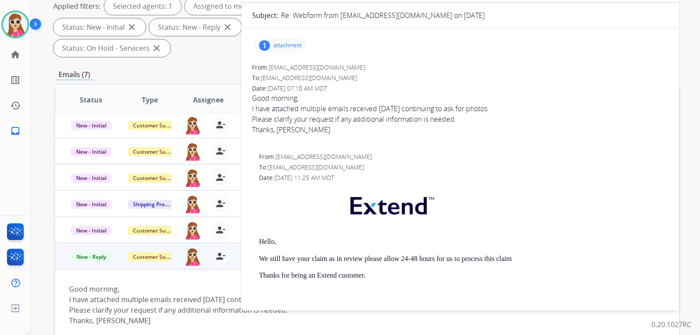
click at [286, 43] on p "attachment" at bounding box center [287, 45] width 28 height 7
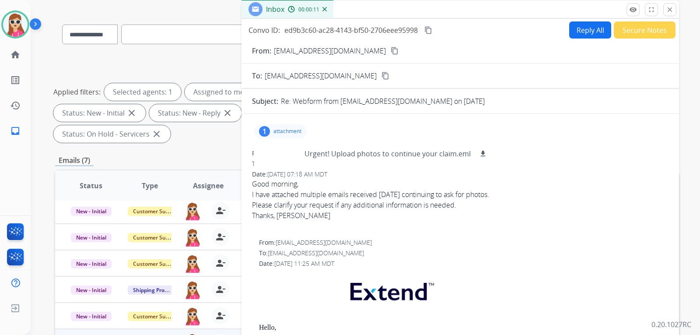
scroll to position [51, 0]
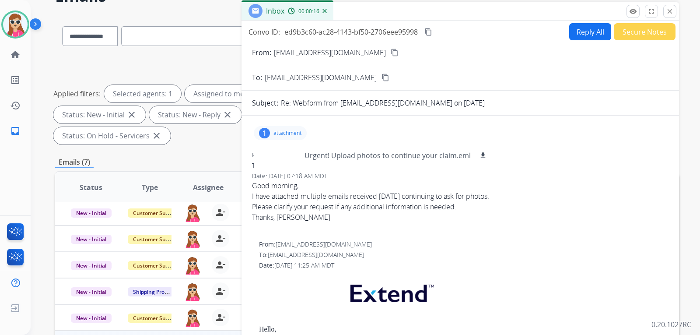
click at [389, 54] on button "content_copy" at bounding box center [394, 52] width 10 height 10
click at [570, 33] on button "Reply All" at bounding box center [590, 31] width 42 height 17
select select "**********"
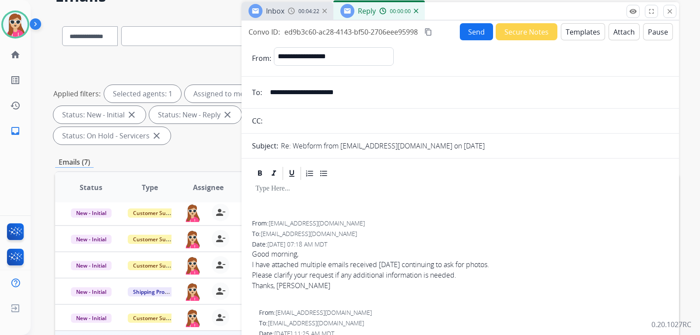
click at [582, 24] on div "**********" at bounding box center [459, 207] width 437 height 373
click at [580, 33] on button "Templates" at bounding box center [583, 31] width 44 height 17
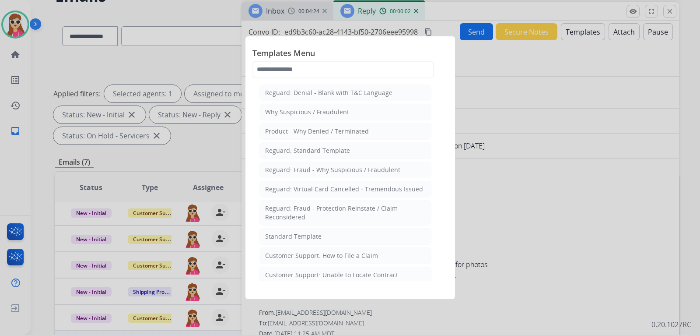
click at [316, 237] on div "Standard Template" at bounding box center [293, 236] width 56 height 9
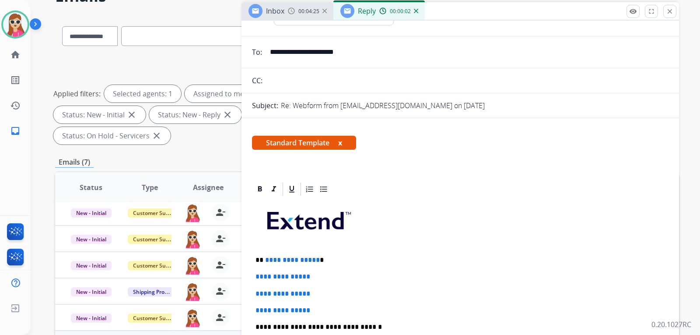
scroll to position [87, 0]
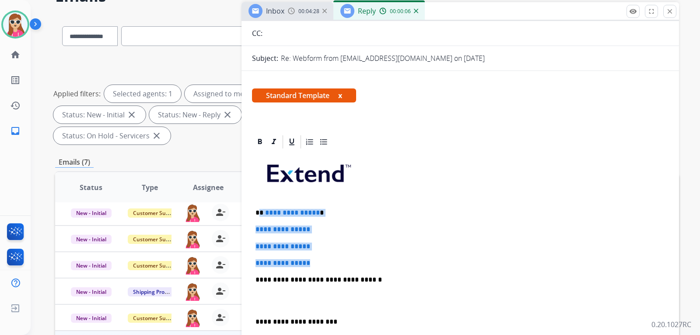
drag, startPoint x: 259, startPoint y: 214, endPoint x: 331, endPoint y: 259, distance: 85.4
click at [327, 262] on div "**********" at bounding box center [460, 300] width 416 height 301
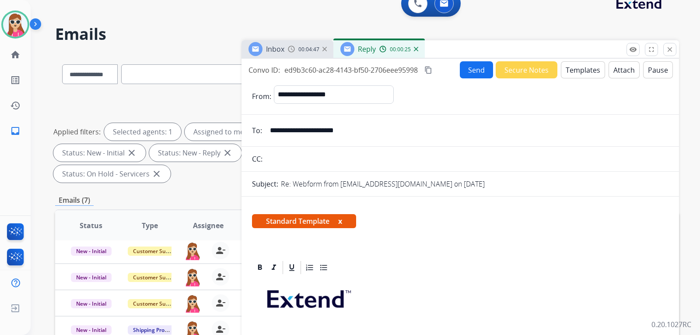
scroll to position [7, 0]
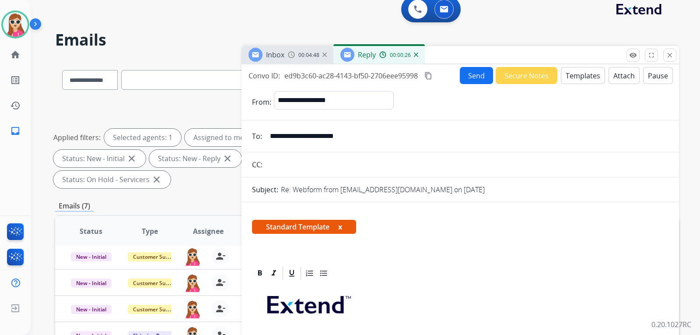
click at [471, 80] on button "Send" at bounding box center [476, 75] width 33 height 17
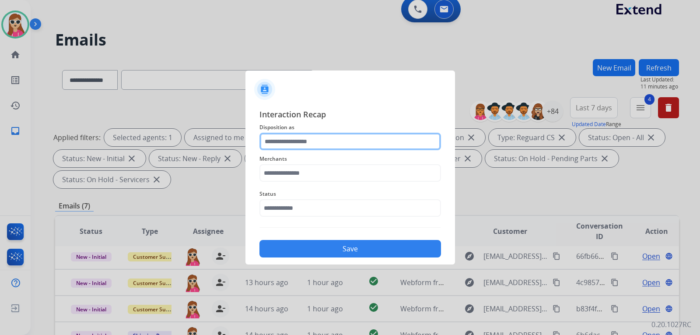
click at [313, 142] on input "text" at bounding box center [349, 141] width 181 height 17
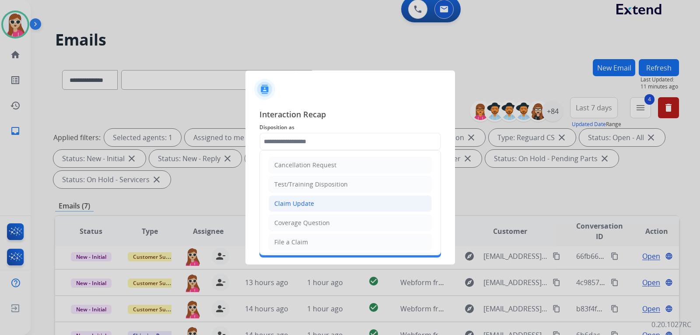
click at [406, 197] on li "Claim Update" at bounding box center [349, 203] width 163 height 17
type input "**********"
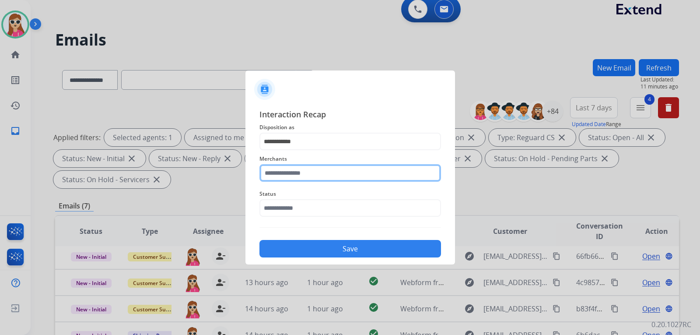
click at [333, 179] on input "text" at bounding box center [349, 172] width 181 height 17
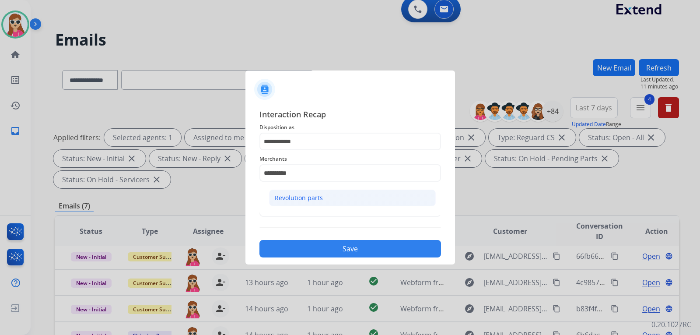
click at [286, 204] on ul "Revolution parts" at bounding box center [352, 200] width 172 height 30
click at [288, 200] on div "Revolution parts" at bounding box center [299, 197] width 48 height 9
type input "**********"
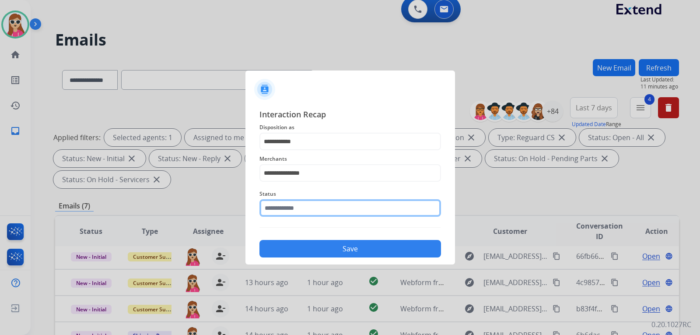
click at [294, 209] on input "text" at bounding box center [349, 207] width 181 height 17
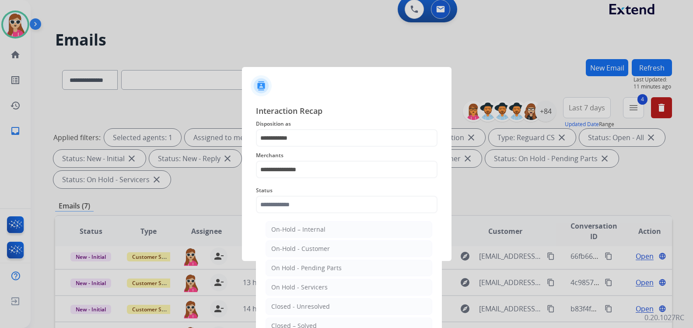
click at [297, 321] on li "Closed – Solved" at bounding box center [348, 325] width 167 height 17
type input "**********"
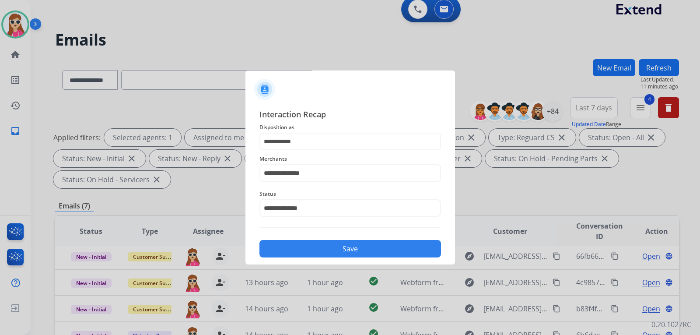
click at [338, 251] on button "Save" at bounding box center [349, 248] width 181 height 17
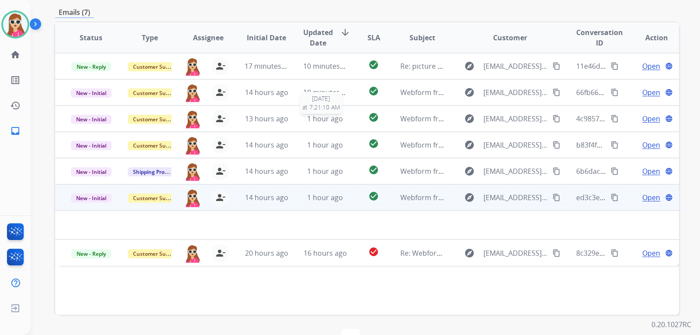
scroll to position [219, 0]
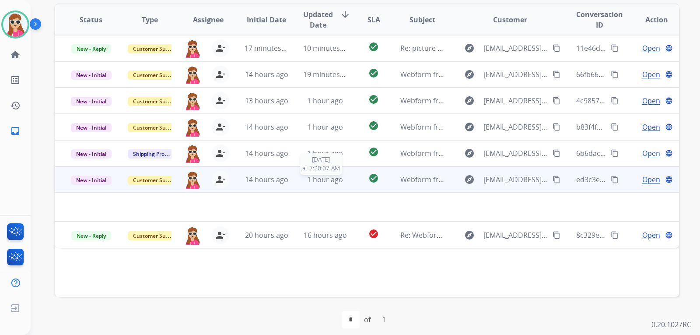
click at [342, 177] on div "1 hour ago" at bounding box center [325, 179] width 44 height 10
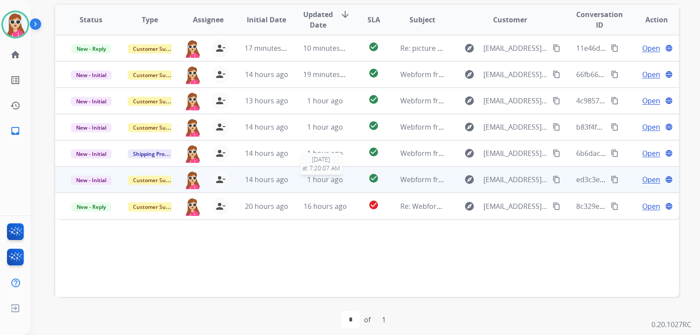
click at [343, 182] on div "1 hour ago" at bounding box center [325, 179] width 44 height 10
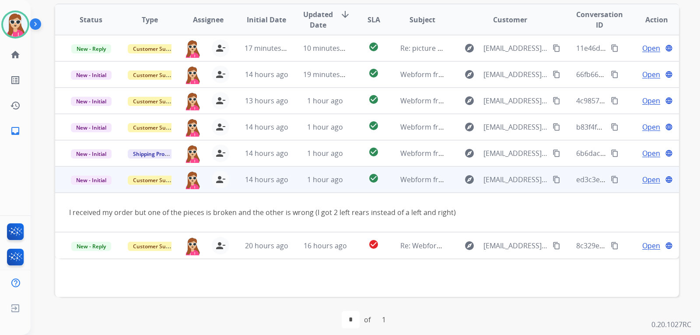
click at [648, 178] on span "Open" at bounding box center [651, 179] width 18 height 10
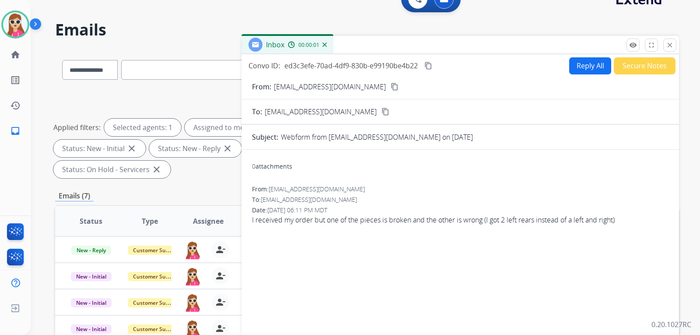
scroll to position [0, 0]
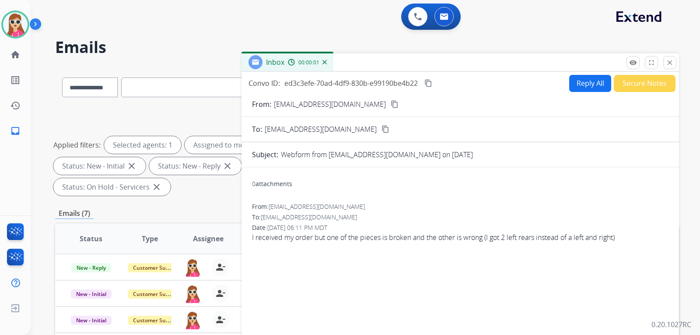
click at [579, 94] on form "From: ssmelker53@gmail.com content_copy To: support@extend.com content_copy Sub…" at bounding box center [459, 268] width 437 height 353
click at [582, 82] on button "Reply All" at bounding box center [590, 83] width 42 height 17
select select "**********"
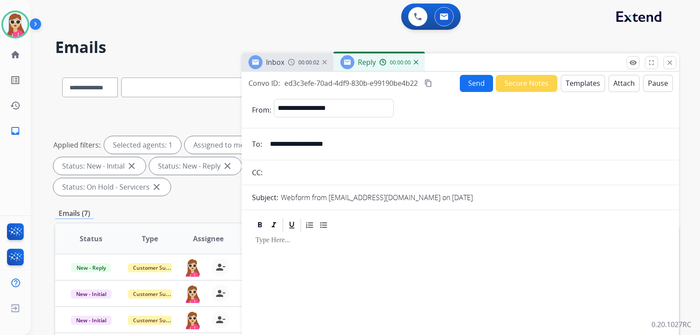
click at [589, 89] on button "Templates" at bounding box center [583, 83] width 44 height 17
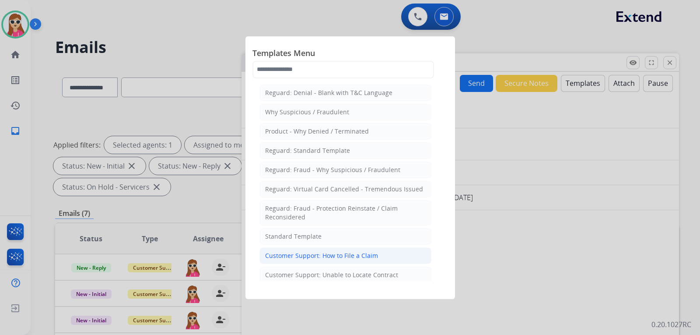
click at [334, 249] on li "Customer Support: How to File a Claim" at bounding box center [345, 255] width 172 height 17
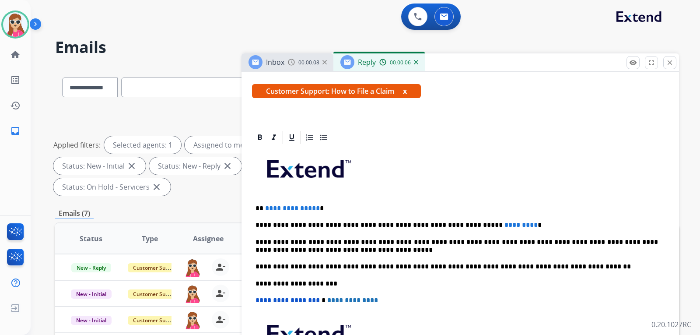
scroll to position [158, 0]
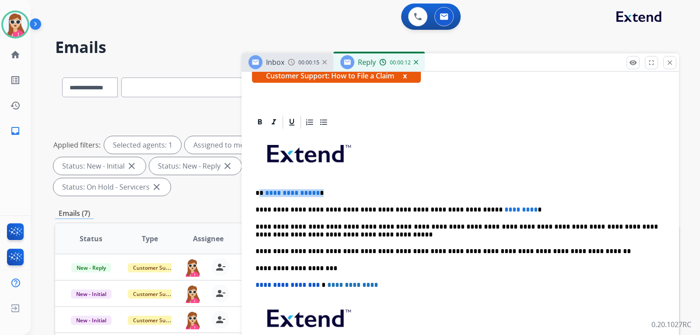
drag, startPoint x: 317, startPoint y: 192, endPoint x: 259, endPoint y: 192, distance: 58.2
click at [259, 192] on p "**********" at bounding box center [456, 193] width 402 height 8
drag, startPoint x: 497, startPoint y: 210, endPoint x: 454, endPoint y: 213, distance: 42.5
click at [454, 213] on p "**********" at bounding box center [456, 210] width 402 height 8
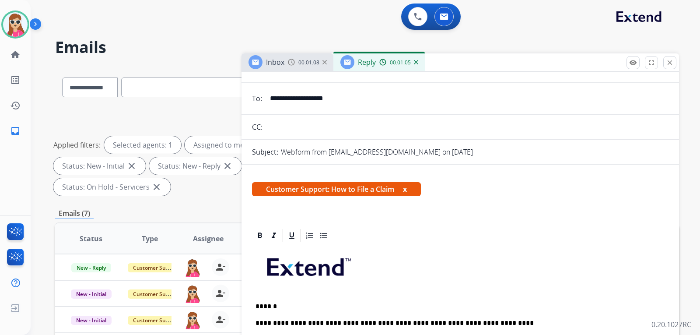
scroll to position [0, 0]
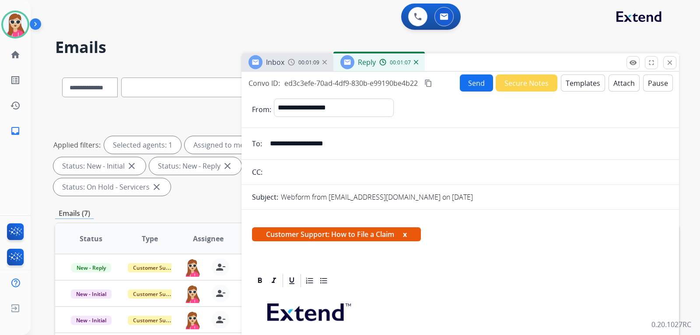
click at [460, 83] on button "Send" at bounding box center [476, 82] width 33 height 17
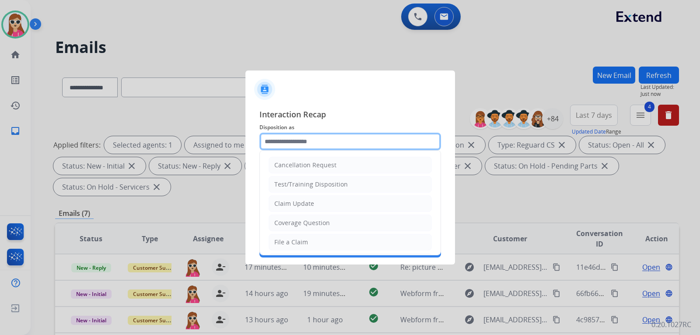
click at [337, 141] on input "text" at bounding box center [349, 141] width 181 height 17
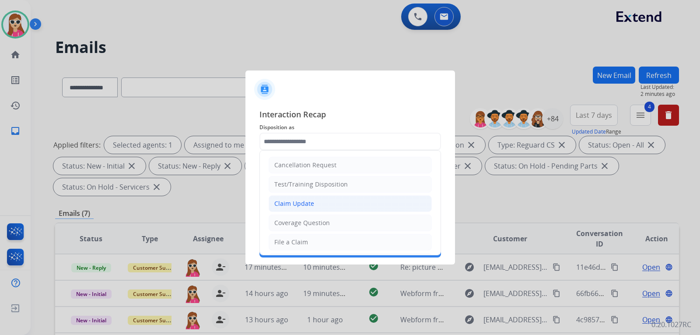
click at [300, 198] on li "Claim Update" at bounding box center [349, 203] width 163 height 17
type input "**********"
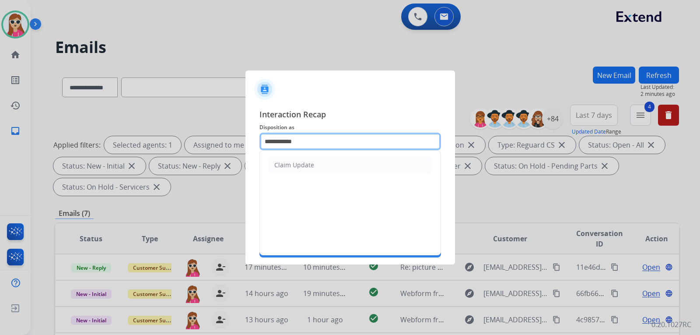
drag, startPoint x: 316, startPoint y: 140, endPoint x: 214, endPoint y: 162, distance: 104.1
click at [0, 162] on app-contact-recap-modal "**********" at bounding box center [0, 167] width 0 height 335
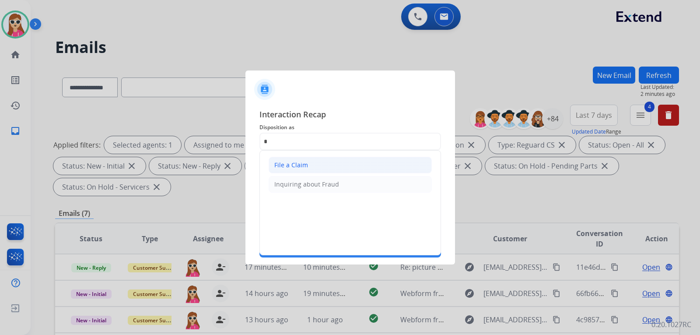
click at [368, 163] on li "File a Claim" at bounding box center [349, 165] width 163 height 17
type input "**********"
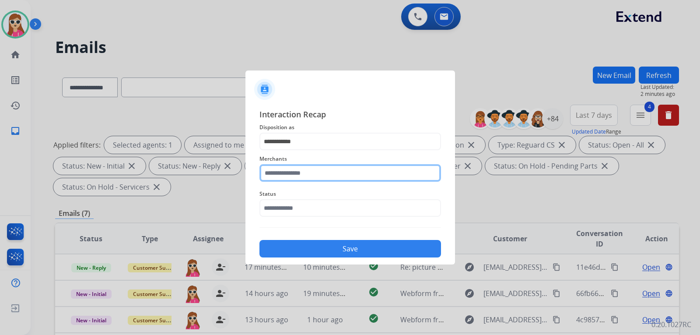
click at [360, 175] on input "text" at bounding box center [349, 172] width 181 height 17
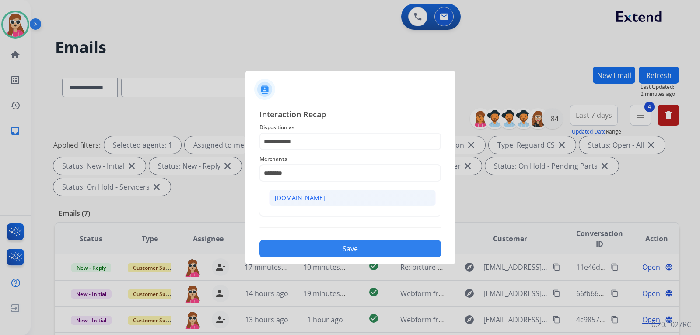
drag, startPoint x: 340, startPoint y: 196, endPoint x: 360, endPoint y: 207, distance: 23.1
click at [340, 196] on li "[DOMAIN_NAME]" at bounding box center [352, 197] width 167 height 17
type input "**********"
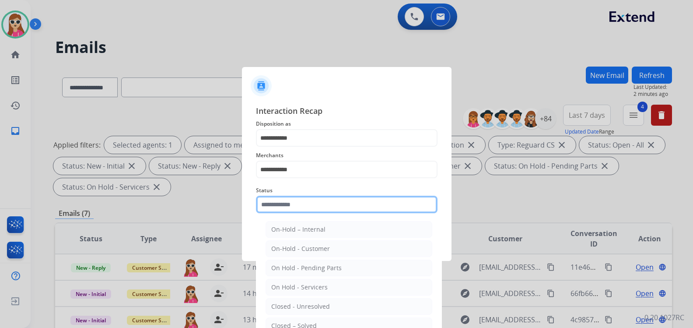
click at [359, 211] on input "text" at bounding box center [346, 203] width 181 height 17
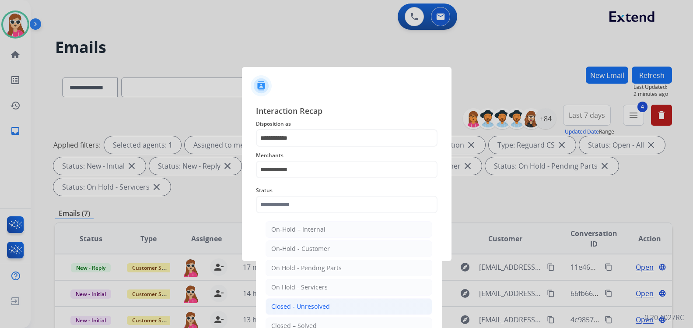
click at [321, 313] on li "Closed - Unresolved" at bounding box center [348, 306] width 167 height 17
type input "**********"
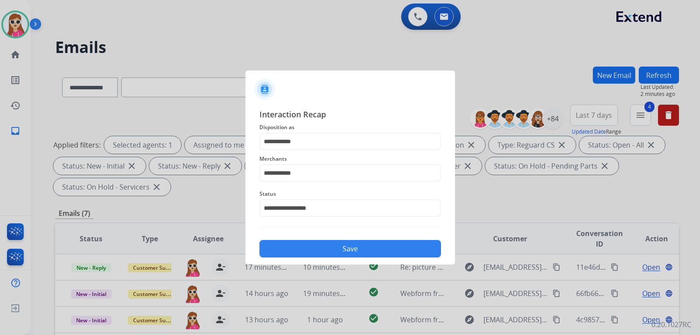
click at [362, 258] on div "**********" at bounding box center [349, 182] width 209 height 163
click at [365, 251] on button "Save" at bounding box center [349, 248] width 181 height 17
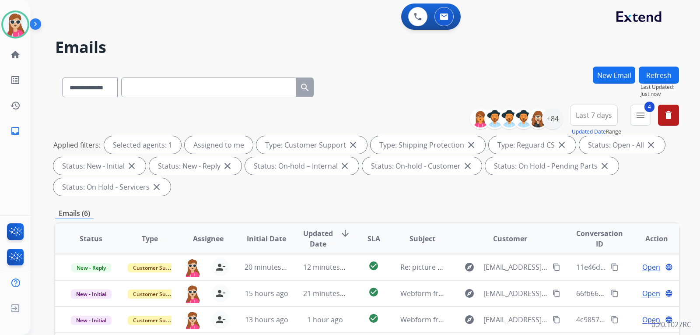
drag, startPoint x: 375, startPoint y: 222, endPoint x: 378, endPoint y: 218, distance: 5.6
click at [377, 218] on div "**********" at bounding box center [367, 313] width 624 height 494
click at [417, 211] on div "Emails (6)" at bounding box center [367, 213] width 624 height 11
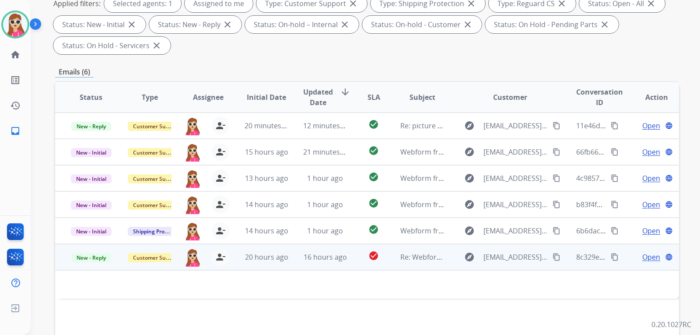
scroll to position [175, 0]
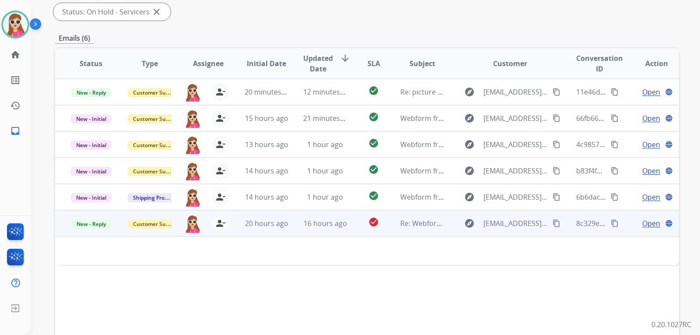
click at [288, 262] on td at bounding box center [308, 250] width 507 height 28
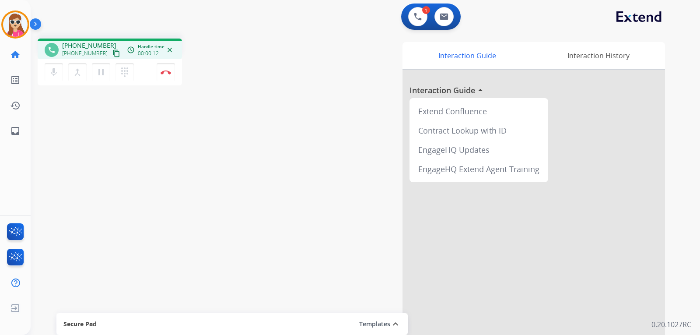
click at [112, 49] on mat-icon "content_copy" at bounding box center [116, 53] width 8 height 8
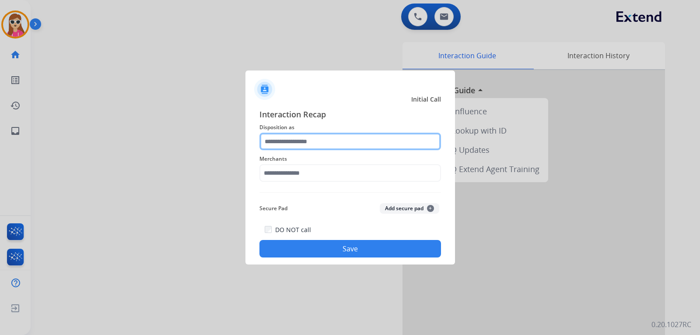
click at [307, 143] on input "text" at bounding box center [349, 141] width 181 height 17
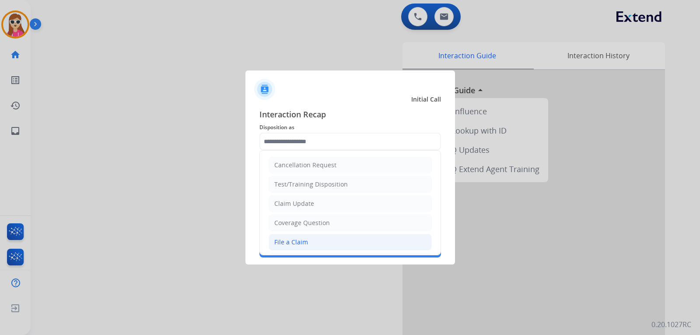
click at [356, 241] on li "File a Claim" at bounding box center [349, 242] width 163 height 17
type input "**********"
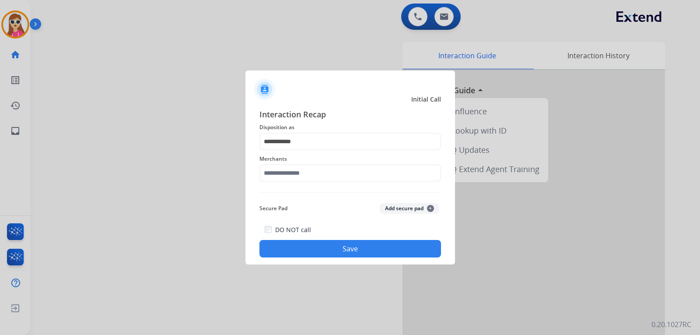
click at [292, 183] on div "Merchants" at bounding box center [349, 167] width 181 height 35
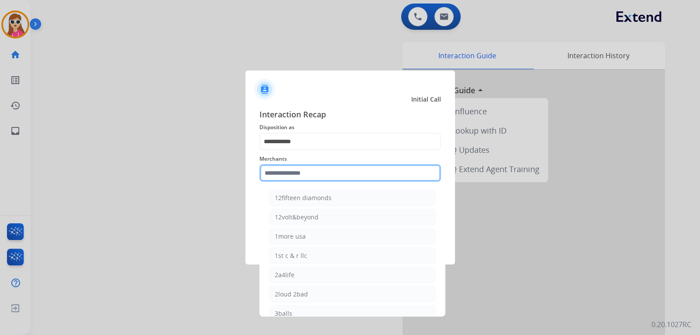
click at [296, 174] on input "text" at bounding box center [349, 172] width 181 height 17
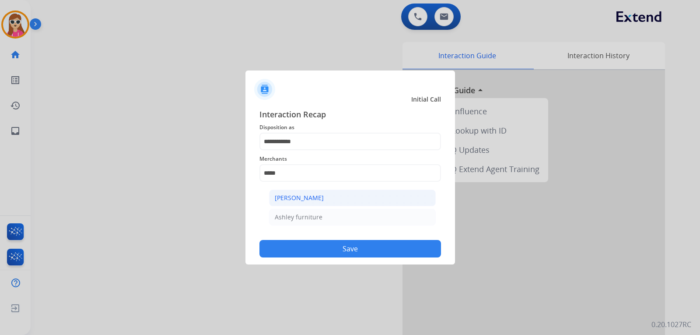
click at [310, 196] on div "[PERSON_NAME]" at bounding box center [299, 197] width 49 height 9
type input "**********"
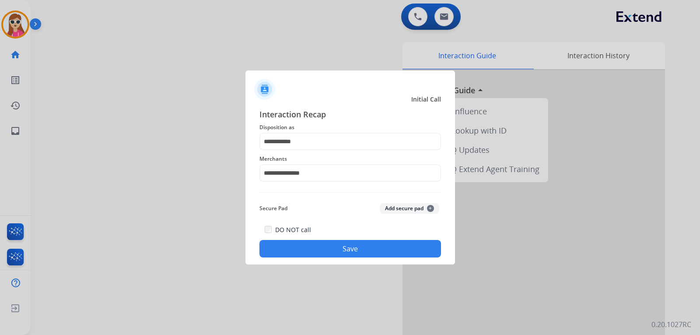
click at [364, 248] on button "Save" at bounding box center [349, 248] width 181 height 17
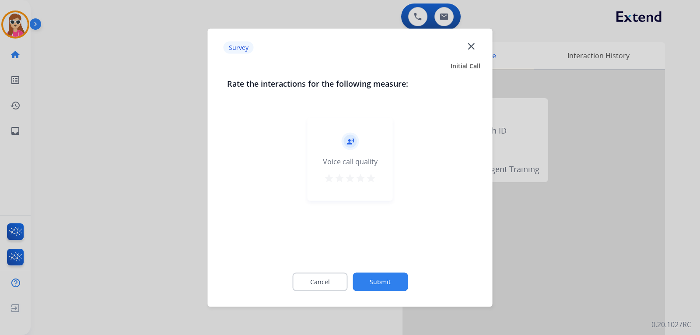
click at [367, 182] on button "star" at bounding box center [371, 178] width 10 height 13
click at [378, 283] on button "Submit" at bounding box center [379, 281] width 55 height 18
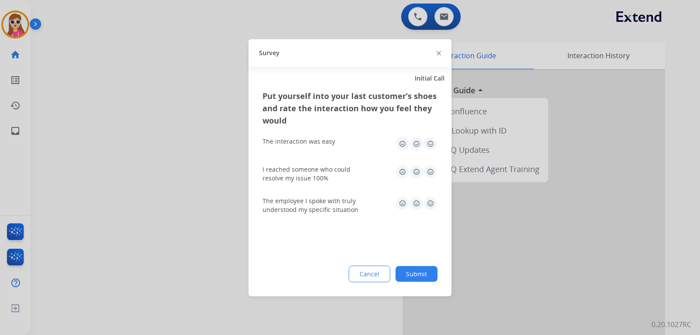
click at [422, 141] on img at bounding box center [416, 143] width 14 height 14
click at [427, 144] on img at bounding box center [430, 143] width 14 height 14
click at [432, 174] on img at bounding box center [430, 171] width 14 height 14
click at [430, 207] on img at bounding box center [430, 203] width 14 height 14
click at [423, 270] on button "Submit" at bounding box center [416, 273] width 42 height 16
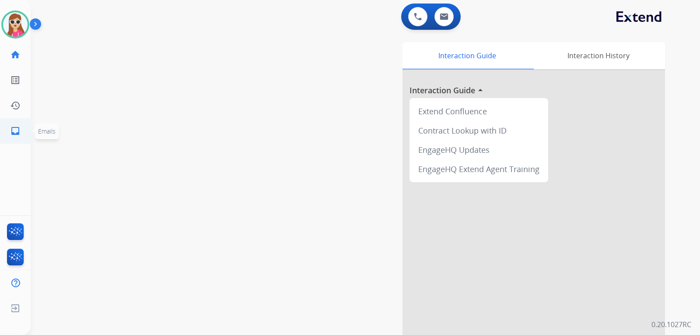
click at [12, 129] on mat-icon "inbox" at bounding box center [15, 131] width 10 height 10
select select "**********"
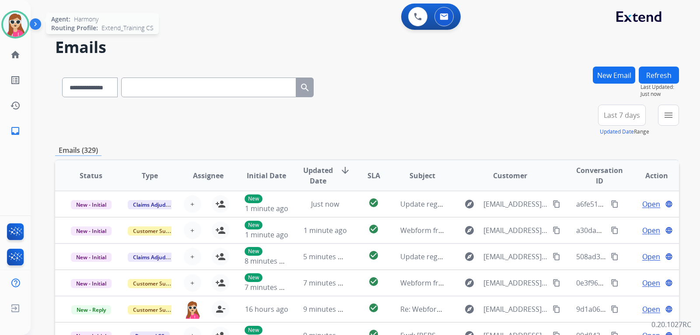
click at [13, 31] on img at bounding box center [15, 24] width 24 height 24
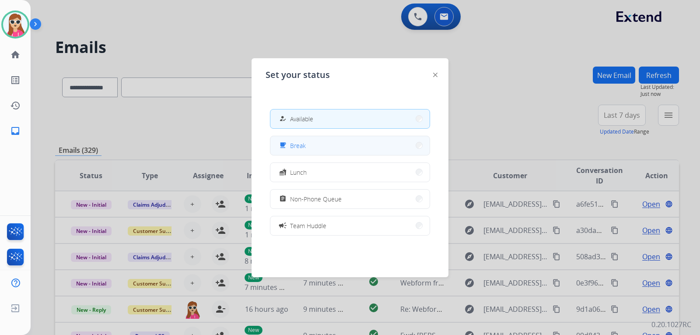
click at [347, 142] on button "free_breakfast Break" at bounding box center [349, 145] width 159 height 19
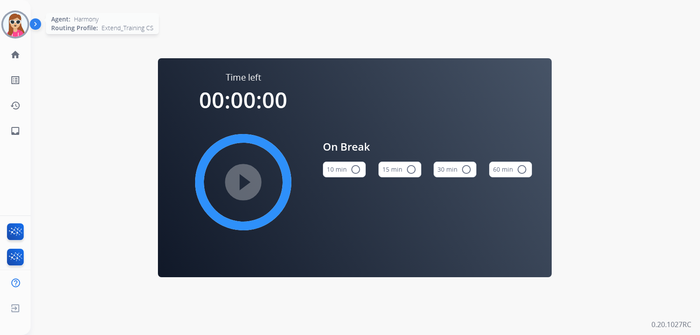
click at [25, 35] on div "Agent: Harmony Routing Profile: Extend_Training CS" at bounding box center [15, 24] width 28 height 28
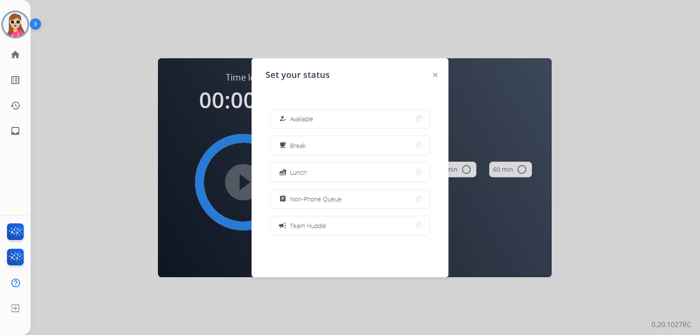
click at [339, 118] on button "how_to_reg Available" at bounding box center [349, 118] width 159 height 19
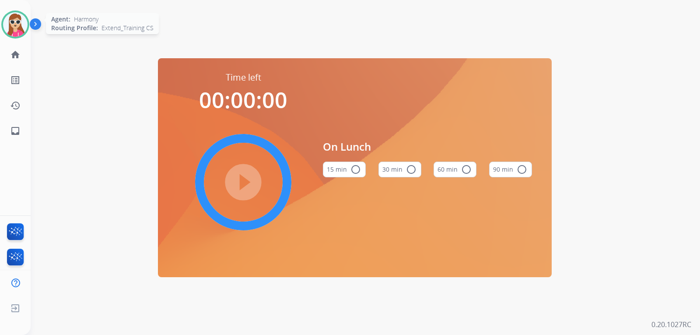
click at [15, 28] on img at bounding box center [15, 24] width 24 height 24
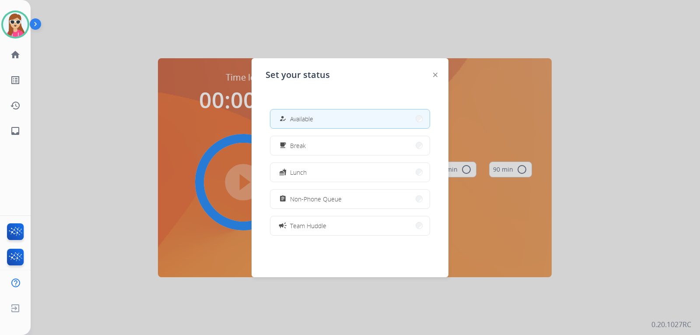
click at [436, 73] on img at bounding box center [435, 75] width 4 height 4
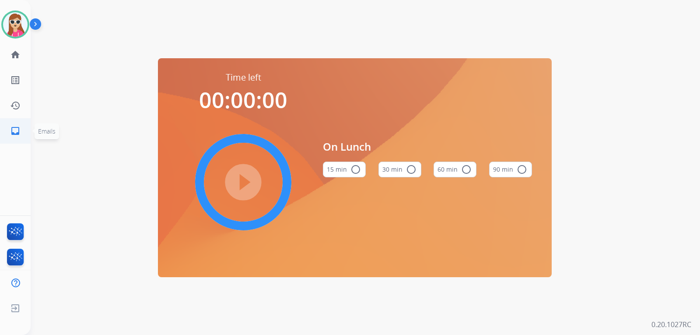
click at [21, 128] on link "inbox Emails" at bounding box center [15, 131] width 24 height 24
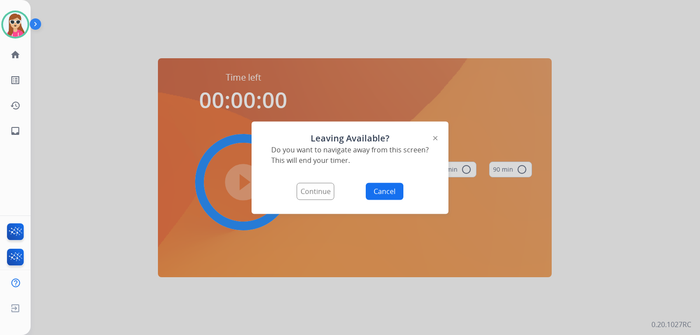
click at [325, 189] on button "Continue" at bounding box center [315, 190] width 38 height 17
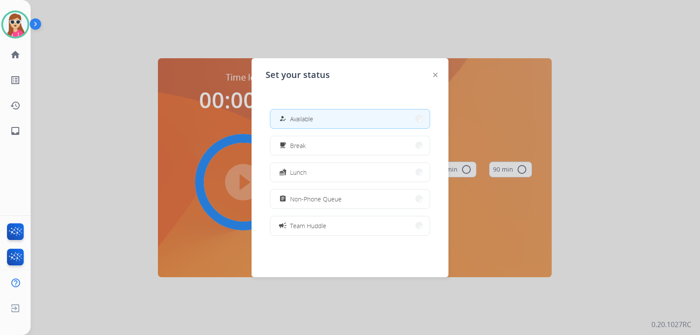
click at [352, 120] on button "how_to_reg Available" at bounding box center [349, 118] width 159 height 19
select select "**********"
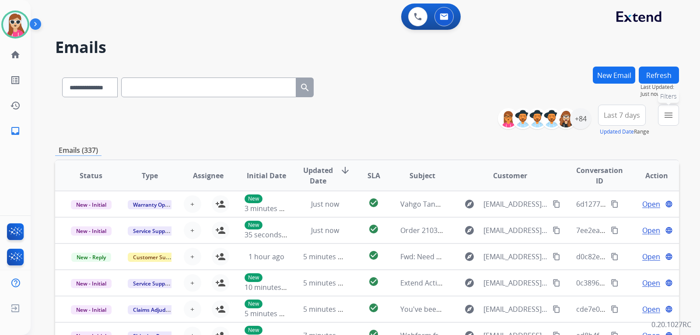
click at [666, 116] on mat-icon "menu" at bounding box center [668, 115] width 10 height 10
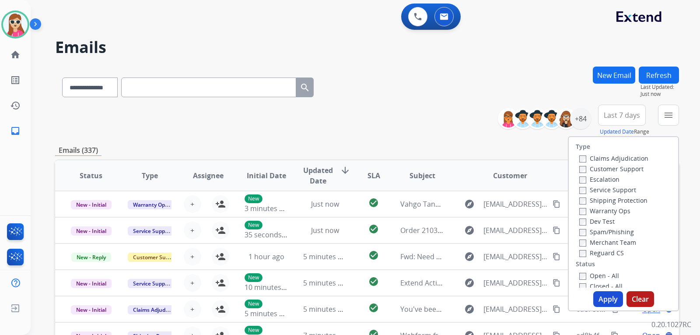
click at [625, 168] on label "Customer Support" at bounding box center [611, 168] width 64 height 8
click at [618, 199] on label "Shipping Protection" at bounding box center [613, 200] width 68 height 8
click at [600, 251] on label "Reguard CS" at bounding box center [601, 252] width 45 height 8
click at [599, 276] on label "Open - All" at bounding box center [599, 275] width 40 height 8
click at [607, 293] on button "Apply" at bounding box center [608, 299] width 30 height 16
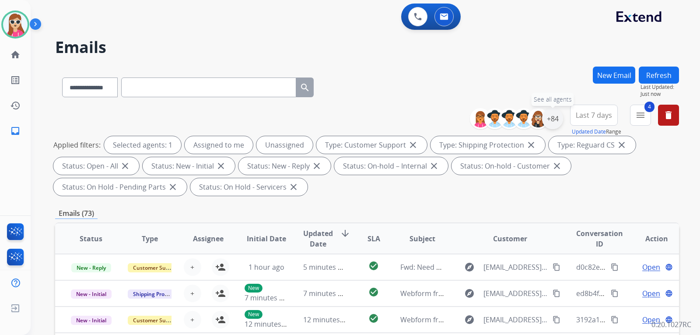
click at [551, 124] on div "+84" at bounding box center [552, 118] width 21 height 21
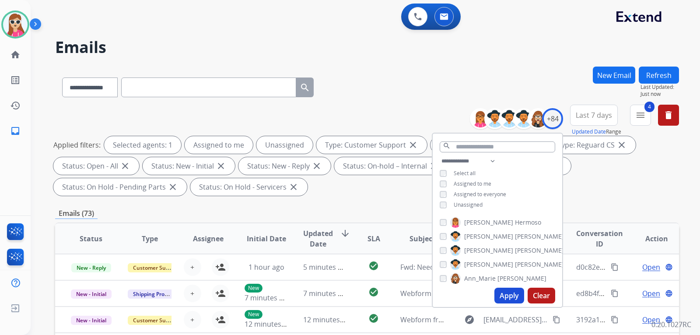
click at [470, 199] on div "**********" at bounding box center [496, 184] width 129 height 56
click at [470, 207] on span "Unassigned" at bounding box center [467, 204] width 29 height 7
click at [502, 295] on button "Apply" at bounding box center [509, 295] width 30 height 16
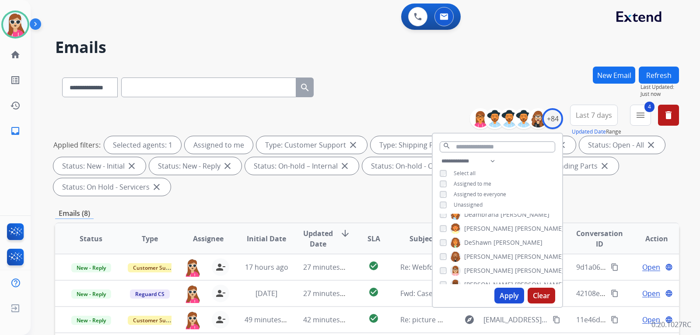
scroll to position [306, 0]
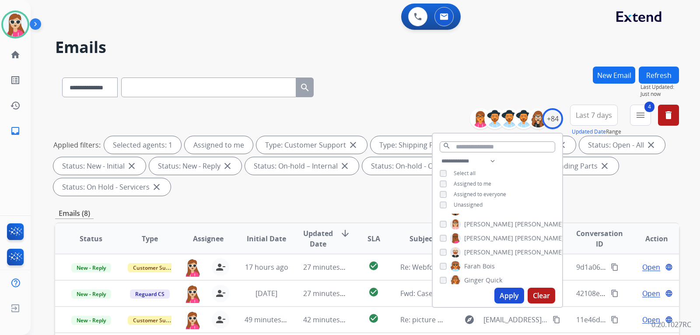
click at [350, 215] on div "Emails (8)" at bounding box center [367, 213] width 624 height 11
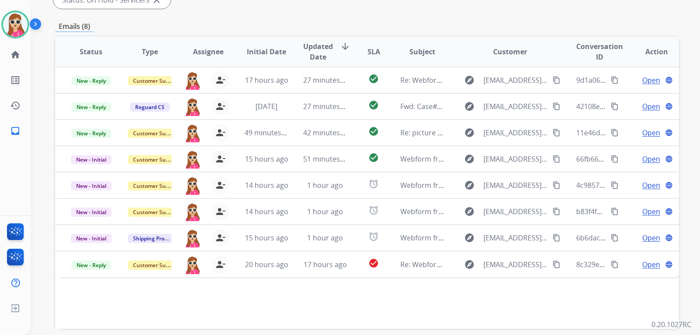
scroll to position [226, 0]
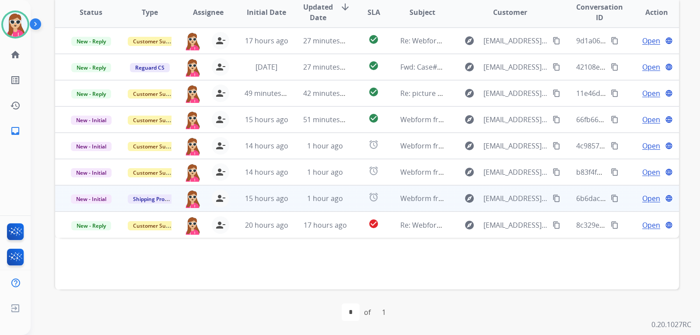
click at [386, 203] on td "Webform from rodrigomartinsoliveira@hotmail.com on 08/26/2025" at bounding box center [415, 198] width 59 height 26
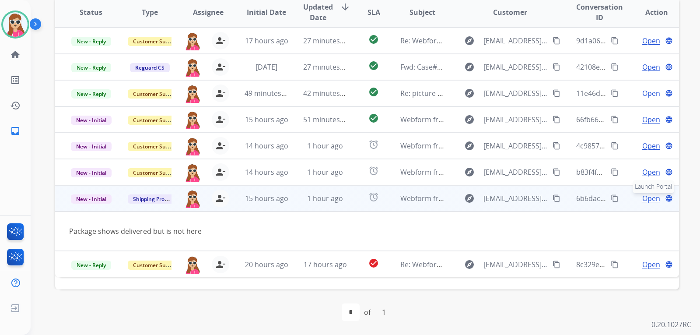
click at [665, 199] on mat-icon "language" at bounding box center [669, 198] width 8 height 8
click at [649, 200] on span "Open" at bounding box center [651, 198] width 18 height 10
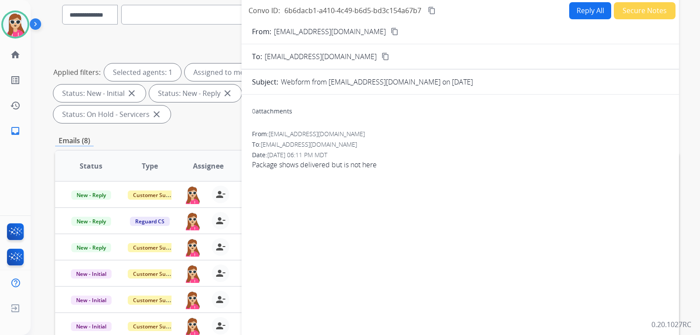
scroll to position [7, 0]
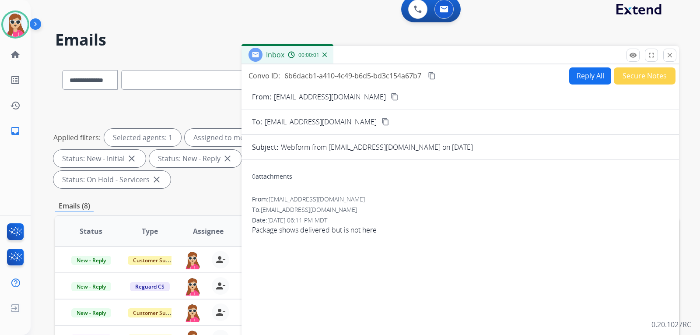
click at [572, 75] on button "Reply All" at bounding box center [590, 75] width 42 height 17
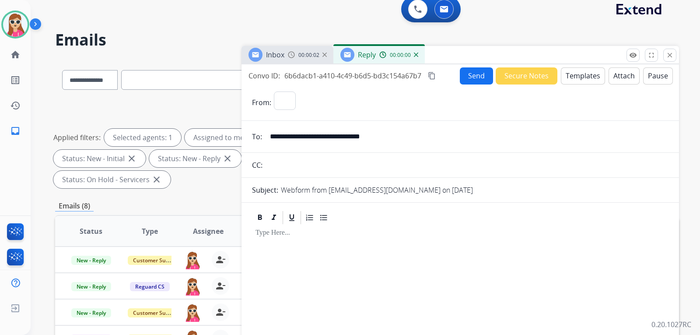
select select "**********"
click at [570, 78] on button "Templates" at bounding box center [583, 75] width 44 height 17
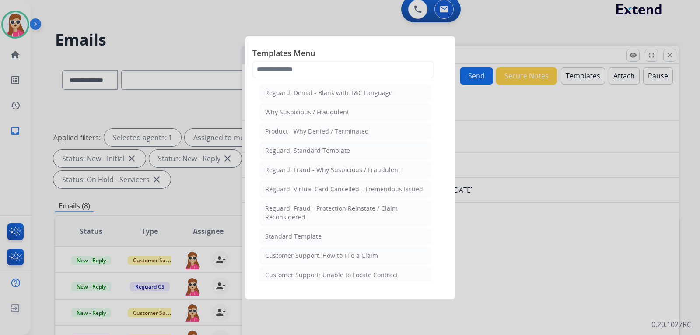
drag, startPoint x: 314, startPoint y: 258, endPoint x: 317, endPoint y: 253, distance: 6.6
click at [314, 258] on div "Customer Support: How to File a Claim" at bounding box center [321, 255] width 113 height 9
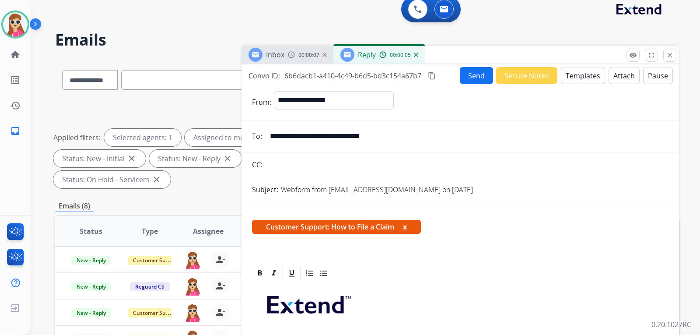
drag, startPoint x: 395, startPoint y: 138, endPoint x: 305, endPoint y: 135, distance: 90.6
click at [267, 139] on input "**********" at bounding box center [467, 135] width 404 height 17
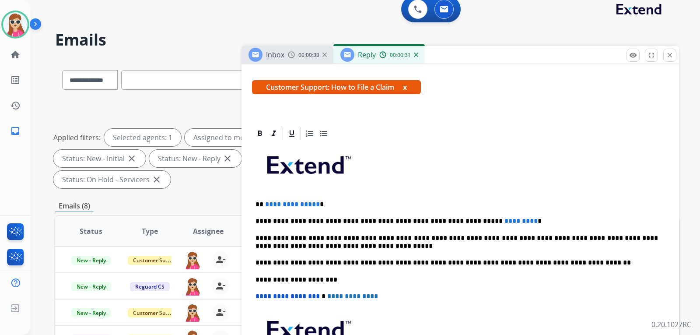
scroll to position [158, 0]
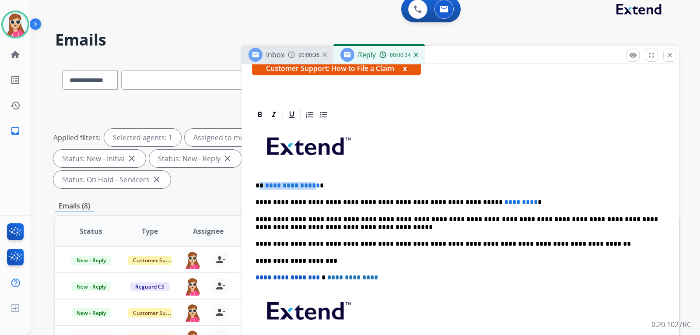
drag, startPoint x: 313, startPoint y: 187, endPoint x: 260, endPoint y: 186, distance: 52.9
click at [260, 186] on p "**********" at bounding box center [456, 185] width 402 height 8
drag, startPoint x: 278, startPoint y: 187, endPoint x: 271, endPoint y: 188, distance: 7.1
click at [271, 188] on p "***** * *" at bounding box center [456, 185] width 402 height 8
drag, startPoint x: 496, startPoint y: 202, endPoint x: 456, endPoint y: 202, distance: 39.8
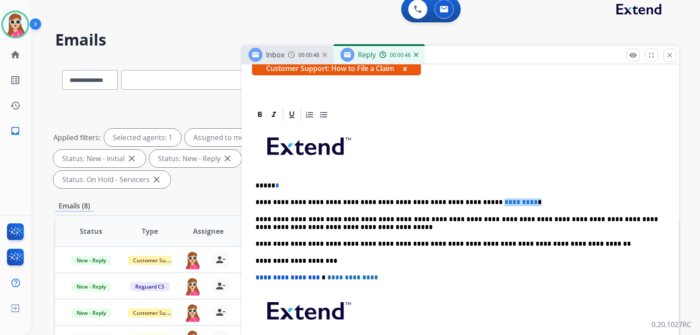
click at [456, 202] on p "**********" at bounding box center [456, 202] width 402 height 8
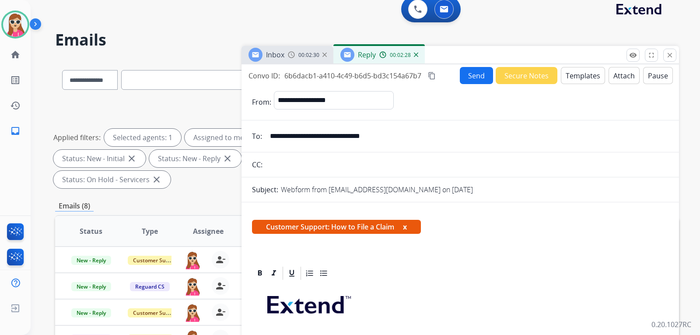
scroll to position [0, 0]
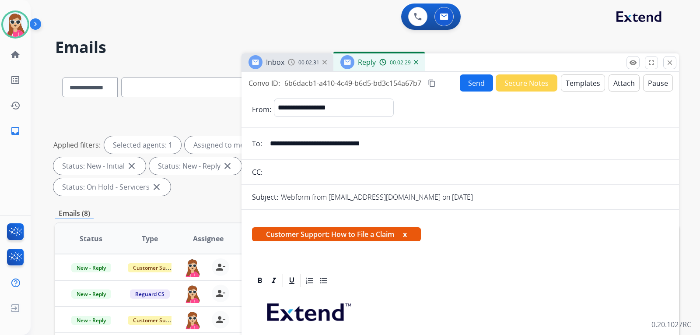
click at [470, 86] on button "Send" at bounding box center [476, 82] width 33 height 17
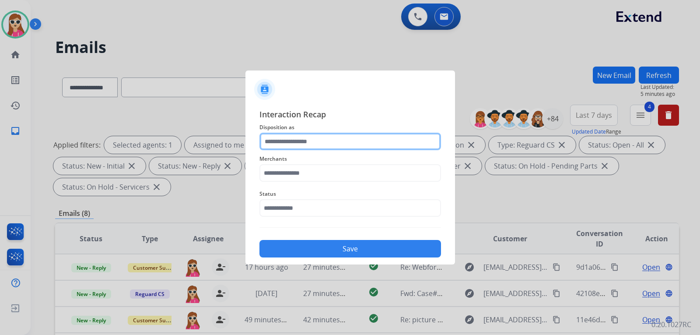
click at [321, 141] on input "text" at bounding box center [349, 141] width 181 height 17
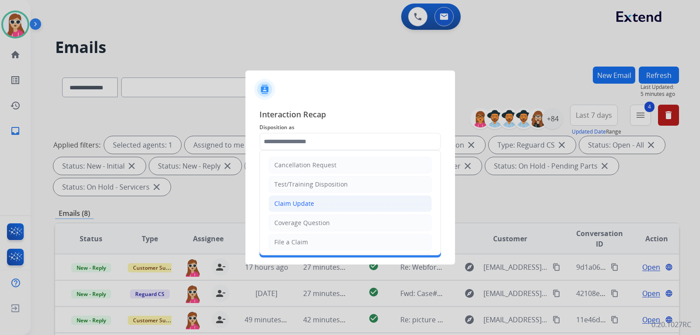
drag, startPoint x: 284, startPoint y: 196, endPoint x: 284, endPoint y: 202, distance: 5.3
click at [284, 202] on li "Claim Update" at bounding box center [349, 203] width 163 height 17
type input "**********"
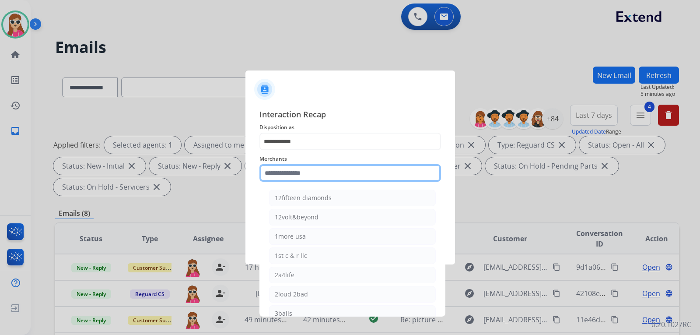
click at [274, 176] on input "text" at bounding box center [349, 172] width 181 height 17
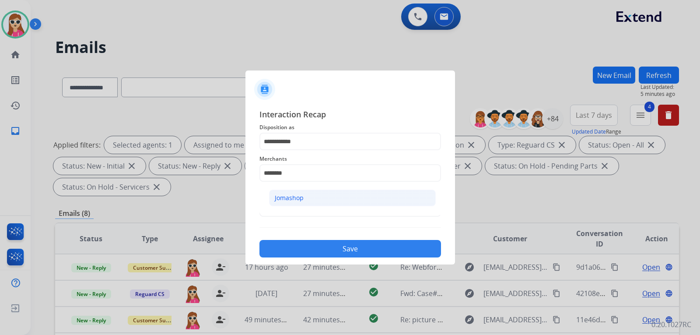
click at [363, 199] on li "Jomashop" at bounding box center [352, 197] width 167 height 17
type input "********"
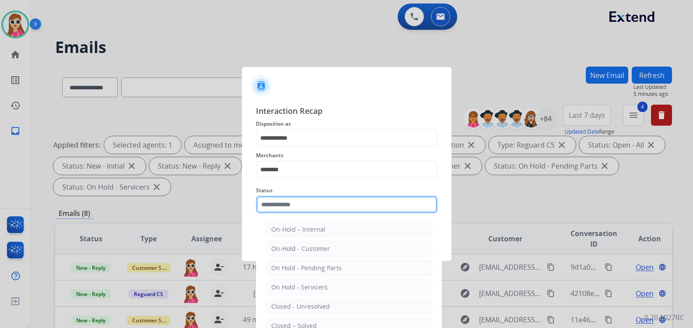
click at [330, 209] on input "text" at bounding box center [346, 203] width 181 height 17
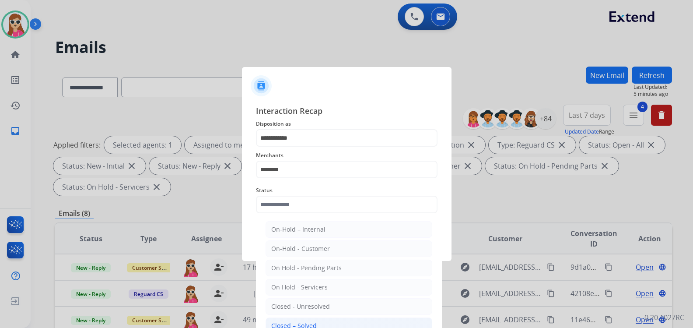
click at [301, 324] on div "Closed – Solved" at bounding box center [293, 325] width 45 height 9
type input "**********"
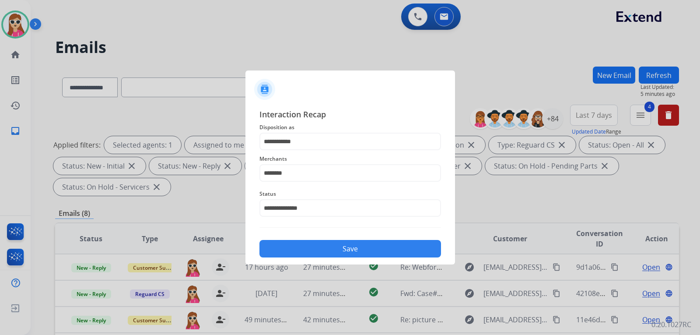
click at [299, 254] on button "Save" at bounding box center [349, 248] width 181 height 17
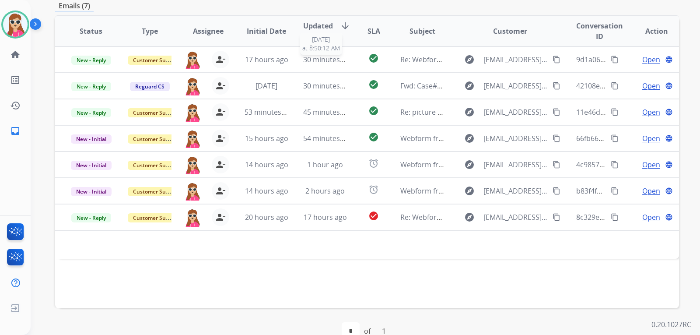
scroll to position [182, 0]
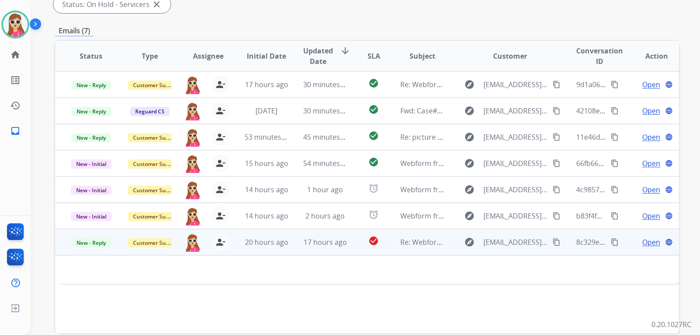
click at [352, 243] on td "check_circle" at bounding box center [366, 242] width 39 height 26
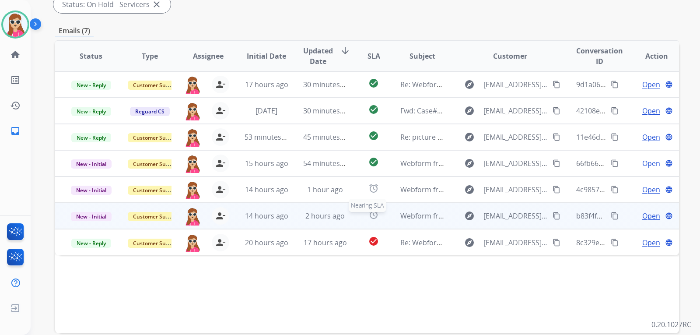
click at [378, 218] on div "alarm" at bounding box center [373, 215] width 24 height 13
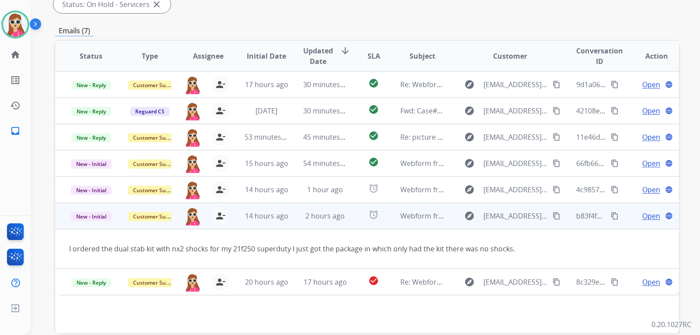
click at [635, 211] on div "Open language" at bounding box center [656, 215] width 44 height 10
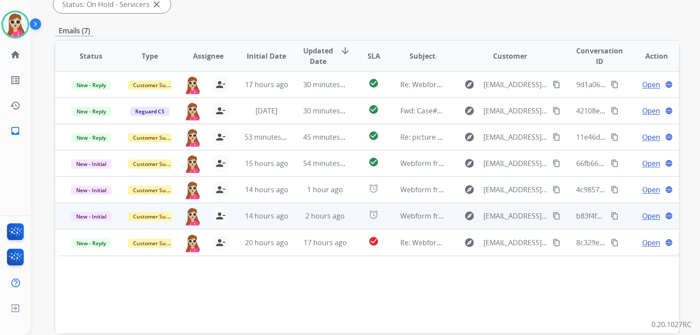
click at [643, 216] on span "Open" at bounding box center [651, 215] width 18 height 10
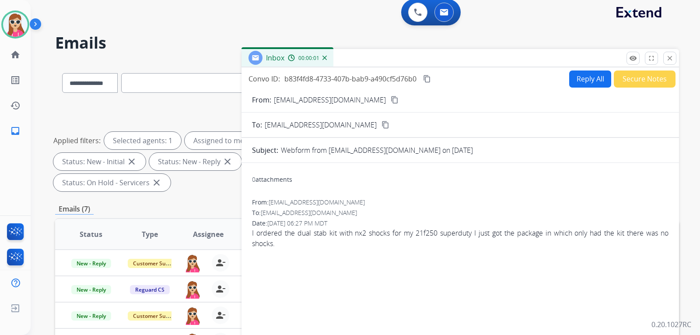
scroll to position [0, 0]
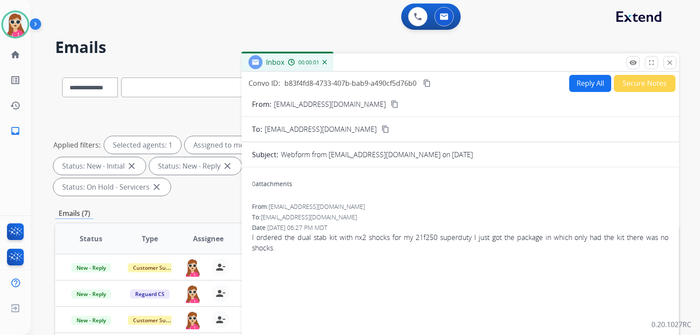
click at [584, 86] on button "Reply All" at bounding box center [590, 83] width 42 height 17
select select "**********"
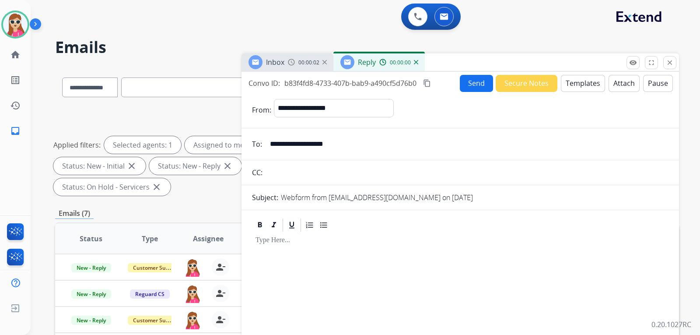
click at [583, 88] on button "Templates" at bounding box center [583, 83] width 44 height 17
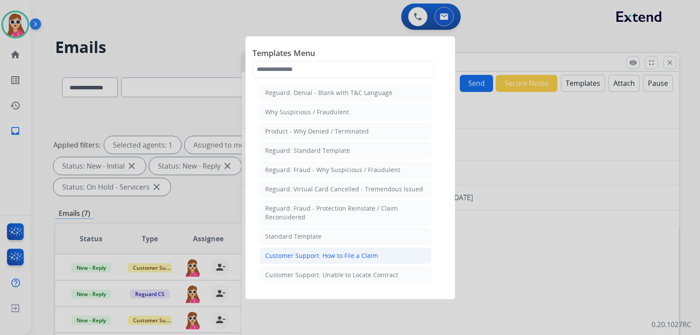
click at [337, 256] on div "Customer Support: How to File a Claim" at bounding box center [321, 255] width 113 height 9
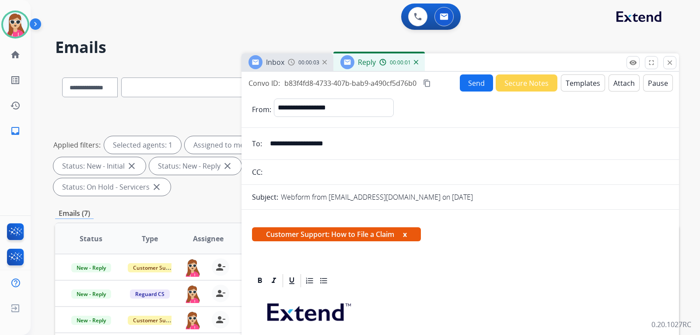
scroll to position [169, 0]
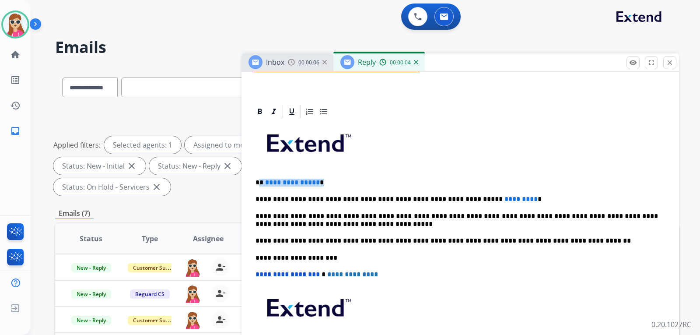
drag, startPoint x: 275, startPoint y: 186, endPoint x: 321, endPoint y: 183, distance: 46.5
click at [321, 183] on p "**********" at bounding box center [456, 182] width 402 height 8
drag, startPoint x: 493, startPoint y: 193, endPoint x: 454, endPoint y: 200, distance: 39.5
click at [454, 200] on div "**********" at bounding box center [460, 252] width 416 height 267
click at [489, 192] on div "**********" at bounding box center [460, 252] width 416 height 267
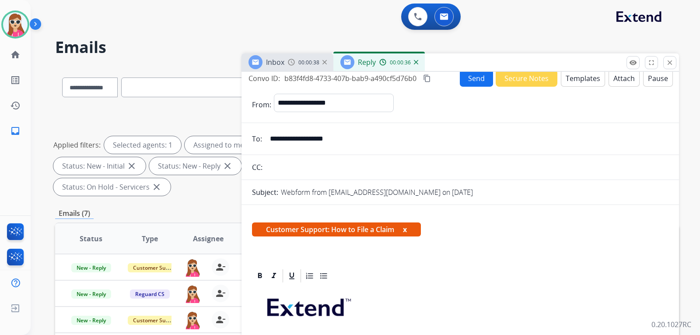
scroll to position [0, 0]
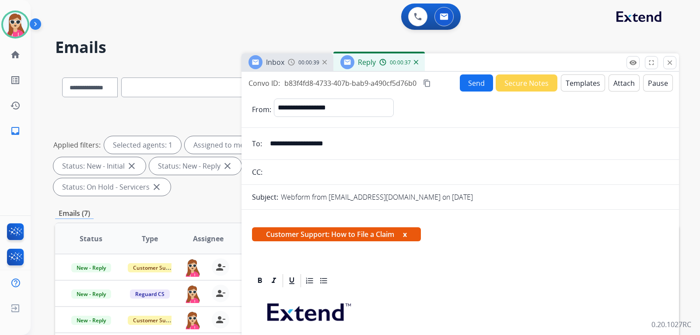
click at [473, 80] on button "Send" at bounding box center [476, 82] width 33 height 17
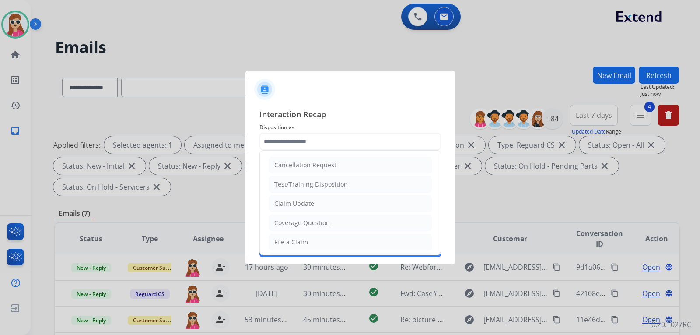
click at [310, 136] on input "text" at bounding box center [349, 141] width 181 height 17
click at [309, 237] on li "File a Claim" at bounding box center [349, 242] width 163 height 17
type input "**********"
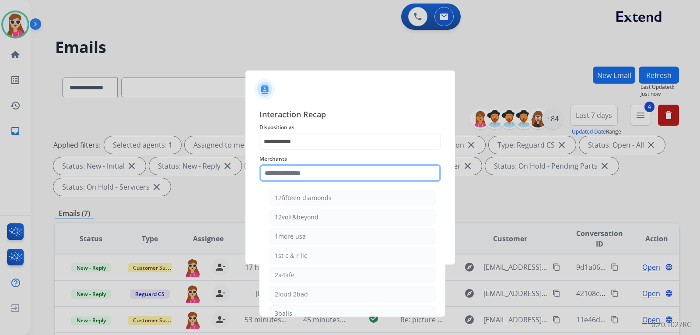
click at [316, 181] on input "text" at bounding box center [349, 172] width 181 height 17
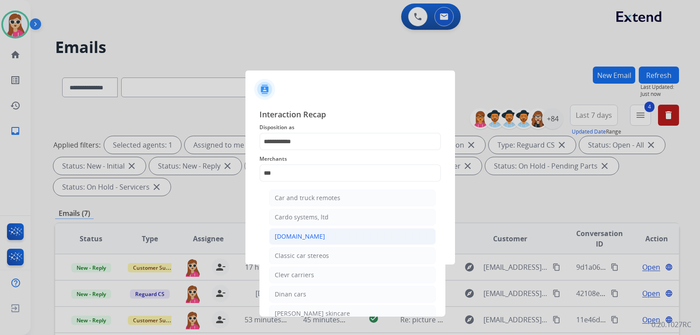
click at [287, 241] on li "[DOMAIN_NAME]" at bounding box center [352, 236] width 167 height 17
type input "**********"
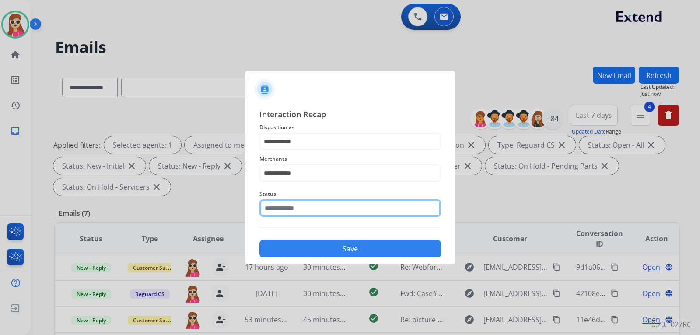
click at [354, 206] on input "text" at bounding box center [349, 207] width 181 height 17
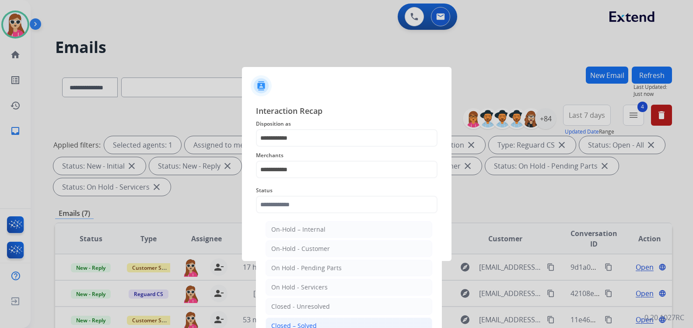
click at [307, 321] on div "Closed – Solved" at bounding box center [293, 325] width 45 height 9
type input "**********"
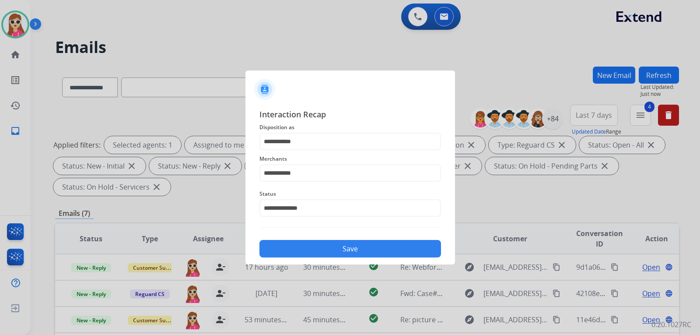
click at [345, 250] on button "Save" at bounding box center [349, 248] width 181 height 17
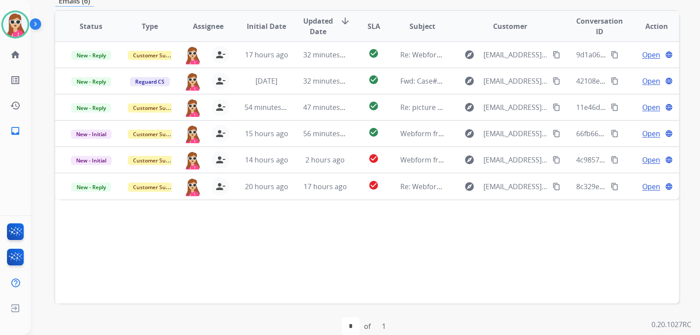
scroll to position [219, 0]
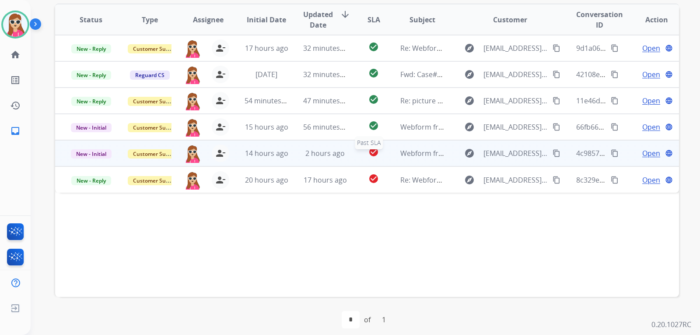
click at [380, 157] on div "check_circle" at bounding box center [373, 152] width 24 height 13
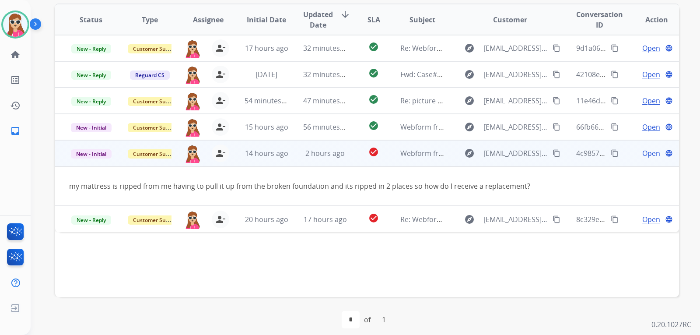
click at [642, 149] on span "Open" at bounding box center [651, 153] width 18 height 10
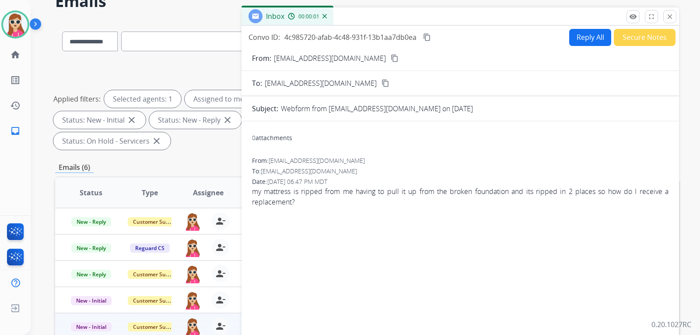
scroll to position [44, 0]
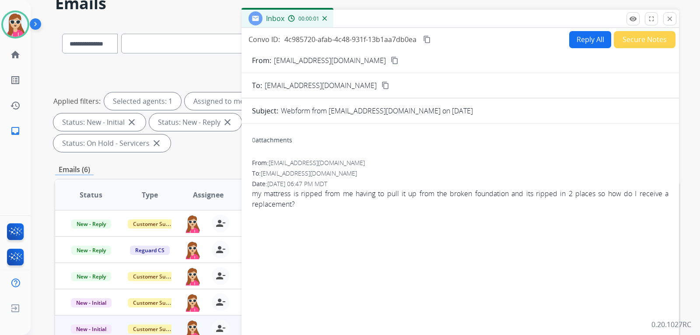
click at [586, 42] on button "Reply All" at bounding box center [590, 39] width 42 height 17
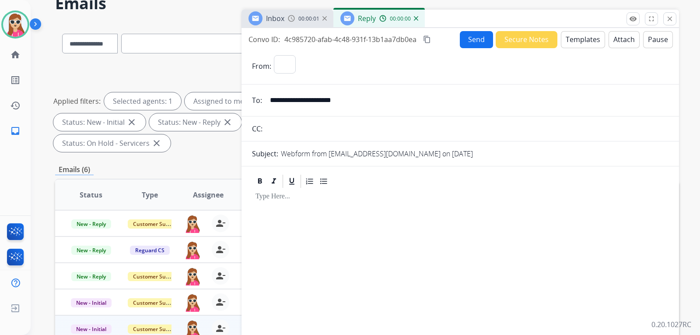
select select "**********"
click at [586, 34] on button "Templates" at bounding box center [583, 39] width 44 height 17
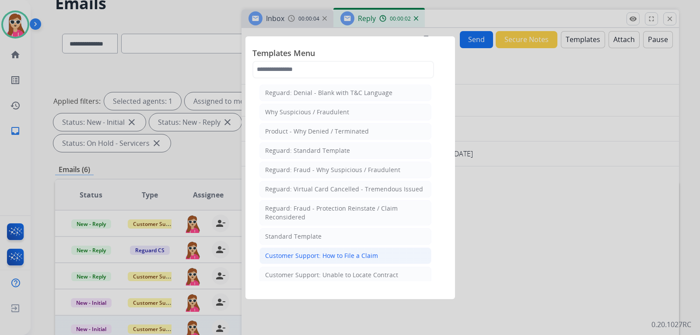
click at [331, 251] on div "Customer Support: How to File a Claim" at bounding box center [321, 255] width 113 height 9
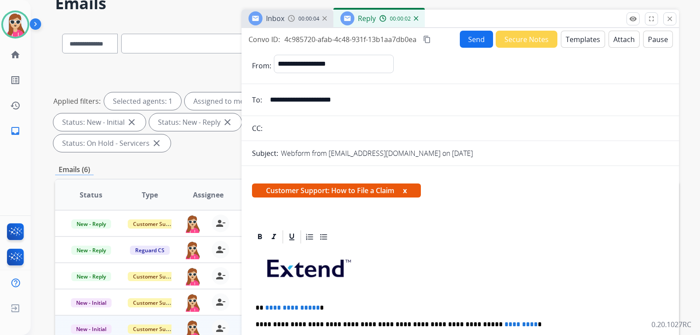
scroll to position [131, 0]
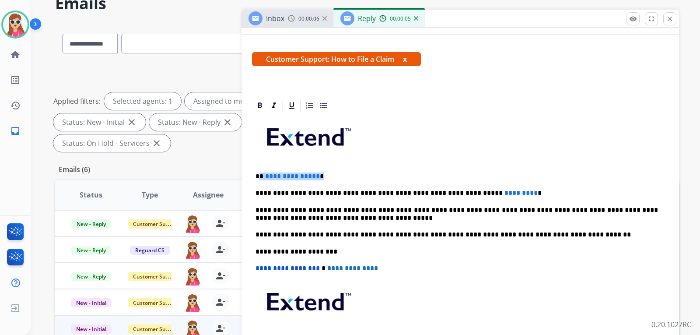
drag, startPoint x: 260, startPoint y: 175, endPoint x: 324, endPoint y: 176, distance: 64.3
click at [324, 176] on p "**********" at bounding box center [456, 176] width 402 height 8
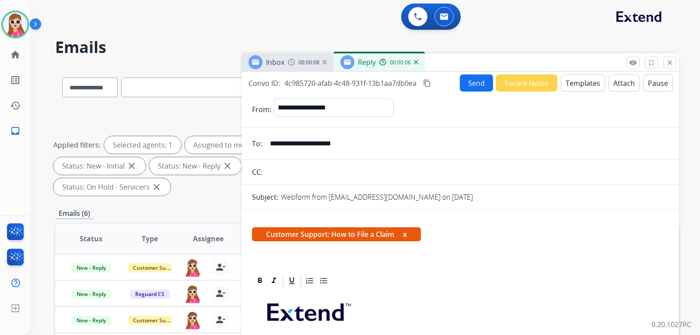
select select "**********"
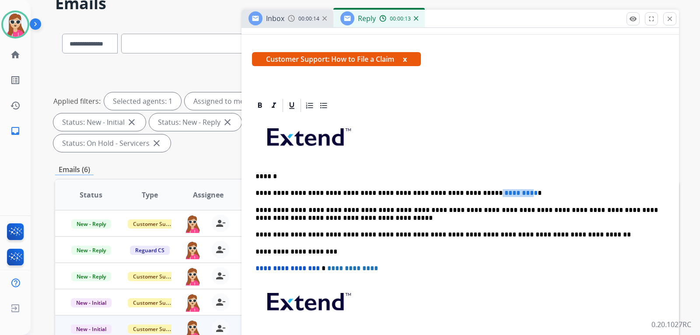
drag, startPoint x: 492, startPoint y: 188, endPoint x: 465, endPoint y: 188, distance: 26.7
click at [457, 189] on div "**********" at bounding box center [460, 246] width 416 height 267
click at [490, 195] on p "**********" at bounding box center [456, 193] width 402 height 8
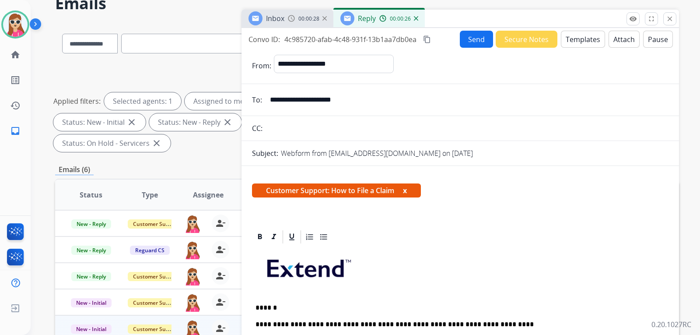
scroll to position [0, 0]
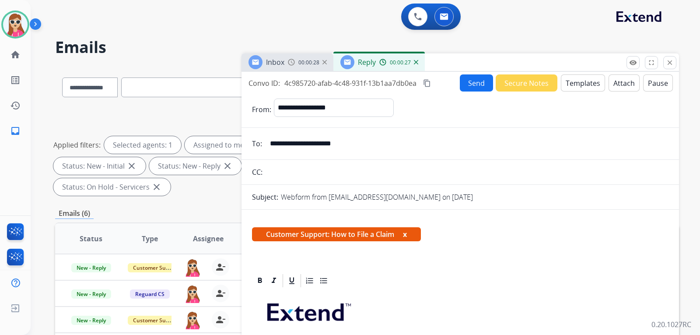
click at [475, 79] on button "Send" at bounding box center [476, 82] width 33 height 17
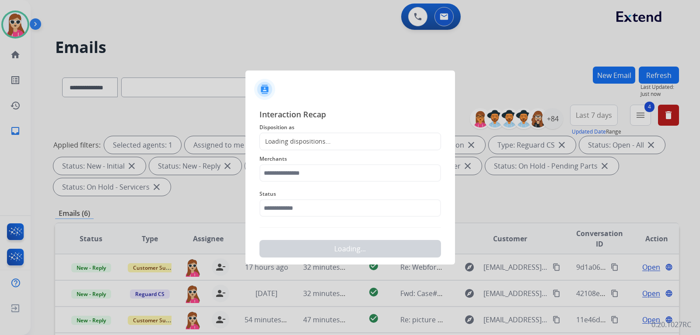
click at [304, 130] on span "Disposition as" at bounding box center [349, 127] width 181 height 10
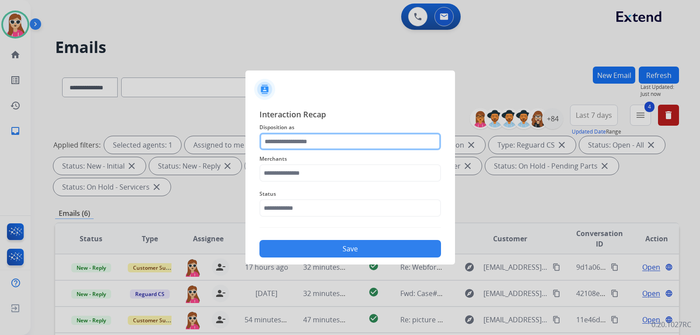
click at [310, 138] on input "text" at bounding box center [349, 141] width 181 height 17
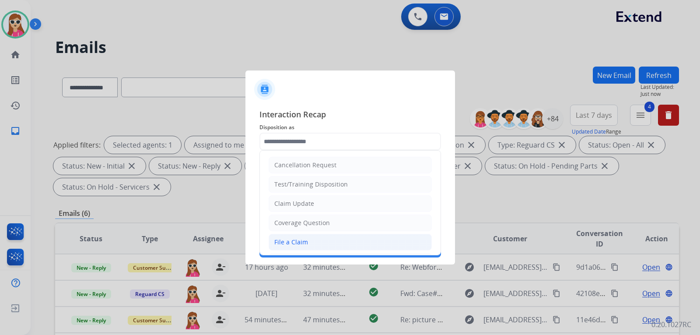
click at [316, 234] on li "File a Claim" at bounding box center [349, 242] width 163 height 17
type input "**********"
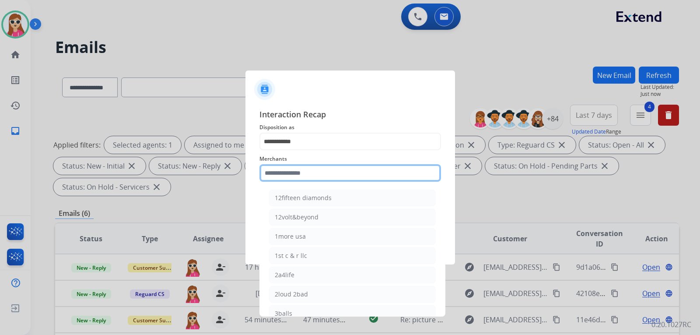
click at [322, 175] on input "text" at bounding box center [349, 172] width 181 height 17
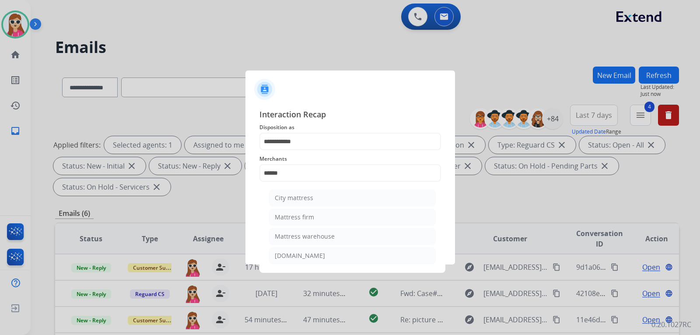
click at [321, 217] on li "Mattress firm" at bounding box center [352, 217] width 167 height 17
type input "**********"
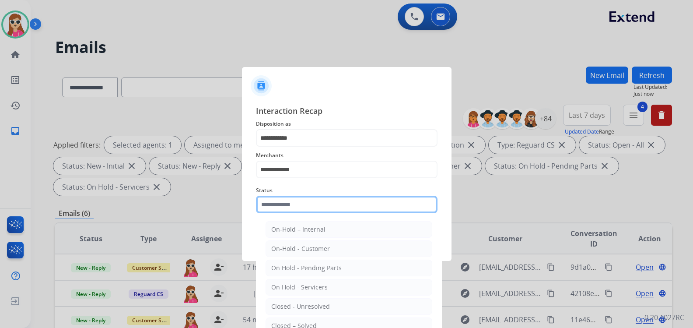
click at [322, 211] on input "text" at bounding box center [346, 203] width 181 height 17
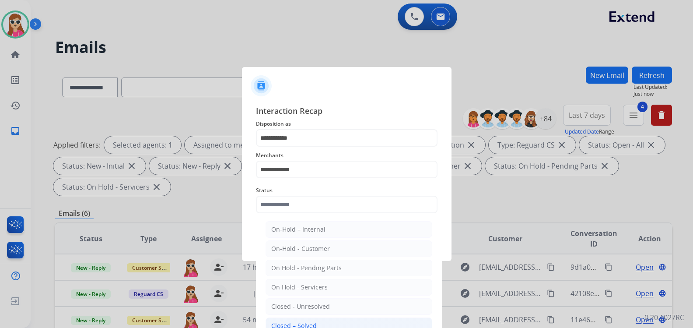
click at [303, 322] on div "Closed – Solved" at bounding box center [293, 325] width 45 height 9
type input "**********"
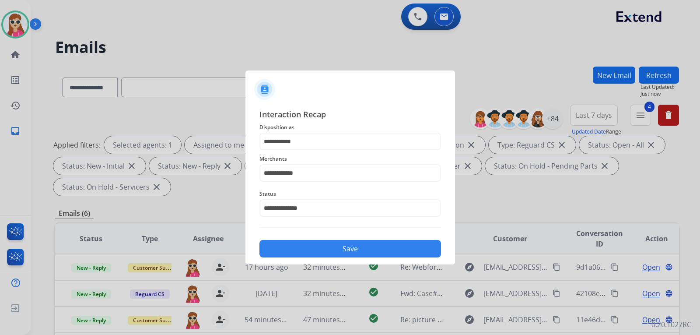
click at [319, 249] on button "Save" at bounding box center [349, 248] width 181 height 17
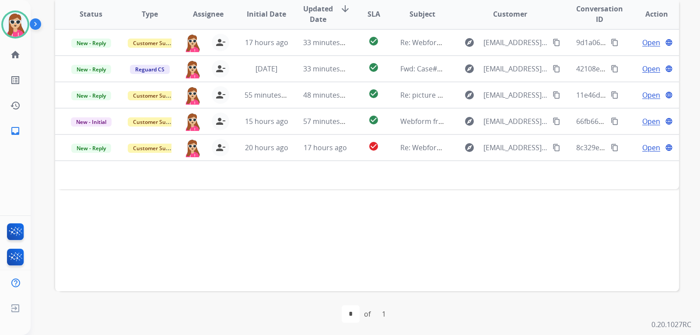
scroll to position [226, 0]
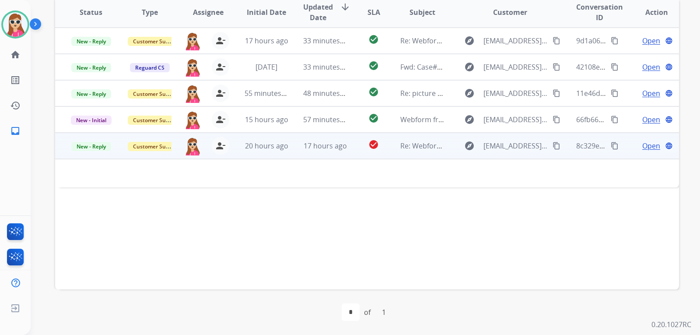
click at [386, 150] on td "Re: Webform from [EMAIL_ADDRESS][DOMAIN_NAME] on [DATE]" at bounding box center [415, 146] width 59 height 26
click at [647, 150] on span "Open" at bounding box center [651, 146] width 18 height 10
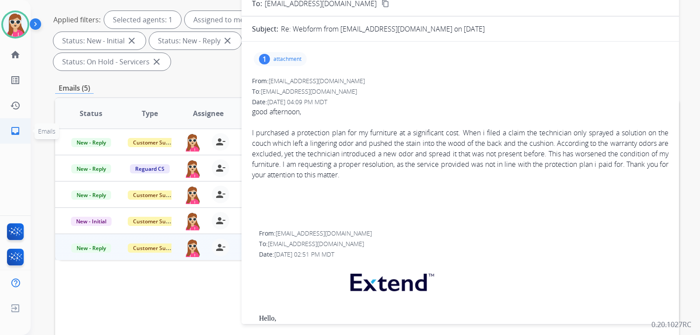
scroll to position [95, 0]
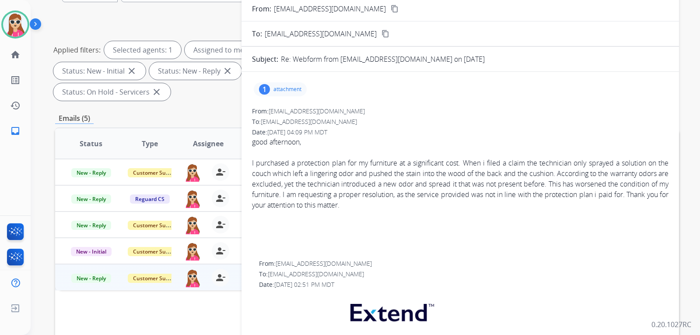
click at [398, 11] on button "content_copy" at bounding box center [394, 8] width 10 height 10
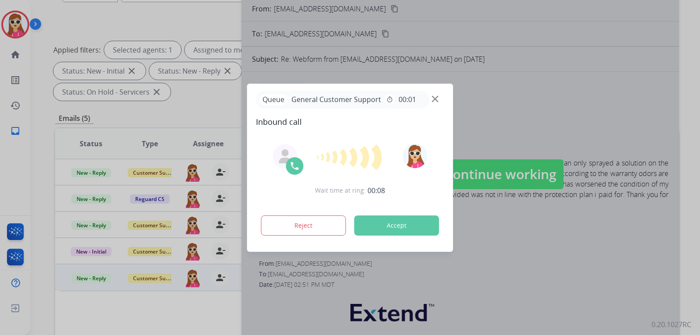
click at [422, 221] on button "Accept" at bounding box center [396, 225] width 85 height 20
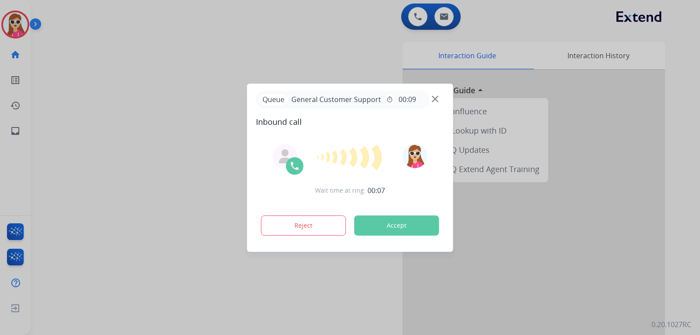
click at [407, 228] on button "Accept" at bounding box center [396, 225] width 85 height 20
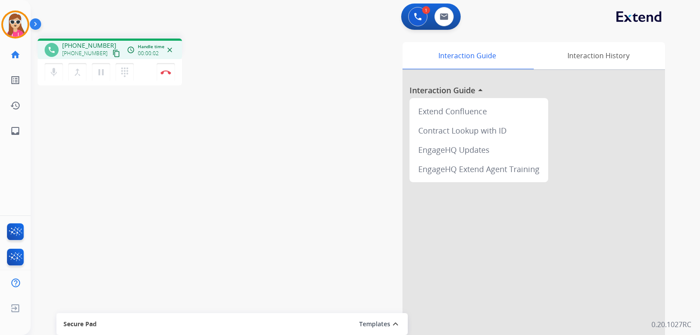
click at [105, 60] on div "mic Mute merge_type Bridge pause Hold dialpad Dialpad Disconnect" at bounding box center [110, 72] width 144 height 26
click at [112, 54] on mat-icon "content_copy" at bounding box center [116, 53] width 8 height 8
click at [17, 133] on mat-icon "inbox" at bounding box center [15, 131] width 10 height 10
select select "**********"
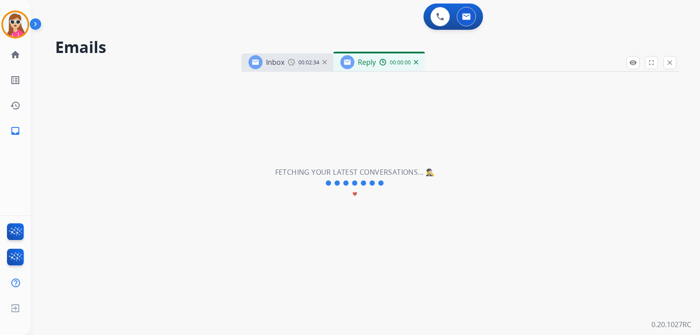
select select "**********"
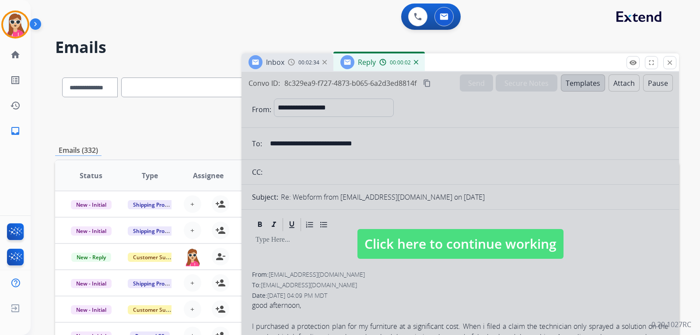
click at [668, 63] on mat-icon "close" at bounding box center [670, 63] width 8 height 8
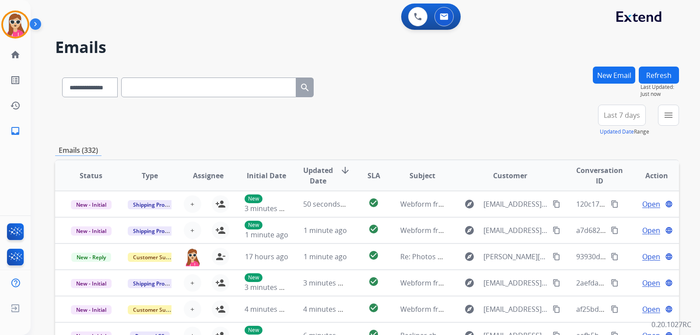
click at [615, 75] on button "New Email" at bounding box center [614, 74] width 42 height 17
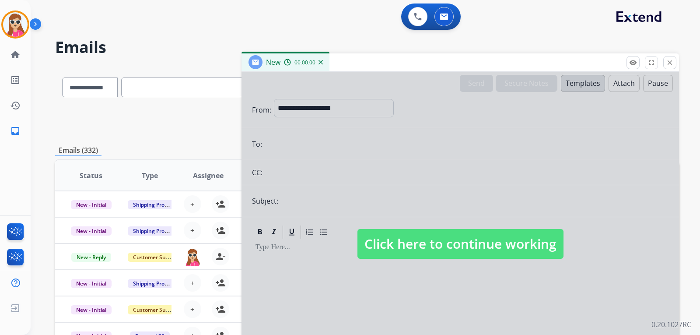
click at [498, 250] on span "Click here to continue working" at bounding box center [460, 244] width 206 height 30
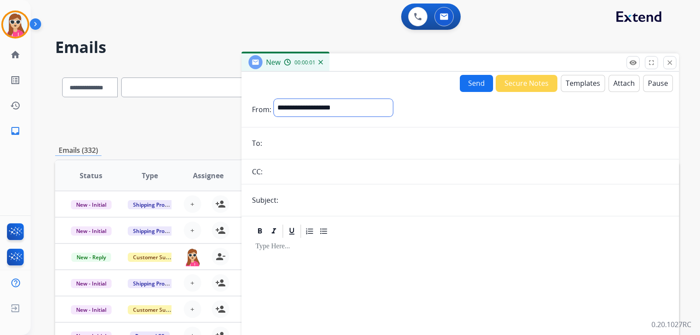
click at [334, 111] on select "**********" at bounding box center [333, 107] width 119 height 17
select select "**********"
click at [274, 99] on select "**********" at bounding box center [333, 107] width 119 height 17
click at [284, 141] on input "email" at bounding box center [467, 143] width 404 height 17
paste input "**********"
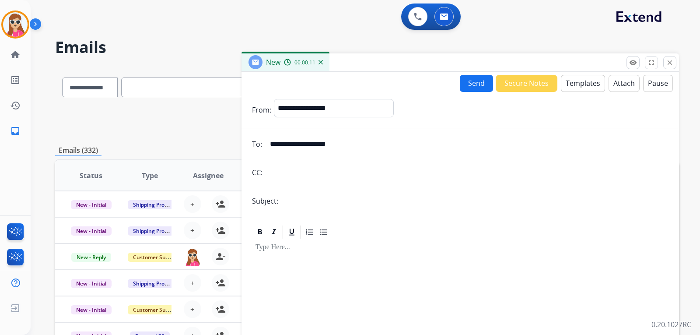
type input "**********"
click at [574, 86] on button "Templates" at bounding box center [583, 83] width 44 height 17
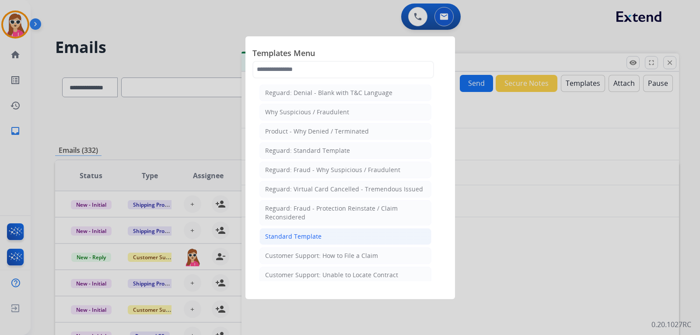
click at [323, 232] on li "Standard Template" at bounding box center [345, 236] width 172 height 17
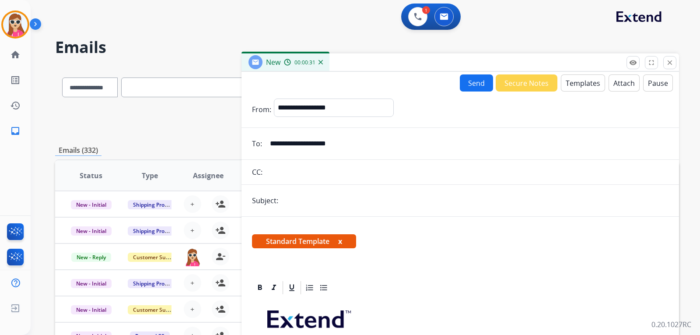
scroll to position [175, 0]
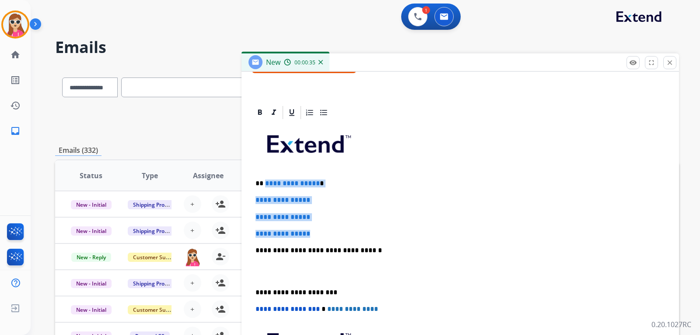
drag, startPoint x: 264, startPoint y: 185, endPoint x: 349, endPoint y: 211, distance: 89.6
click at [327, 227] on div "**********" at bounding box center [460, 270] width 416 height 301
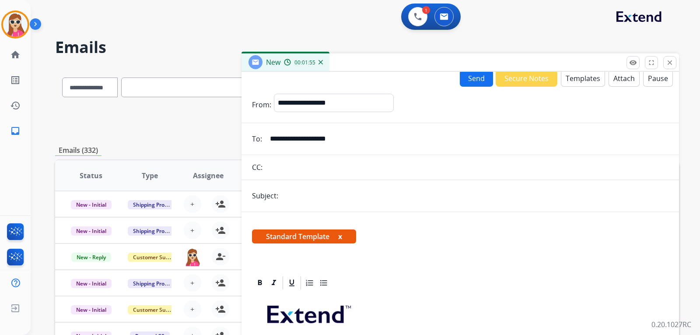
scroll to position [0, 0]
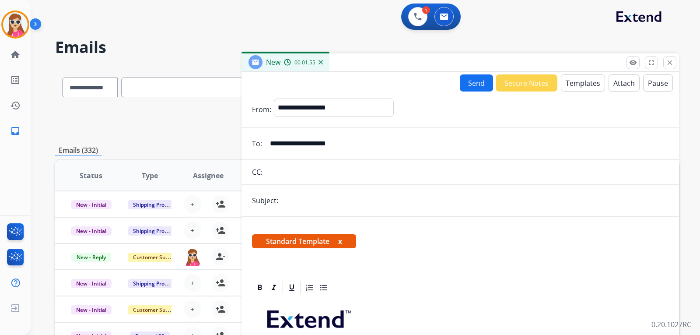
click at [472, 84] on button "Send" at bounding box center [476, 82] width 33 height 17
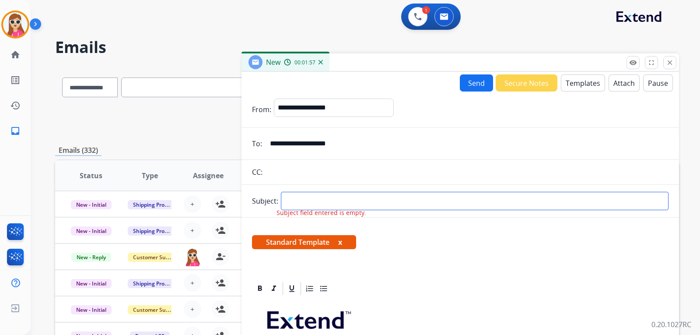
click at [367, 203] on input "text" at bounding box center [474, 201] width 387 height 18
type input "**********"
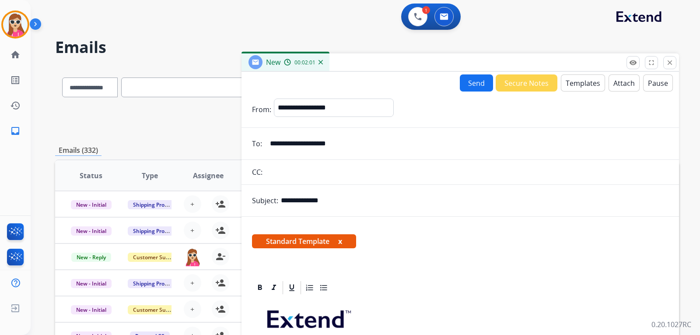
click at [480, 81] on button "Send" at bounding box center [476, 82] width 33 height 17
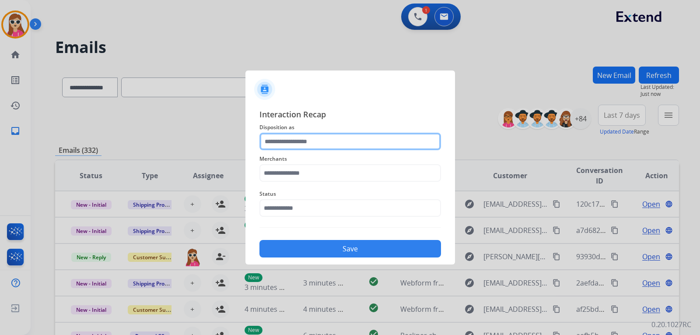
click at [331, 140] on input "text" at bounding box center [349, 141] width 181 height 17
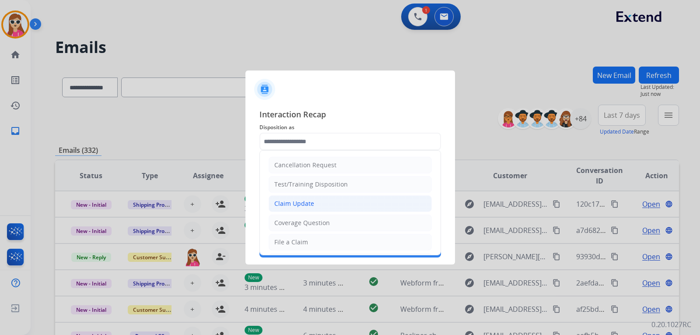
click at [316, 206] on li "Claim Update" at bounding box center [349, 203] width 163 height 17
type input "**********"
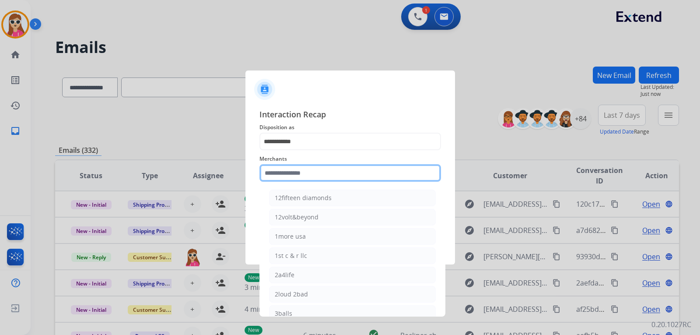
click at [318, 180] on input "text" at bounding box center [349, 172] width 181 height 17
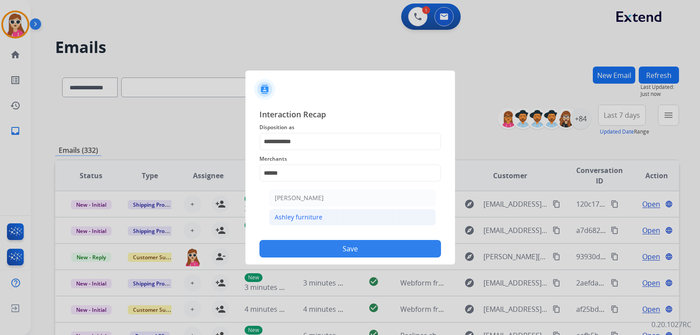
click at [342, 221] on li "Ashley furniture" at bounding box center [352, 217] width 167 height 17
type input "**********"
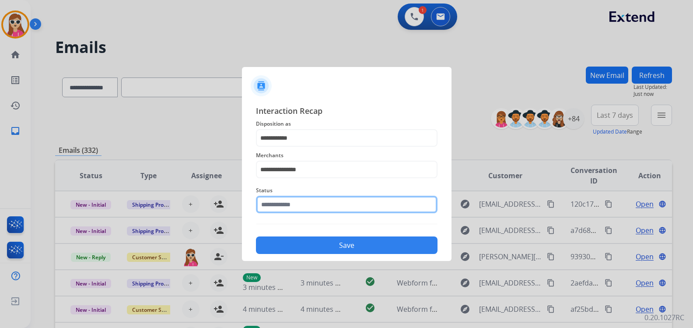
click at [342, 216] on div "Status" at bounding box center [346, 198] width 181 height 35
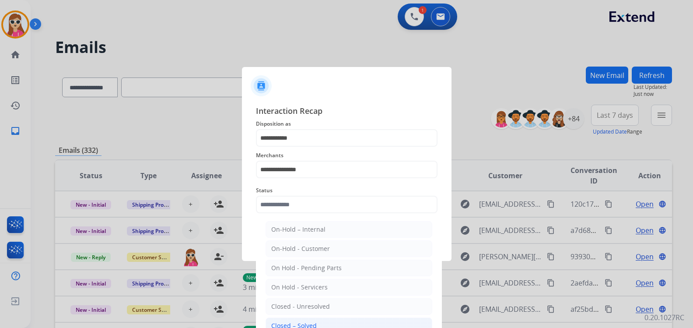
click at [297, 318] on li "Closed – Solved" at bounding box center [348, 325] width 167 height 17
type input "**********"
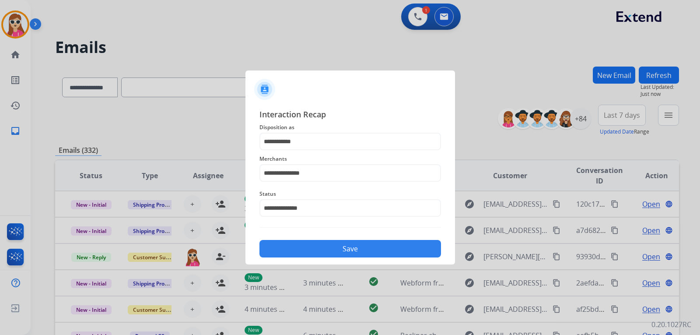
click at [302, 249] on button "Save" at bounding box center [349, 248] width 181 height 17
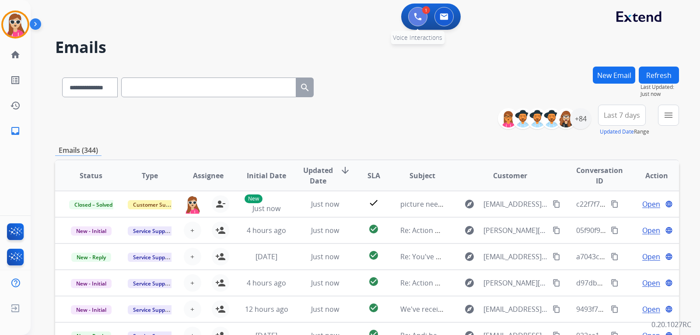
click at [421, 21] on button at bounding box center [417, 16] width 19 height 19
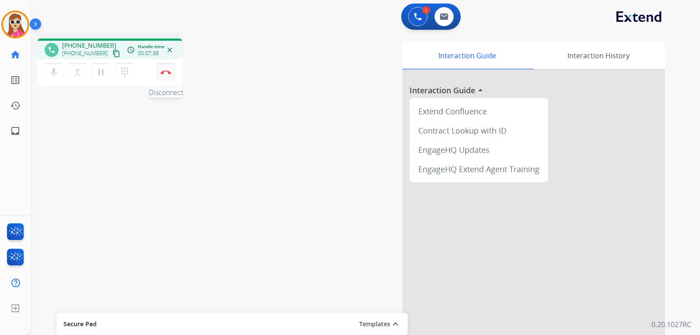
click at [169, 77] on button "Disconnect" at bounding box center [166, 72] width 18 height 18
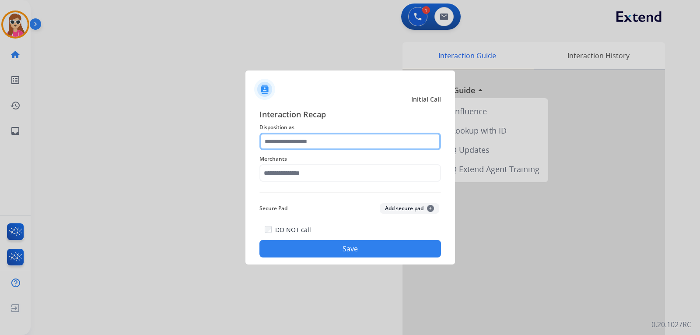
click at [325, 147] on input "text" at bounding box center [349, 141] width 181 height 17
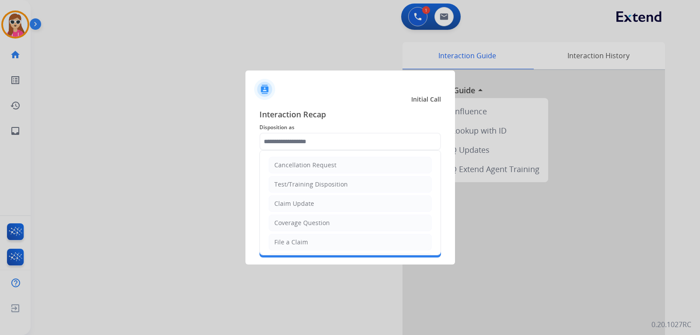
click at [321, 207] on li "Claim Update" at bounding box center [349, 203] width 163 height 17
type input "**********"
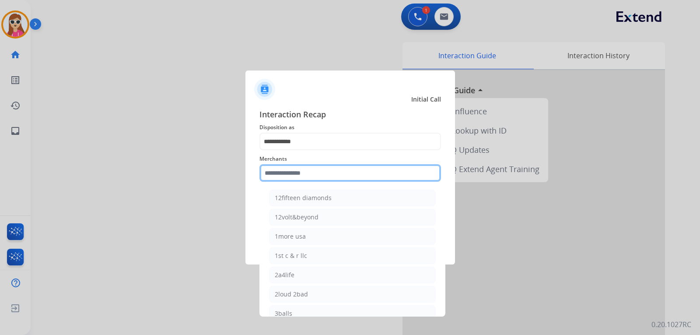
click at [361, 166] on input "text" at bounding box center [349, 172] width 181 height 17
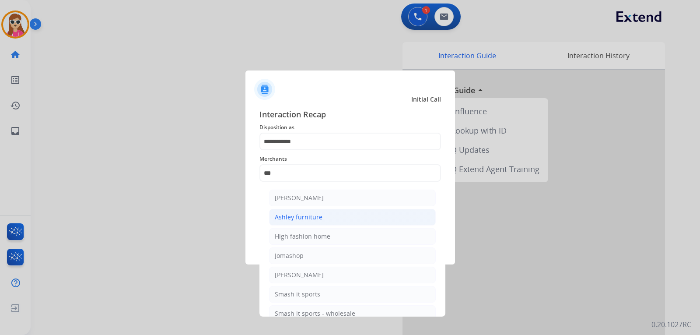
click at [288, 215] on div "Ashley furniture" at bounding box center [299, 217] width 48 height 9
type input "**********"
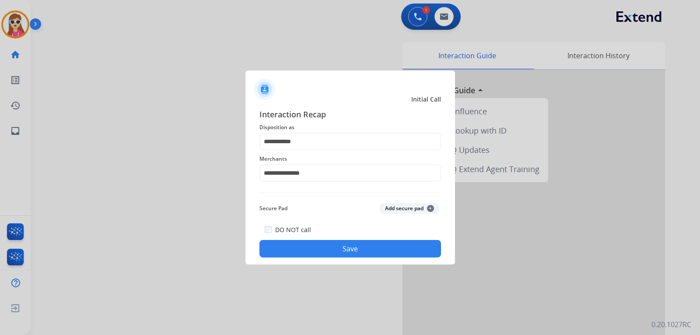
drag, startPoint x: 307, startPoint y: 129, endPoint x: 264, endPoint y: 139, distance: 44.3
click at [264, 139] on div "**********" at bounding box center [349, 182] width 181 height 149
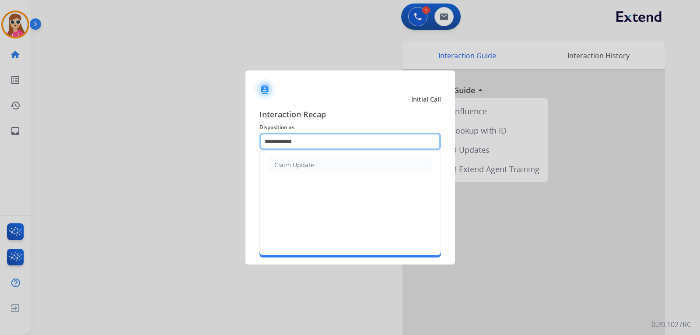
drag, startPoint x: 316, startPoint y: 142, endPoint x: 249, endPoint y: 146, distance: 67.0
click at [249, 146] on div "**********" at bounding box center [349, 182] width 209 height 163
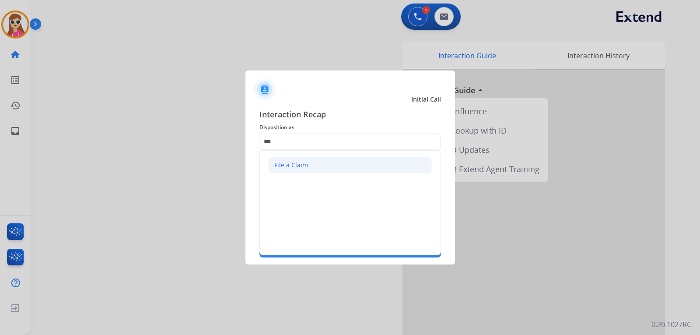
click at [299, 169] on div "File a Claim" at bounding box center [291, 164] width 34 height 9
type input "**********"
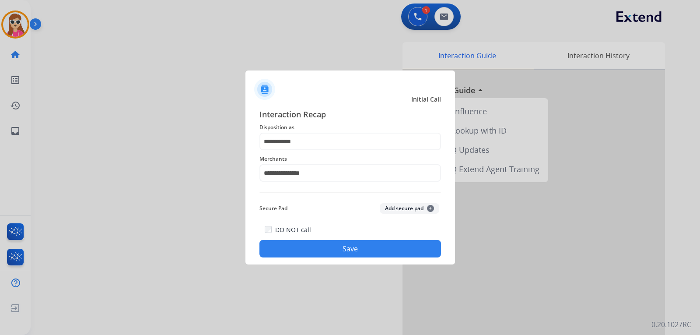
click at [324, 243] on button "Save" at bounding box center [349, 248] width 181 height 17
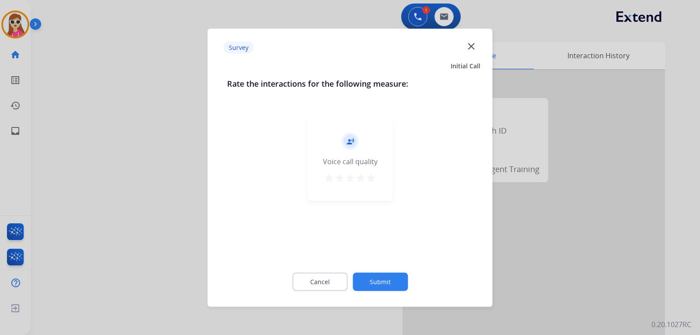
click at [376, 172] on div "record_voice_over Voice call quality star star star star star" at bounding box center [349, 158] width 85 height 83
click at [369, 175] on mat-icon "star" at bounding box center [371, 177] width 10 height 10
click at [395, 284] on button "Submit" at bounding box center [379, 281] width 55 height 18
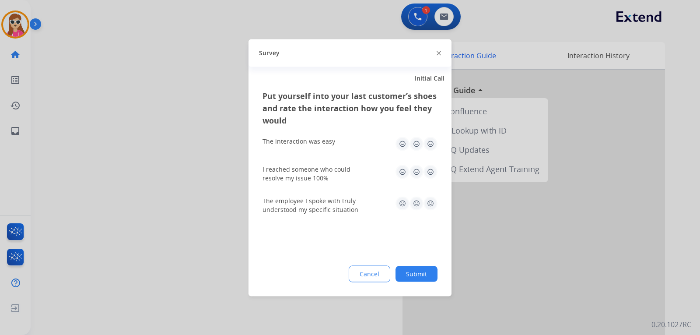
click at [432, 142] on img at bounding box center [430, 143] width 14 height 14
click at [429, 171] on img at bounding box center [430, 171] width 14 height 14
click at [434, 204] on img at bounding box center [430, 203] width 14 height 14
click at [420, 274] on button "Submit" at bounding box center [416, 273] width 42 height 16
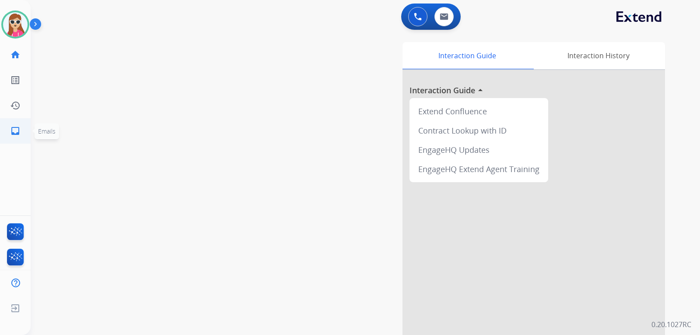
click at [17, 140] on link "inbox Emails" at bounding box center [15, 131] width 24 height 24
select select "**********"
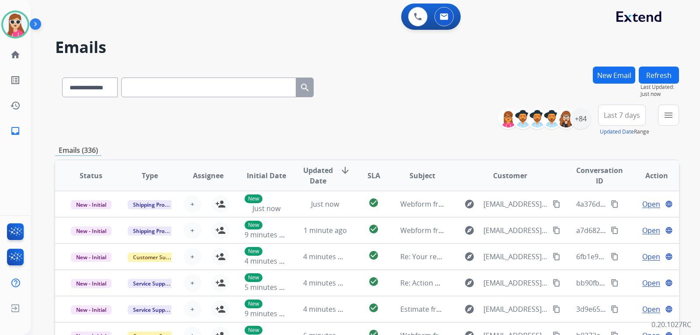
paste input "**********"
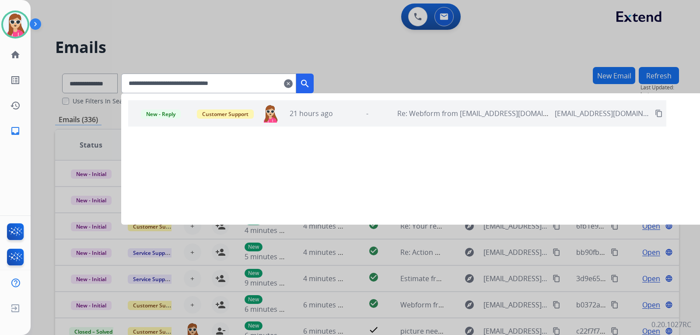
type input "**********"
click at [368, 113] on span "-" at bounding box center [367, 113] width 2 height 10
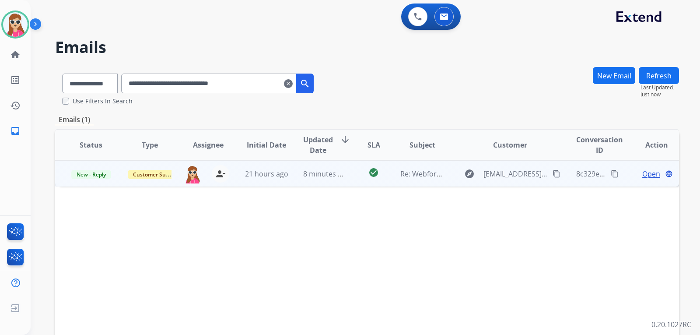
click at [648, 174] on span "Open" at bounding box center [651, 173] width 18 height 10
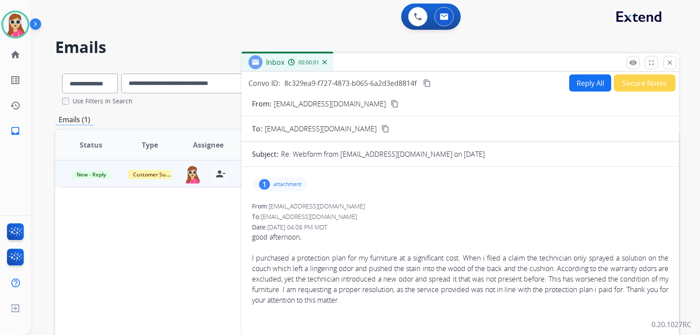
click at [576, 84] on button "Reply All" at bounding box center [590, 82] width 42 height 17
select select "**********"
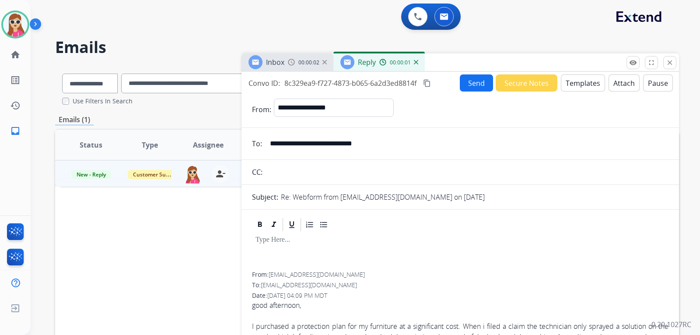
click at [583, 82] on button "Templates" at bounding box center [583, 82] width 44 height 17
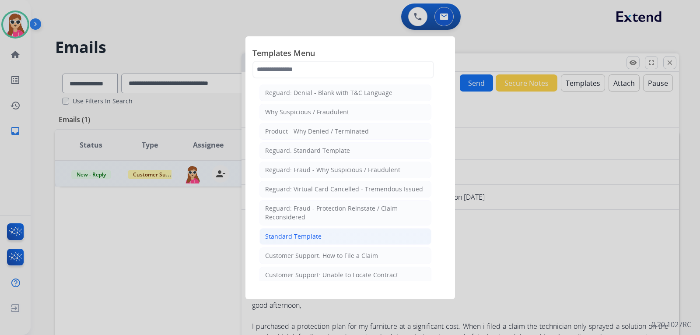
click at [310, 239] on div "Standard Template" at bounding box center [293, 236] width 56 height 9
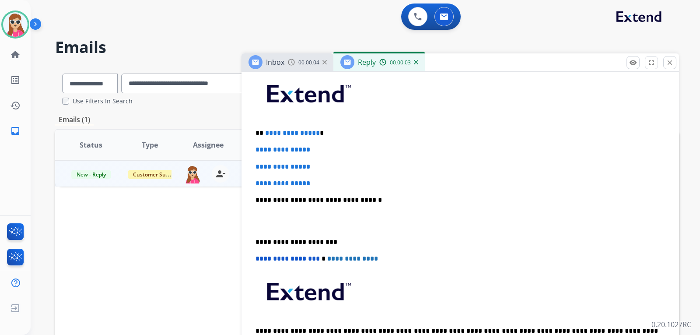
scroll to position [219, 0]
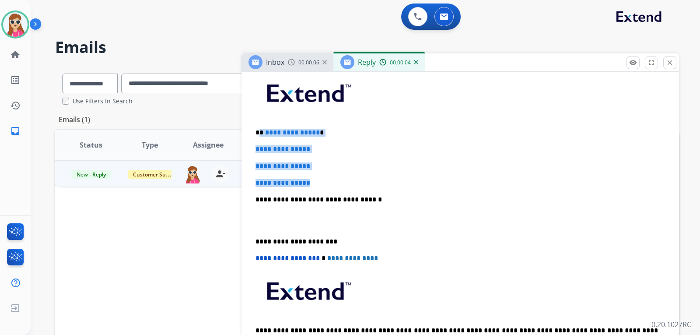
drag, startPoint x: 260, startPoint y: 135, endPoint x: 318, endPoint y: 184, distance: 75.8
click at [318, 184] on div "**********" at bounding box center [460, 220] width 416 height 301
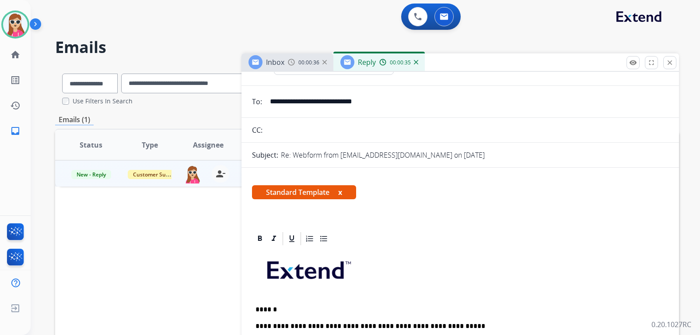
scroll to position [0, 0]
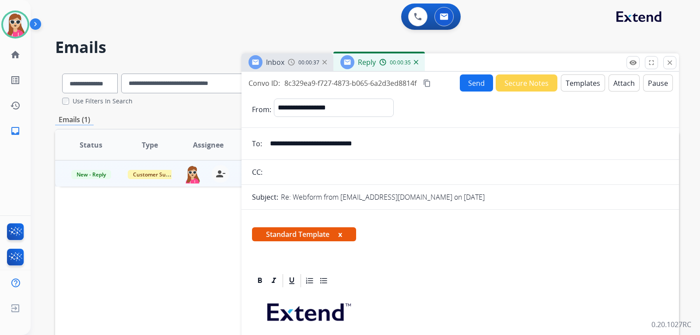
click at [463, 78] on button "Send" at bounding box center [476, 82] width 33 height 17
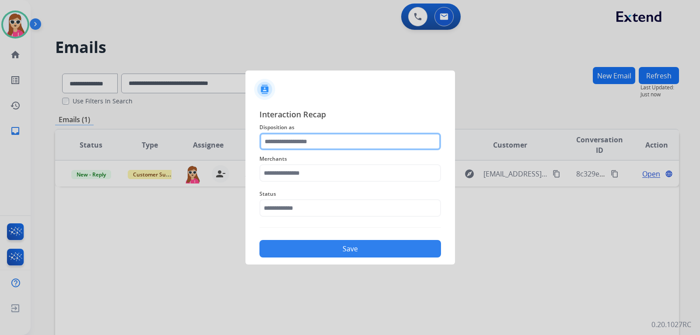
click at [307, 144] on input "text" at bounding box center [349, 141] width 181 height 17
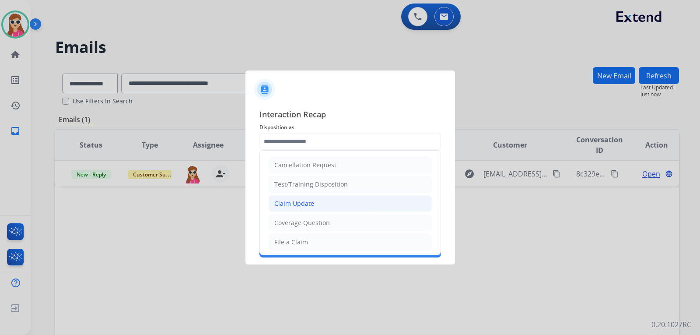
click at [300, 206] on div "Claim Update" at bounding box center [294, 203] width 40 height 9
type input "**********"
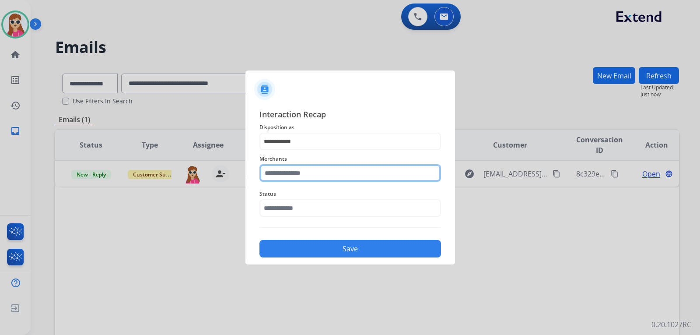
click at [298, 181] on input "text" at bounding box center [349, 172] width 181 height 17
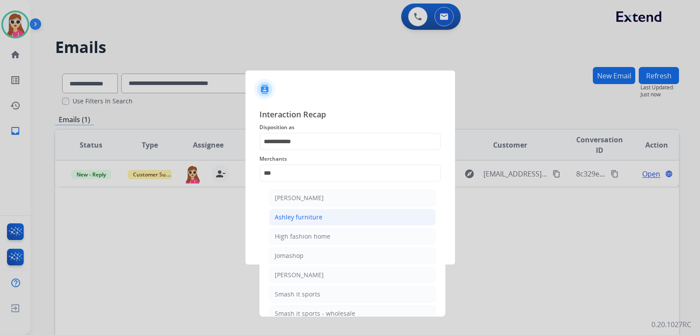
click at [327, 221] on li "Ashley furniture" at bounding box center [352, 217] width 167 height 17
type input "**********"
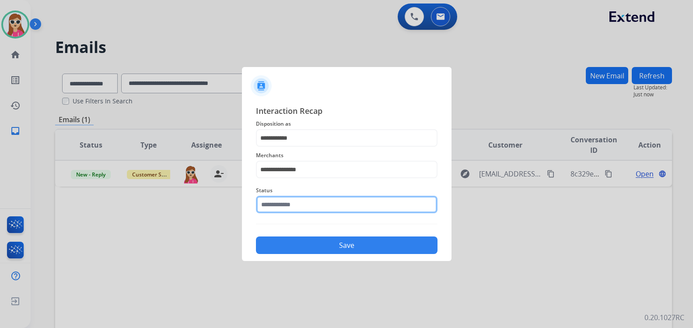
click at [298, 205] on input "text" at bounding box center [346, 203] width 181 height 17
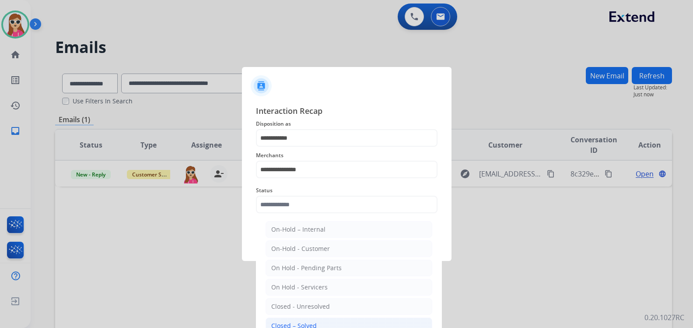
click at [309, 318] on li "Closed – Solved" at bounding box center [348, 325] width 167 height 17
type input "**********"
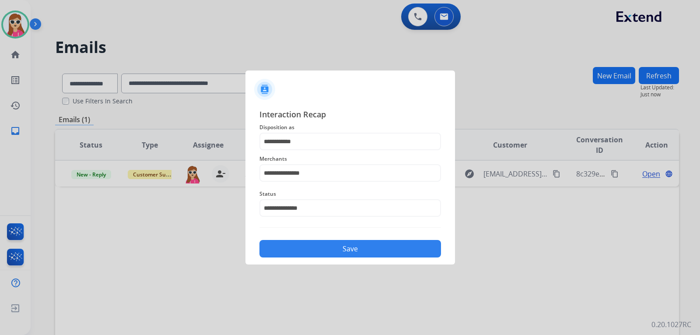
click at [324, 241] on button "Save" at bounding box center [349, 248] width 181 height 17
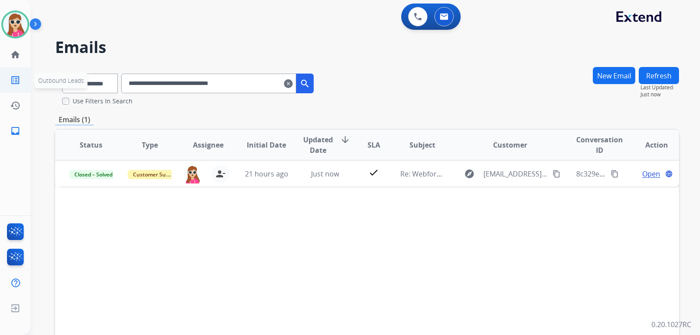
click at [14, 81] on mat-icon "list_alt" at bounding box center [15, 80] width 10 height 10
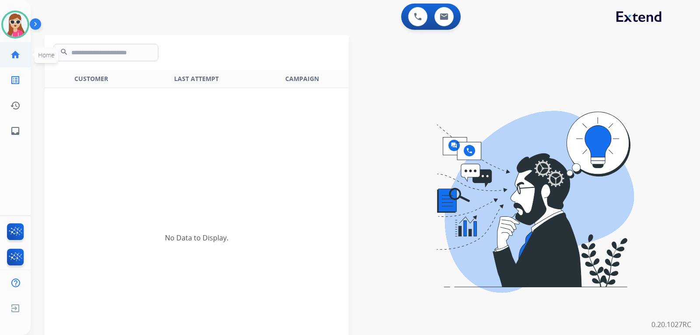
click at [23, 63] on link "home Home" at bounding box center [15, 54] width 24 height 24
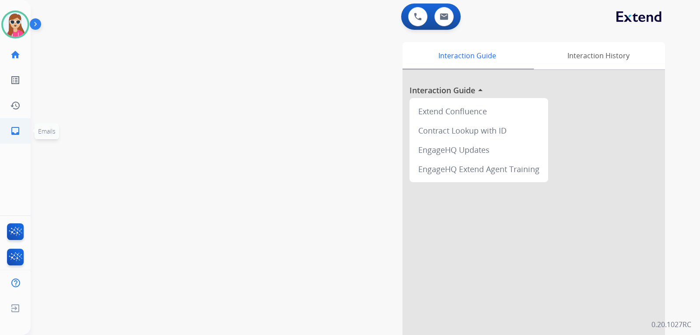
click at [15, 126] on mat-icon "inbox" at bounding box center [15, 131] width 10 height 10
select select "**********"
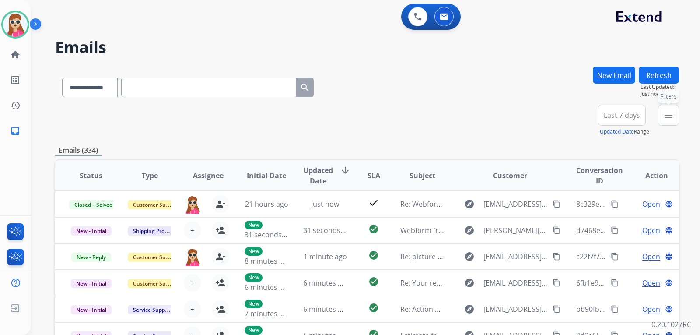
click at [662, 120] on button "menu Filters" at bounding box center [668, 115] width 21 height 21
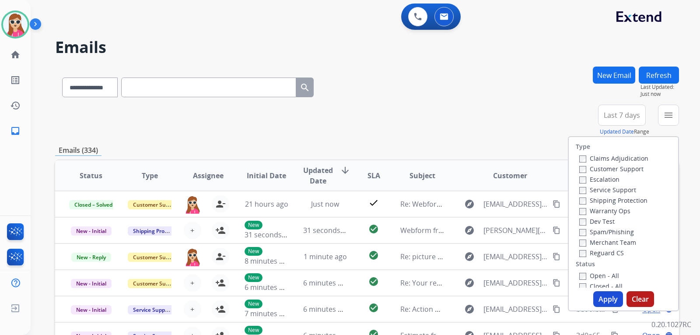
click at [625, 168] on label "Customer Support" at bounding box center [611, 168] width 64 height 8
drag, startPoint x: 625, startPoint y: 200, endPoint x: 614, endPoint y: 223, distance: 25.6
click at [626, 200] on label "Shipping Protection" at bounding box center [613, 200] width 68 height 8
click at [591, 253] on label "Reguard CS" at bounding box center [601, 252] width 45 height 8
click at [618, 200] on label "Shipping Protection" at bounding box center [613, 200] width 68 height 8
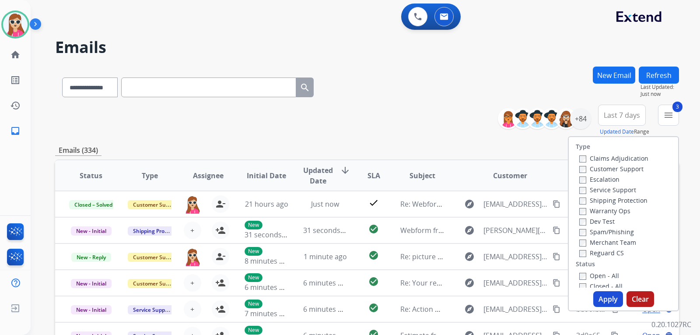
click at [609, 276] on label "Open - All" at bounding box center [599, 275] width 40 height 8
click at [609, 293] on button "Apply" at bounding box center [608, 299] width 30 height 16
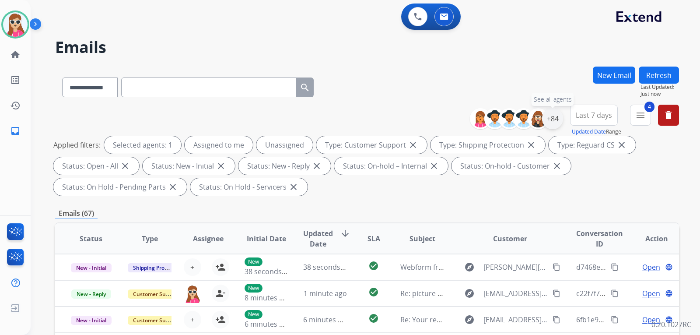
click at [557, 116] on div "+84" at bounding box center [552, 118] width 21 height 21
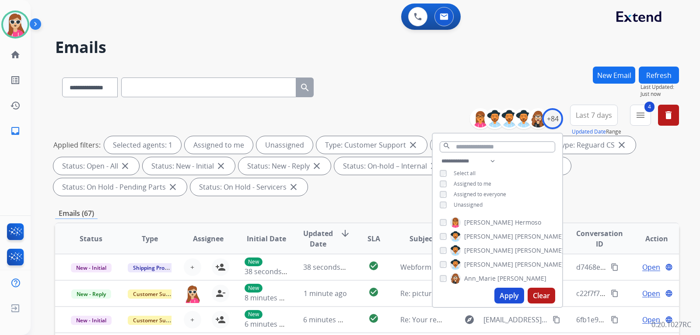
click at [468, 201] on span "Unassigned" at bounding box center [467, 204] width 29 height 7
click at [507, 296] on button "Apply" at bounding box center [509, 295] width 30 height 16
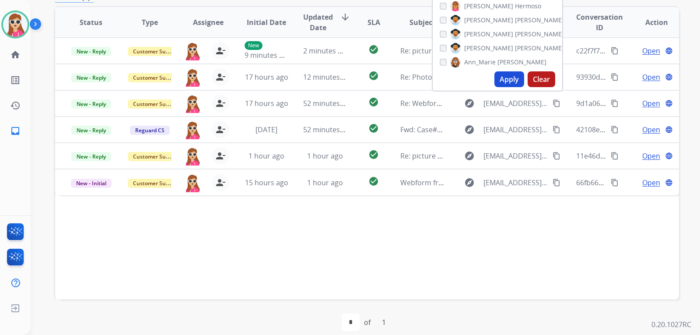
scroll to position [226, 0]
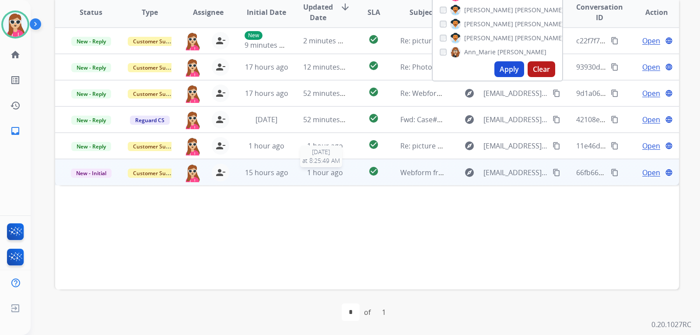
click at [341, 171] on div "1 hour ago" at bounding box center [325, 172] width 44 height 10
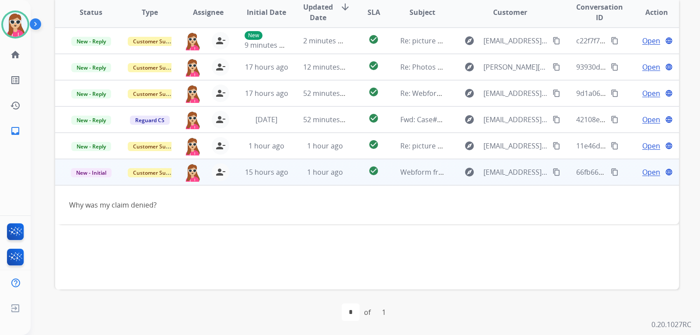
click at [552, 172] on mat-icon "content_copy" at bounding box center [556, 172] width 8 height 8
click at [647, 172] on span "Open" at bounding box center [651, 172] width 18 height 10
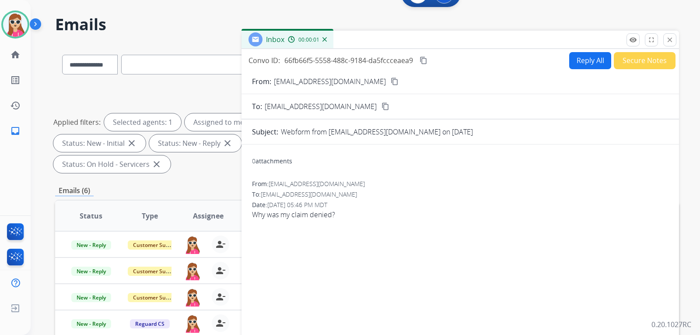
scroll to position [7, 0]
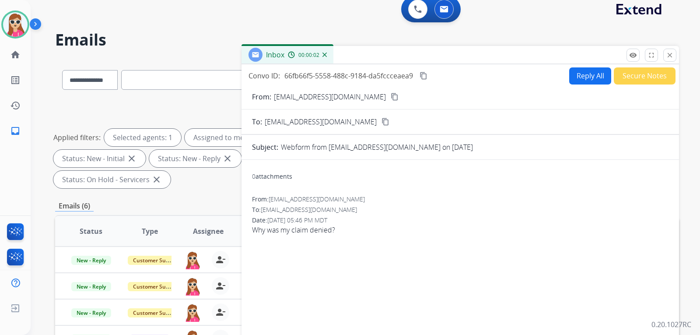
click at [582, 76] on button "Reply All" at bounding box center [590, 75] width 42 height 17
select select "**********"
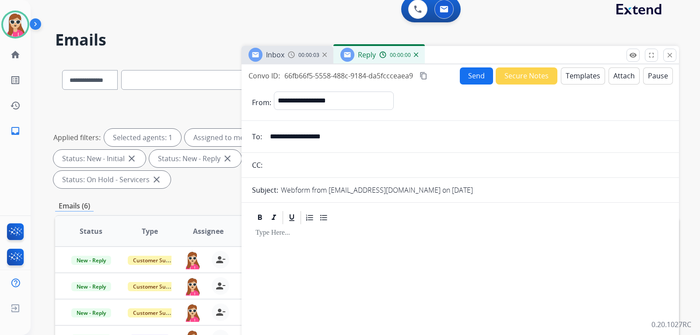
click at [585, 82] on button "Templates" at bounding box center [583, 75] width 44 height 17
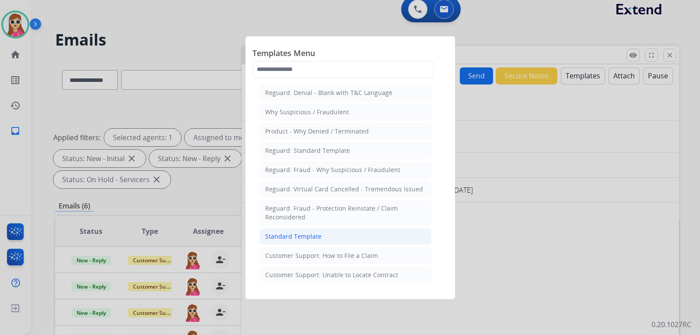
click at [317, 236] on div "Standard Template" at bounding box center [293, 236] width 56 height 9
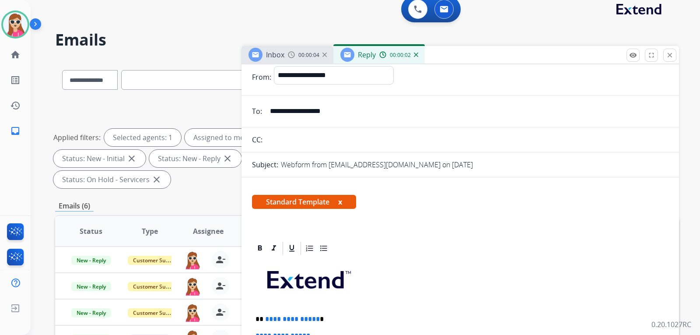
scroll to position [175, 0]
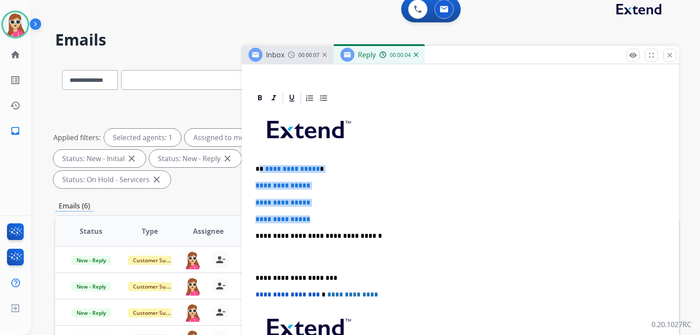
drag, startPoint x: 261, startPoint y: 167, endPoint x: 330, endPoint y: 218, distance: 85.8
click at [330, 218] on div "**********" at bounding box center [460, 256] width 416 height 301
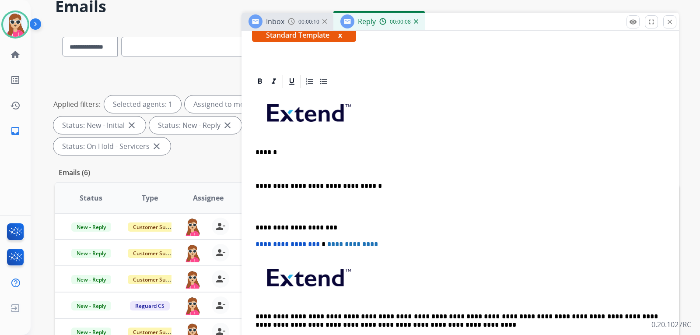
scroll to position [24, 0]
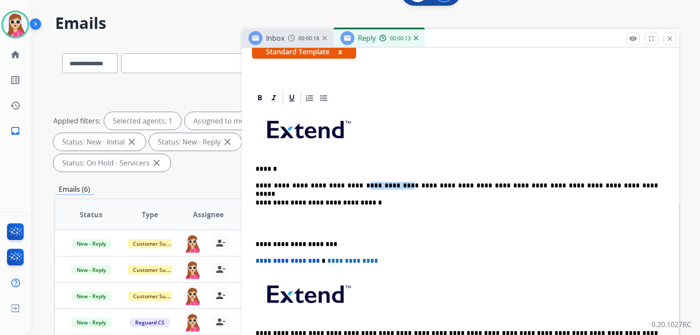
drag, startPoint x: 379, startPoint y: 186, endPoint x: 347, endPoint y: 188, distance: 32.4
click at [347, 188] on p "**********" at bounding box center [456, 185] width 402 height 8
click at [379, 188] on p "**********" at bounding box center [456, 185] width 402 height 8
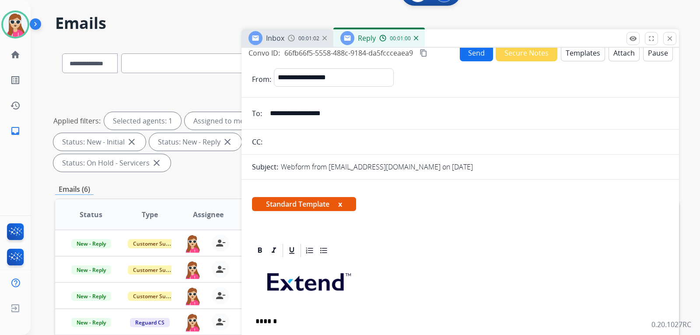
scroll to position [0, 0]
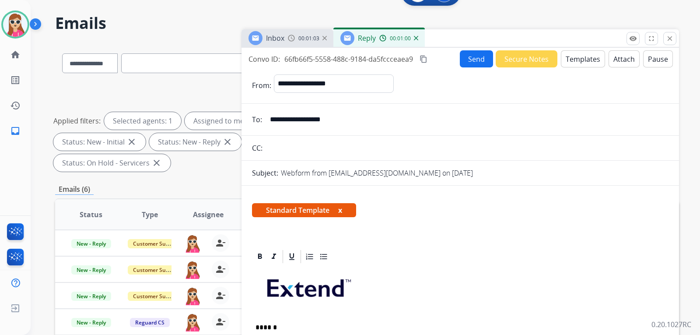
click at [468, 60] on button "Send" at bounding box center [476, 58] width 33 height 17
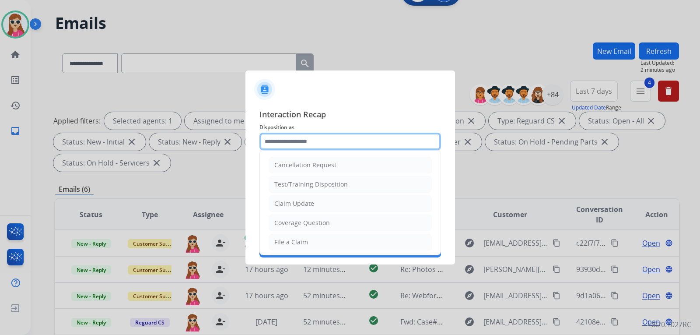
click at [304, 147] on input "text" at bounding box center [349, 141] width 181 height 17
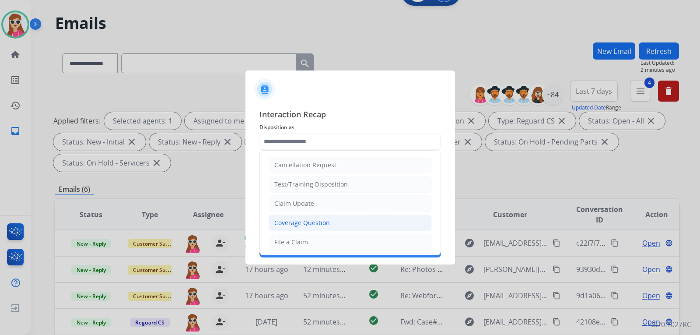
click at [311, 227] on div "Coverage Question" at bounding box center [302, 222] width 56 height 9
type input "**********"
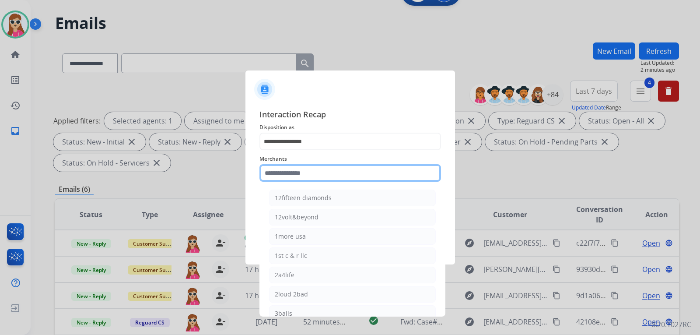
click at [311, 178] on input "text" at bounding box center [349, 172] width 181 height 17
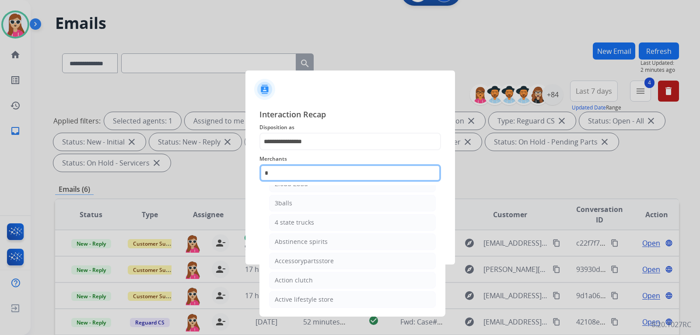
scroll to position [72, 0]
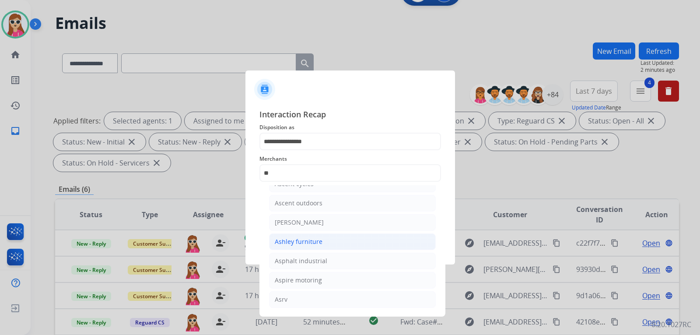
click at [338, 241] on li "Ashley furniture" at bounding box center [352, 241] width 167 height 17
type input "**********"
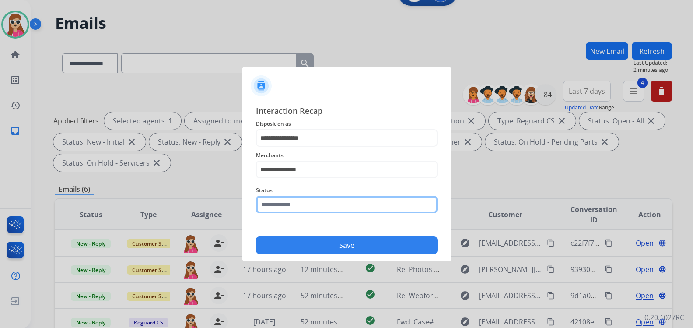
click at [315, 213] on input "text" at bounding box center [346, 203] width 181 height 17
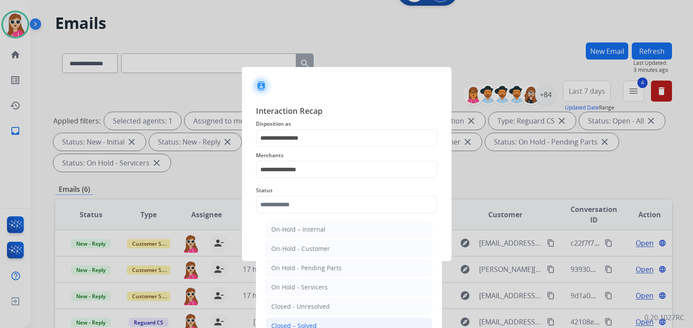
click at [317, 321] on li "Closed – Solved" at bounding box center [348, 325] width 167 height 17
type input "**********"
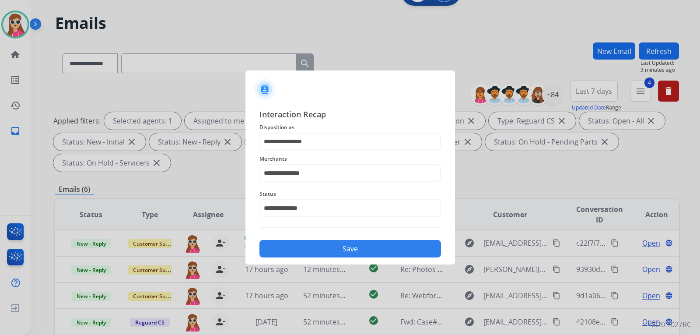
click at [328, 242] on button "Save" at bounding box center [349, 248] width 181 height 17
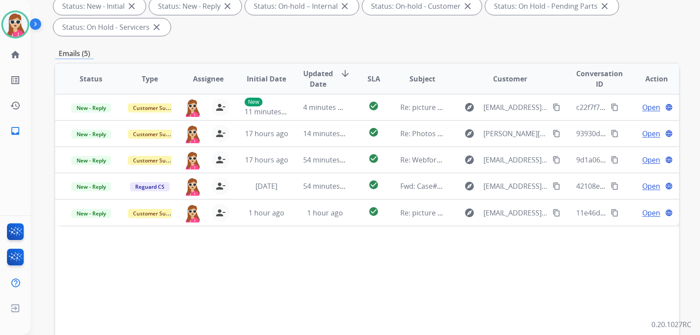
scroll to position [175, 0]
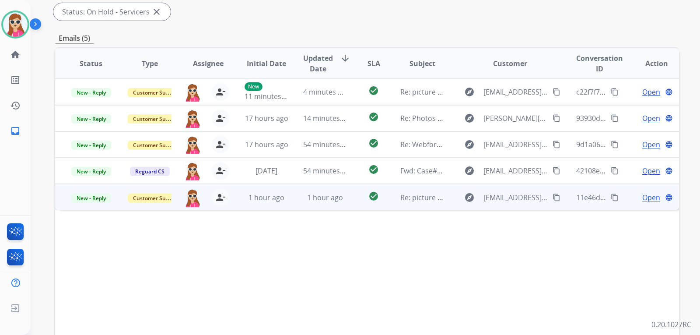
click at [388, 198] on td "Re: picture needed" at bounding box center [415, 197] width 59 height 26
click at [552, 193] on mat-icon "content_copy" at bounding box center [556, 197] width 8 height 8
click at [652, 203] on td "Open language" at bounding box center [649, 197] width 59 height 26
click at [642, 199] on span "Open" at bounding box center [651, 197] width 18 height 10
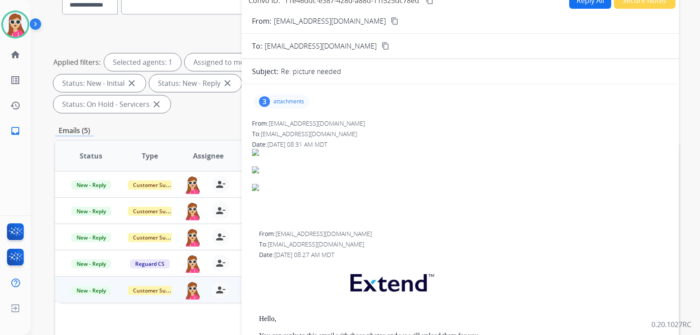
scroll to position [44, 0]
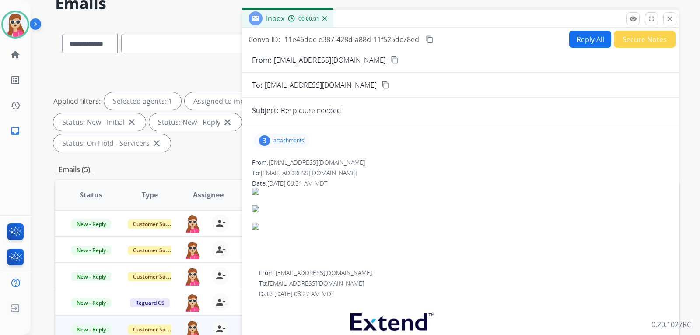
click at [297, 136] on div "3 attachments" at bounding box center [282, 140] width 56 height 14
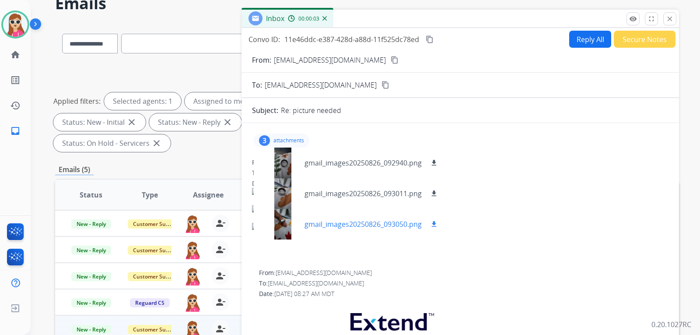
click at [431, 223] on mat-icon "download" at bounding box center [434, 224] width 8 height 8
click at [432, 194] on mat-icon "download" at bounding box center [434, 193] width 8 height 8
click at [433, 163] on mat-icon "download" at bounding box center [434, 163] width 8 height 8
click at [476, 193] on img at bounding box center [460, 191] width 416 height 7
click at [468, 203] on div at bounding box center [460, 219] width 416 height 63
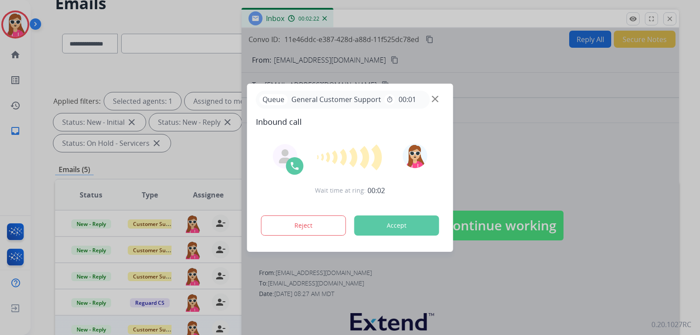
click at [383, 208] on div "Wait time at ring: 00:02 Reject Accept" at bounding box center [350, 190] width 188 height 108
click at [384, 227] on button "Accept" at bounding box center [396, 225] width 85 height 20
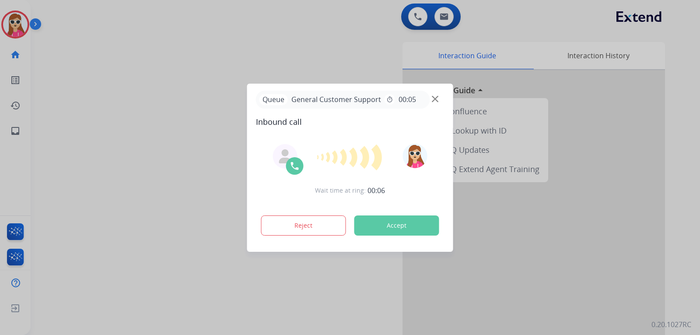
click at [397, 233] on button "Accept" at bounding box center [396, 225] width 85 height 20
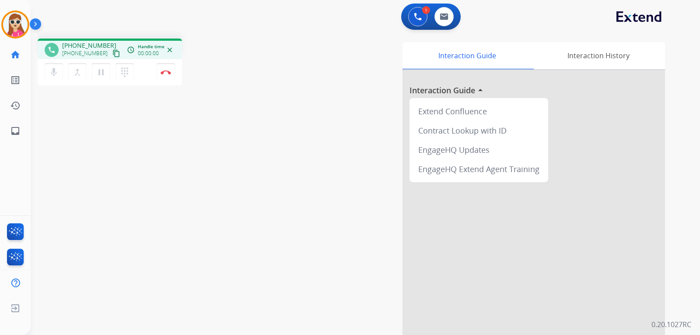
drag, startPoint x: 387, startPoint y: 212, endPoint x: 383, endPoint y: 221, distance: 10.2
click at [386, 216] on div "Interaction Guide Interaction History Interaction Guide arrow_drop_up Extend Co…" at bounding box center [468, 219] width 392 height 354
click at [111, 60] on div "mic Mute merge_type Bridge pause Hold dialpad Dialpad Disconnect" at bounding box center [110, 72] width 144 height 26
click at [112, 53] on mat-icon "content_copy" at bounding box center [116, 53] width 8 height 8
click at [15, 135] on mat-icon "inbox" at bounding box center [15, 131] width 10 height 10
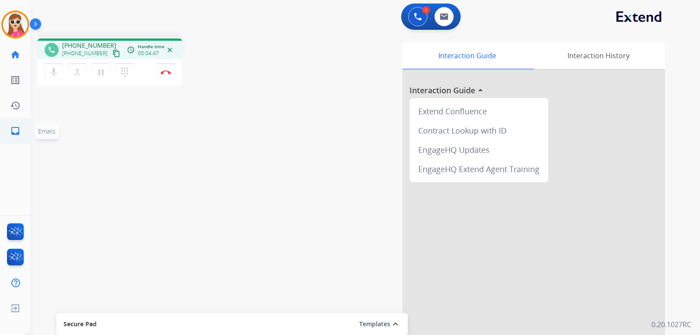
select select "**********"
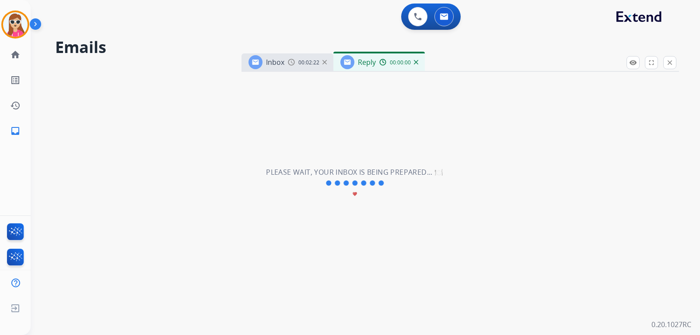
select select "**********"
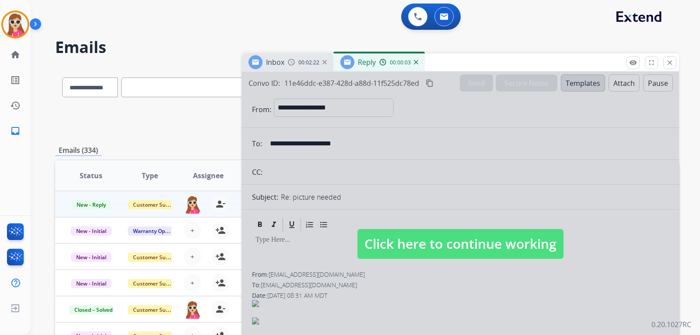
click at [475, 210] on div at bounding box center [459, 235] width 437 height 327
select select
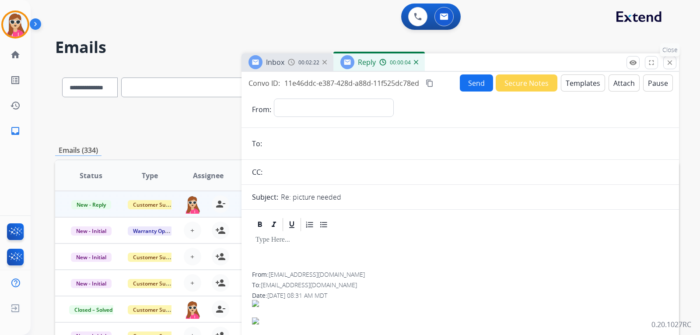
click at [666, 67] on button "close Close" at bounding box center [669, 62] width 13 height 13
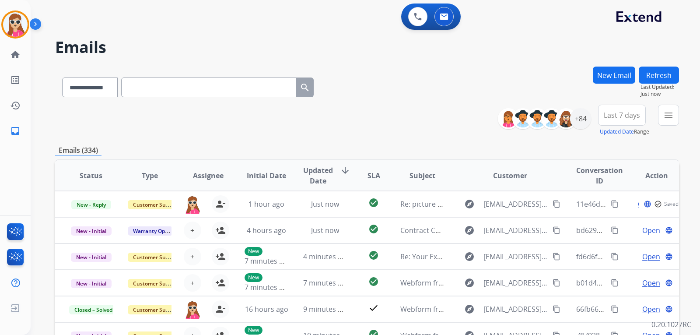
click at [616, 77] on button "New Email" at bounding box center [614, 74] width 42 height 17
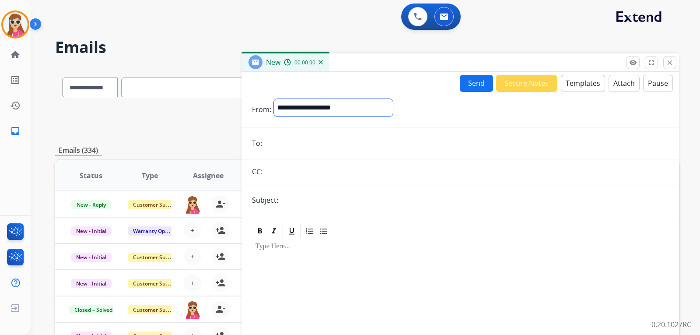
click at [307, 105] on select "**********" at bounding box center [333, 107] width 119 height 17
select select "**********"
click at [274, 99] on select "**********" at bounding box center [333, 107] width 119 height 17
click at [310, 145] on input "email" at bounding box center [467, 143] width 404 height 17
paste input "**********"
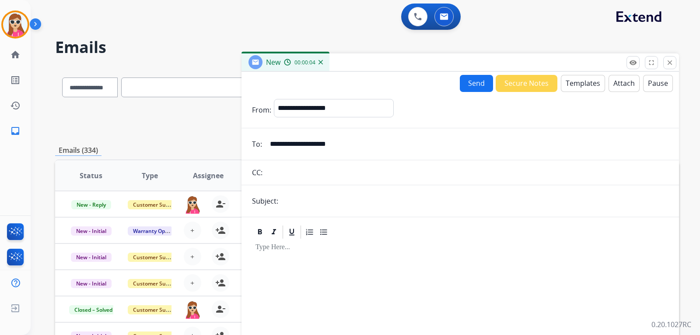
type input "**********"
click at [573, 79] on button "Templates" at bounding box center [583, 83] width 44 height 17
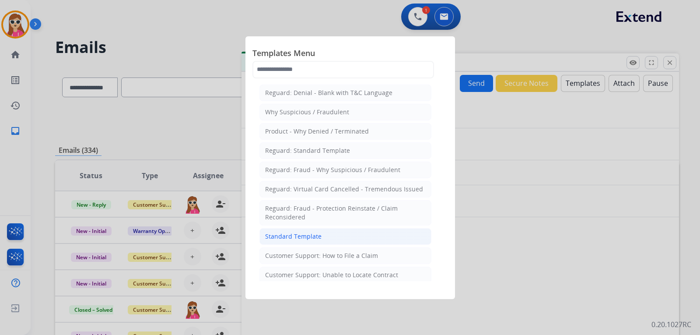
click at [319, 235] on div "Standard Template" at bounding box center [293, 236] width 56 height 9
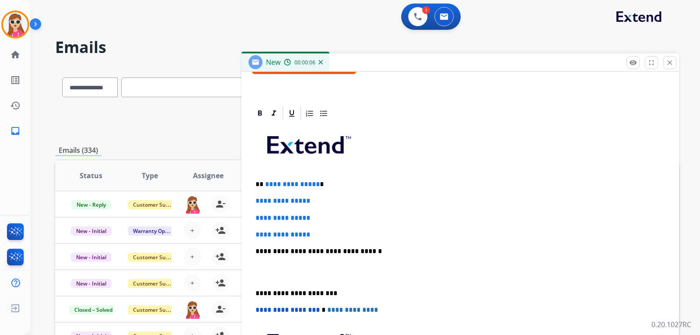
scroll to position [175, 0]
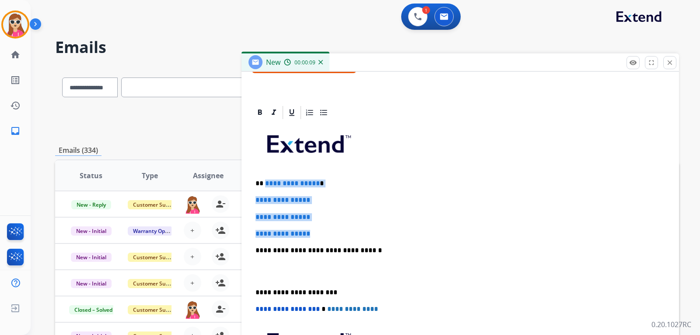
drag, startPoint x: 265, startPoint y: 182, endPoint x: 317, endPoint y: 231, distance: 71.8
click at [317, 231] on div "**********" at bounding box center [460, 270] width 416 height 301
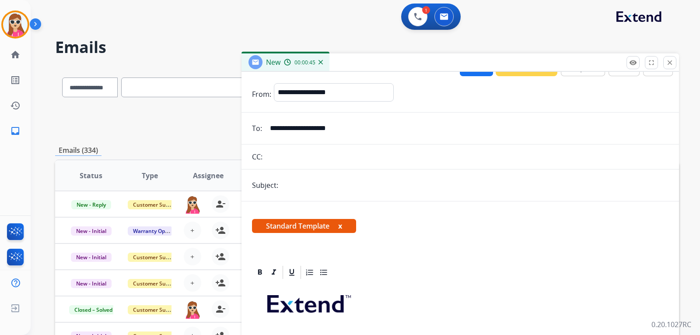
scroll to position [0, 0]
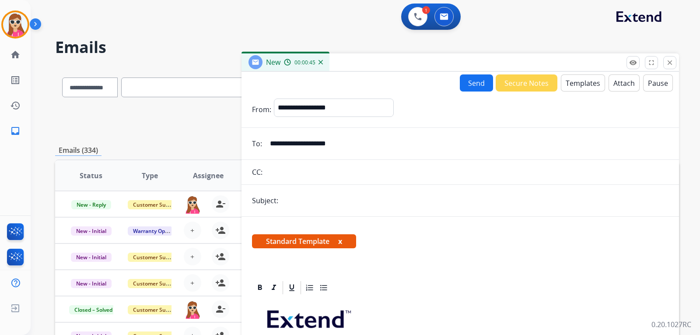
click at [471, 83] on button "Send" at bounding box center [476, 82] width 33 height 17
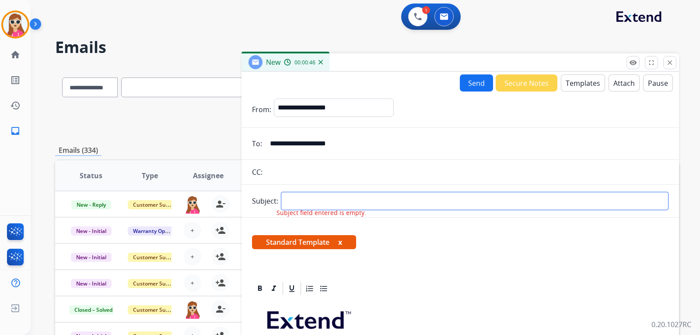
click at [351, 199] on input "text" at bounding box center [474, 201] width 387 height 18
type input "**********"
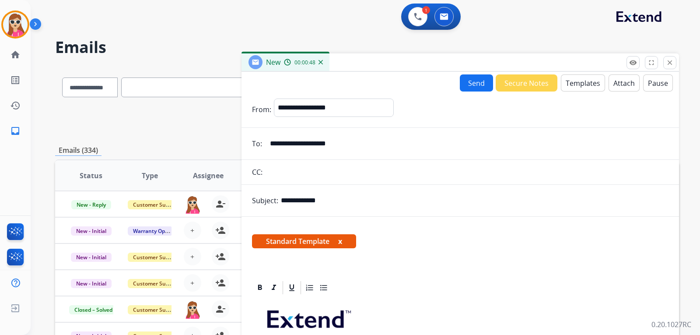
click at [463, 85] on button "Send" at bounding box center [476, 82] width 33 height 17
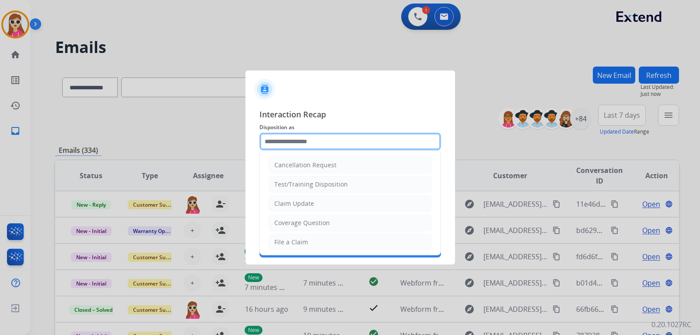
click at [313, 137] on input "text" at bounding box center [349, 141] width 181 height 17
click at [297, 197] on li "Claim Update" at bounding box center [349, 203] width 163 height 17
type input "**********"
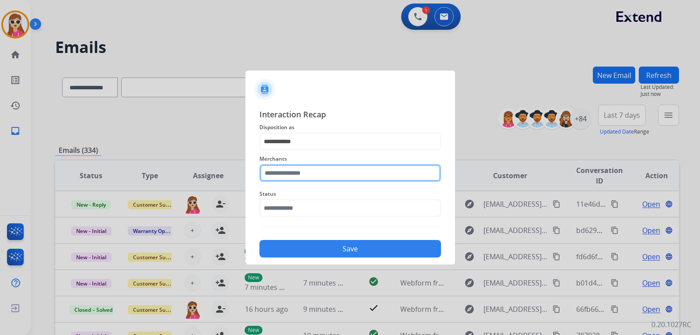
click at [308, 171] on input "text" at bounding box center [349, 172] width 181 height 17
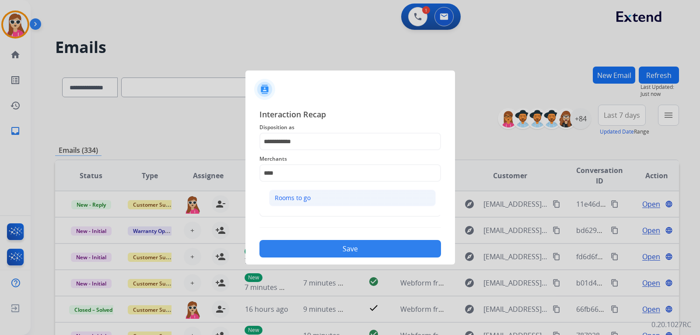
click at [294, 202] on div "Rooms to go" at bounding box center [293, 197] width 36 height 9
type input "**********"
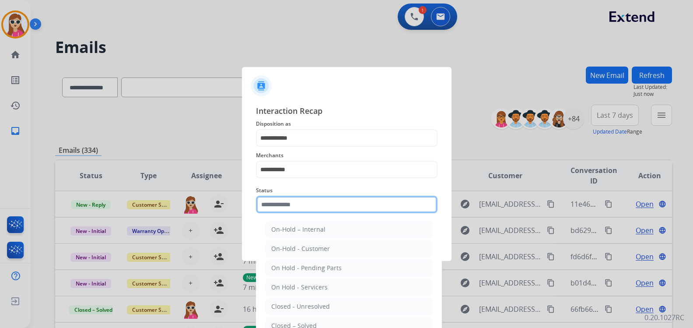
click at [306, 211] on input "text" at bounding box center [346, 203] width 181 height 17
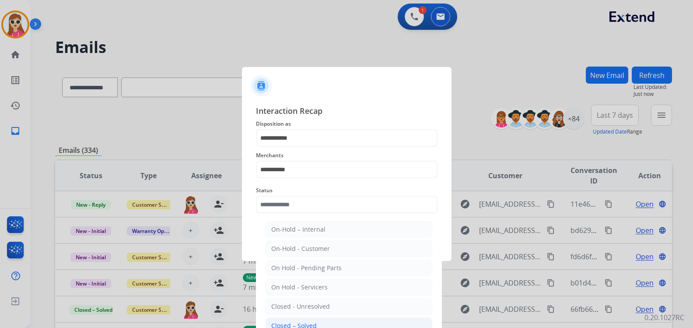
click at [314, 323] on div "Closed – Solved" at bounding box center [293, 325] width 45 height 9
type input "**********"
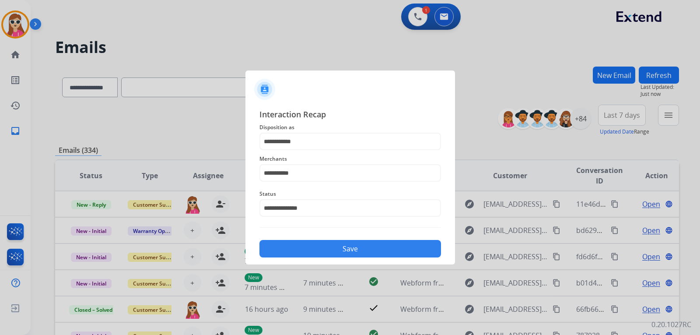
click at [310, 246] on button "Save" at bounding box center [349, 248] width 181 height 17
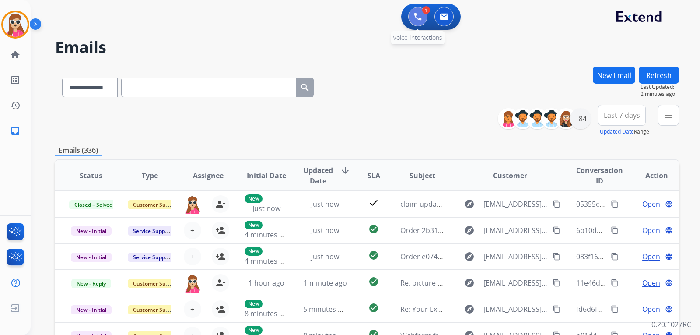
click at [421, 21] on button at bounding box center [417, 16] width 19 height 19
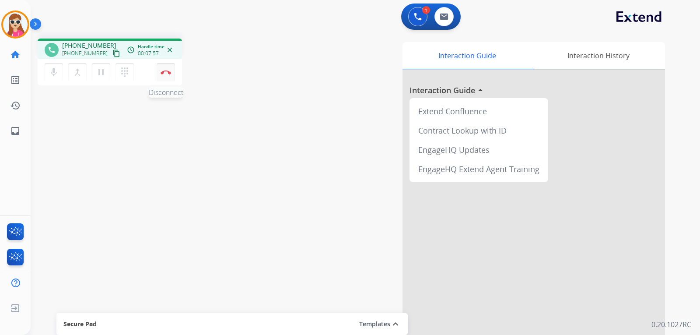
click at [171, 80] on button "Disconnect" at bounding box center [166, 72] width 18 height 18
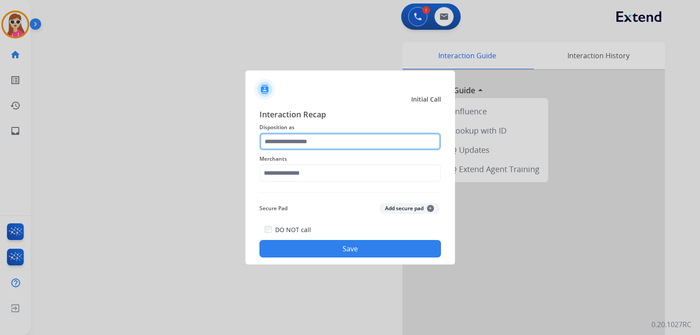
click at [287, 138] on input "text" at bounding box center [349, 141] width 181 height 17
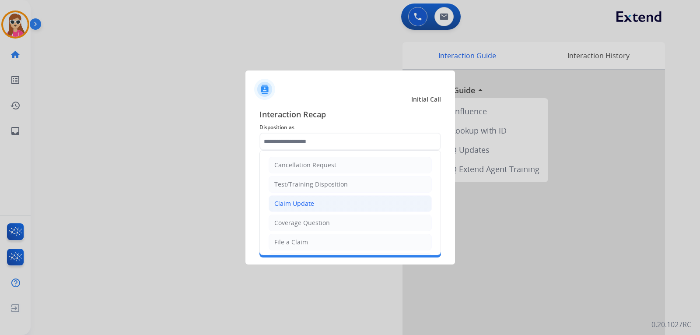
click at [313, 203] on li "Claim Update" at bounding box center [349, 203] width 163 height 17
type input "**********"
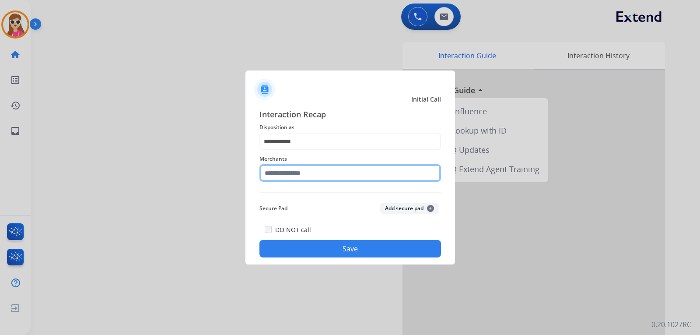
click at [310, 178] on input "text" at bounding box center [349, 172] width 181 height 17
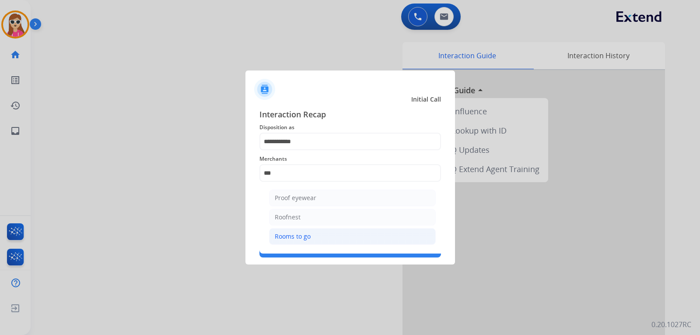
click at [322, 239] on li "Rooms to go" at bounding box center [352, 236] width 167 height 17
type input "**********"
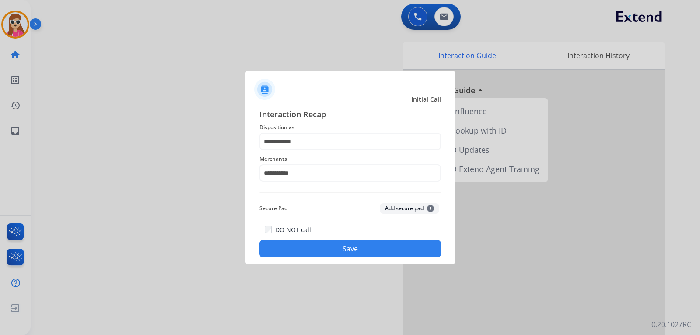
click at [335, 252] on button "Save" at bounding box center [349, 248] width 181 height 17
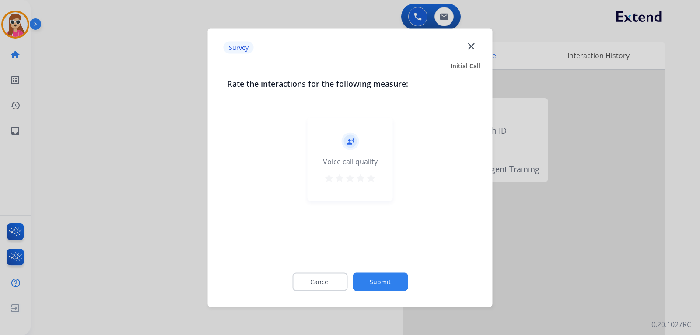
click at [367, 174] on div "record_voice_over Voice call quality star star star star star" at bounding box center [349, 158] width 85 height 83
click at [368, 177] on mat-icon "star" at bounding box center [371, 177] width 10 height 10
click at [384, 277] on button "Submit" at bounding box center [379, 281] width 55 height 18
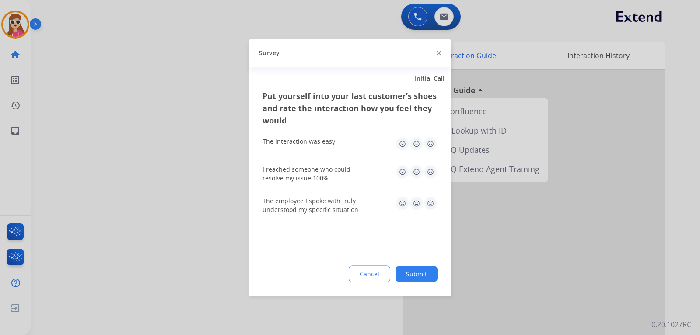
click at [431, 144] on img at bounding box center [430, 143] width 14 height 14
click at [435, 171] on img at bounding box center [430, 171] width 14 height 14
click at [431, 204] on img at bounding box center [430, 203] width 14 height 14
click at [417, 274] on button "Submit" at bounding box center [416, 273] width 42 height 16
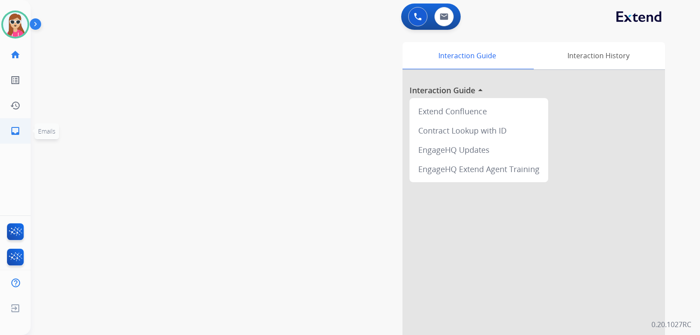
click at [17, 127] on link "inbox Emails" at bounding box center [15, 131] width 24 height 24
select select "**********"
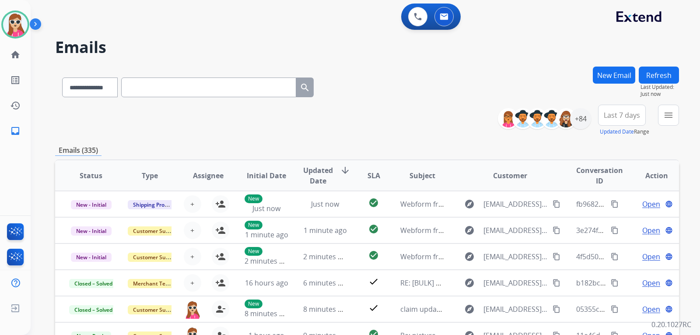
click at [618, 79] on button "New Email" at bounding box center [614, 74] width 42 height 17
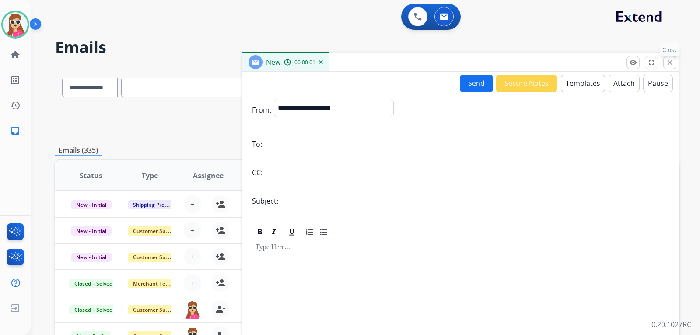
click at [673, 63] on mat-icon "close" at bounding box center [670, 63] width 8 height 8
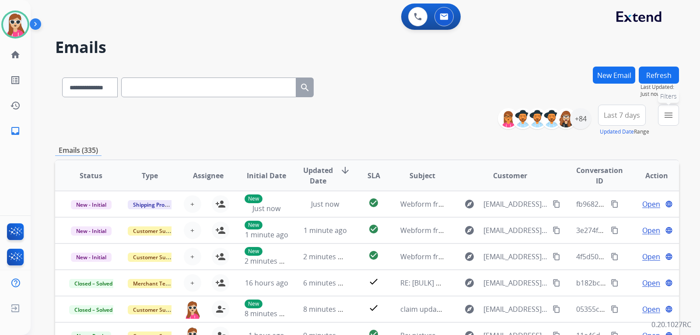
click at [668, 113] on mat-icon "menu" at bounding box center [668, 115] width 10 height 10
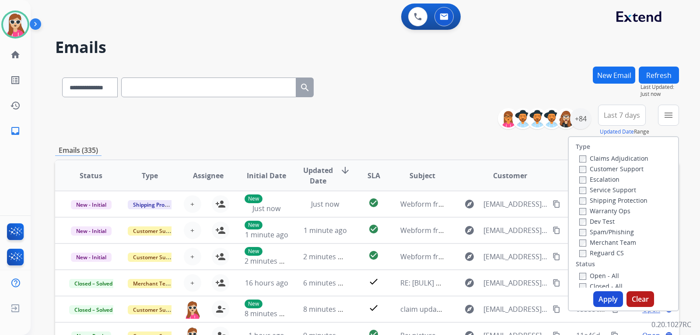
click at [630, 169] on label "Customer Support" at bounding box center [611, 168] width 64 height 8
click at [630, 198] on label "Shipping Protection" at bounding box center [613, 200] width 68 height 8
click at [627, 199] on label "Shipping Protection" at bounding box center [613, 200] width 68 height 8
click at [601, 252] on label "Reguard CS" at bounding box center [601, 252] width 45 height 8
click at [592, 276] on label "Open - All" at bounding box center [599, 275] width 40 height 8
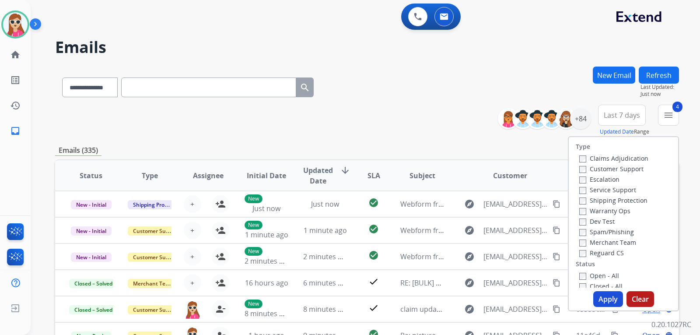
click at [605, 299] on button "Apply" at bounding box center [608, 299] width 30 height 16
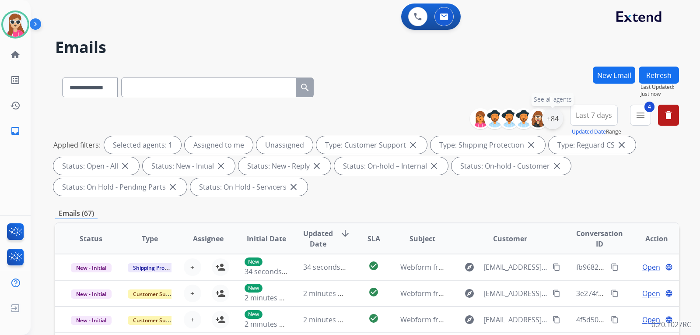
click at [549, 116] on div "+84" at bounding box center [552, 118] width 21 height 21
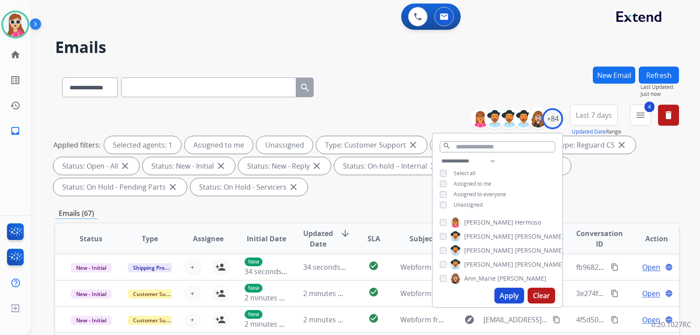
click at [467, 202] on span "Unassigned" at bounding box center [467, 204] width 29 height 7
click at [507, 292] on button "Apply" at bounding box center [509, 295] width 30 height 16
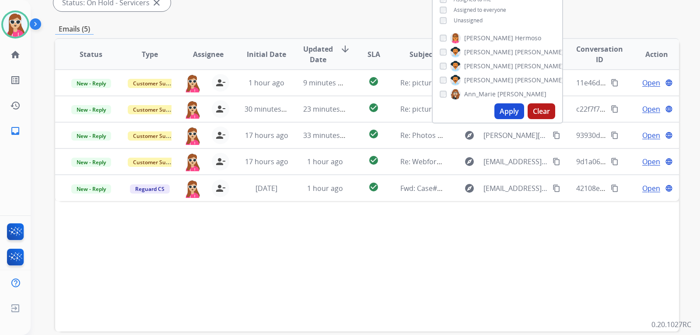
scroll to position [226, 0]
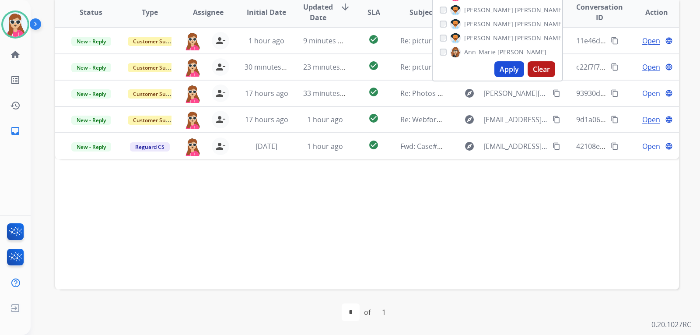
click at [390, 231] on div "Status Type Assignee Initial Date Updated Date arrow_downward SLA Subject Custo…" at bounding box center [367, 142] width 624 height 293
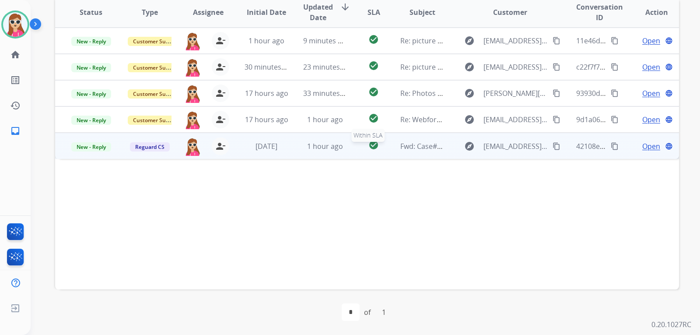
click at [379, 149] on div "check_circle" at bounding box center [373, 145] width 24 height 13
click at [552, 143] on mat-icon "content_copy" at bounding box center [556, 146] width 8 height 8
click at [642, 143] on span "Open" at bounding box center [651, 145] width 18 height 10
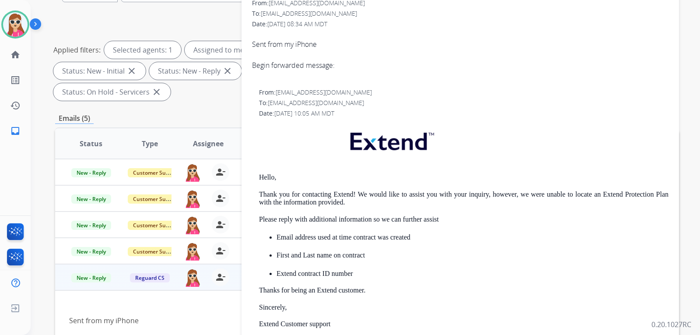
scroll to position [3, 0]
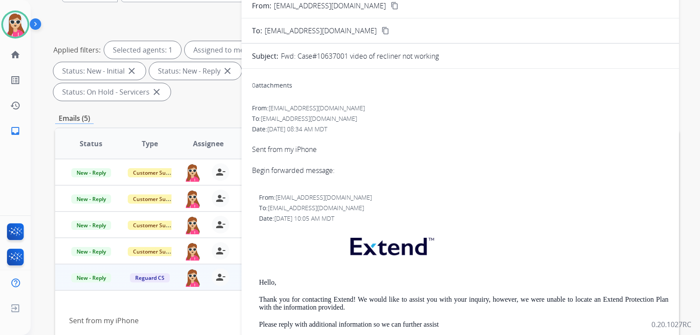
click at [286, 78] on div "0 attachments" at bounding box center [460, 86] width 416 height 21
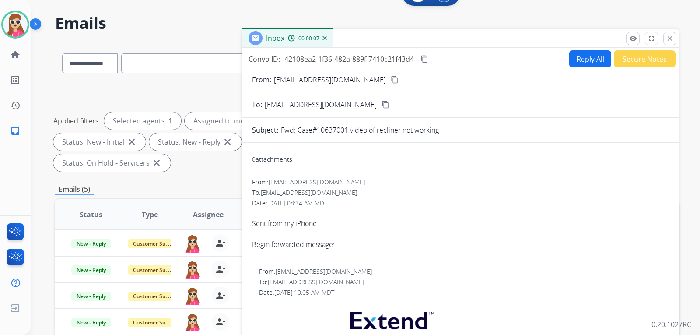
scroll to position [0, 0]
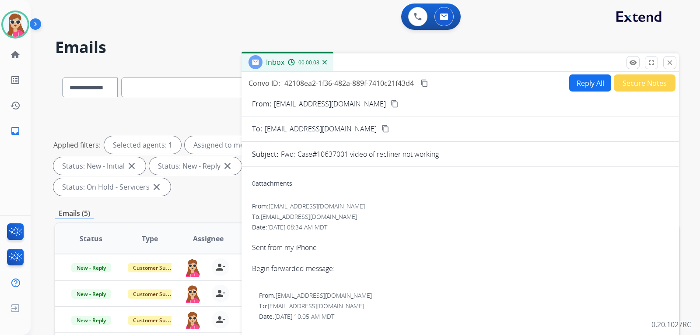
click at [579, 86] on button "Reply All" at bounding box center [590, 82] width 42 height 17
select select "**********"
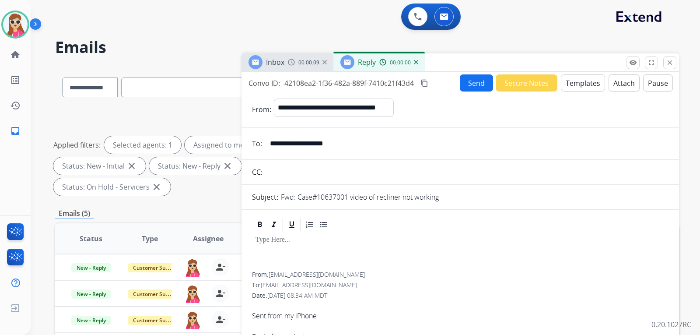
click at [573, 84] on button "Templates" at bounding box center [583, 82] width 44 height 17
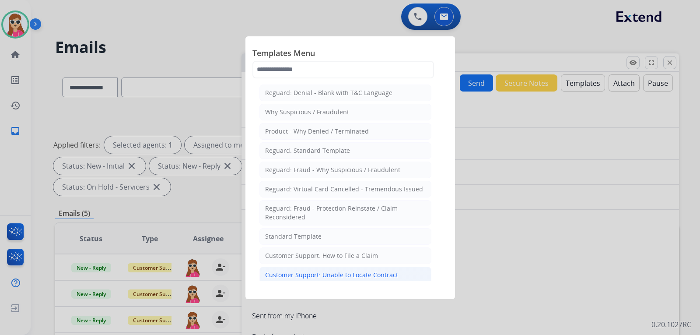
click at [332, 277] on div "Customer Support: Unable to Locate Contract" at bounding box center [331, 274] width 133 height 9
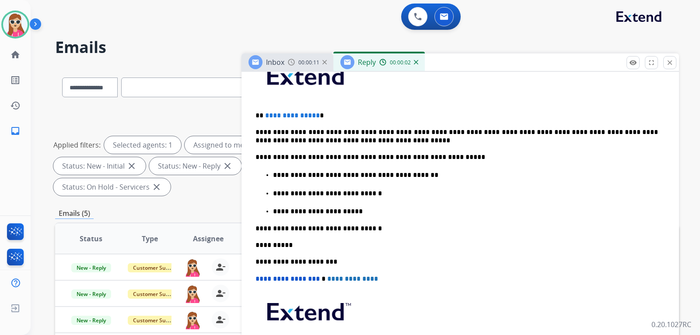
scroll to position [175, 0]
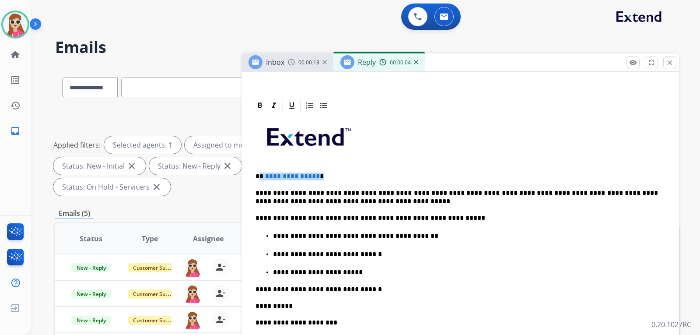
drag, startPoint x: 318, startPoint y: 178, endPoint x: 259, endPoint y: 174, distance: 59.1
click at [259, 174] on p "**********" at bounding box center [456, 176] width 402 height 8
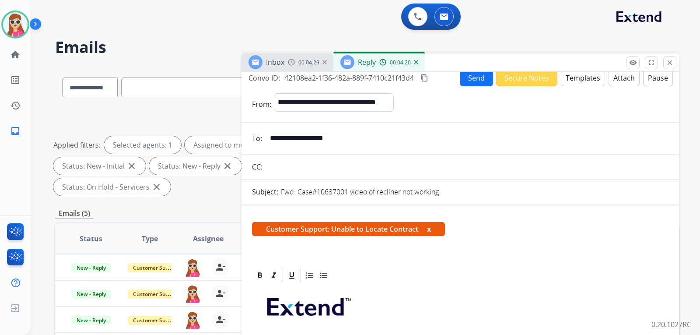
scroll to position [0, 0]
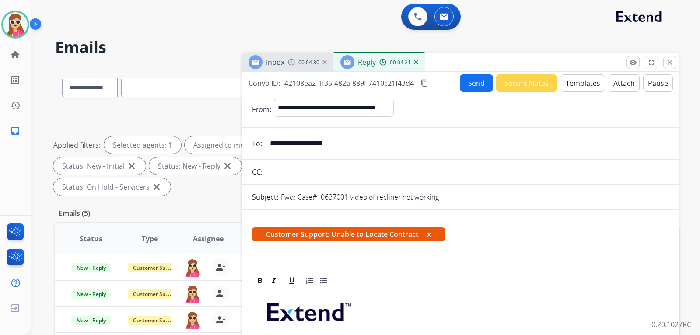
click at [471, 88] on button "Send" at bounding box center [476, 82] width 33 height 17
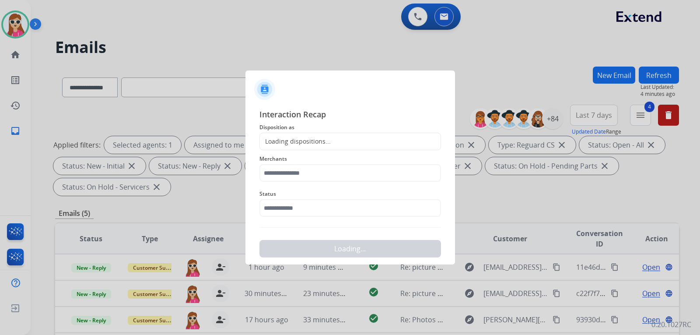
click at [316, 136] on div "Loading dispositions..." at bounding box center [349, 141] width 181 height 17
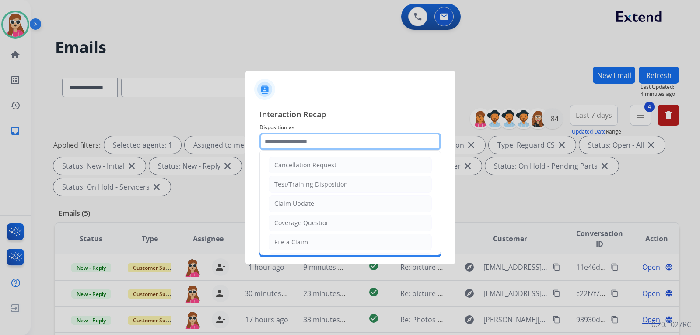
click at [315, 140] on input "text" at bounding box center [349, 141] width 181 height 17
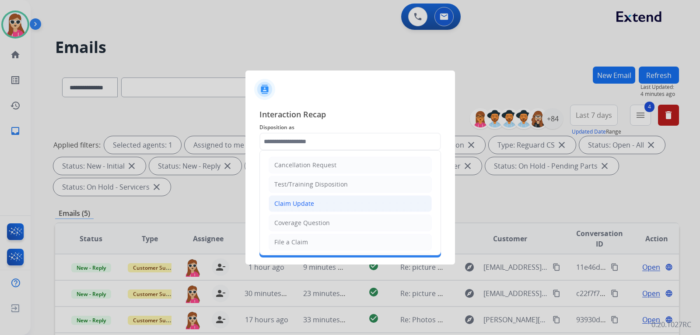
click at [299, 205] on div "Claim Update" at bounding box center [294, 203] width 40 height 9
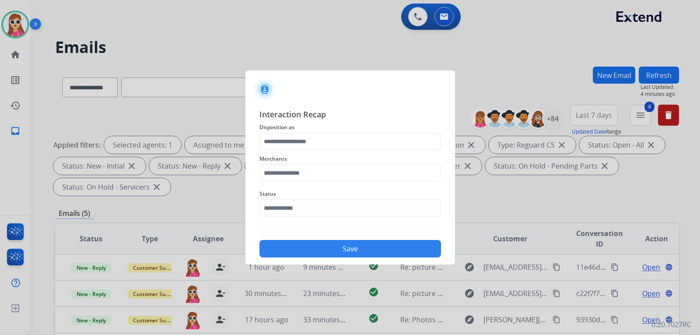
type input "**********"
click at [302, 173] on input "text" at bounding box center [349, 172] width 181 height 17
click at [309, 195] on li "Not found" at bounding box center [352, 197] width 167 height 17
type input "*********"
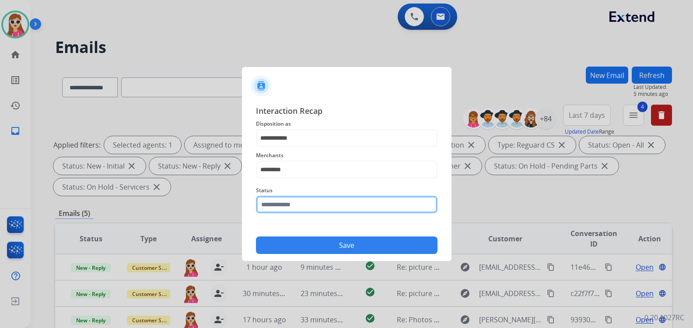
drag, startPoint x: 302, startPoint y: 211, endPoint x: 302, endPoint y: 204, distance: 7.0
click at [302, 208] on input "text" at bounding box center [346, 203] width 181 height 17
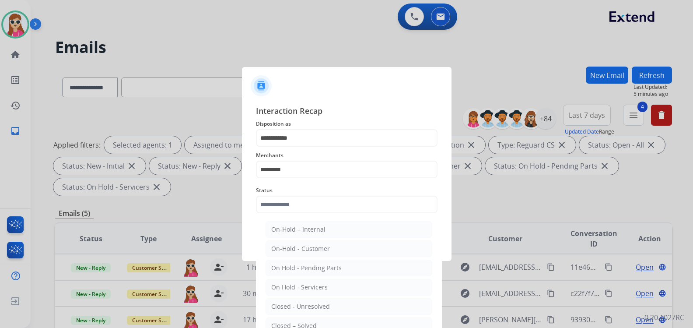
click at [325, 321] on li "Closed – Solved" at bounding box center [348, 325] width 167 height 17
type input "**********"
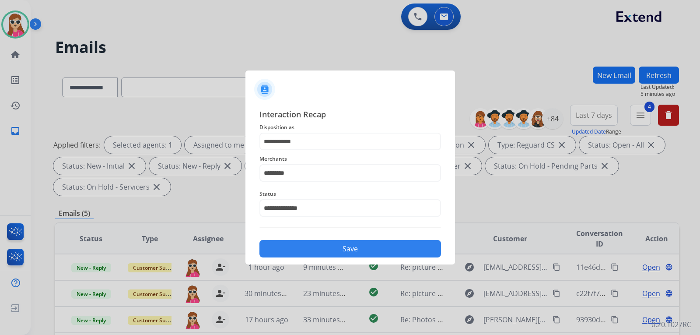
click at [322, 246] on button "Save" at bounding box center [349, 248] width 181 height 17
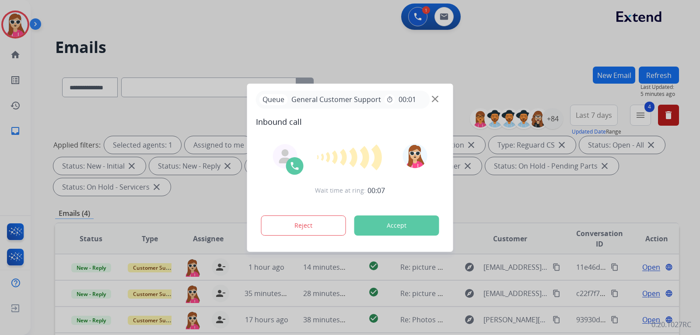
click at [409, 226] on button "Accept" at bounding box center [396, 225] width 85 height 20
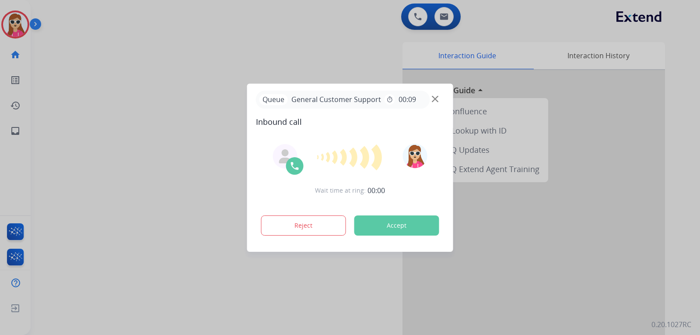
click at [391, 229] on button "Accept" at bounding box center [396, 225] width 85 height 20
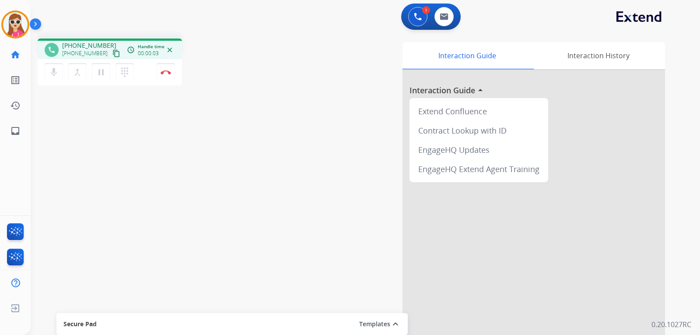
click at [112, 53] on mat-icon "content_copy" at bounding box center [116, 53] width 8 height 8
click at [164, 73] on img at bounding box center [165, 72] width 10 height 4
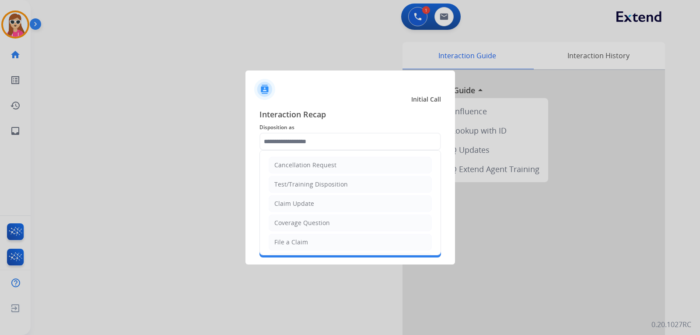
click at [338, 144] on input "text" at bounding box center [349, 141] width 181 height 17
click at [341, 205] on li "Claim Update" at bounding box center [349, 203] width 163 height 17
type input "**********"
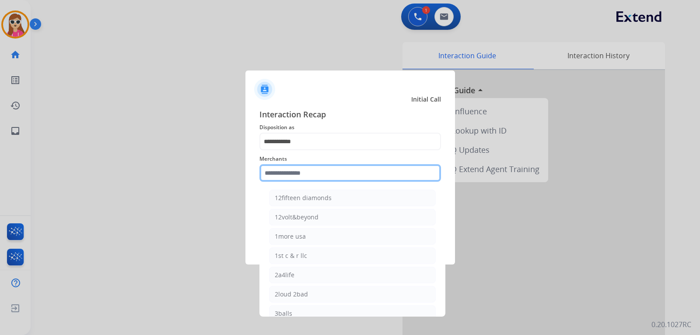
click at [331, 168] on input "text" at bounding box center [349, 172] width 181 height 17
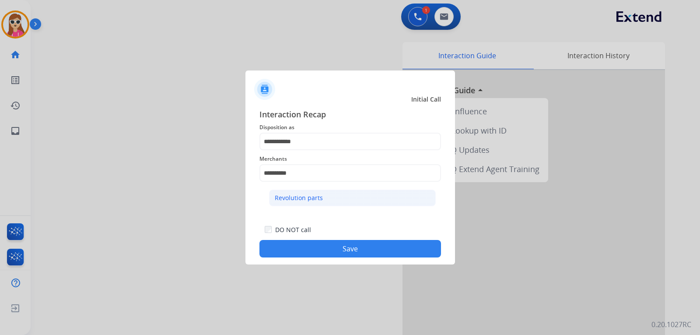
click at [347, 201] on li "Revolution parts" at bounding box center [352, 197] width 167 height 17
type input "**********"
click at [359, 251] on button "Save" at bounding box center [349, 248] width 181 height 17
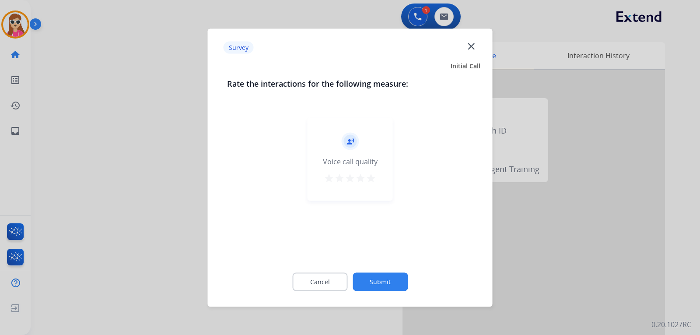
click at [368, 174] on mat-icon "star" at bounding box center [371, 177] width 10 height 10
click at [379, 284] on button "Submit" at bounding box center [379, 281] width 55 height 18
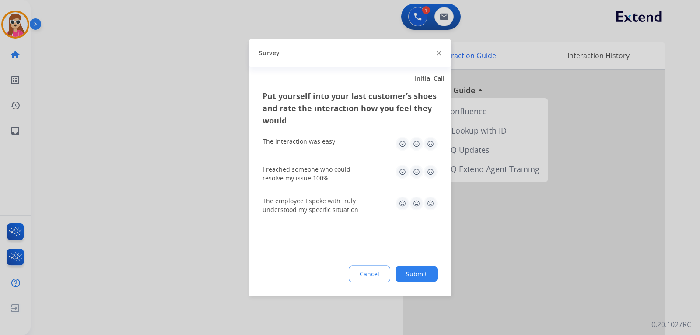
click at [432, 144] on img at bounding box center [430, 143] width 14 height 14
click at [434, 172] on img at bounding box center [430, 171] width 14 height 14
click at [429, 200] on img at bounding box center [430, 203] width 14 height 14
click at [422, 272] on button "Submit" at bounding box center [416, 273] width 42 height 16
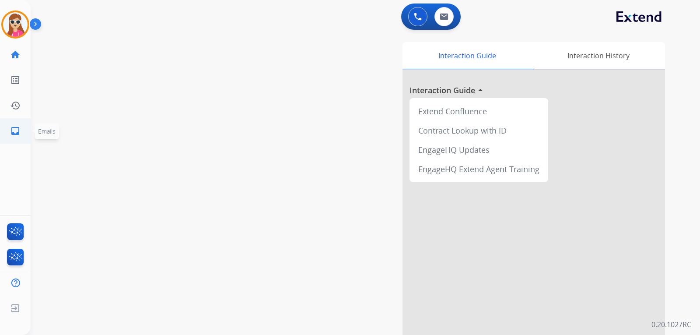
click at [20, 134] on mat-icon "inbox" at bounding box center [15, 131] width 10 height 10
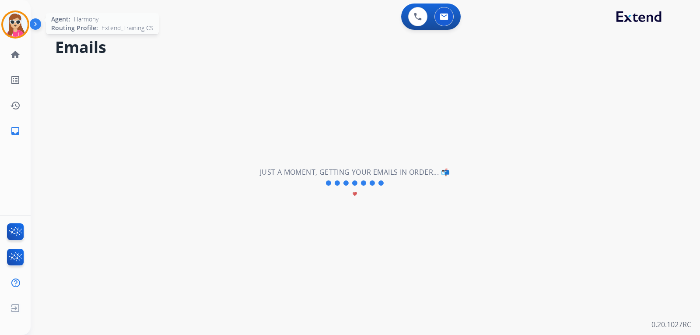
click at [21, 16] on img at bounding box center [15, 24] width 24 height 24
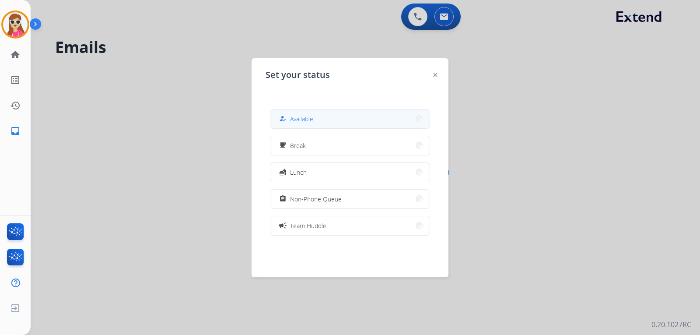
click at [334, 112] on button "how_to_reg Available" at bounding box center [349, 118] width 159 height 19
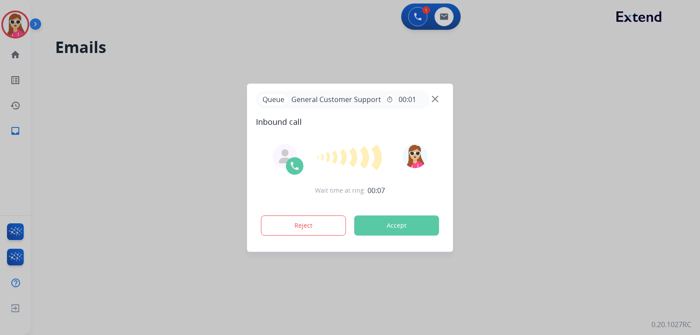
click at [399, 228] on button "Accept" at bounding box center [396, 225] width 85 height 20
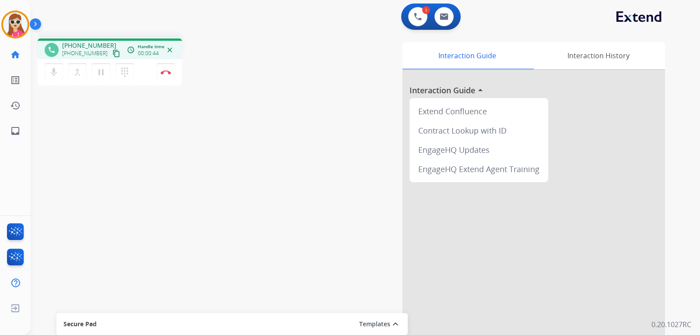
click at [112, 52] on mat-icon "content_copy" at bounding box center [116, 53] width 8 height 8
click at [16, 127] on mat-icon "inbox" at bounding box center [15, 131] width 10 height 10
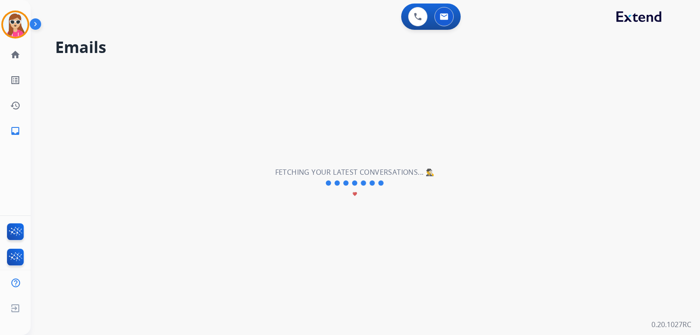
click at [395, 201] on div "**********" at bounding box center [355, 182] width 648 height 303
click at [363, 181] on span at bounding box center [363, 182] width 5 height 5
click at [367, 179] on div at bounding box center [354, 182] width 61 height 10
drag, startPoint x: 366, startPoint y: 178, endPoint x: 329, endPoint y: 163, distance: 39.8
click at [365, 179] on div at bounding box center [354, 182] width 61 height 10
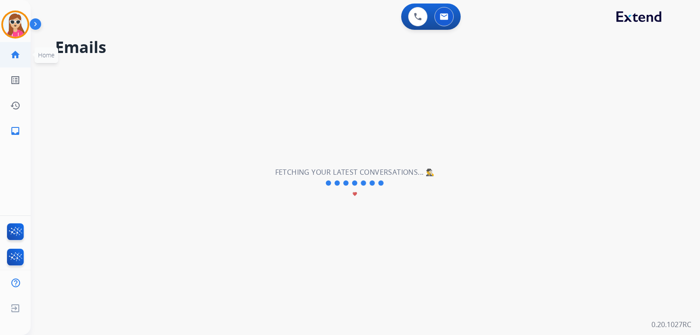
click at [19, 55] on mat-icon "home" at bounding box center [15, 54] width 10 height 10
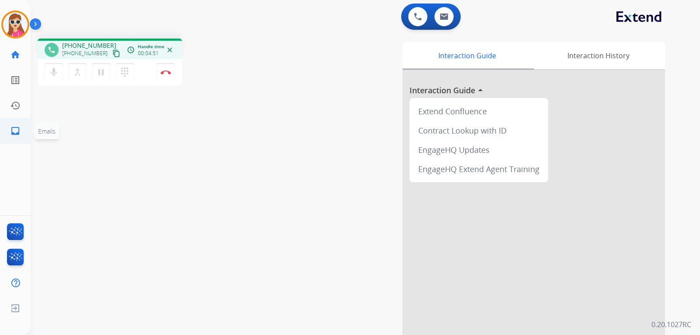
click at [14, 132] on mat-icon "inbox" at bounding box center [15, 131] width 10 height 10
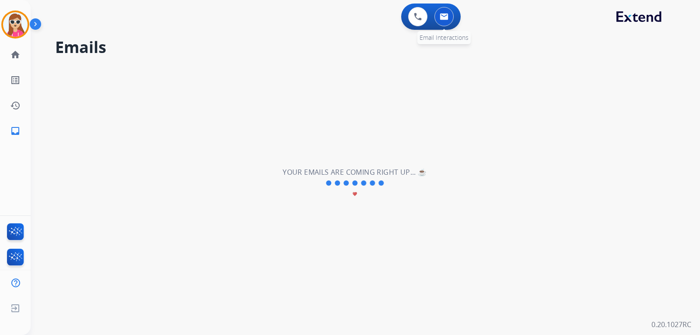
click at [441, 24] on button at bounding box center [443, 16] width 19 height 19
click at [442, 17] on img at bounding box center [443, 16] width 9 height 7
click at [444, 17] on img at bounding box center [443, 16] width 9 height 7
click at [444, 19] on img at bounding box center [443, 16] width 9 height 7
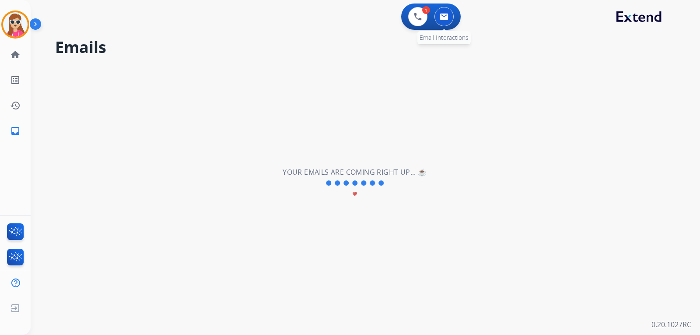
drag, startPoint x: 443, startPoint y: 19, endPoint x: 448, endPoint y: 18, distance: 4.5
click at [448, 18] on img at bounding box center [443, 16] width 9 height 7
click at [448, 18] on button at bounding box center [443, 16] width 19 height 19
click at [449, 17] on button at bounding box center [443, 16] width 19 height 19
click at [450, 17] on button at bounding box center [443, 16] width 19 height 19
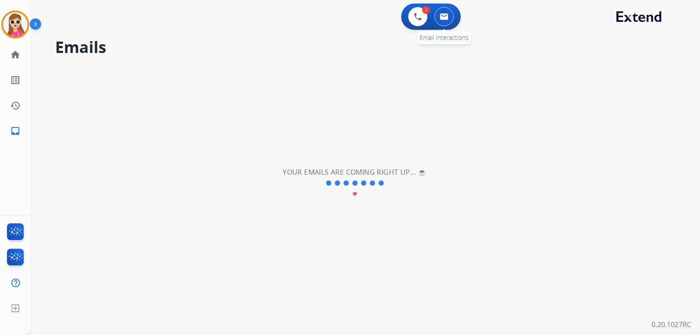
click at [450, 17] on button at bounding box center [443, 16] width 19 height 19
click at [14, 53] on mat-icon "home" at bounding box center [15, 54] width 10 height 10
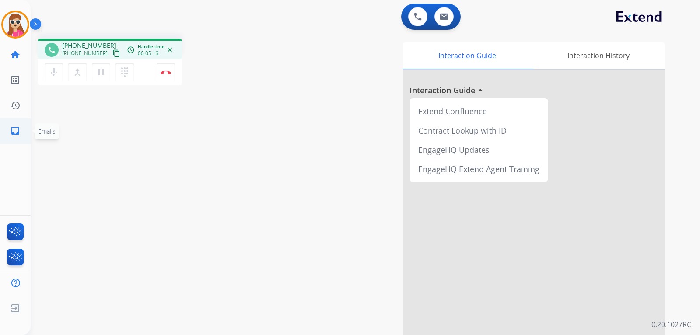
click at [19, 130] on mat-icon "inbox" at bounding box center [15, 131] width 10 height 10
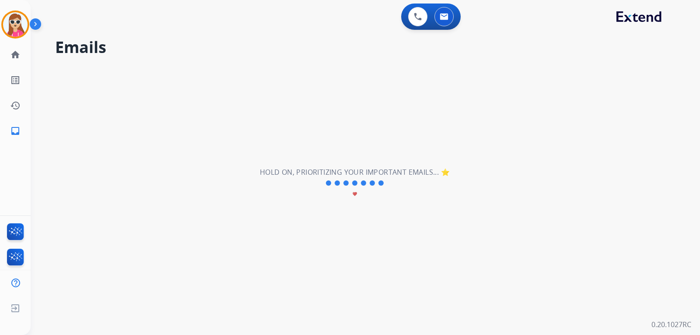
click at [439, 174] on h2 "Hold on, prioritizing your important emails... ⭐" at bounding box center [355, 172] width 190 height 10
click at [444, 174] on h2 "Hold on, prioritizing your important emails... ⭐" at bounding box center [355, 172] width 190 height 10
drag, startPoint x: 456, startPoint y: 174, endPoint x: 475, endPoint y: 185, distance: 22.5
click at [475, 185] on div "**********" at bounding box center [355, 182] width 648 height 303
click at [389, 194] on div "Hold on, prioritizing your important emails... ⭐ favorite" at bounding box center [355, 183] width 190 height 33
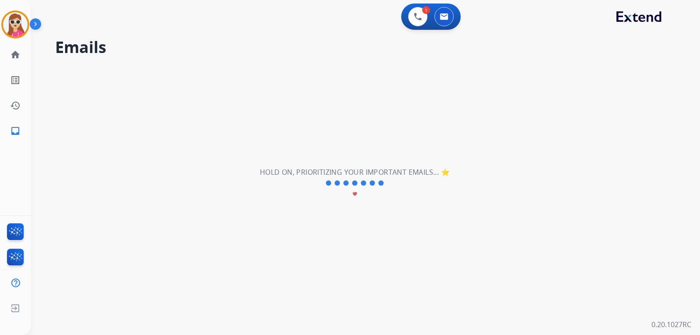
drag, startPoint x: 257, startPoint y: 171, endPoint x: 453, endPoint y: 195, distance: 197.8
click at [453, 195] on div "**********" at bounding box center [355, 182] width 648 height 303
click at [210, 159] on div "**********" at bounding box center [355, 182] width 648 height 303
click at [9, 83] on link "list_alt Outbound Leads" at bounding box center [15, 80] width 24 height 24
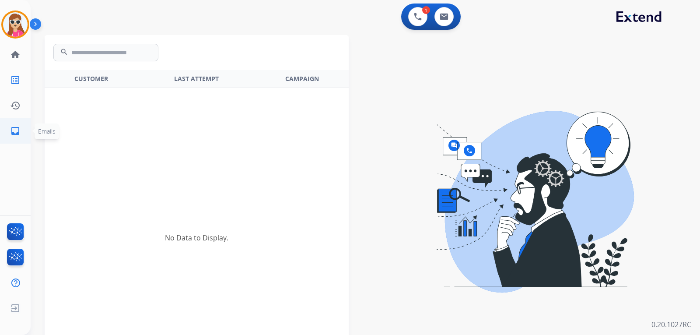
click at [21, 133] on link "inbox Emails" at bounding box center [15, 131] width 24 height 24
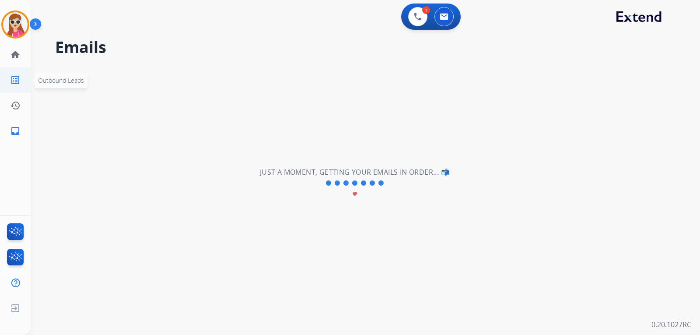
click at [16, 72] on link "list_alt Outbound Leads" at bounding box center [15, 80] width 24 height 24
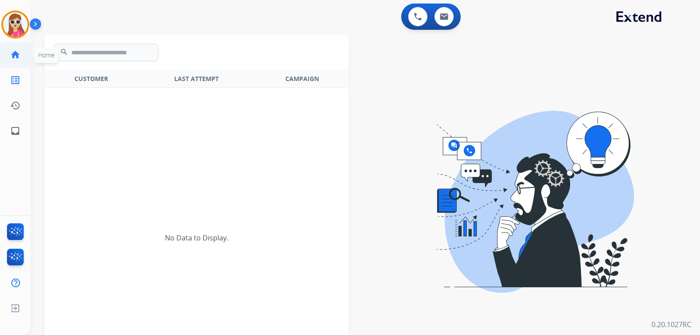
click at [18, 52] on mat-icon "home" at bounding box center [15, 54] width 10 height 10
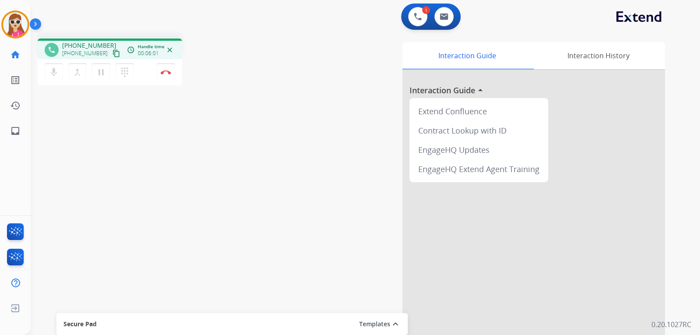
click at [112, 55] on mat-icon "content_copy" at bounding box center [116, 53] width 8 height 8
click at [13, 139] on link "inbox Emails" at bounding box center [15, 131] width 24 height 24
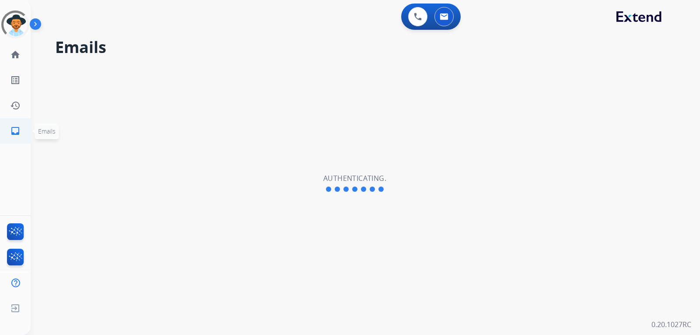
click at [14, 130] on mat-icon "inbox" at bounding box center [15, 131] width 10 height 10
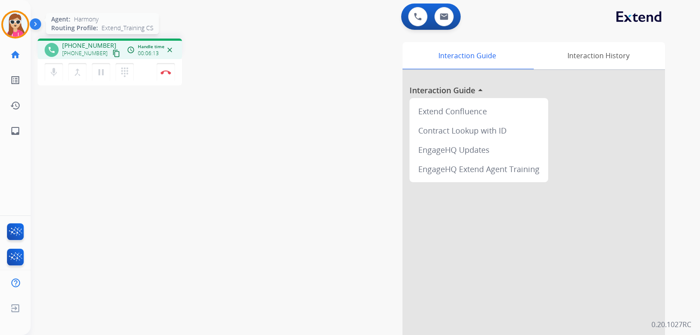
click at [17, 23] on img at bounding box center [15, 24] width 24 height 24
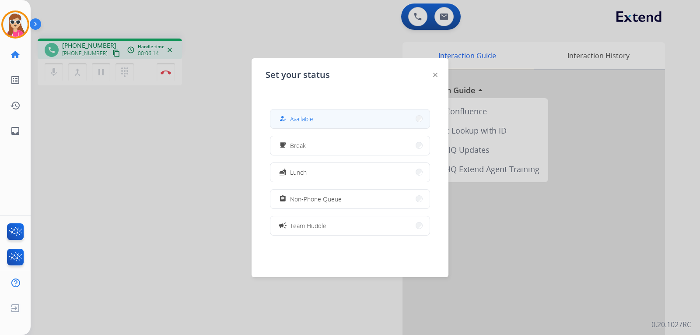
click at [303, 113] on button "how_to_reg Available" at bounding box center [349, 118] width 159 height 19
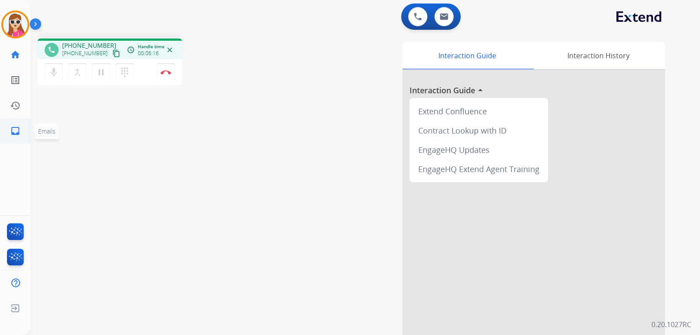
click at [10, 134] on mat-icon "inbox" at bounding box center [15, 131] width 10 height 10
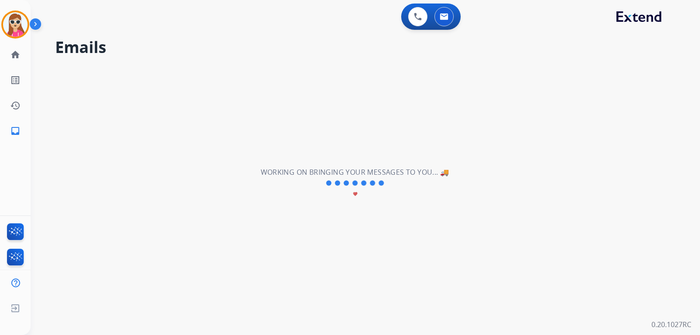
click at [29, 29] on div "Harmony Busy Edit Avatar Agent: Harmony Routing Profile: Extend_Training CS" at bounding box center [15, 24] width 31 height 28
click at [416, 14] on img at bounding box center [418, 17] width 8 height 8
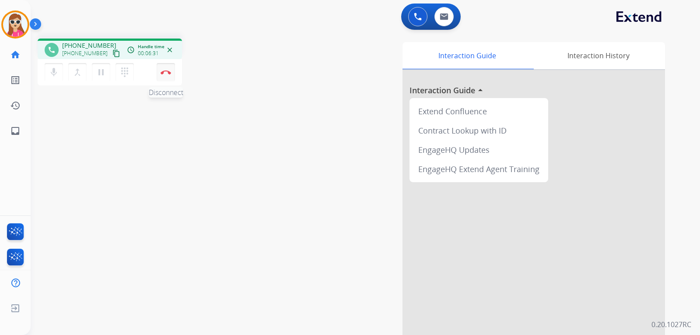
click at [167, 74] on img at bounding box center [165, 72] width 10 height 4
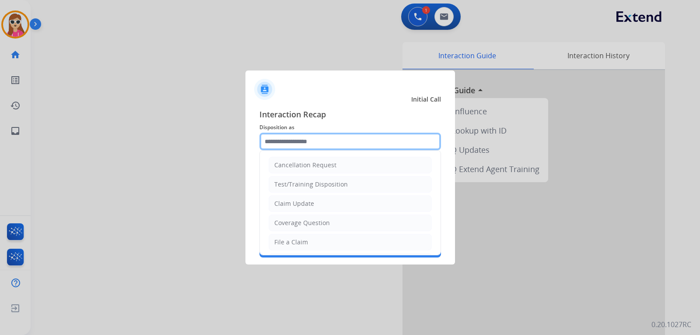
click at [327, 136] on input "text" at bounding box center [349, 141] width 181 height 17
click at [305, 201] on div "Claim Update" at bounding box center [294, 203] width 40 height 9
type input "**********"
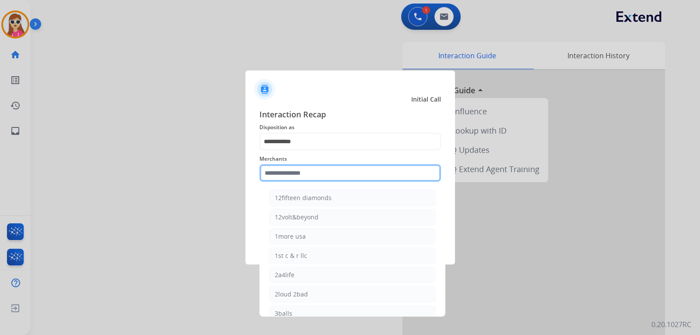
drag, startPoint x: 310, startPoint y: 177, endPoint x: 296, endPoint y: 180, distance: 13.9
click at [310, 177] on input "text" at bounding box center [349, 172] width 181 height 17
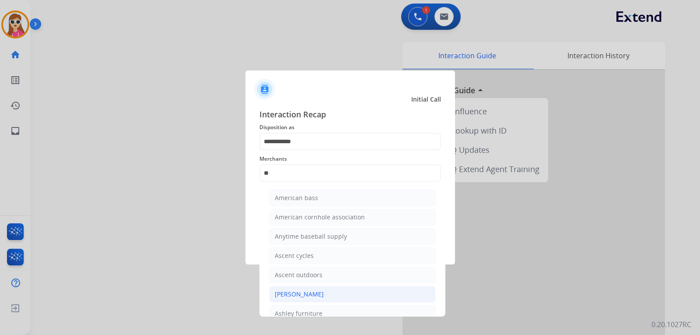
click at [301, 298] on div "[PERSON_NAME]" at bounding box center [299, 293] width 49 height 9
type input "**********"
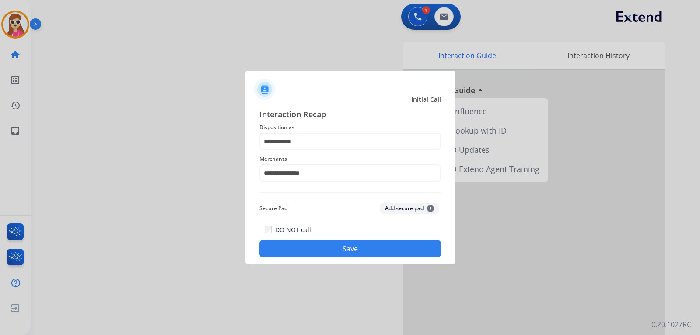
click at [318, 252] on button "Save" at bounding box center [349, 248] width 181 height 17
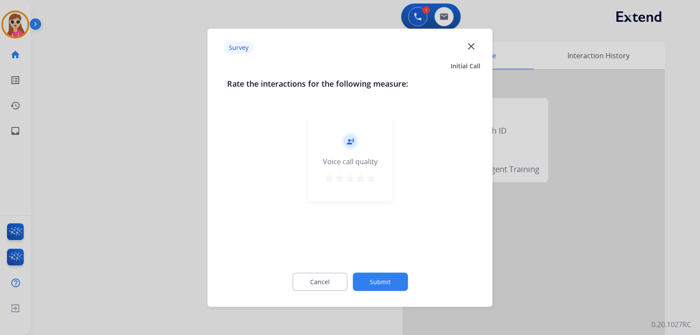
click at [375, 178] on mat-icon "star" at bounding box center [371, 177] width 10 height 10
click at [384, 277] on button "Submit" at bounding box center [379, 281] width 55 height 18
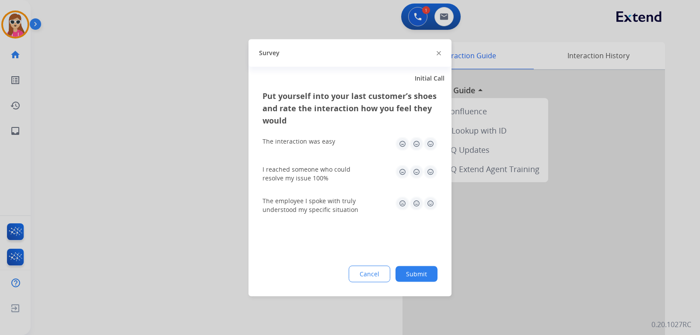
drag, startPoint x: 432, startPoint y: 144, endPoint x: 439, endPoint y: 170, distance: 26.8
click at [432, 144] on img at bounding box center [430, 143] width 14 height 14
drag, startPoint x: 427, startPoint y: 168, endPoint x: 430, endPoint y: 178, distance: 10.0
click at [427, 170] on img at bounding box center [430, 171] width 14 height 14
click at [430, 207] on img at bounding box center [430, 203] width 14 height 14
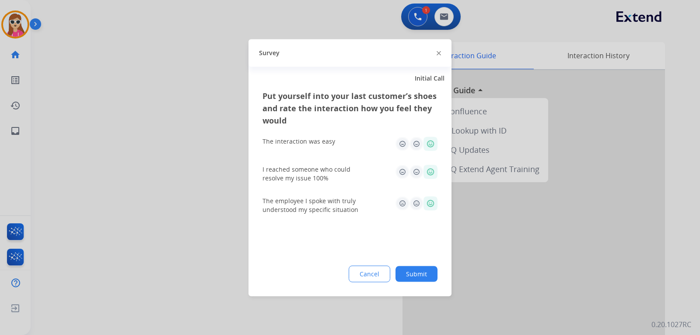
click at [421, 268] on button "Submit" at bounding box center [416, 273] width 42 height 16
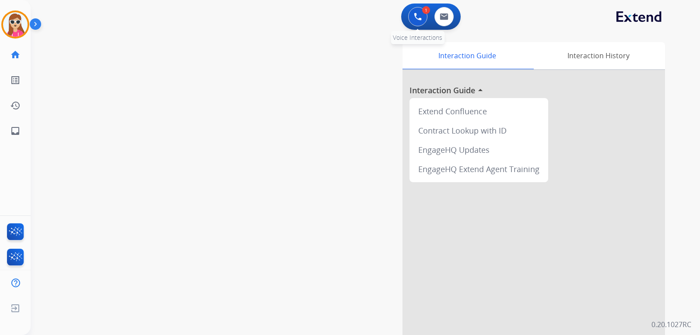
click at [412, 17] on button at bounding box center [417, 16] width 19 height 19
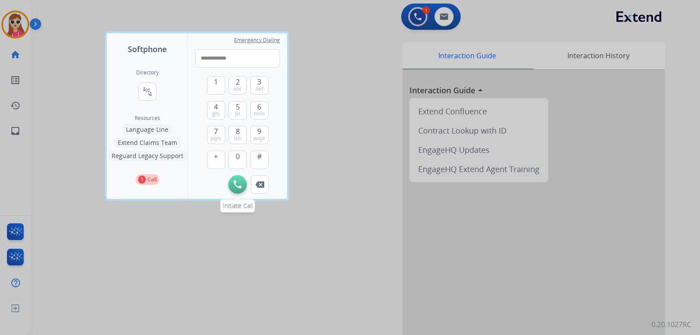
type input "**********"
click at [236, 183] on img at bounding box center [238, 184] width 8 height 8
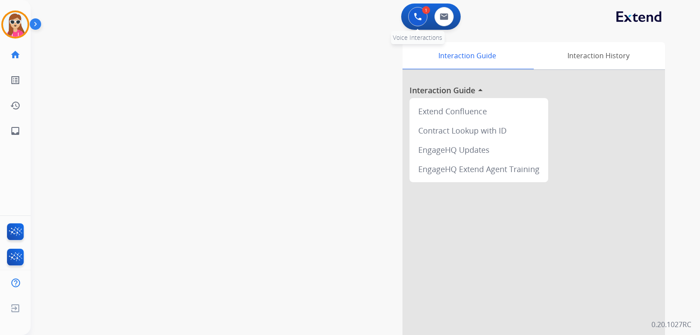
click at [416, 24] on button at bounding box center [417, 16] width 19 height 19
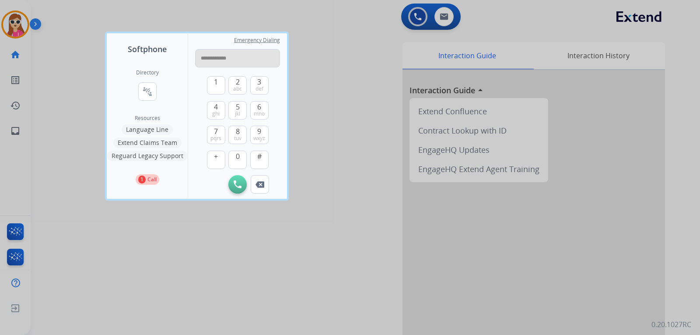
click at [206, 58] on input "**********" at bounding box center [237, 58] width 85 height 18
type input "**********"
click at [234, 185] on img at bounding box center [238, 184] width 8 height 8
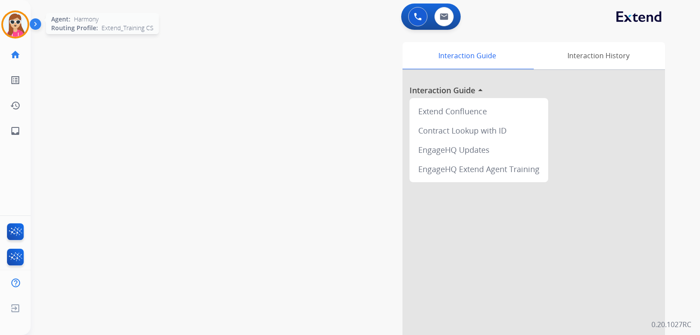
click at [11, 21] on img at bounding box center [15, 24] width 24 height 24
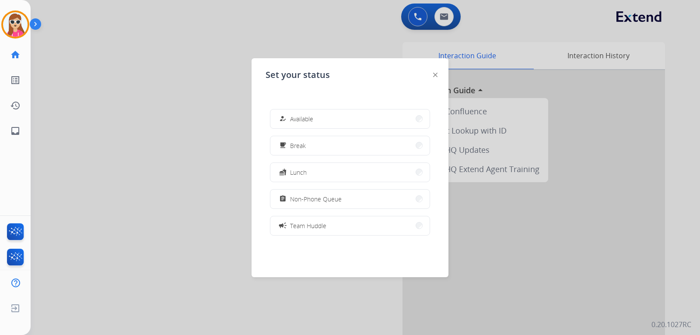
click at [282, 115] on div "how_to_reg" at bounding box center [283, 118] width 13 height 10
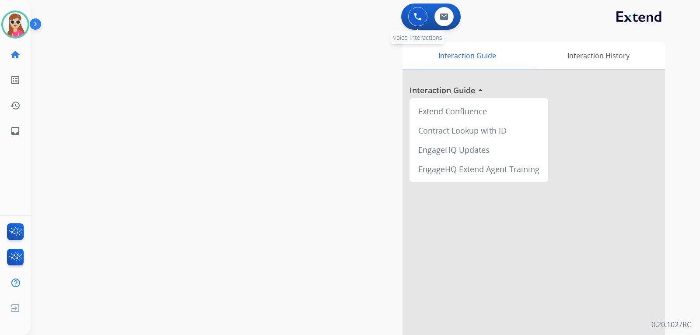
click at [414, 16] on img at bounding box center [418, 17] width 8 height 8
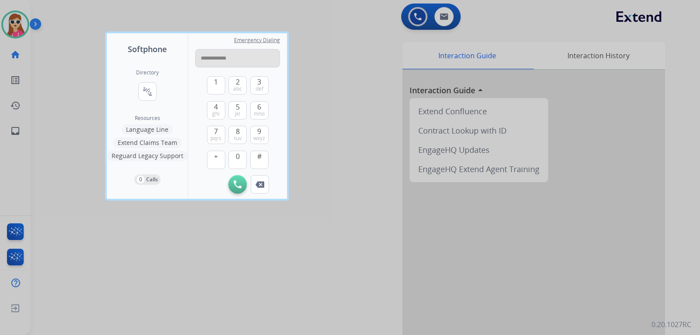
click at [207, 59] on input "**********" at bounding box center [237, 58] width 85 height 18
type input "**********"
click at [234, 185] on img at bounding box center [238, 184] width 8 height 8
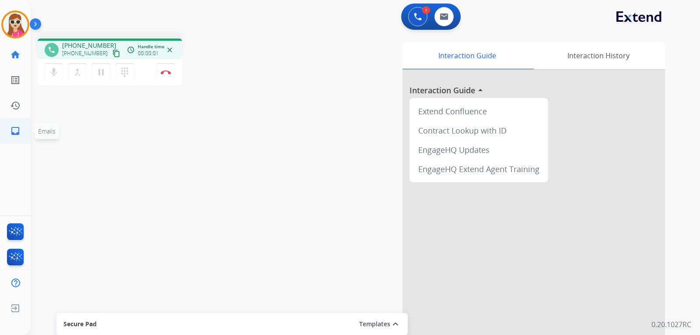
click at [16, 129] on mat-icon "inbox" at bounding box center [15, 131] width 10 height 10
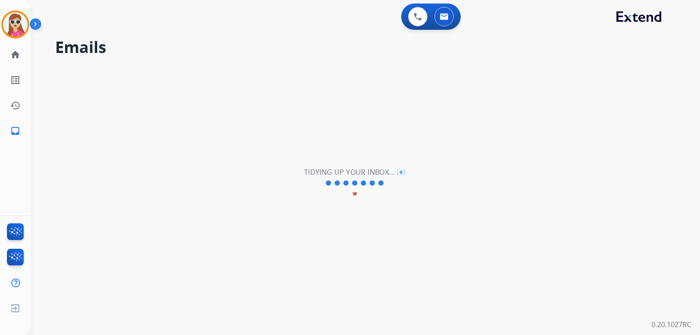
click at [389, 177] on h2 "Tidying up your inbox... 📧" at bounding box center [354, 172] width 101 height 10
click at [396, 174] on h2 "Tidying up your inbox... 📧" at bounding box center [354, 172] width 101 height 10
click at [400, 173] on h2 "Tidying up your inbox... 📧" at bounding box center [354, 172] width 101 height 10
click at [401, 173] on h2 "Tidying up your inbox... 📧" at bounding box center [354, 172] width 101 height 10
click at [404, 175] on h2 "Tidying up your inbox... 📧" at bounding box center [354, 172] width 101 height 10
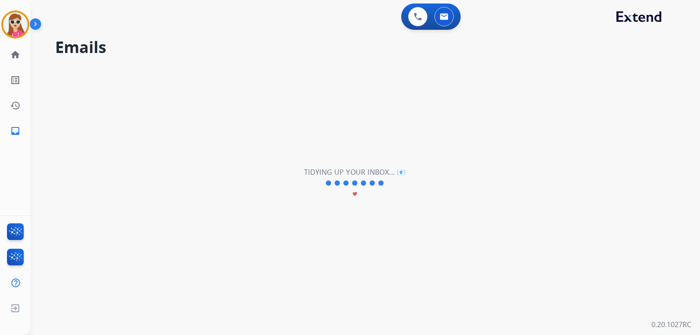
click at [433, 175] on div "**********" at bounding box center [355, 182] width 648 height 303
click at [334, 211] on div "**********" at bounding box center [355, 182] width 648 height 303
click at [356, 195] on mat-icon "favorite" at bounding box center [354, 193] width 5 height 5
click at [356, 194] on mat-icon "favorite" at bounding box center [354, 193] width 5 height 5
click at [355, 194] on mat-icon "favorite" at bounding box center [354, 193] width 5 height 5
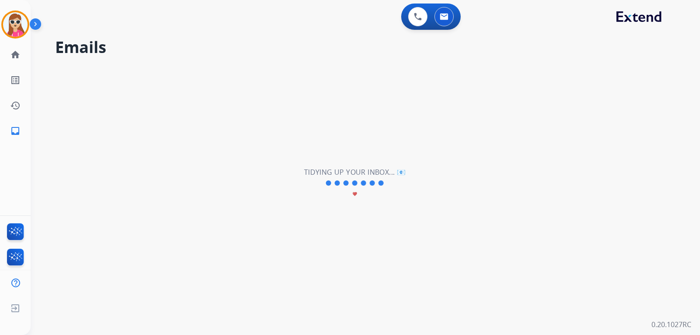
click at [355, 194] on mat-icon "favorite" at bounding box center [354, 193] width 5 height 5
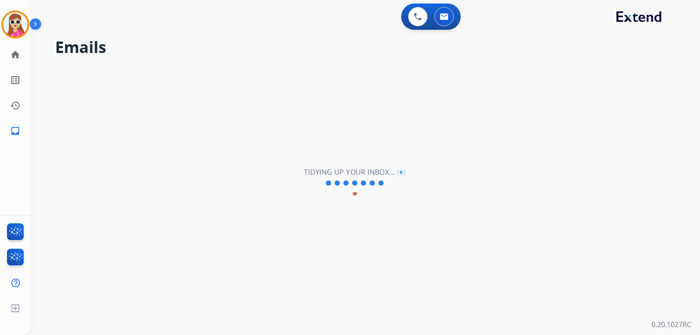
click at [355, 194] on mat-icon "favorite" at bounding box center [354, 193] width 5 height 5
click at [18, 135] on mat-icon "inbox" at bounding box center [15, 131] width 10 height 10
click at [363, 190] on div "Tidying up your inbox... 📧 favorite" at bounding box center [354, 183] width 101 height 33
click at [363, 189] on div "Tidying up your inbox... 📧 favorite" at bounding box center [354, 183] width 101 height 33
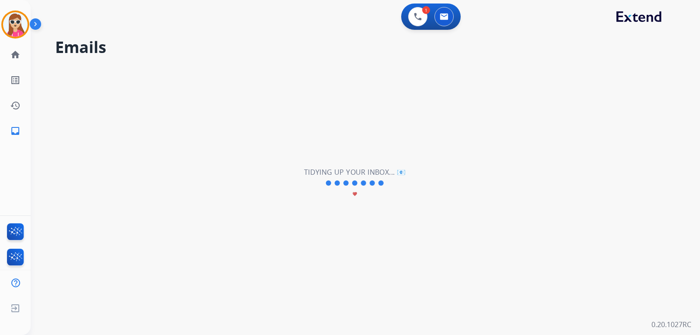
click at [366, 188] on div "Tidying up your inbox... 📧 favorite" at bounding box center [354, 183] width 101 height 33
click at [369, 187] on div "Tidying up your inbox... 📧 favorite" at bounding box center [354, 183] width 101 height 33
click at [370, 187] on div at bounding box center [354, 182] width 61 height 10
click at [419, 23] on button at bounding box center [417, 16] width 19 height 19
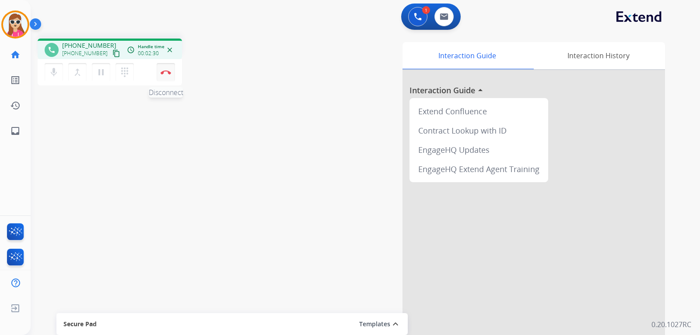
click at [170, 77] on button "Disconnect" at bounding box center [166, 72] width 18 height 18
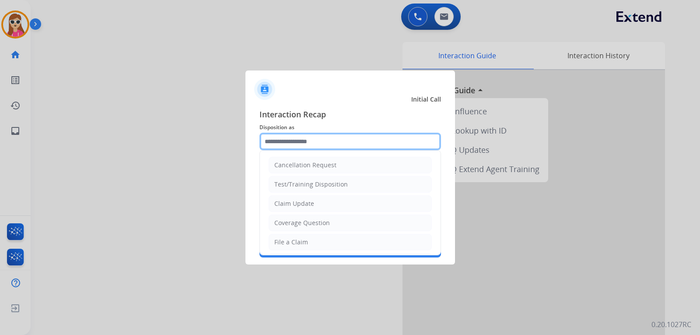
click at [288, 141] on input "text" at bounding box center [349, 141] width 181 height 17
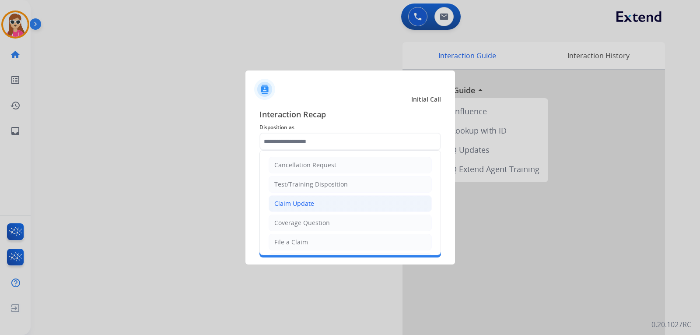
click at [311, 206] on div "Claim Update" at bounding box center [294, 203] width 40 height 9
type input "**********"
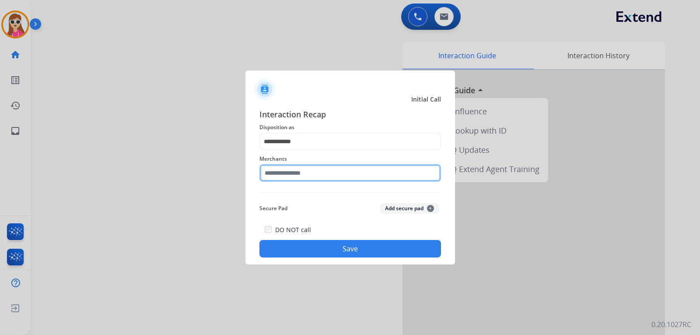
click at [290, 180] on input "text" at bounding box center [349, 172] width 181 height 17
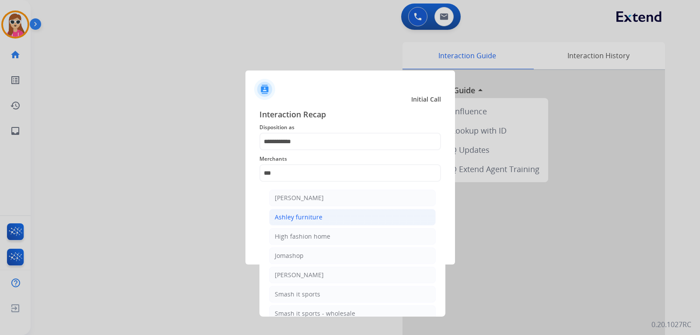
click at [282, 220] on div "Ashley furniture" at bounding box center [299, 217] width 48 height 9
type input "**********"
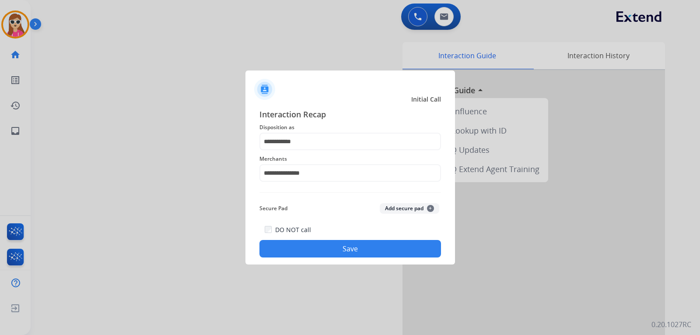
click at [300, 244] on button "Save" at bounding box center [349, 248] width 181 height 17
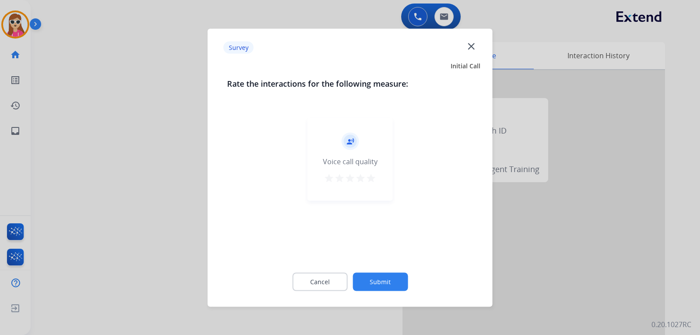
click at [372, 172] on div "record_voice_over Voice call quality star star star star star" at bounding box center [349, 158] width 85 height 83
click at [372, 175] on mat-icon "star" at bounding box center [371, 177] width 10 height 10
click at [395, 276] on button "Submit" at bounding box center [379, 281] width 55 height 18
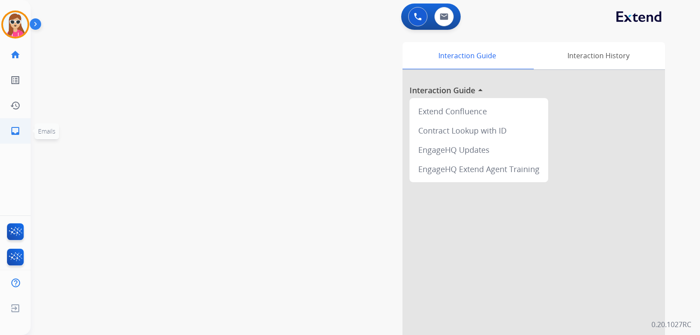
click at [16, 139] on link "inbox Emails" at bounding box center [15, 131] width 24 height 24
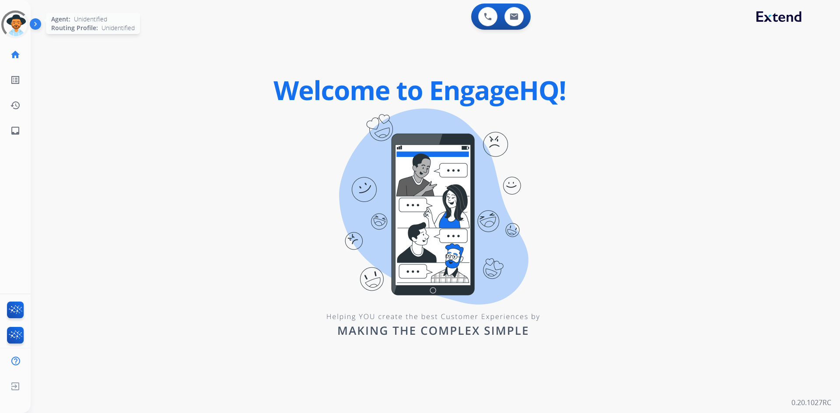
click at [16, 14] on div at bounding box center [15, 24] width 28 height 28
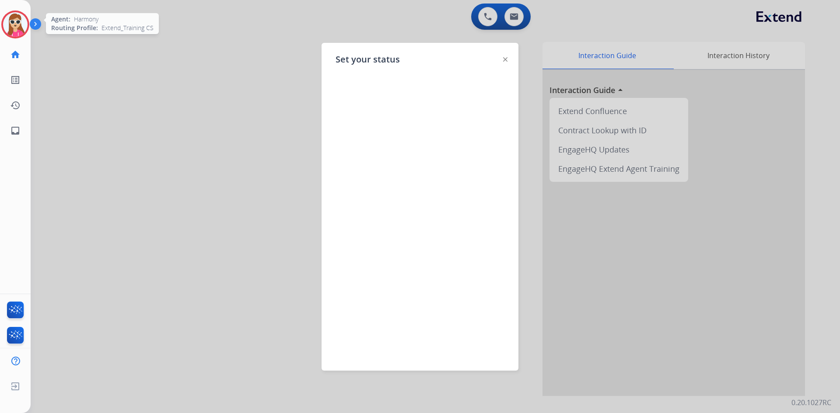
click at [506, 60] on img at bounding box center [505, 59] width 4 height 4
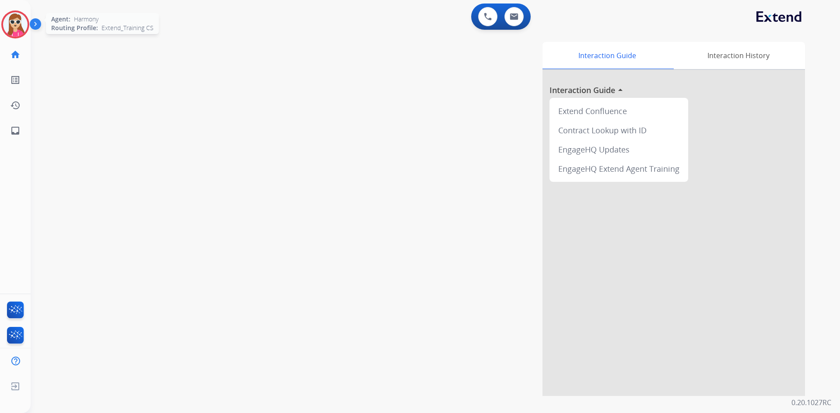
click at [24, 28] on img at bounding box center [15, 24] width 24 height 24
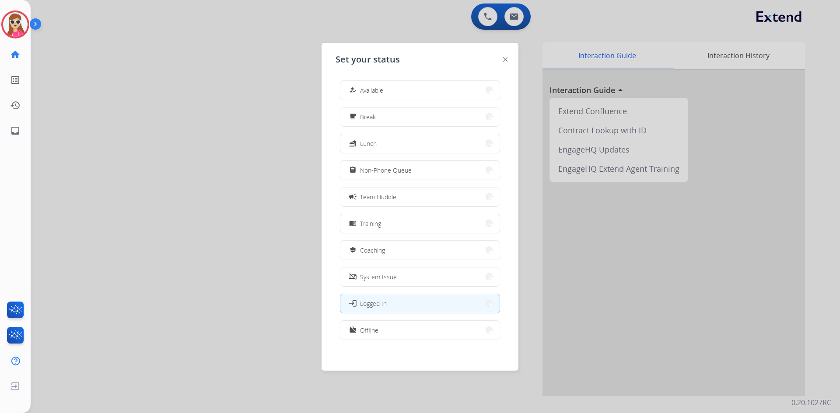
drag, startPoint x: 398, startPoint y: 93, endPoint x: 407, endPoint y: 88, distance: 10.2
click at [398, 92] on button "how_to_reg Available" at bounding box center [419, 90] width 159 height 19
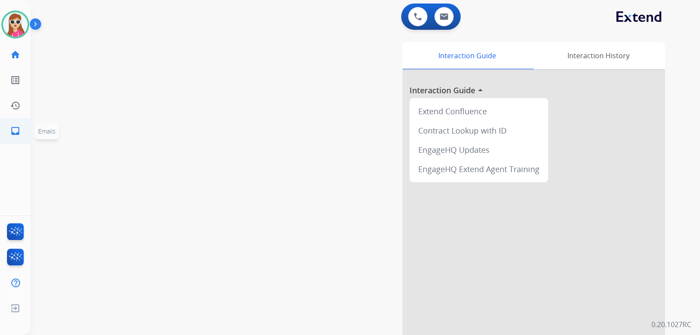
click at [15, 137] on link "inbox Emails" at bounding box center [15, 131] width 24 height 24
select select "**********"
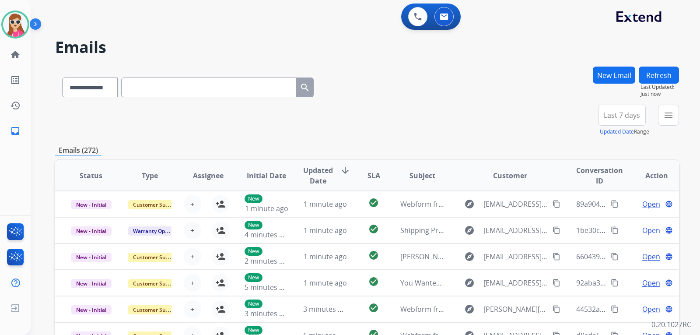
click at [623, 73] on button "New Email" at bounding box center [614, 74] width 42 height 17
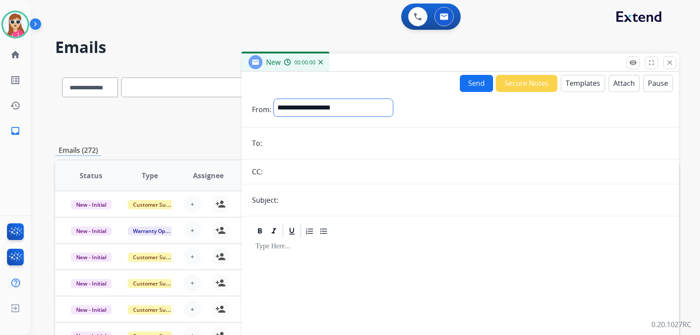
click at [309, 117] on div "**********" at bounding box center [333, 109] width 119 height 21
select select "**********"
click at [274, 99] on select "**********" at bounding box center [333, 107] width 119 height 17
paste input "**********"
type input "**********"
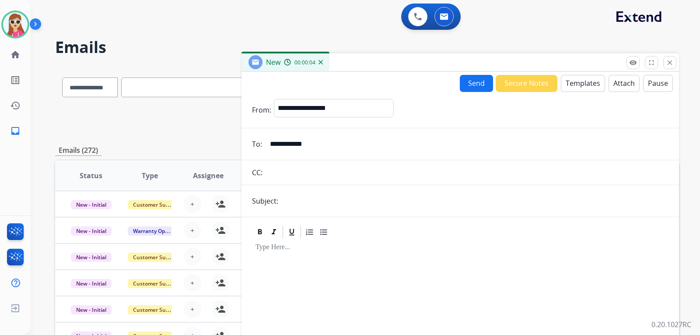
drag, startPoint x: 331, startPoint y: 144, endPoint x: 238, endPoint y: 149, distance: 92.8
click at [238, 149] on div "**********" at bounding box center [367, 281] width 624 height 431
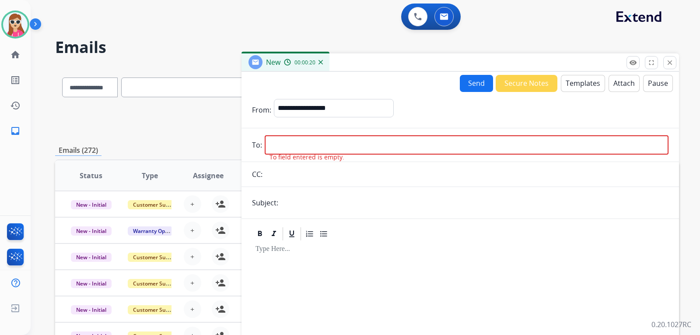
drag, startPoint x: 348, startPoint y: 134, endPoint x: 296, endPoint y: 141, distance: 51.7
click at [296, 141] on input "email" at bounding box center [467, 144] width 404 height 19
paste input "**********"
type input "**********"
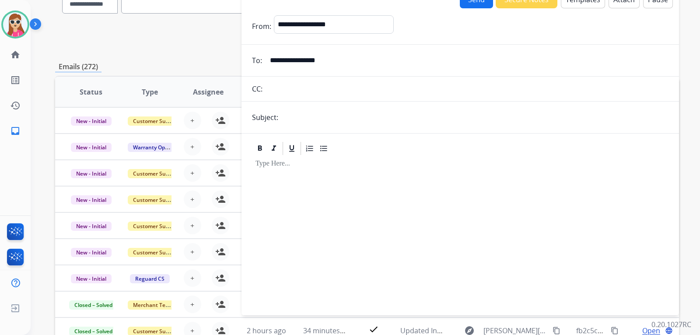
scroll to position [87, 0]
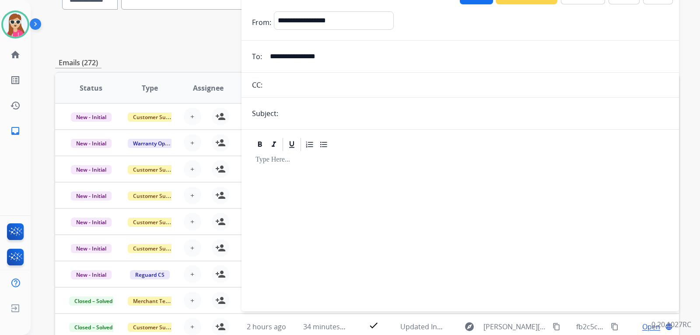
drag, startPoint x: 350, startPoint y: 57, endPoint x: 216, endPoint y: 47, distance: 134.6
click at [216, 47] on div "**********" at bounding box center [367, 194] width 624 height 431
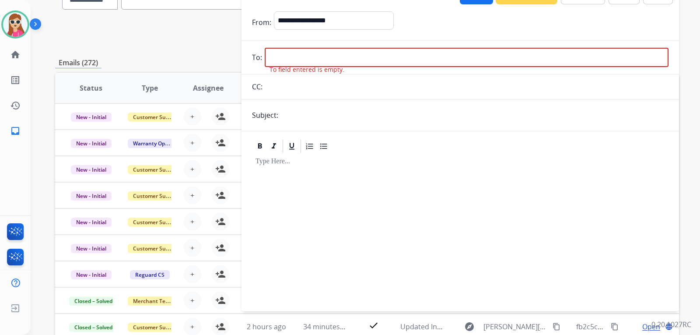
click at [400, 62] on input "email" at bounding box center [467, 57] width 404 height 19
paste input "**********"
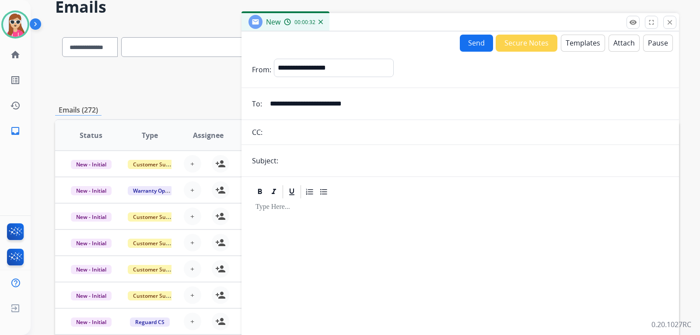
scroll to position [0, 0]
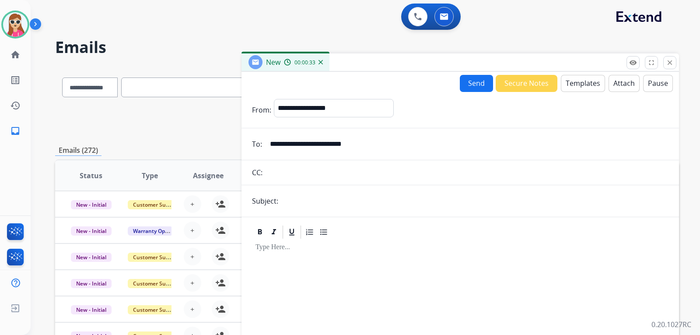
type input "**********"
click at [591, 84] on button "Templates" at bounding box center [583, 83] width 44 height 17
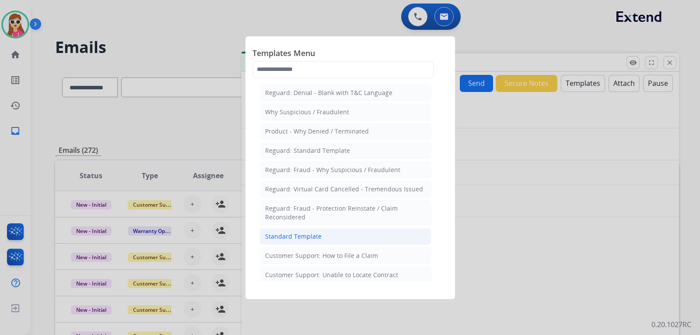
click at [352, 237] on li "Standard Template" at bounding box center [345, 236] width 172 height 17
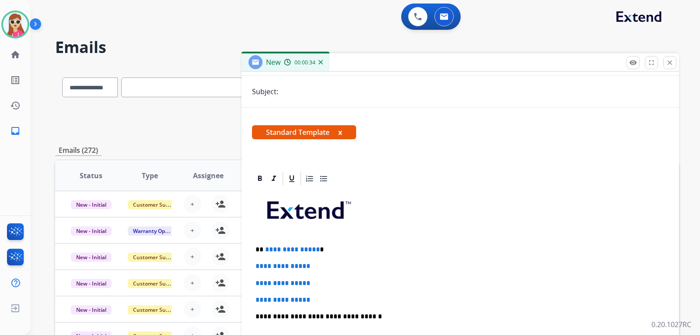
scroll to position [131, 0]
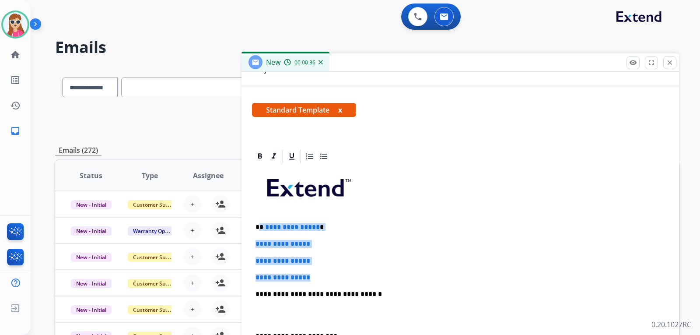
drag, startPoint x: 258, startPoint y: 227, endPoint x: 315, endPoint y: 275, distance: 74.8
click at [319, 278] on div "**********" at bounding box center [460, 314] width 416 height 301
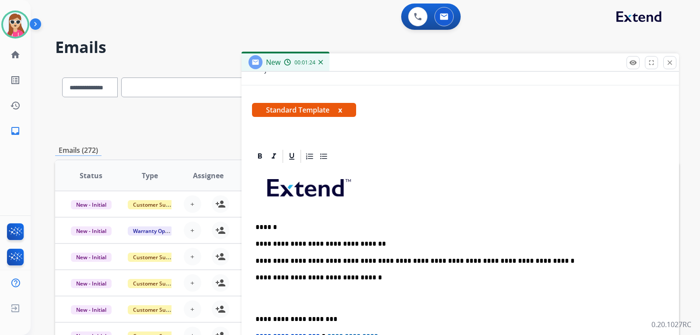
click at [513, 264] on p "**********" at bounding box center [456, 261] width 402 height 8
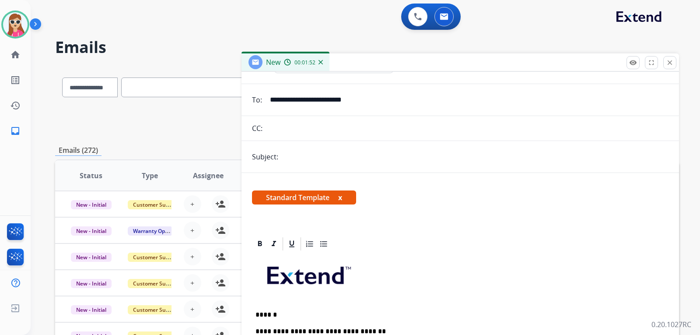
scroll to position [0, 0]
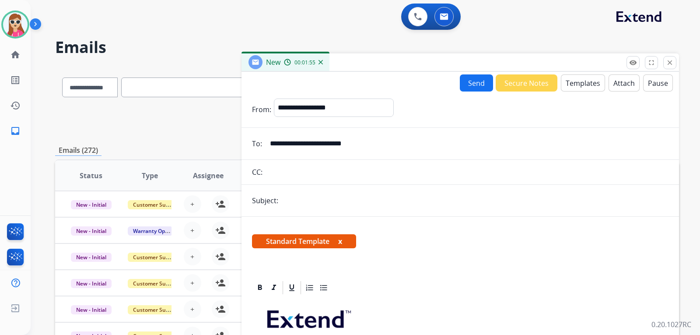
click at [287, 191] on form "**********" at bounding box center [459, 337] width 437 height 493
drag, startPoint x: 294, startPoint y: 202, endPoint x: 306, endPoint y: 216, distance: 18.3
click at [293, 202] on input "text" at bounding box center [474, 200] width 387 height 17
type input "**********"
click at [471, 76] on button "Send" at bounding box center [476, 82] width 33 height 17
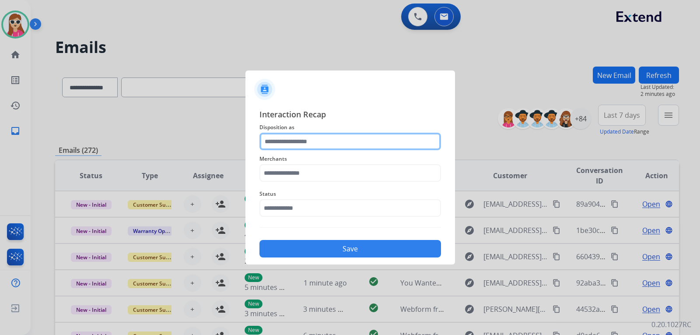
click at [326, 139] on input "text" at bounding box center [349, 141] width 181 height 17
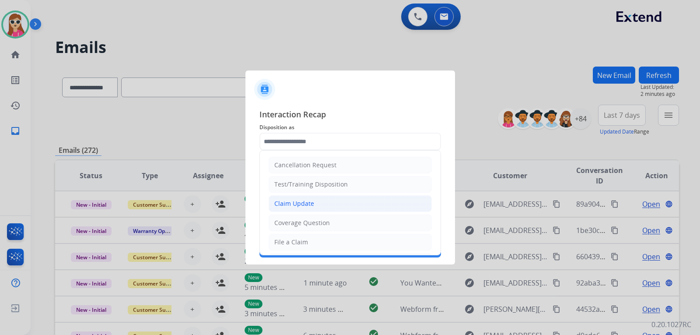
click at [314, 203] on li "Claim Update" at bounding box center [349, 203] width 163 height 17
type input "**********"
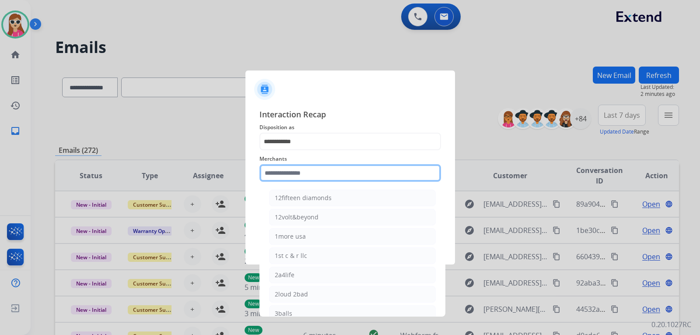
click at [316, 176] on input "text" at bounding box center [349, 172] width 181 height 17
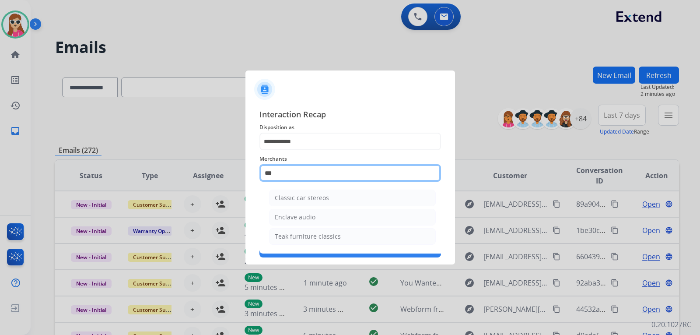
click at [323, 177] on input "***" at bounding box center [349, 172] width 181 height 17
type input "*"
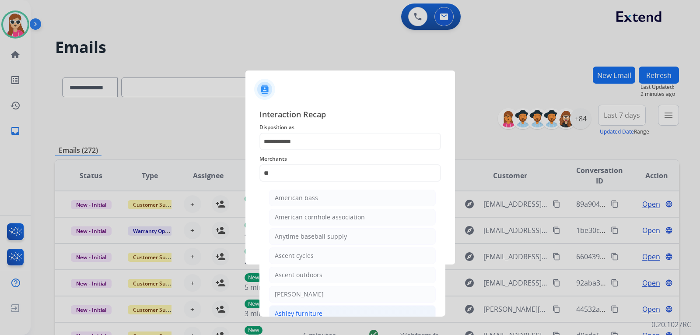
click at [315, 314] on div "Ashley furniture" at bounding box center [299, 313] width 48 height 9
type input "**********"
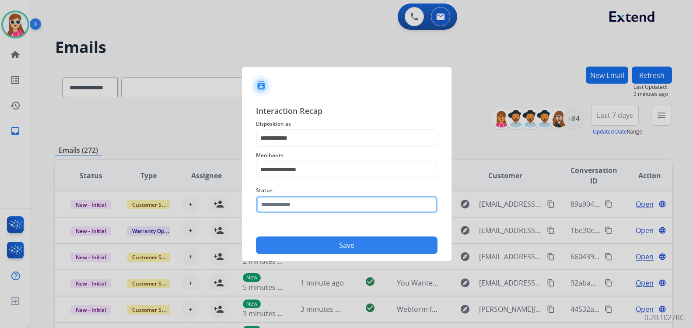
drag, startPoint x: 324, startPoint y: 201, endPoint x: 323, endPoint y: 205, distance: 4.5
click at [323, 203] on input "text" at bounding box center [346, 203] width 181 height 17
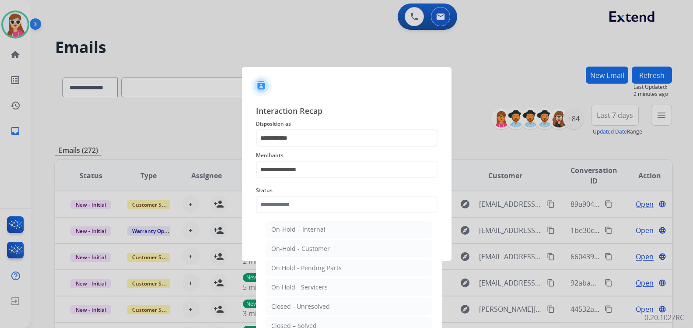
click at [365, 160] on div "**********" at bounding box center [346, 163] width 181 height 35
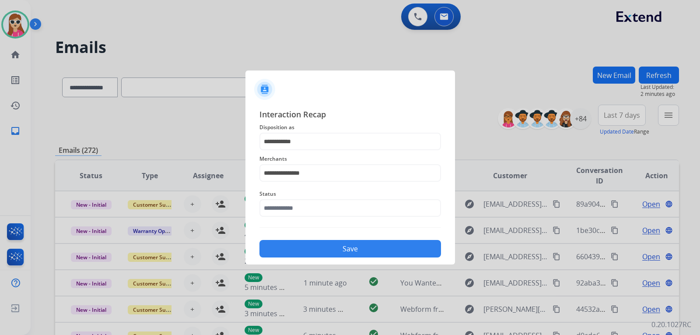
click at [324, 323] on div at bounding box center [350, 167] width 700 height 335
click at [330, 210] on input "text" at bounding box center [349, 207] width 181 height 17
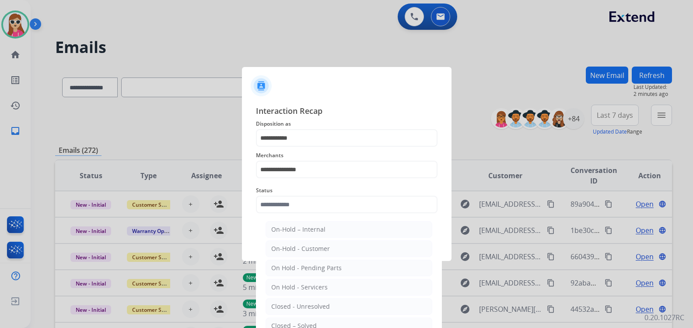
click at [314, 321] on li "Closed – Solved" at bounding box center [348, 325] width 167 height 17
type input "**********"
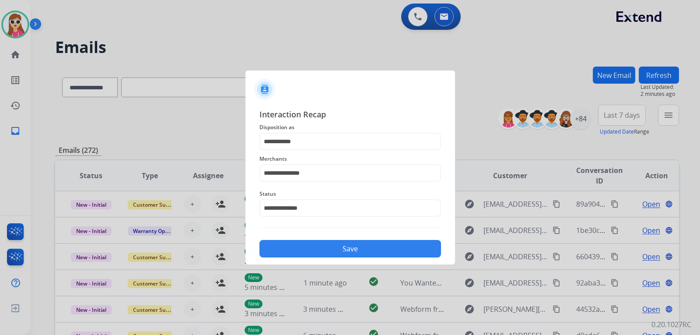
click at [354, 254] on button "Save" at bounding box center [349, 248] width 181 height 17
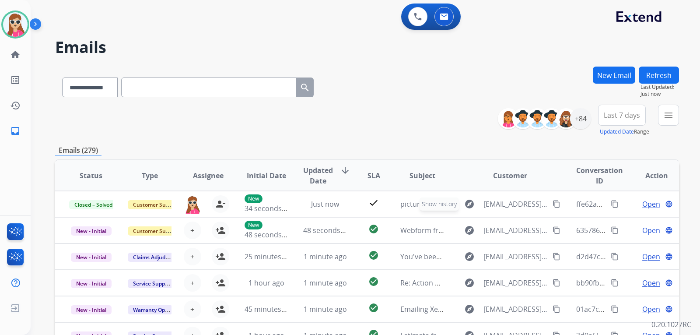
scroll to position [1, 0]
click at [572, 122] on div "+84" at bounding box center [580, 118] width 21 height 21
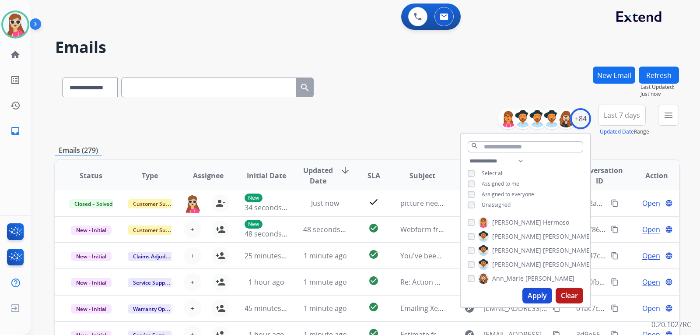
click at [499, 201] on span "Unassigned" at bounding box center [495, 204] width 29 height 7
click at [631, 136] on div "**********" at bounding box center [367, 281] width 624 height 431
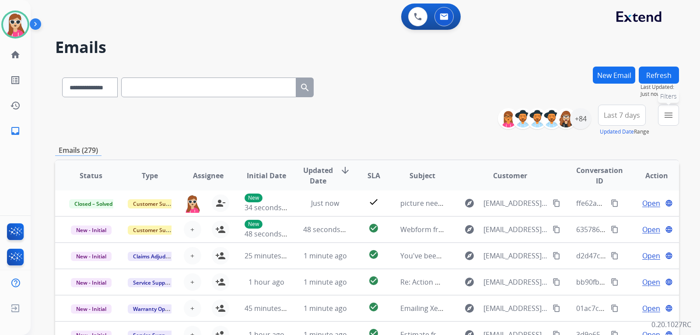
click at [663, 115] on mat-icon "menu" at bounding box center [668, 115] width 10 height 10
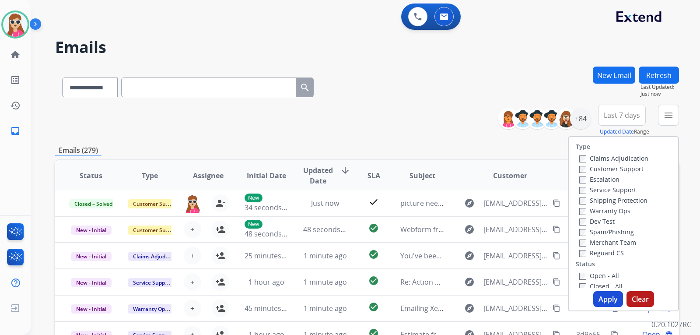
click at [622, 168] on label "Customer Support" at bounding box center [611, 168] width 64 height 8
click at [625, 199] on label "Shipping Protection" at bounding box center [613, 200] width 68 height 8
click at [608, 251] on label "Reguard CS" at bounding box center [601, 252] width 45 height 8
click at [610, 271] on label "Open - All" at bounding box center [599, 275] width 40 height 8
drag, startPoint x: 610, startPoint y: 301, endPoint x: 614, endPoint y: 285, distance: 17.2
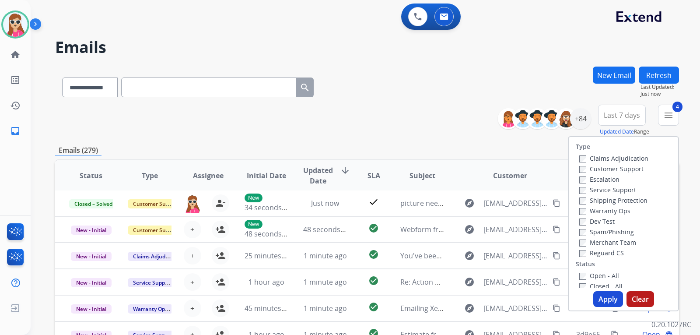
click at [609, 300] on button "Apply" at bounding box center [608, 299] width 30 height 16
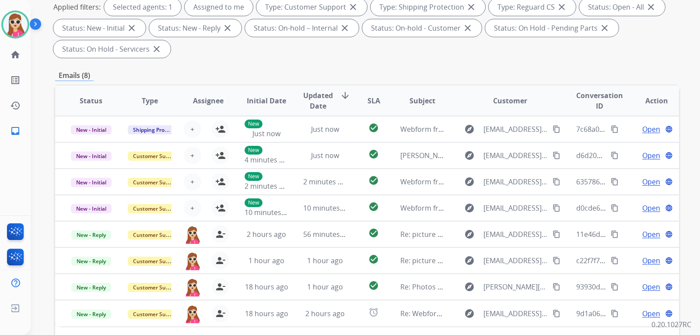
scroll to position [87, 0]
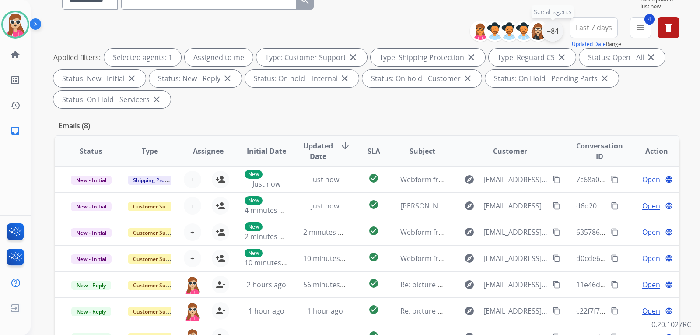
click at [550, 34] on div "+84" at bounding box center [552, 31] width 21 height 21
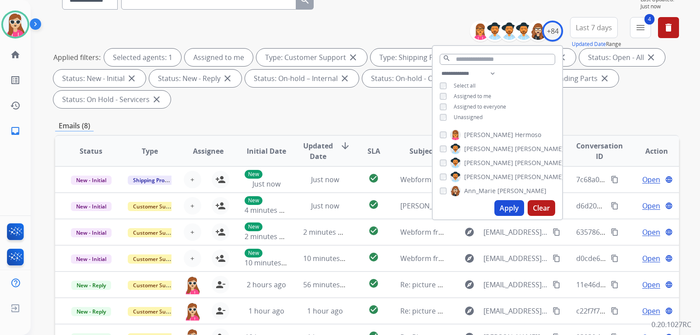
click at [509, 208] on button "Apply" at bounding box center [509, 208] width 30 height 16
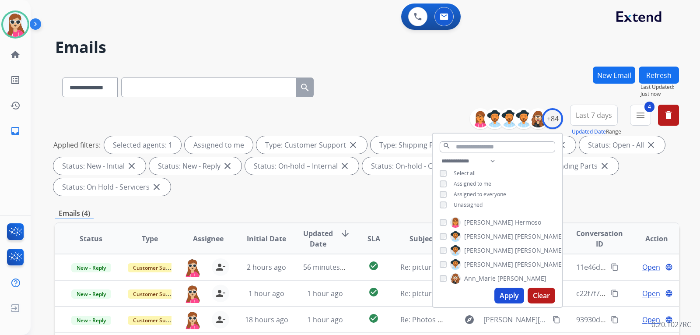
click at [372, 189] on div "Applied filters: Selected agents: 1 Assigned to me Type: Customer Support close…" at bounding box center [365, 165] width 624 height 59
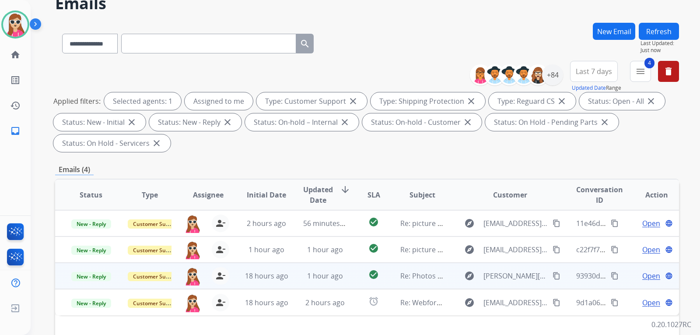
scroll to position [131, 0]
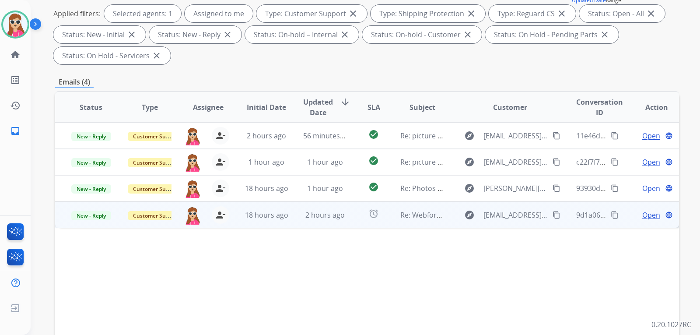
click at [445, 222] on td "explore [EMAIL_ADDRESS][PERSON_NAME][DOMAIN_NAME] content_copy" at bounding box center [503, 214] width 117 height 26
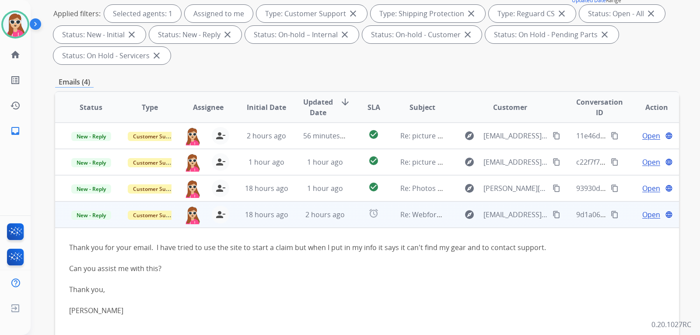
click at [552, 213] on mat-icon "content_copy" at bounding box center [556, 214] width 8 height 8
click at [634, 213] on div "Open language" at bounding box center [656, 214] width 44 height 10
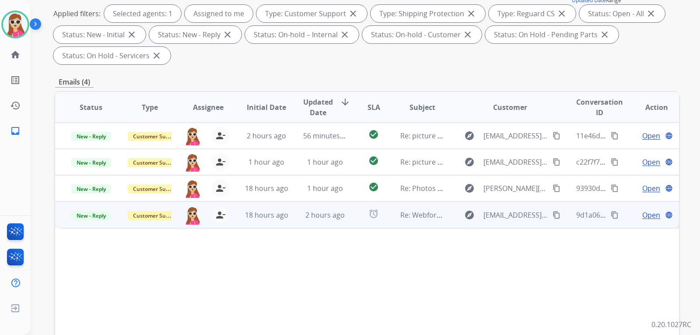
click at [642, 217] on span "Open" at bounding box center [651, 214] width 18 height 10
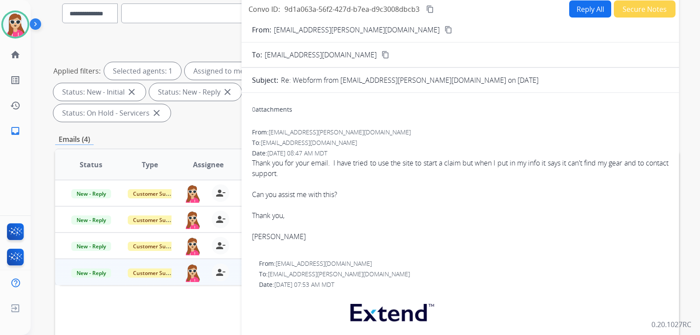
scroll to position [0, 0]
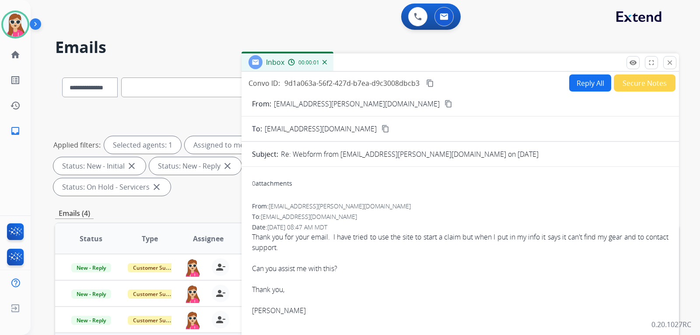
click at [588, 86] on button "Reply All" at bounding box center [590, 82] width 42 height 17
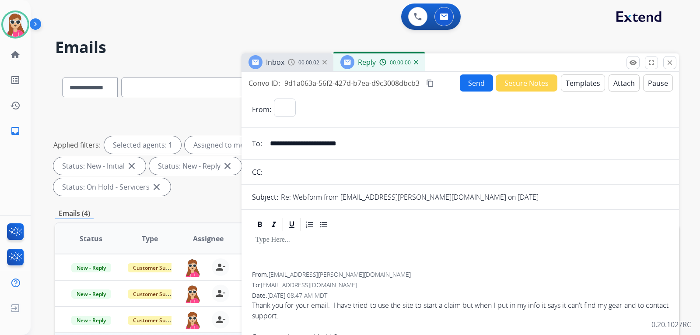
select select "**********"
click at [585, 87] on button "Templates" at bounding box center [583, 82] width 44 height 17
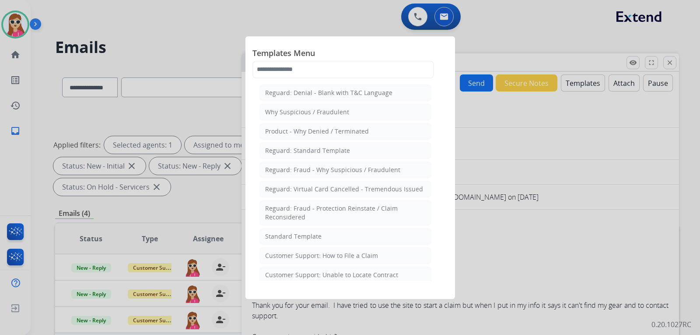
drag, startPoint x: 417, startPoint y: 181, endPoint x: 364, endPoint y: 198, distance: 55.6
drag, startPoint x: 364, startPoint y: 198, endPoint x: 329, endPoint y: 236, distance: 51.7
click at [329, 236] on li "Standard Template" at bounding box center [345, 236] width 172 height 17
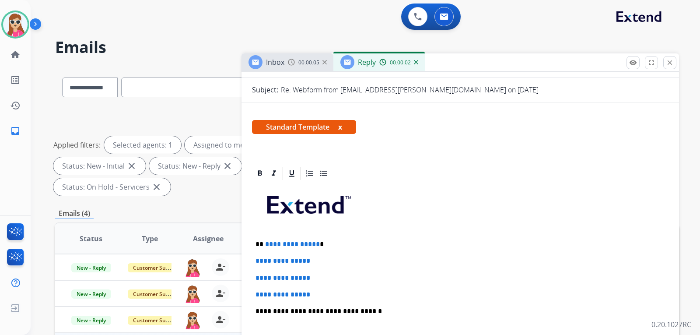
scroll to position [175, 0]
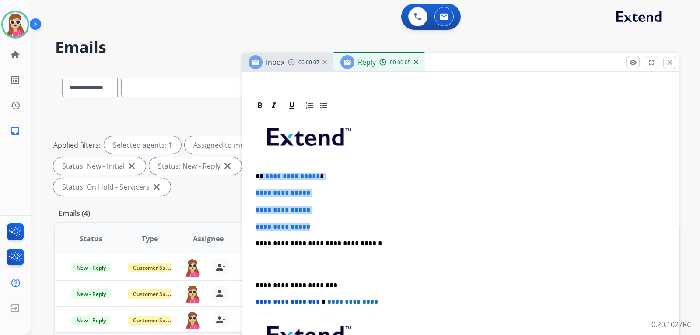
drag, startPoint x: 259, startPoint y: 176, endPoint x: 325, endPoint y: 227, distance: 83.5
click at [323, 227] on div "**********" at bounding box center [460, 263] width 416 height 301
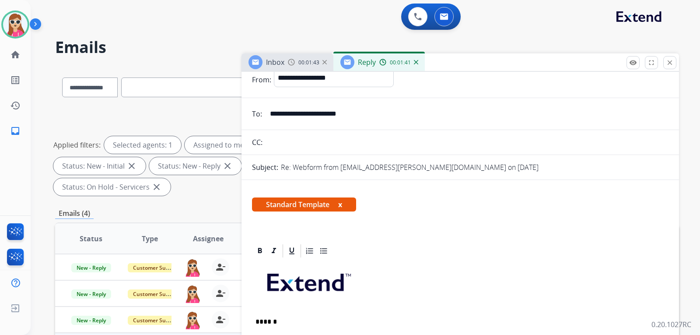
scroll to position [0, 0]
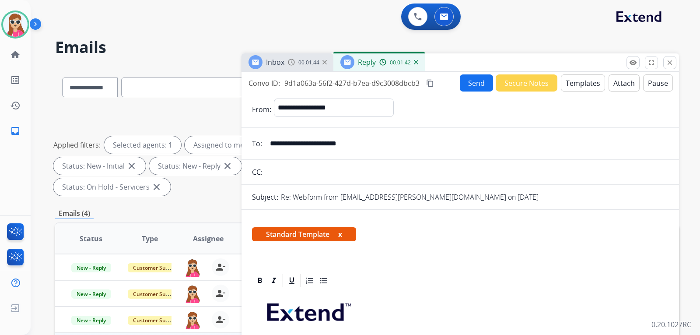
click at [474, 85] on button "Send" at bounding box center [476, 82] width 33 height 17
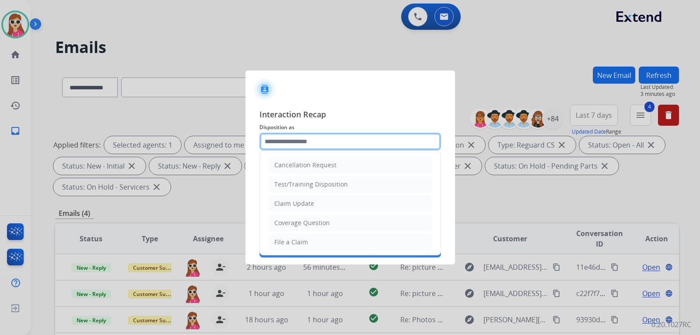
click at [391, 148] on input "text" at bounding box center [349, 141] width 181 height 17
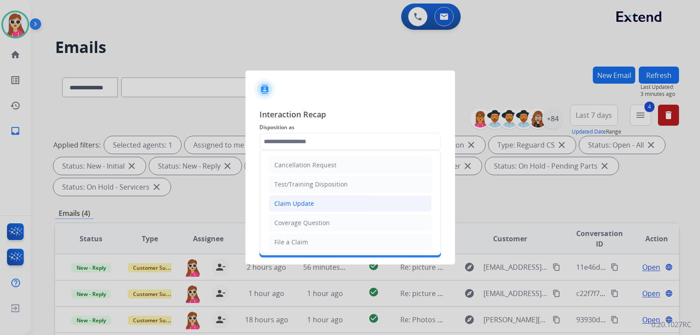
click at [356, 206] on li "Claim Update" at bounding box center [349, 203] width 163 height 17
type input "**********"
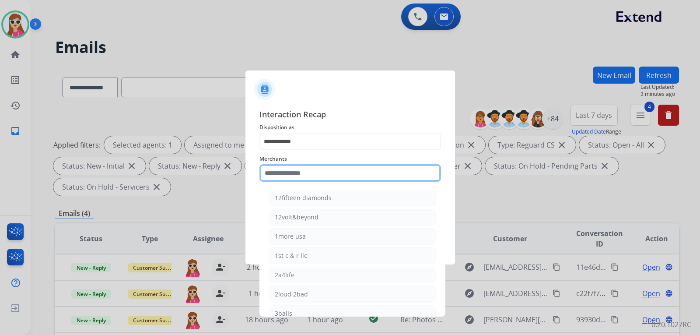
click at [339, 177] on input "text" at bounding box center [349, 172] width 181 height 17
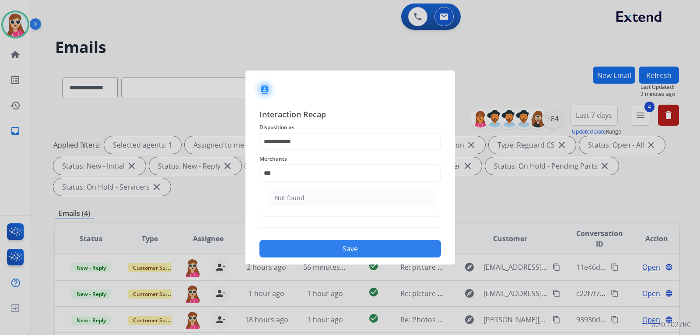
drag, startPoint x: 343, startPoint y: 196, endPoint x: 342, endPoint y: 202, distance: 5.8
click at [342, 196] on li "Not found" at bounding box center [352, 197] width 167 height 17
type input "*********"
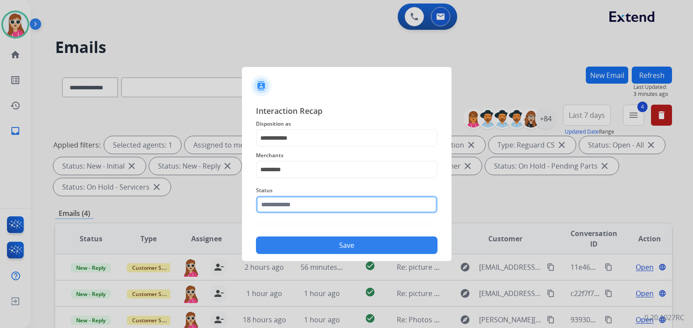
click at [342, 207] on input "text" at bounding box center [346, 203] width 181 height 17
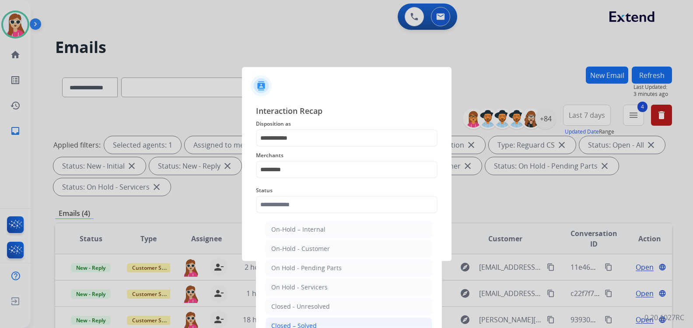
click at [317, 326] on li "Closed – Solved" at bounding box center [348, 325] width 167 height 17
type input "**********"
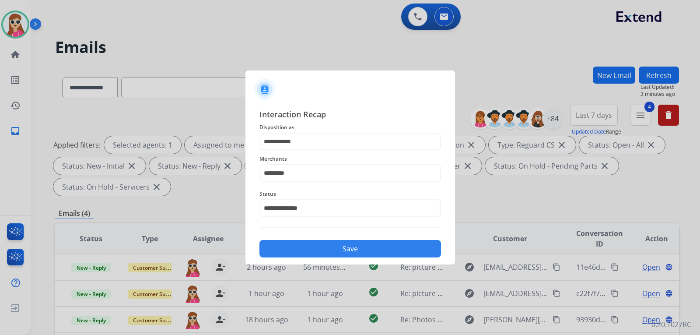
click at [377, 247] on button "Save" at bounding box center [349, 248] width 181 height 17
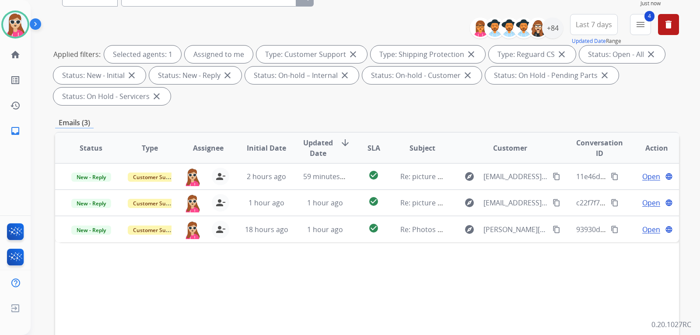
scroll to position [175, 0]
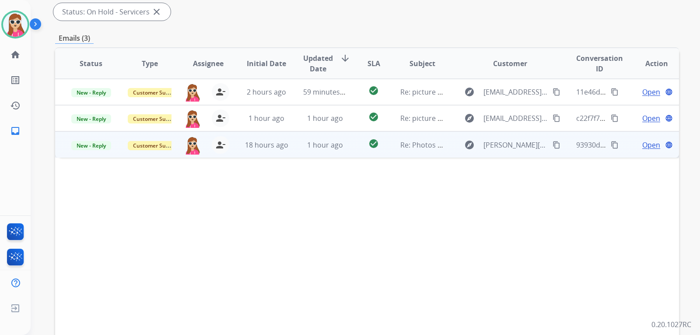
click at [451, 145] on td "explore [PERSON_NAME][EMAIL_ADDRESS][PERSON_NAME][PERSON_NAME][DOMAIN_NAME] con…" at bounding box center [503, 144] width 117 height 26
click at [649, 147] on span "Open" at bounding box center [651, 144] width 18 height 10
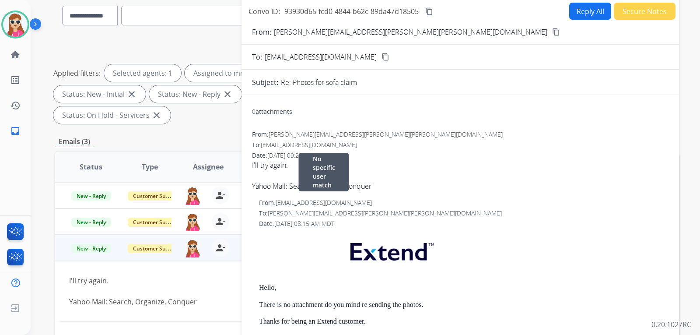
scroll to position [44, 0]
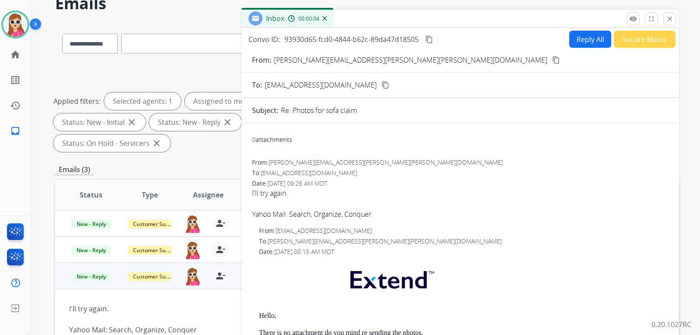
click at [584, 44] on button "Reply All" at bounding box center [590, 39] width 42 height 17
select select "**********"
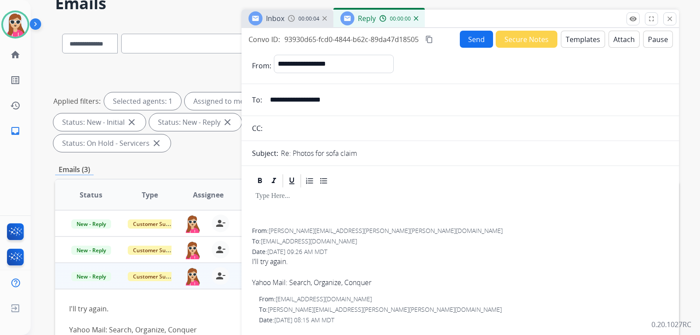
click at [584, 38] on button "Templates" at bounding box center [583, 39] width 44 height 17
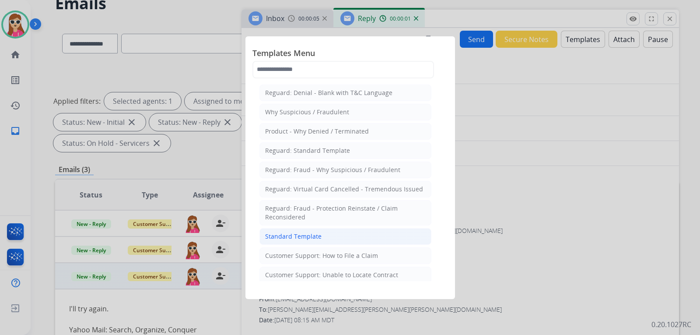
click at [311, 239] on div "Standard Template" at bounding box center [293, 236] width 56 height 9
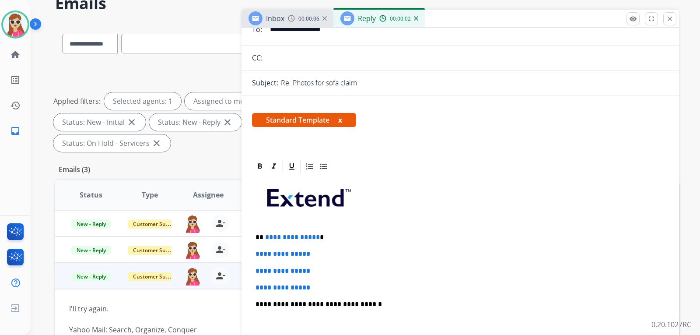
scroll to position [87, 0]
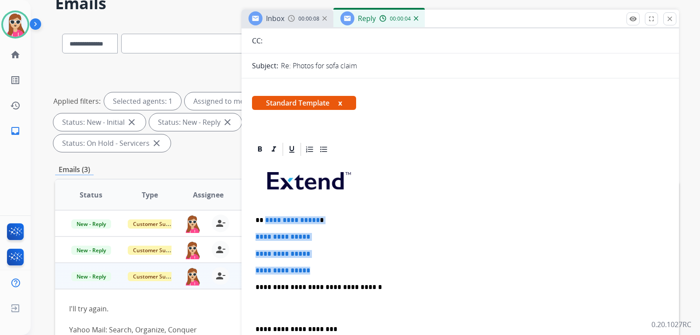
drag, startPoint x: 265, startPoint y: 220, endPoint x: 324, endPoint y: 271, distance: 78.4
click at [324, 271] on div "**********" at bounding box center [460, 307] width 416 height 301
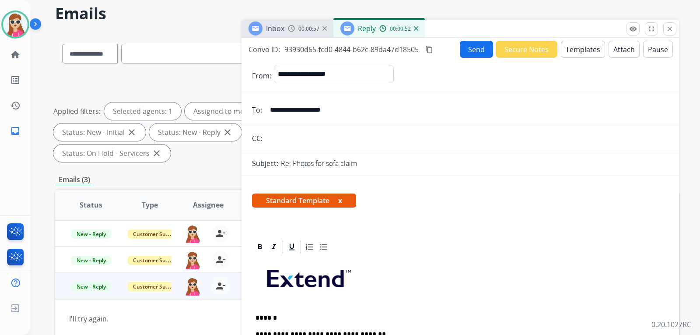
scroll to position [0, 0]
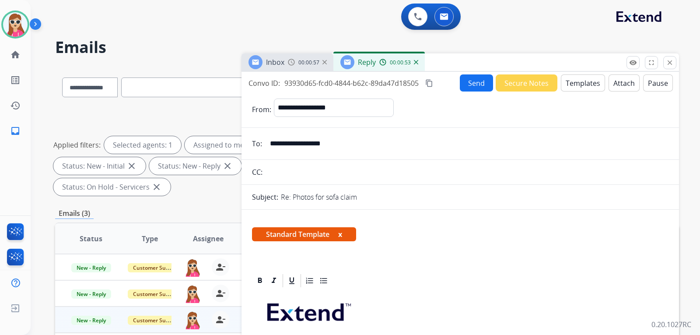
click at [469, 87] on button "Send" at bounding box center [476, 82] width 33 height 17
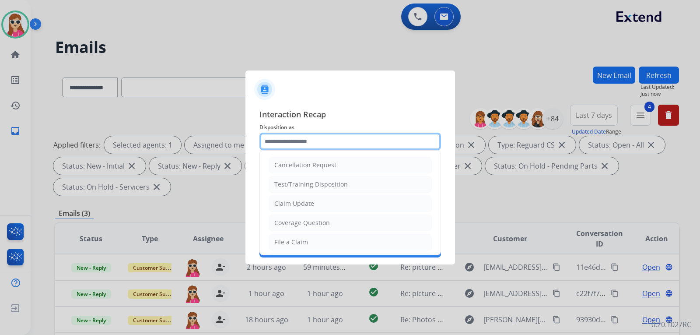
click at [339, 142] on input "text" at bounding box center [349, 141] width 181 height 17
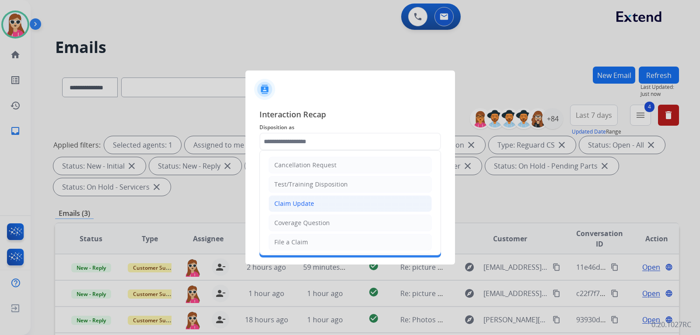
click at [306, 205] on div "Claim Update" at bounding box center [294, 203] width 40 height 9
type input "**********"
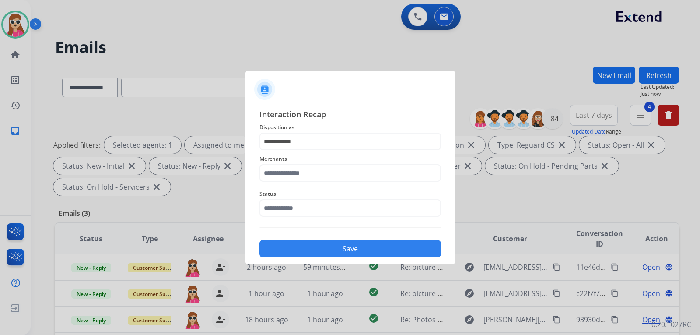
drag, startPoint x: 307, startPoint y: 182, endPoint x: 310, endPoint y: 178, distance: 5.1
click at [308, 182] on div "Merchants" at bounding box center [349, 167] width 181 height 35
click at [310, 176] on input "text" at bounding box center [349, 172] width 181 height 17
click at [345, 218] on li "Ashley furniture" at bounding box center [352, 217] width 167 height 17
type input "**********"
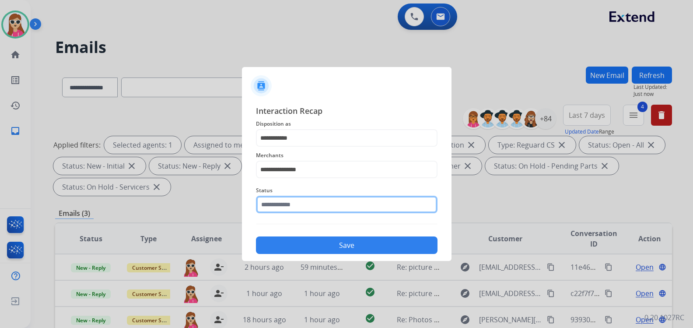
click at [342, 213] on input "text" at bounding box center [346, 203] width 181 height 17
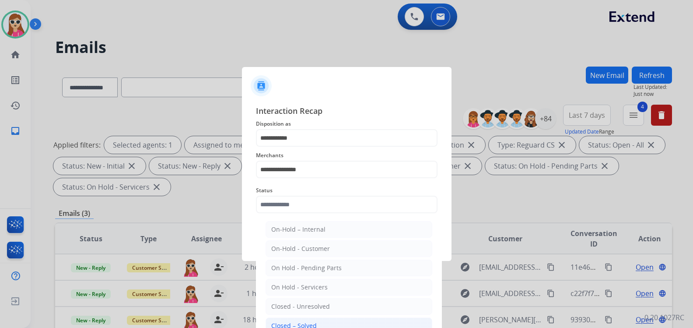
click at [331, 325] on li "Closed – Solved" at bounding box center [348, 325] width 167 height 17
type input "**********"
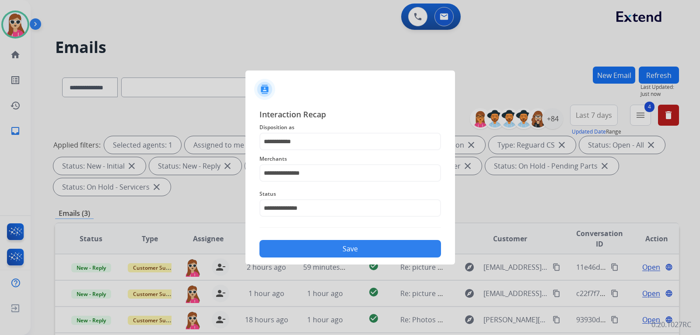
drag, startPoint x: 333, startPoint y: 251, endPoint x: 338, endPoint y: 250, distance: 5.0
click at [334, 251] on button "Save" at bounding box center [349, 248] width 181 height 17
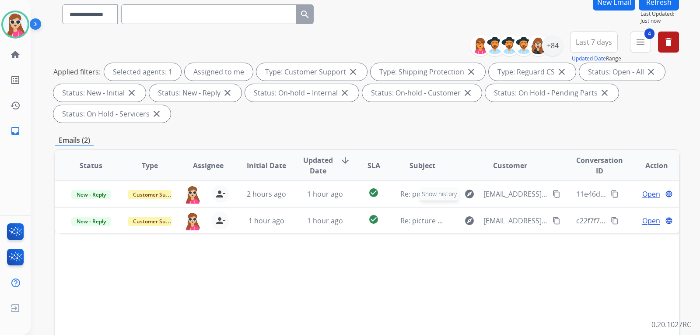
scroll to position [131, 0]
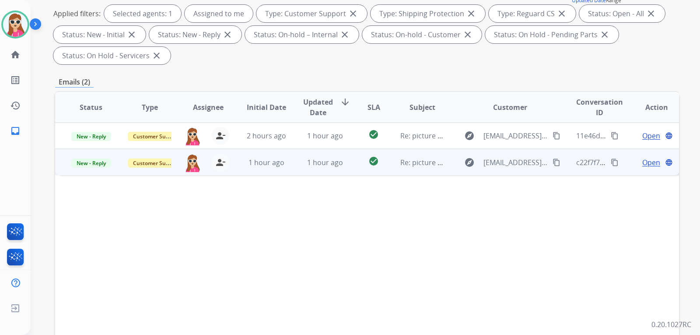
click at [449, 170] on td "explore [EMAIL_ADDRESS][DOMAIN_NAME] content_copy" at bounding box center [503, 162] width 117 height 26
click at [551, 157] on button "content_copy" at bounding box center [556, 162] width 10 height 10
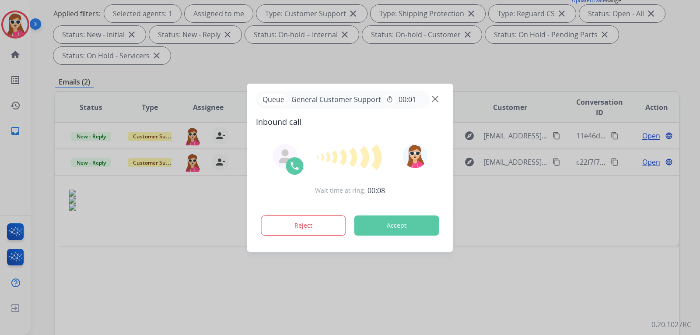
click at [405, 223] on button "Accept" at bounding box center [396, 225] width 85 height 20
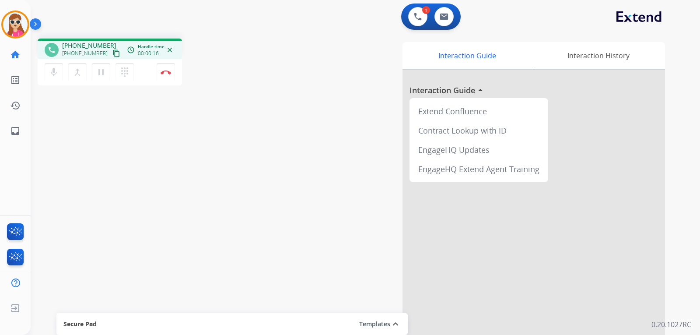
click at [100, 55] on div "[PHONE_NUMBER] content_copy" at bounding box center [91, 53] width 59 height 10
click at [112, 52] on mat-icon "content_copy" at bounding box center [116, 53] width 8 height 8
click at [112, 54] on mat-icon "content_copy" at bounding box center [116, 53] width 8 height 8
click at [112, 53] on mat-icon "content_copy" at bounding box center [116, 53] width 8 height 8
click at [168, 70] on img at bounding box center [165, 72] width 10 height 4
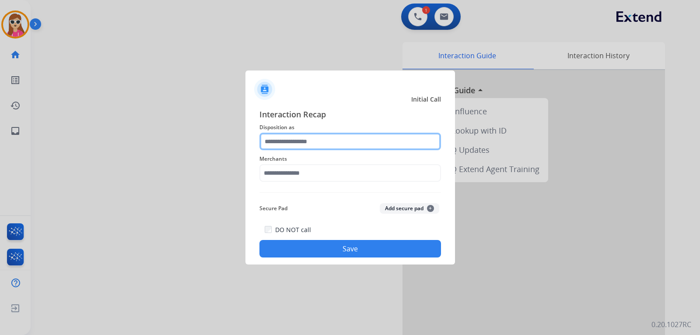
click at [277, 138] on input "text" at bounding box center [349, 141] width 181 height 17
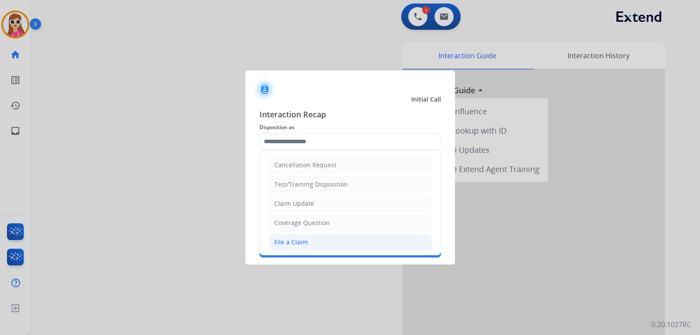
click at [319, 239] on li "File a Claim" at bounding box center [349, 242] width 163 height 17
type input "**********"
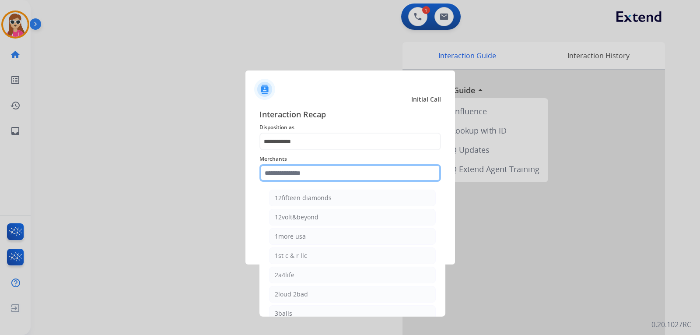
click at [296, 178] on input "text" at bounding box center [349, 172] width 181 height 17
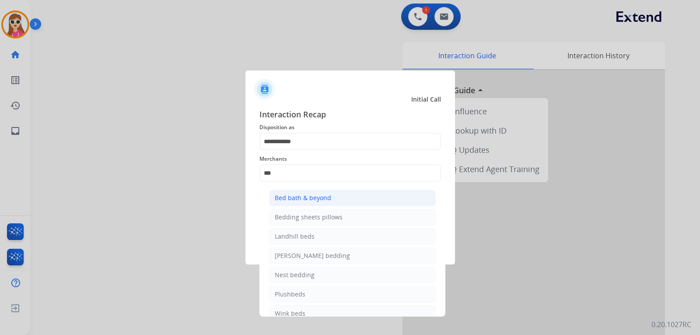
click at [379, 192] on li "Bed bath & beyond" at bounding box center [352, 197] width 167 height 17
type input "**********"
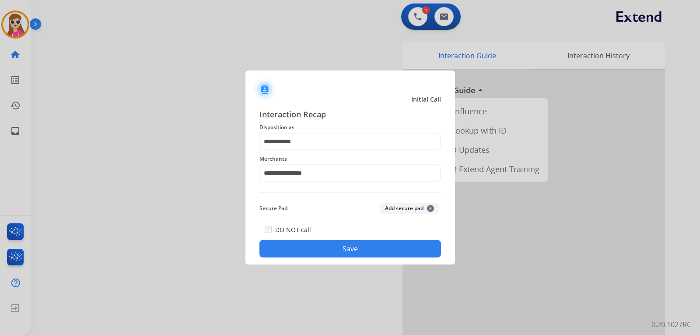
click at [347, 241] on button "Save" at bounding box center [349, 248] width 181 height 17
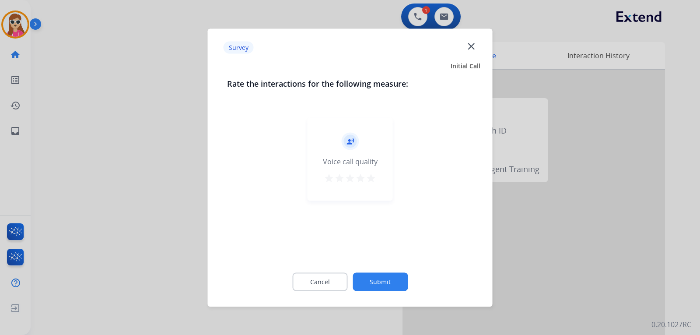
click at [371, 178] on mat-icon "star" at bounding box center [371, 177] width 10 height 10
click at [387, 284] on button "Submit" at bounding box center [379, 281] width 55 height 18
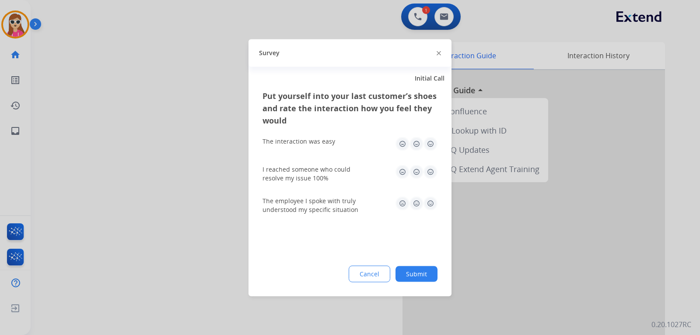
click at [431, 146] on img at bounding box center [430, 143] width 14 height 14
click at [431, 169] on img at bounding box center [430, 171] width 14 height 14
click at [429, 205] on img at bounding box center [430, 203] width 14 height 14
click at [422, 271] on button "Submit" at bounding box center [416, 273] width 42 height 16
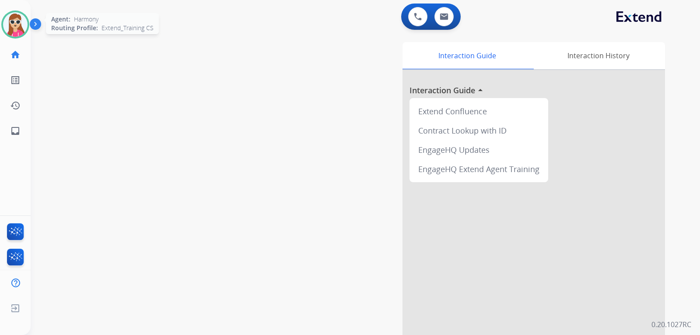
click at [25, 27] on img at bounding box center [15, 24] width 24 height 24
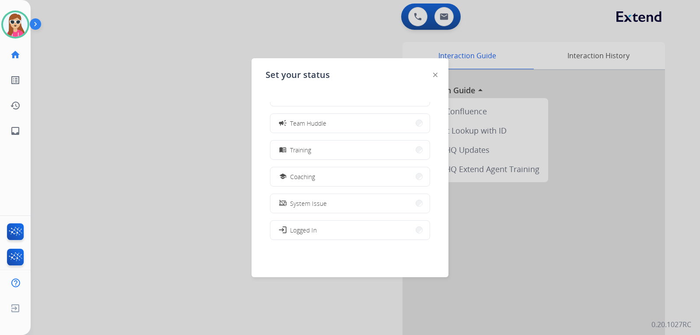
scroll to position [131, 0]
click at [308, 147] on span "Coaching" at bounding box center [302, 147] width 25 height 9
